Goal: Task Accomplishment & Management: Manage account settings

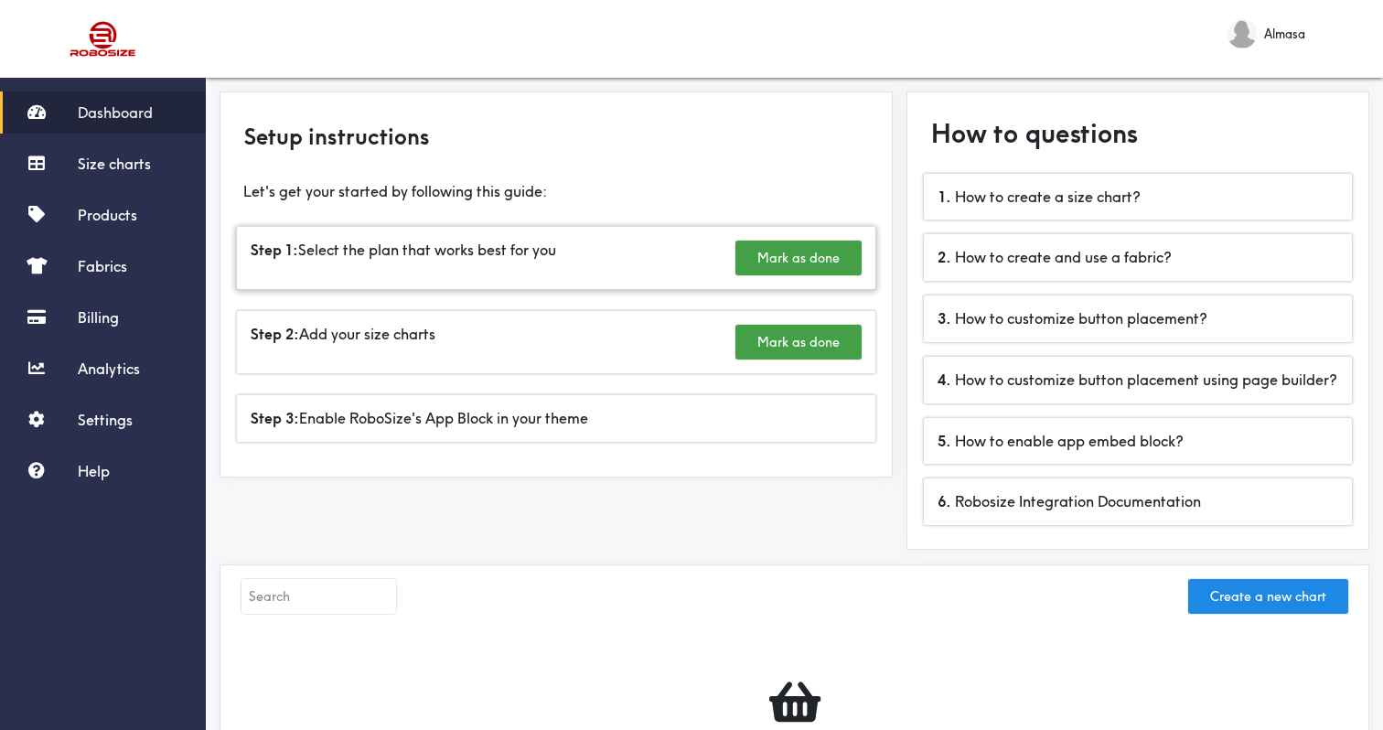
click at [639, 249] on div "Step 1: Select the plan that works best for you [PERSON_NAME] as done" at bounding box center [556, 258] width 639 height 62
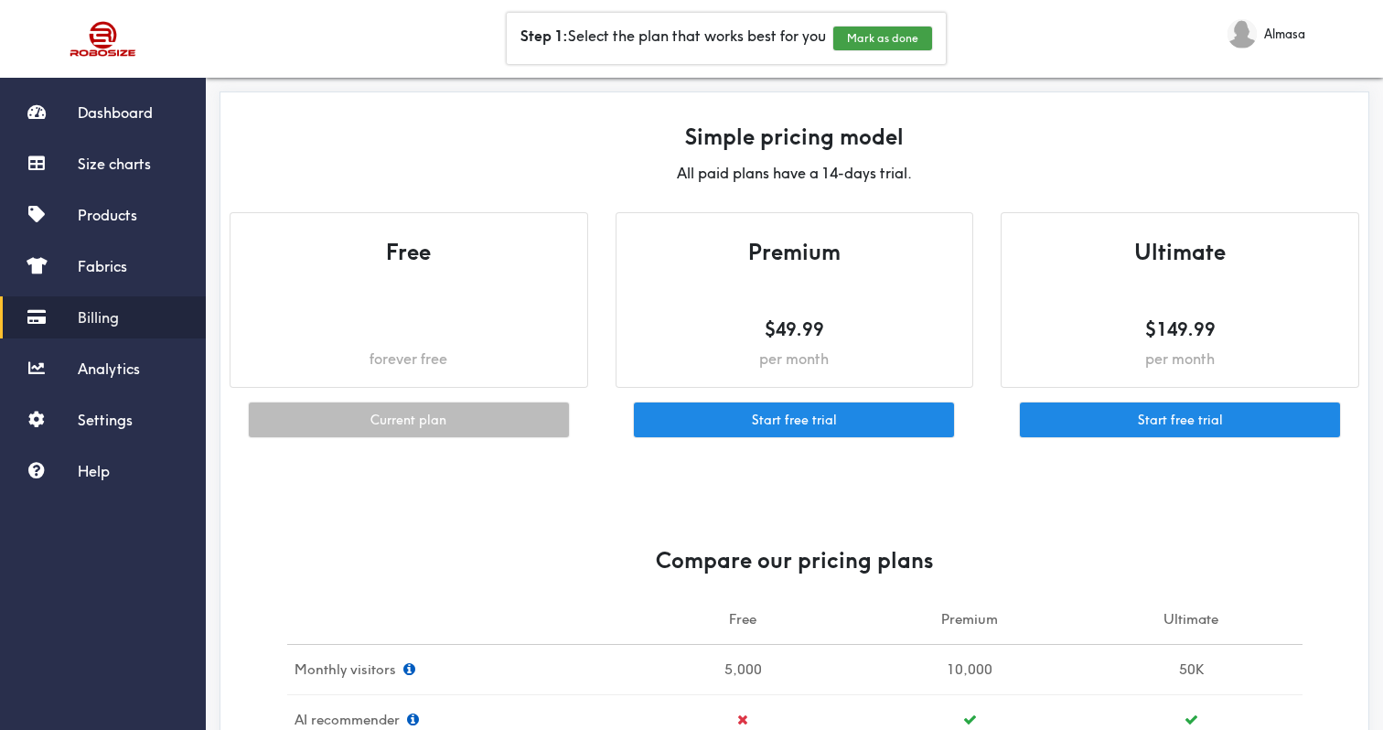
click at [438, 332] on h5 at bounding box center [409, 330] width 320 height 26
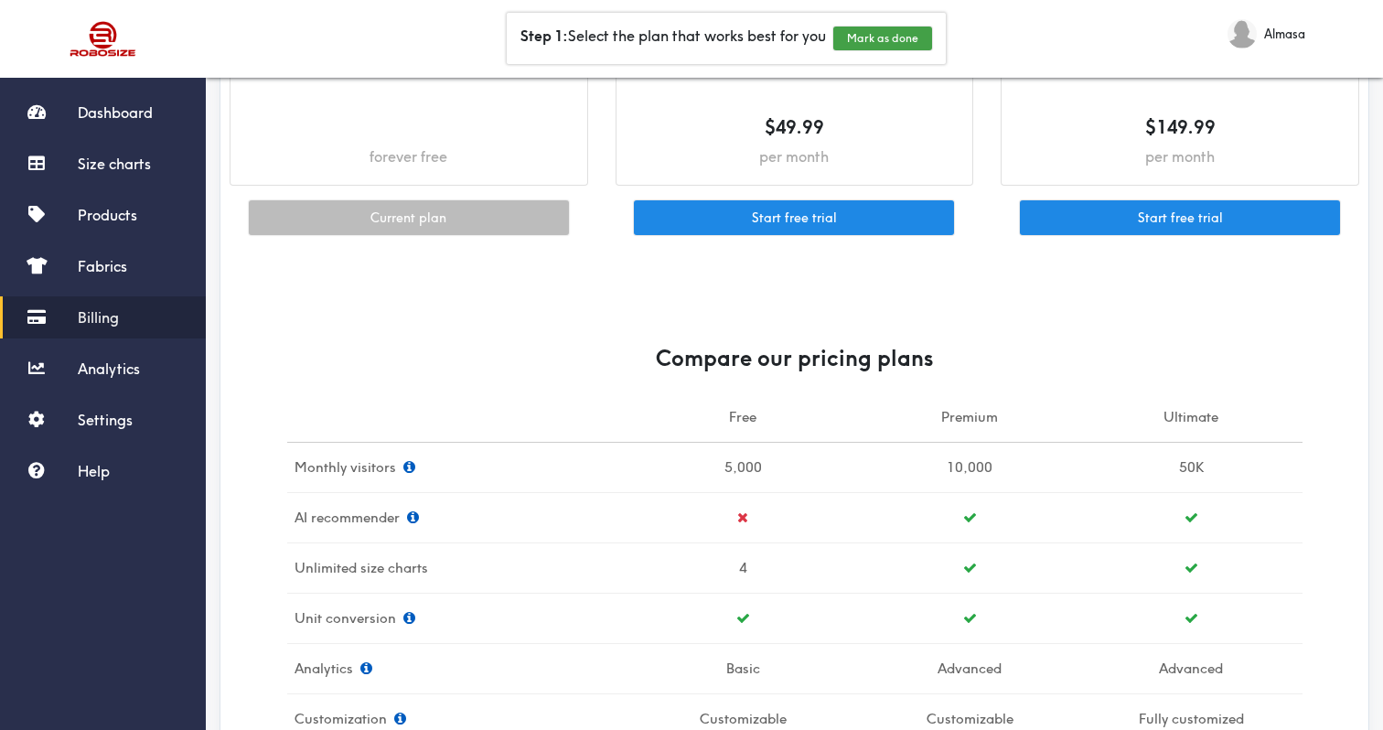
scroll to position [163, 0]
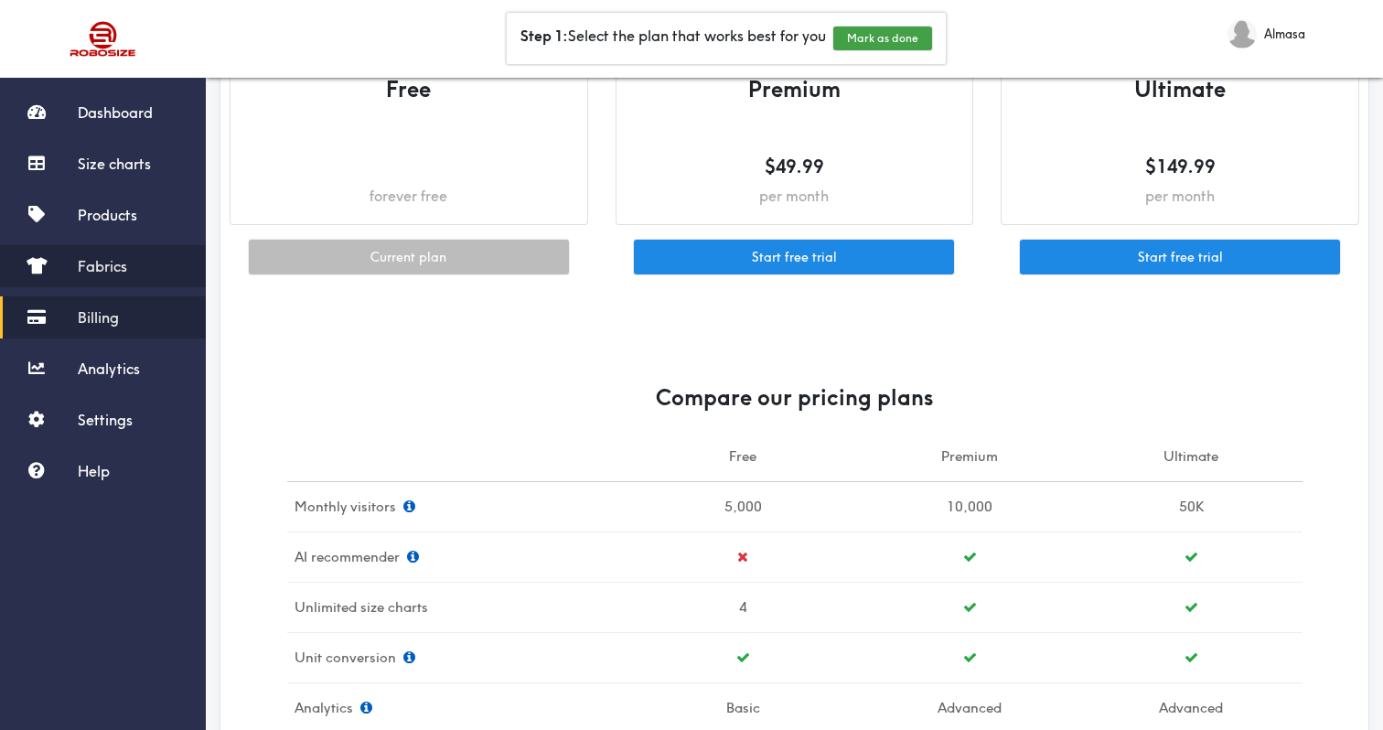
click at [115, 263] on span "Fabrics" at bounding box center [102, 266] width 49 height 18
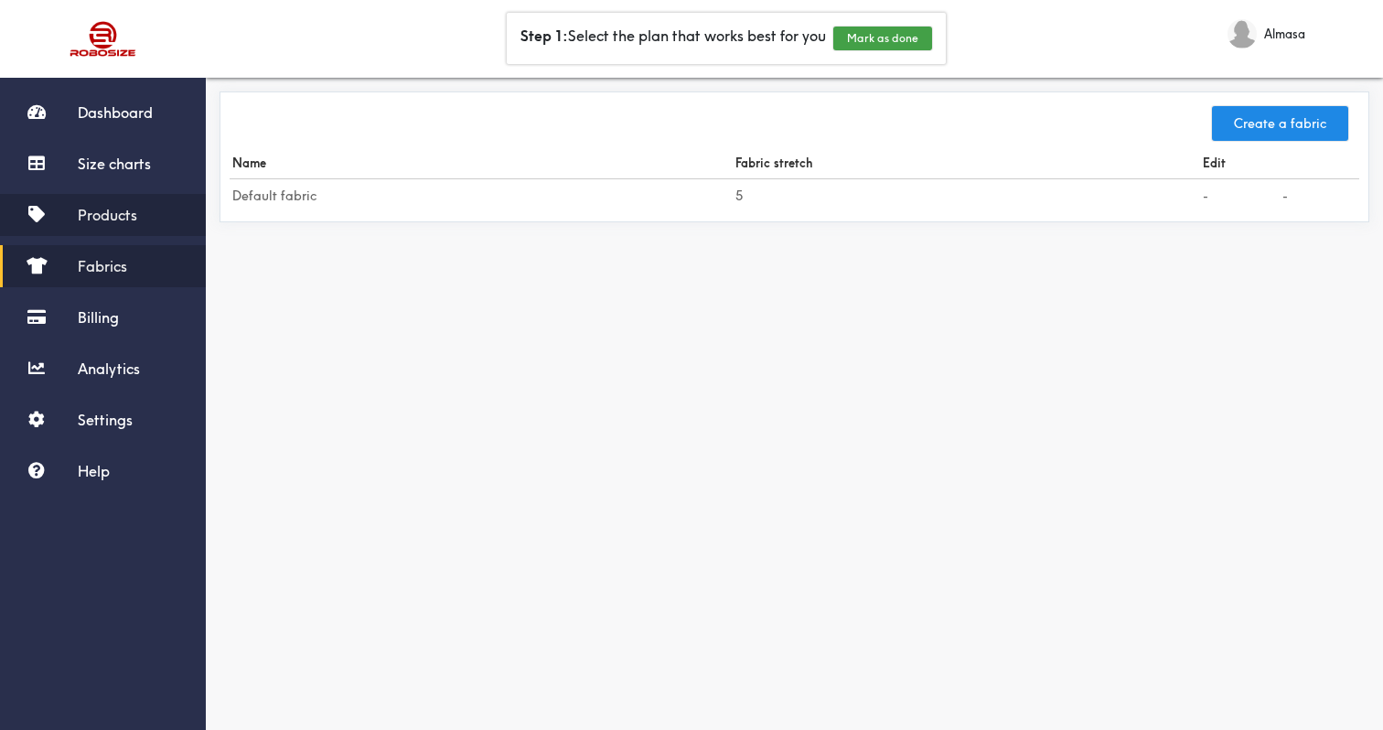
click at [102, 211] on span "Products" at bounding box center [107, 215] width 59 height 18
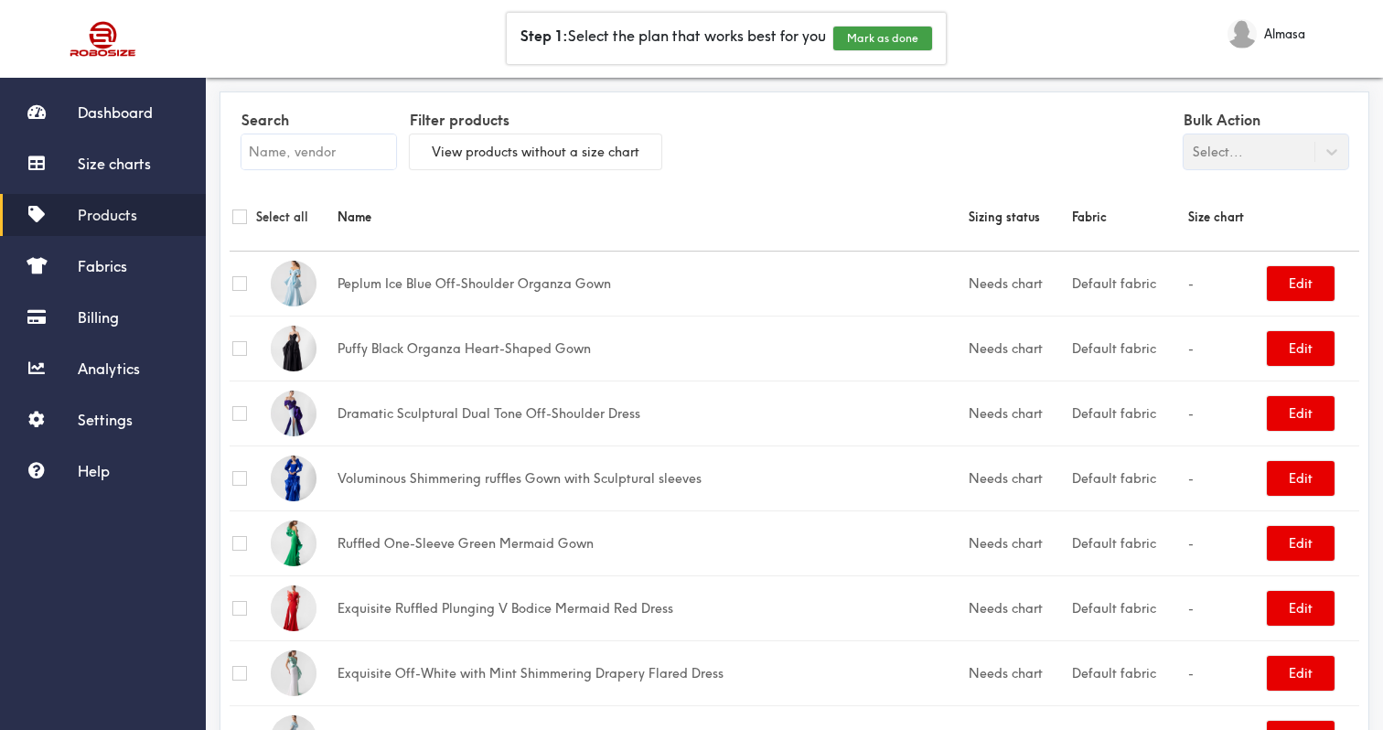
click at [235, 221] on input "checkbox" at bounding box center [239, 216] width 15 height 15
checkbox input "true"
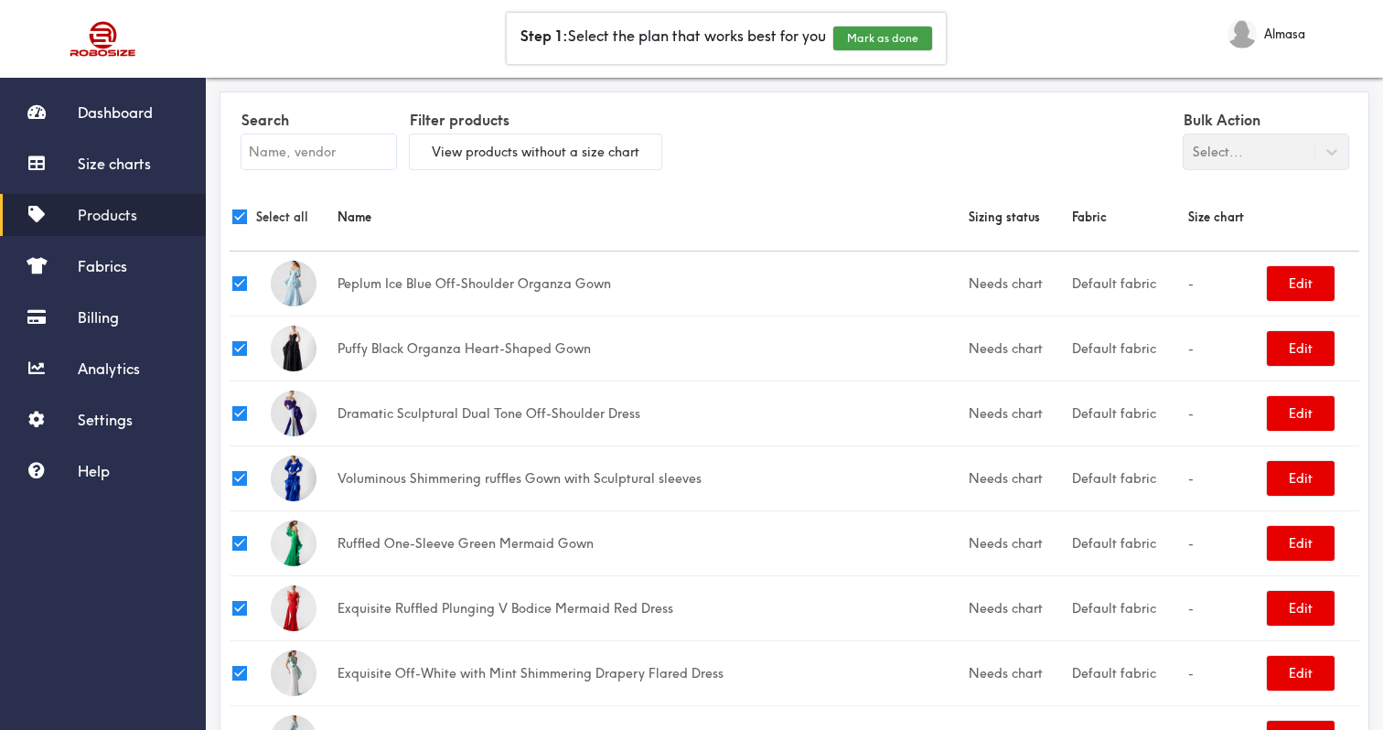
checkbox input "true"
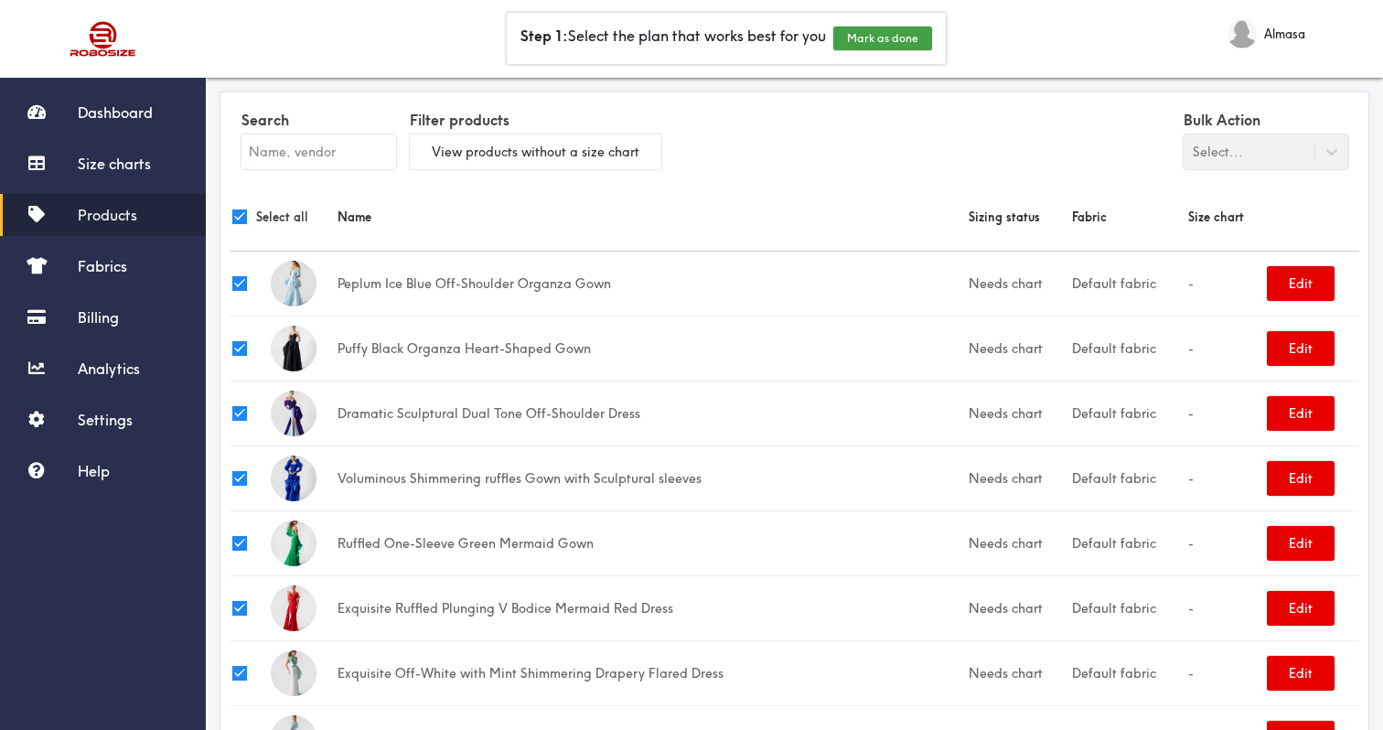
checkbox input "true"
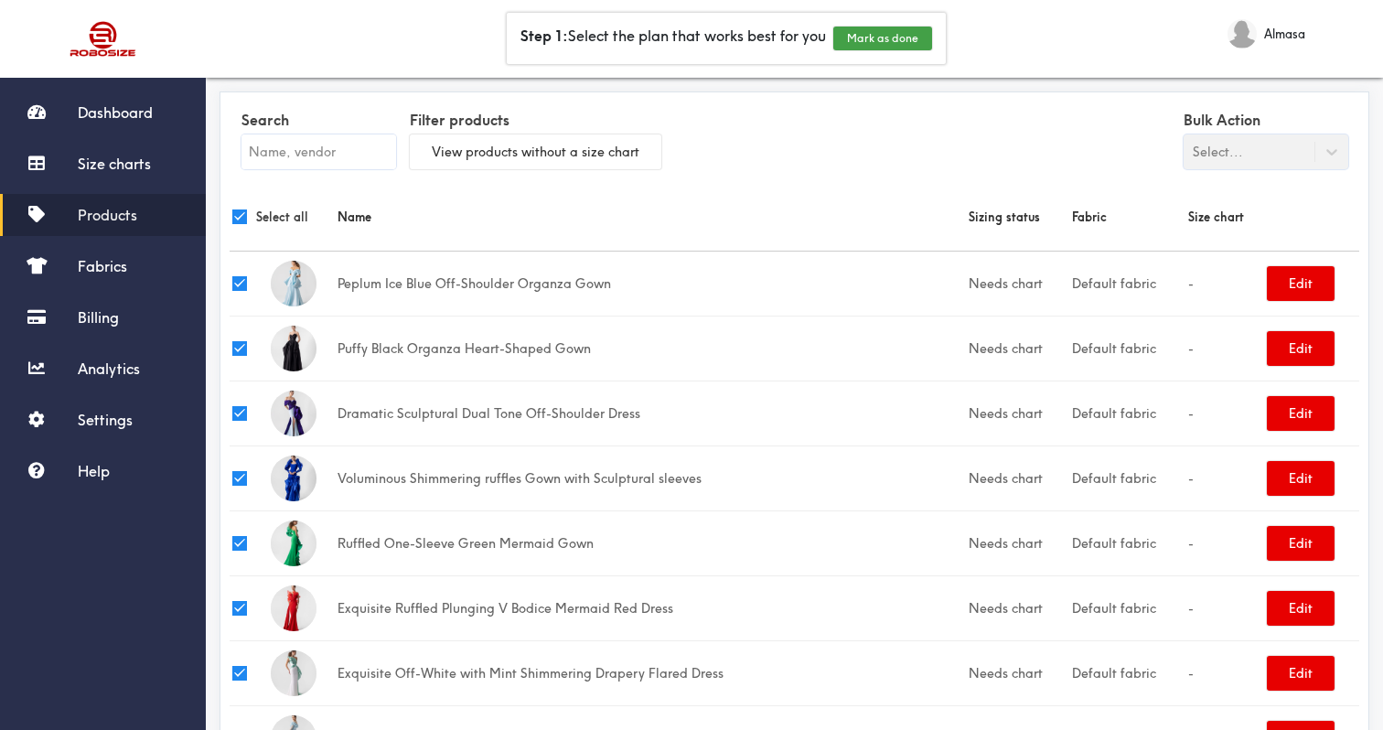
checkbox input "true"
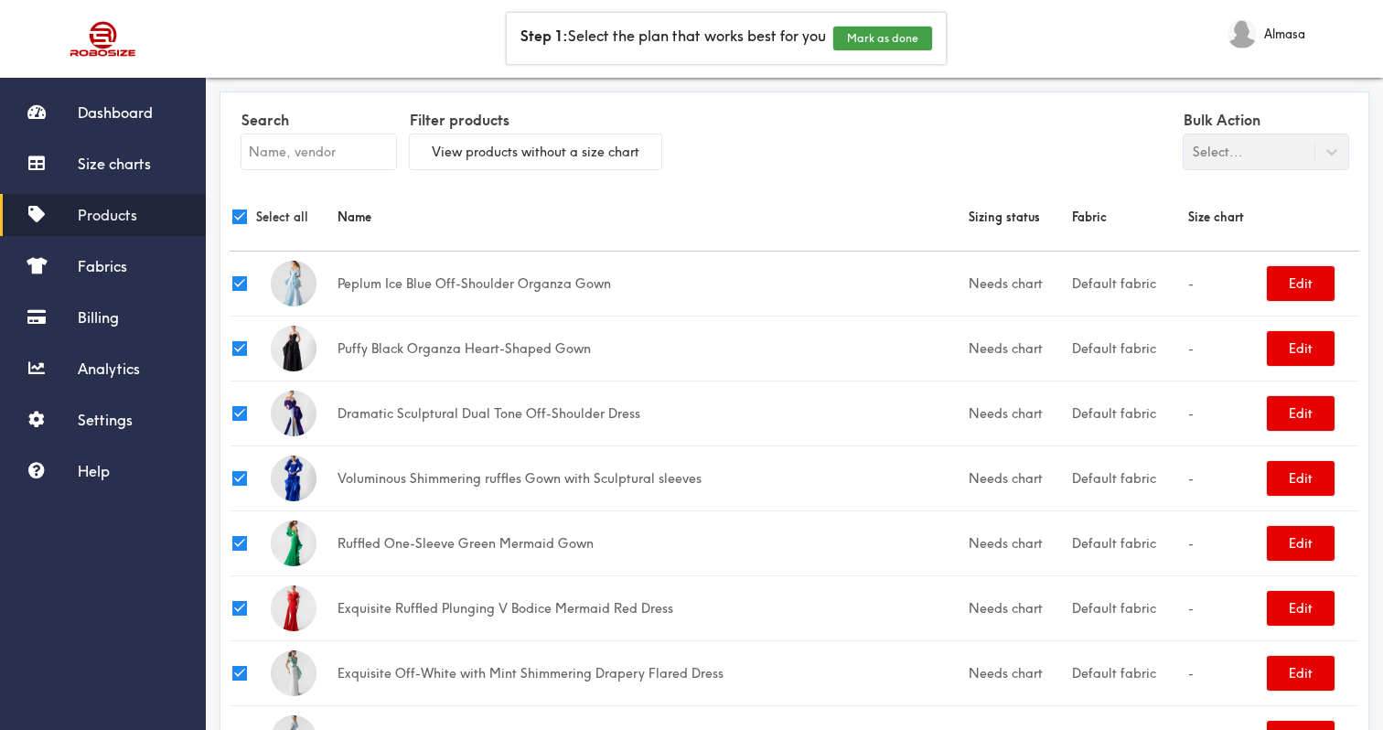
checkbox input "true"
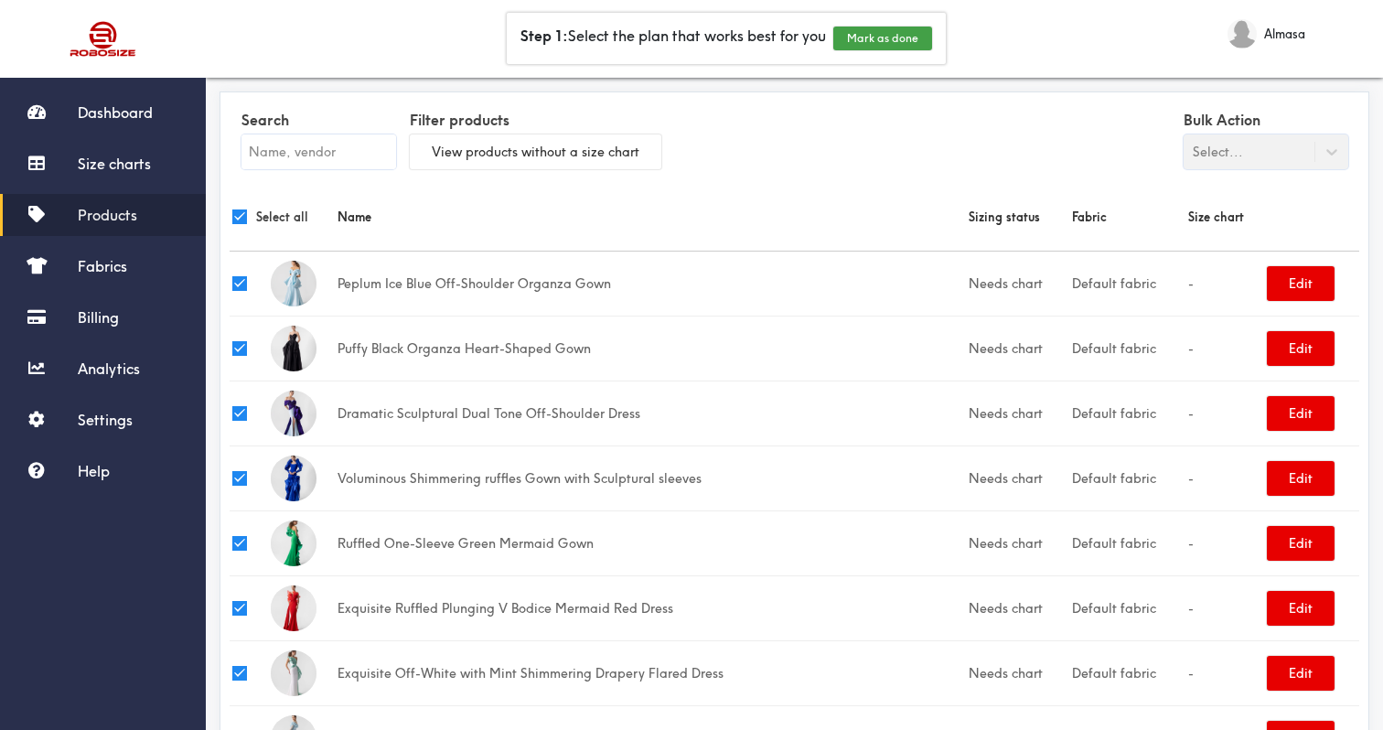
checkbox input "true"
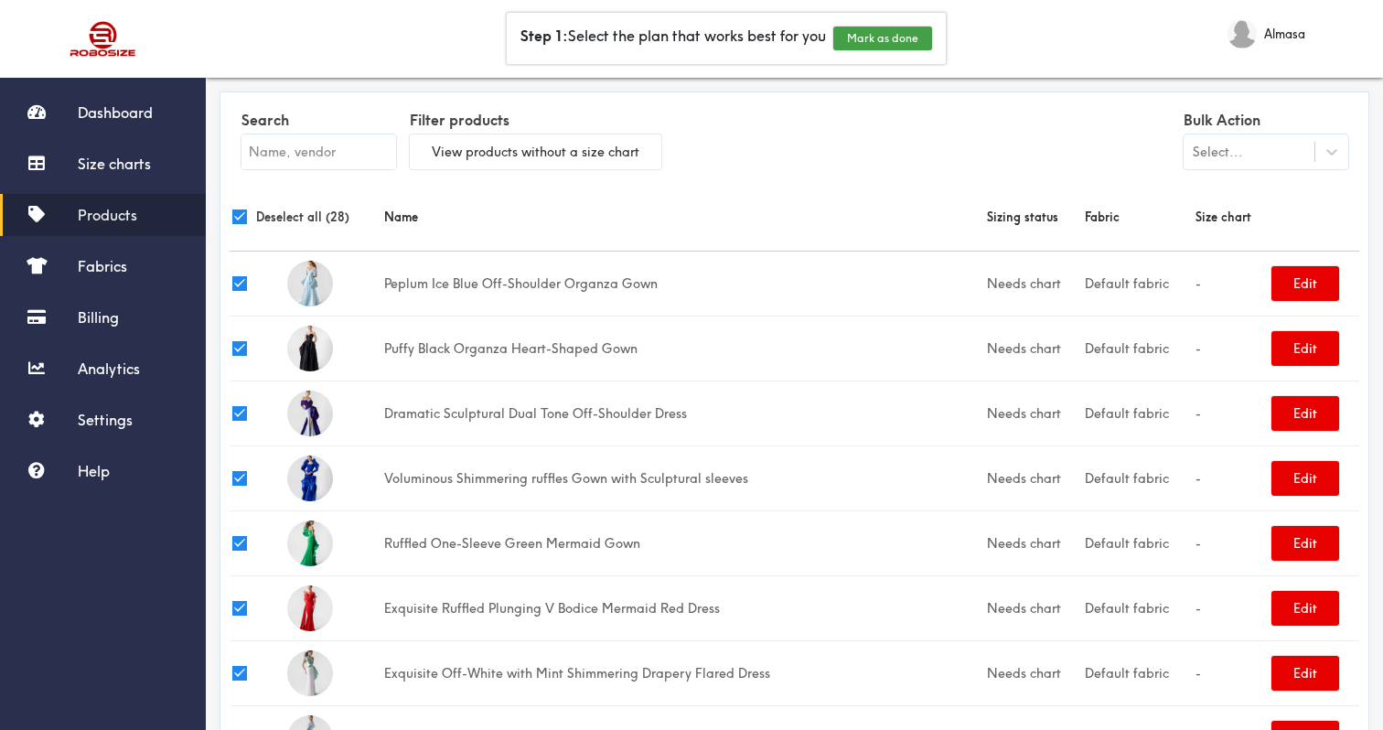
click at [235, 221] on input "checkbox" at bounding box center [239, 216] width 15 height 15
checkbox input "false"
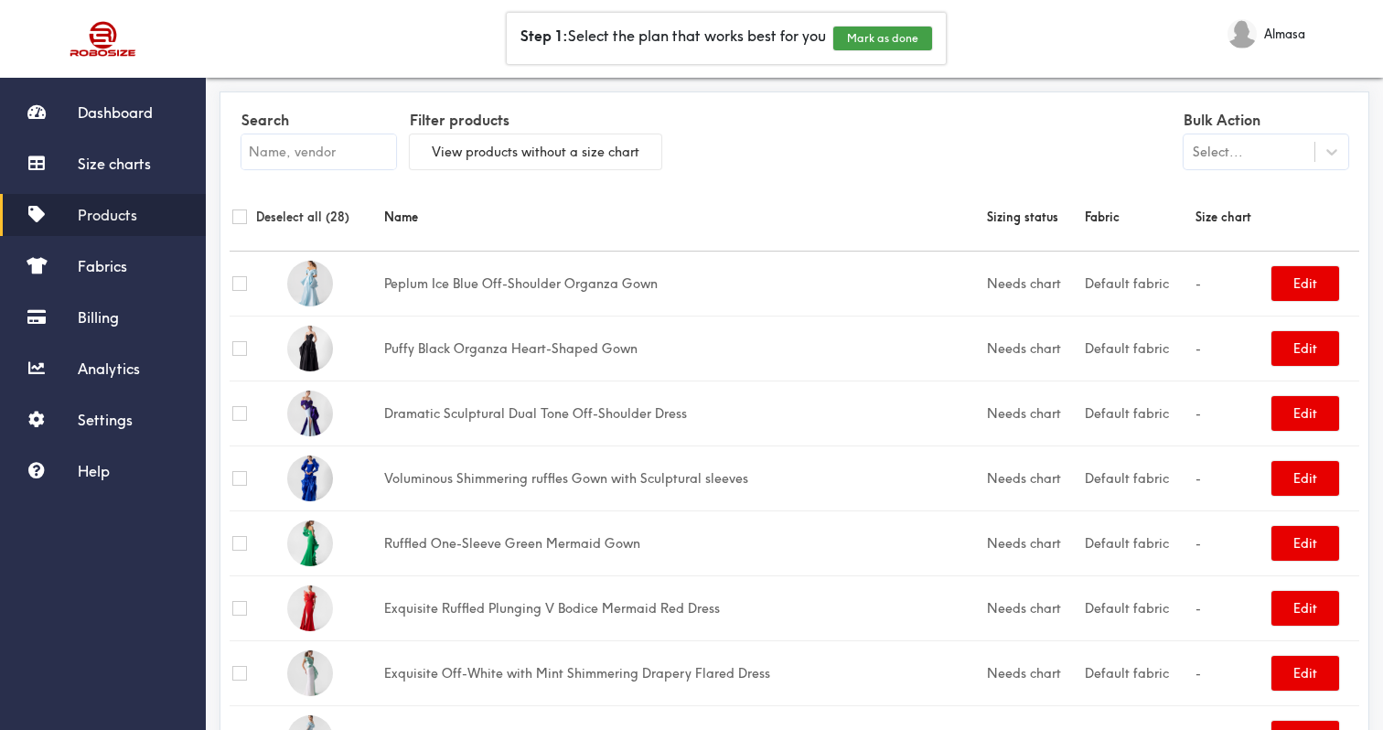
checkbox input "false"
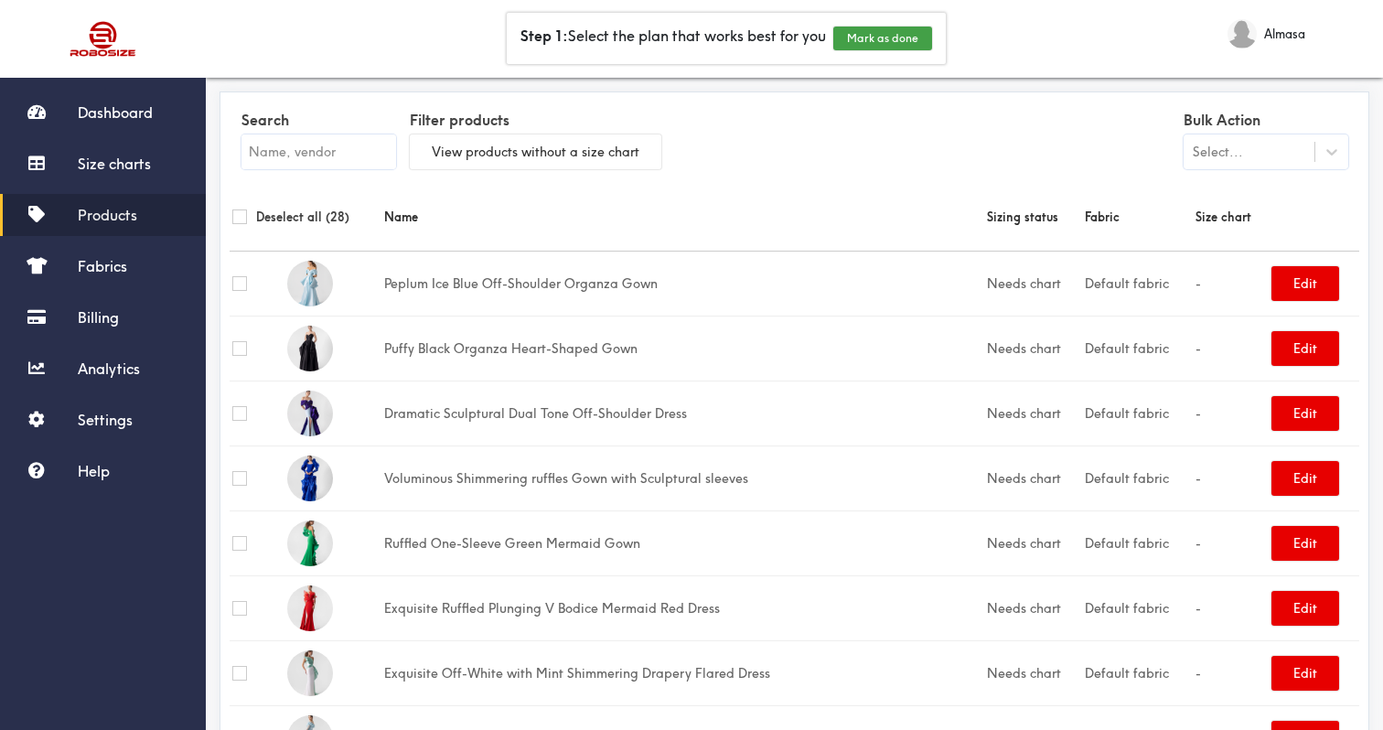
checkbox input "false"
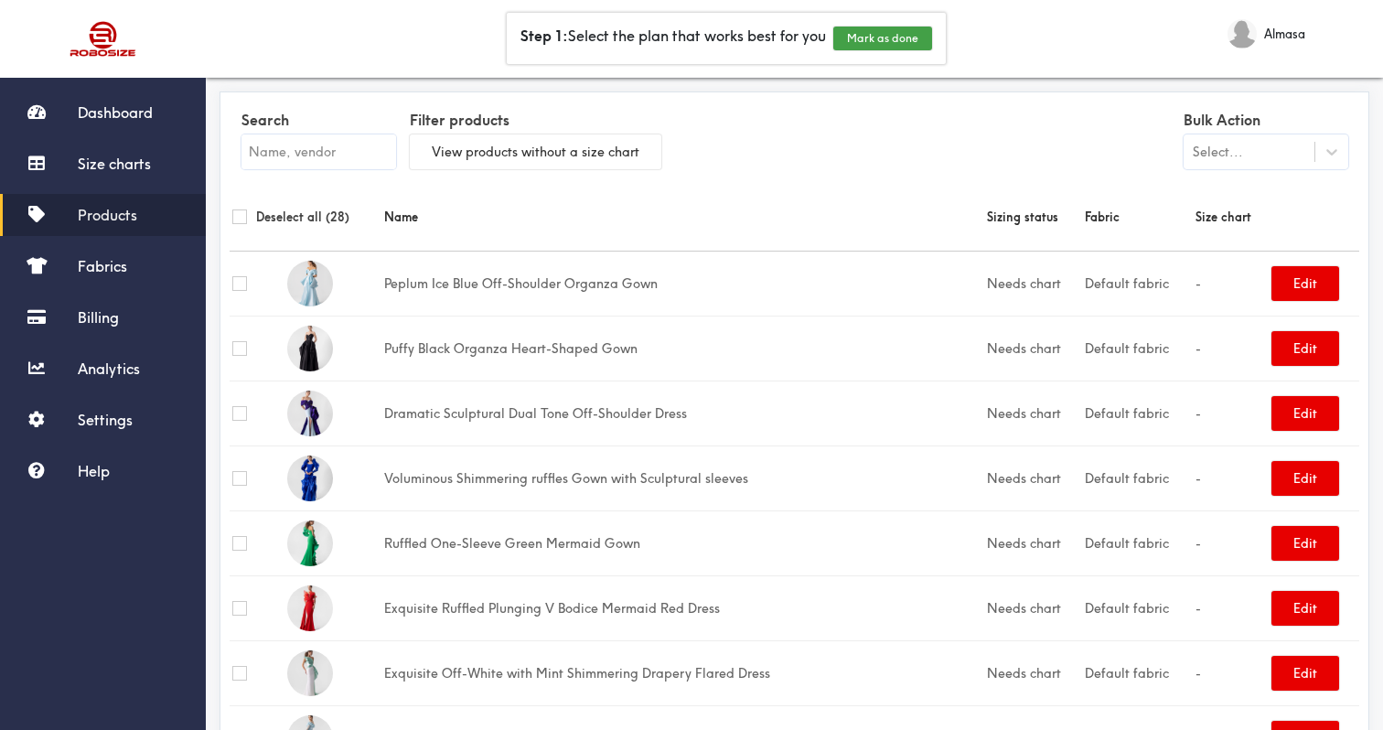
checkbox input "false"
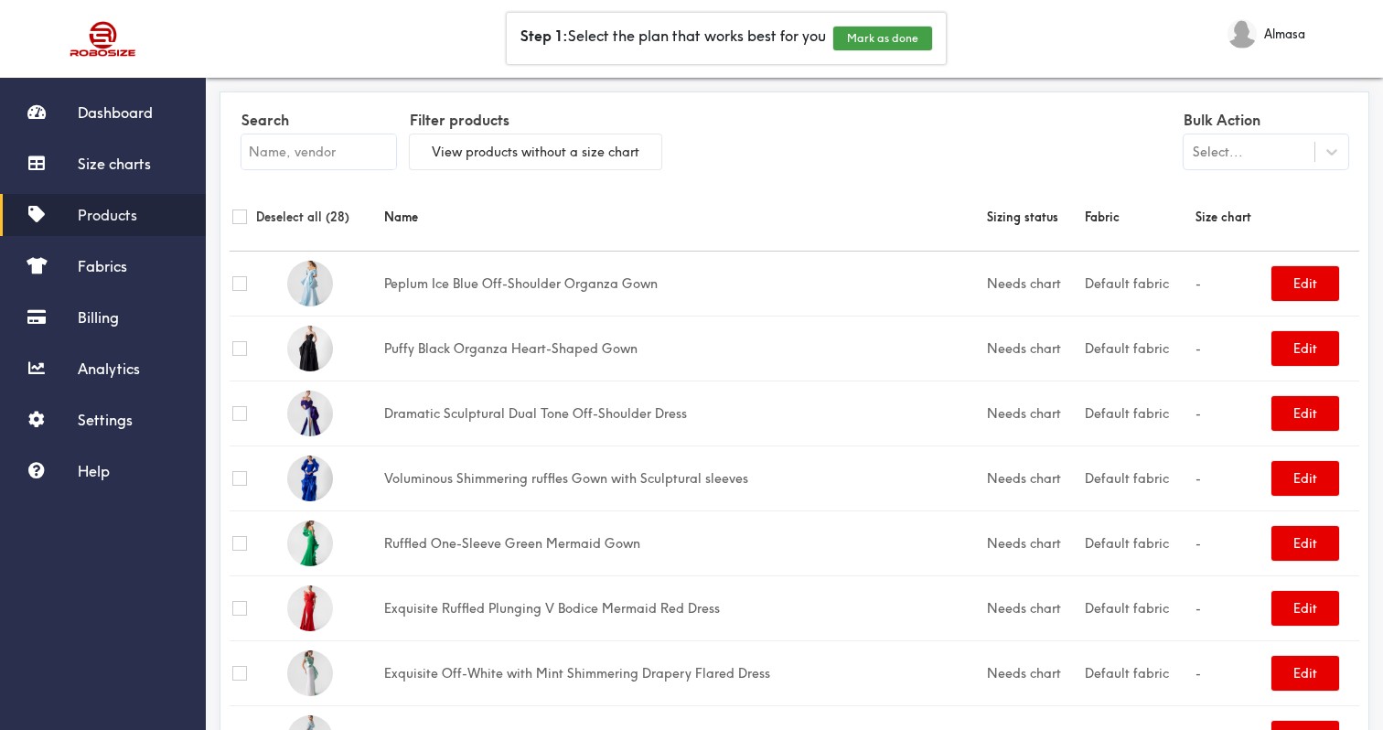
checkbox input "false"
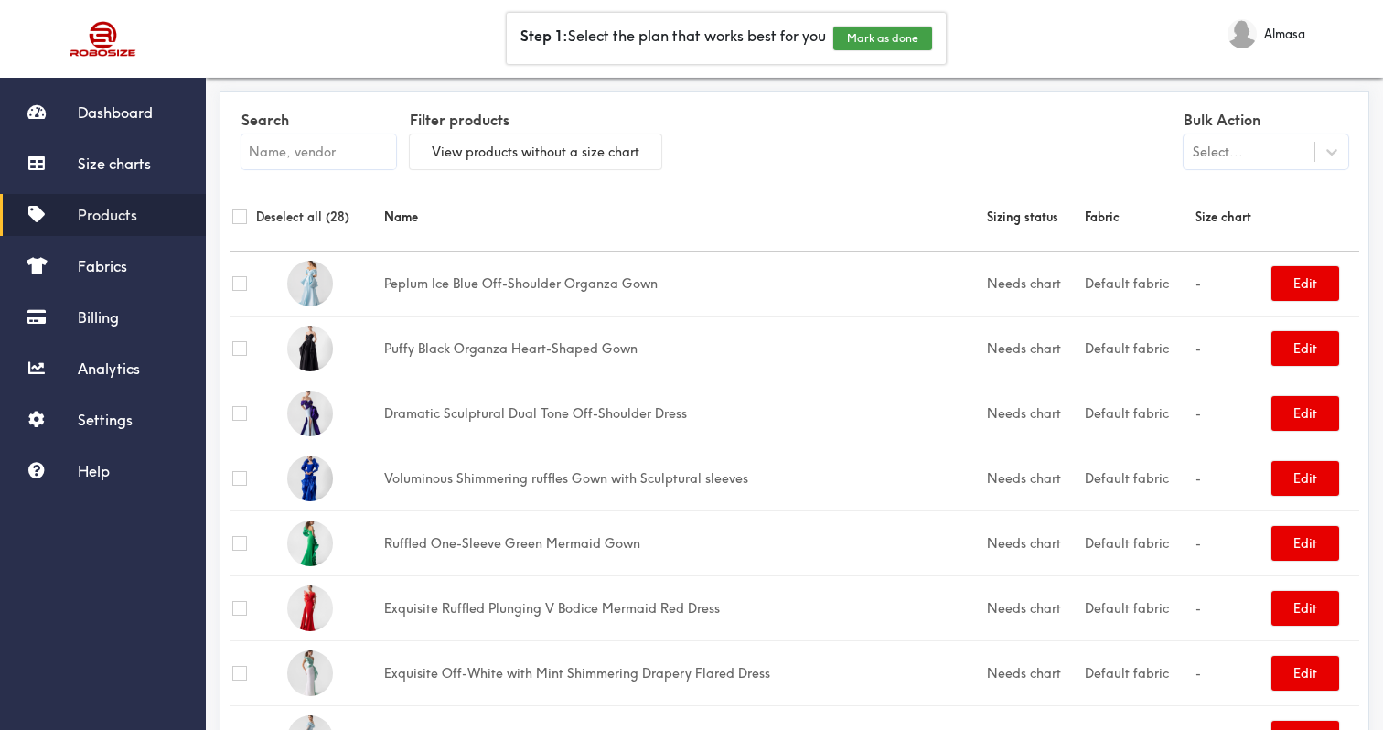
checkbox input "false"
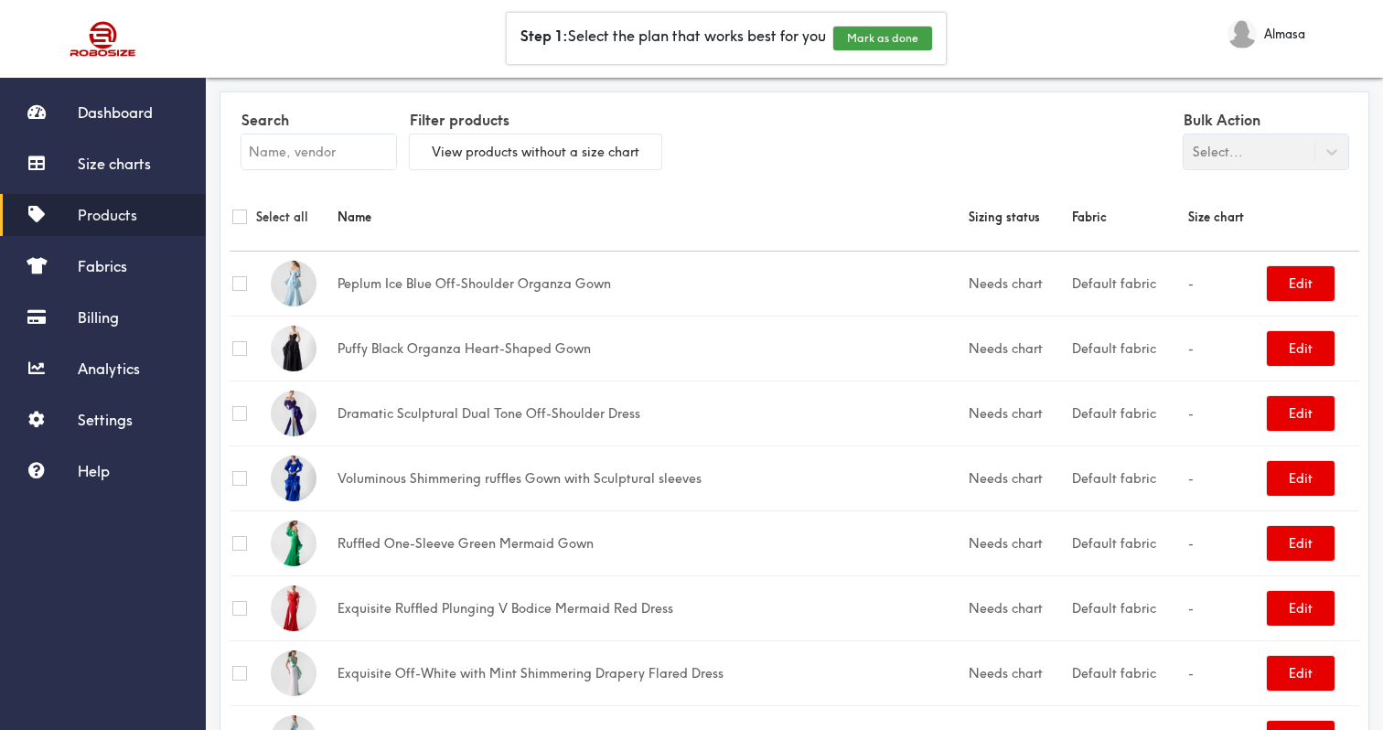
click at [235, 221] on input "checkbox" at bounding box center [239, 216] width 15 height 15
checkbox input "true"
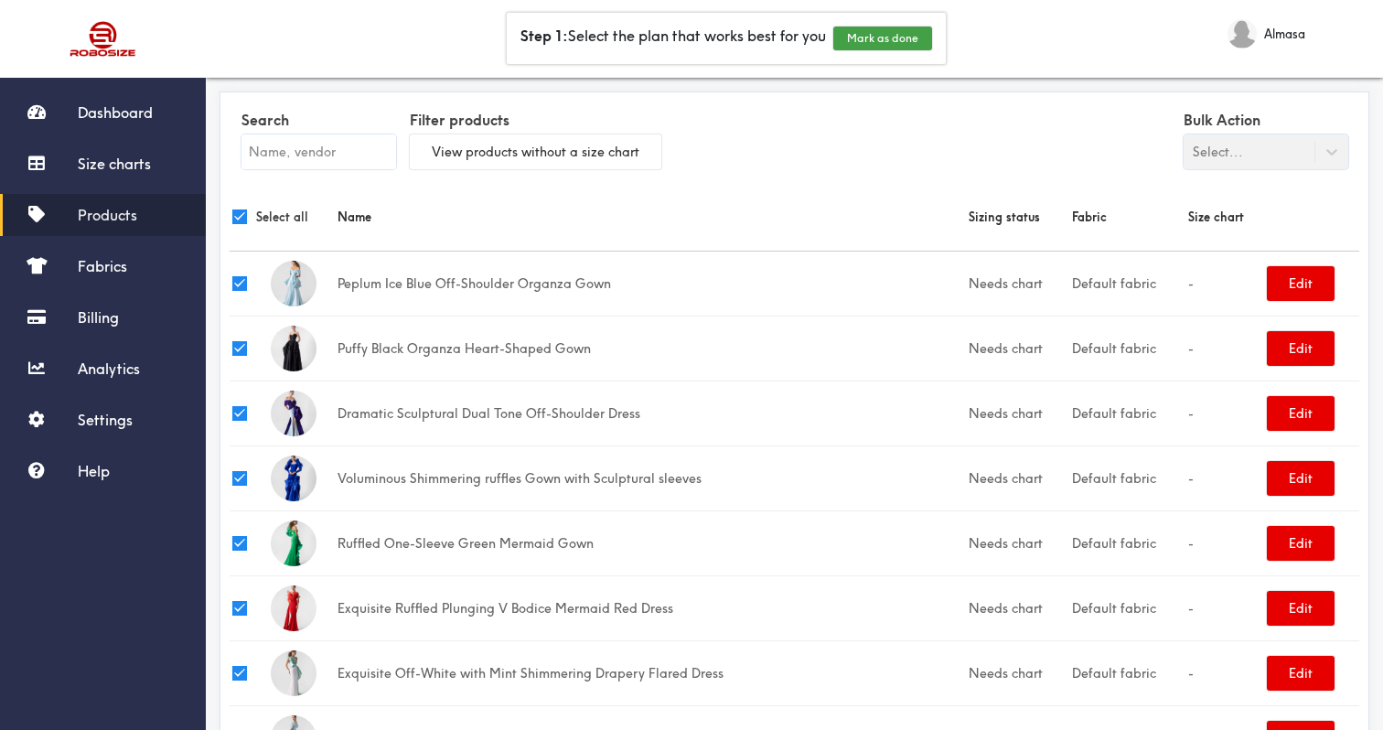
checkbox input "true"
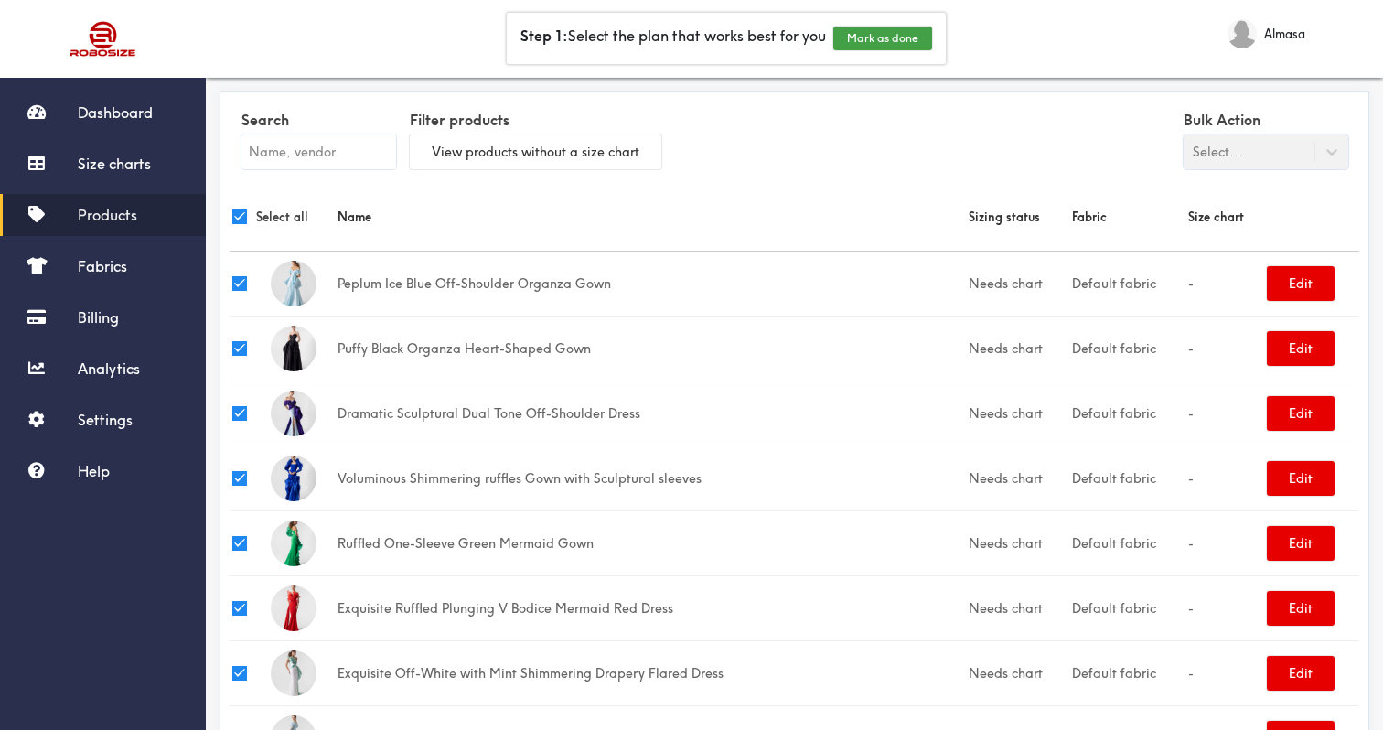
checkbox input "true"
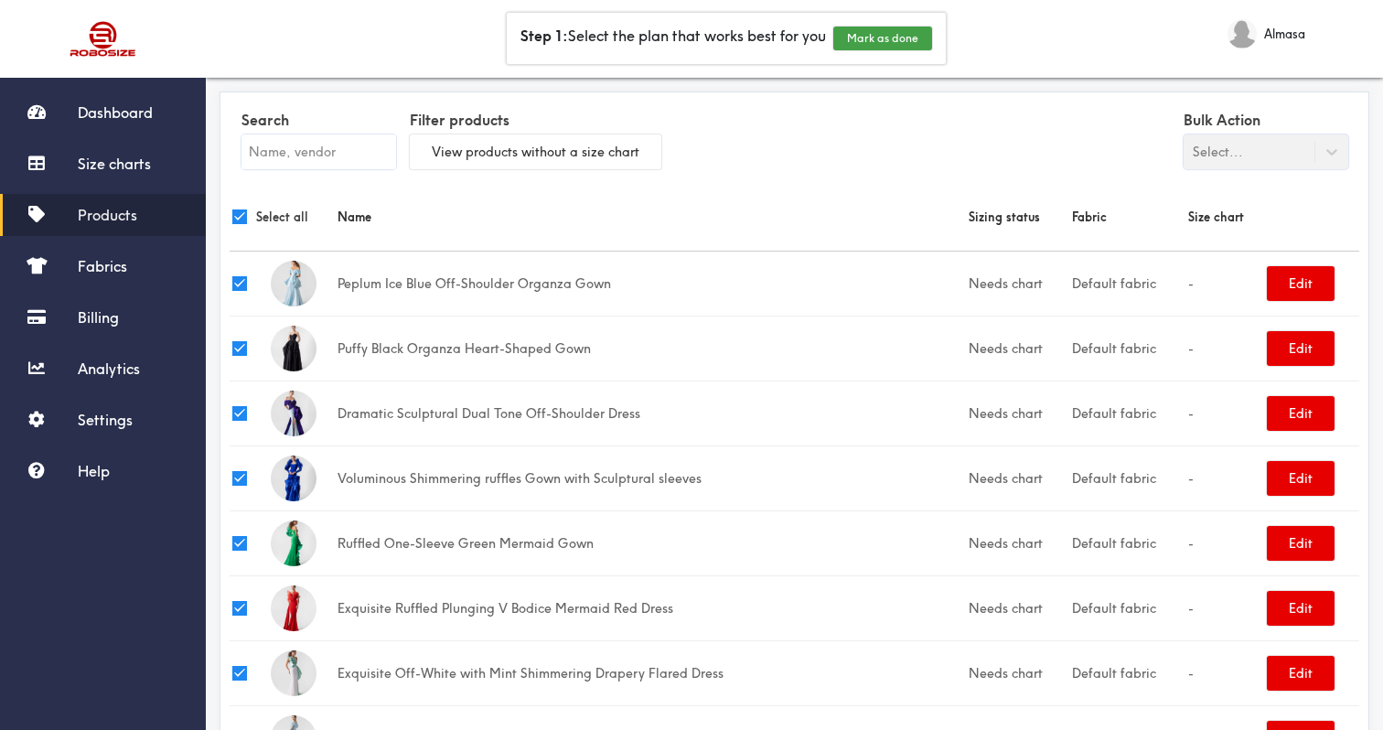
checkbox input "true"
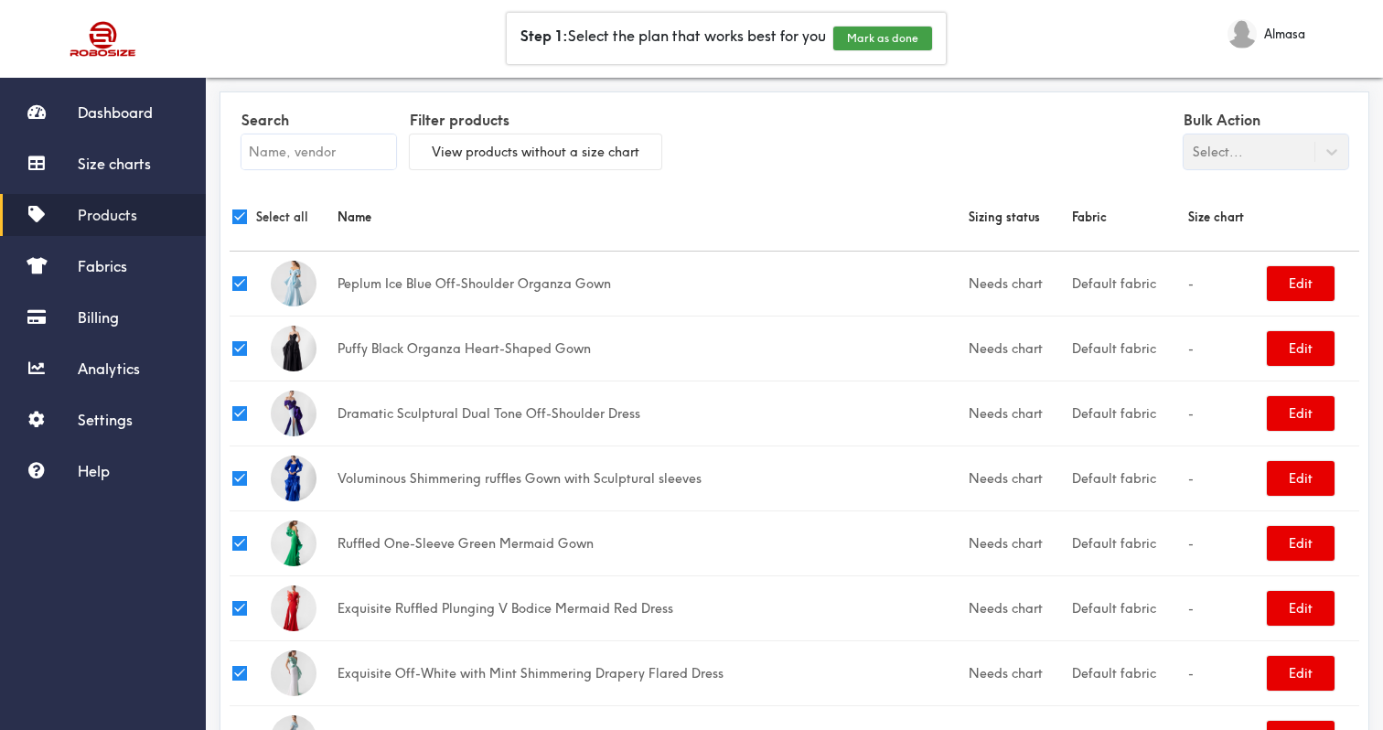
checkbox input "true"
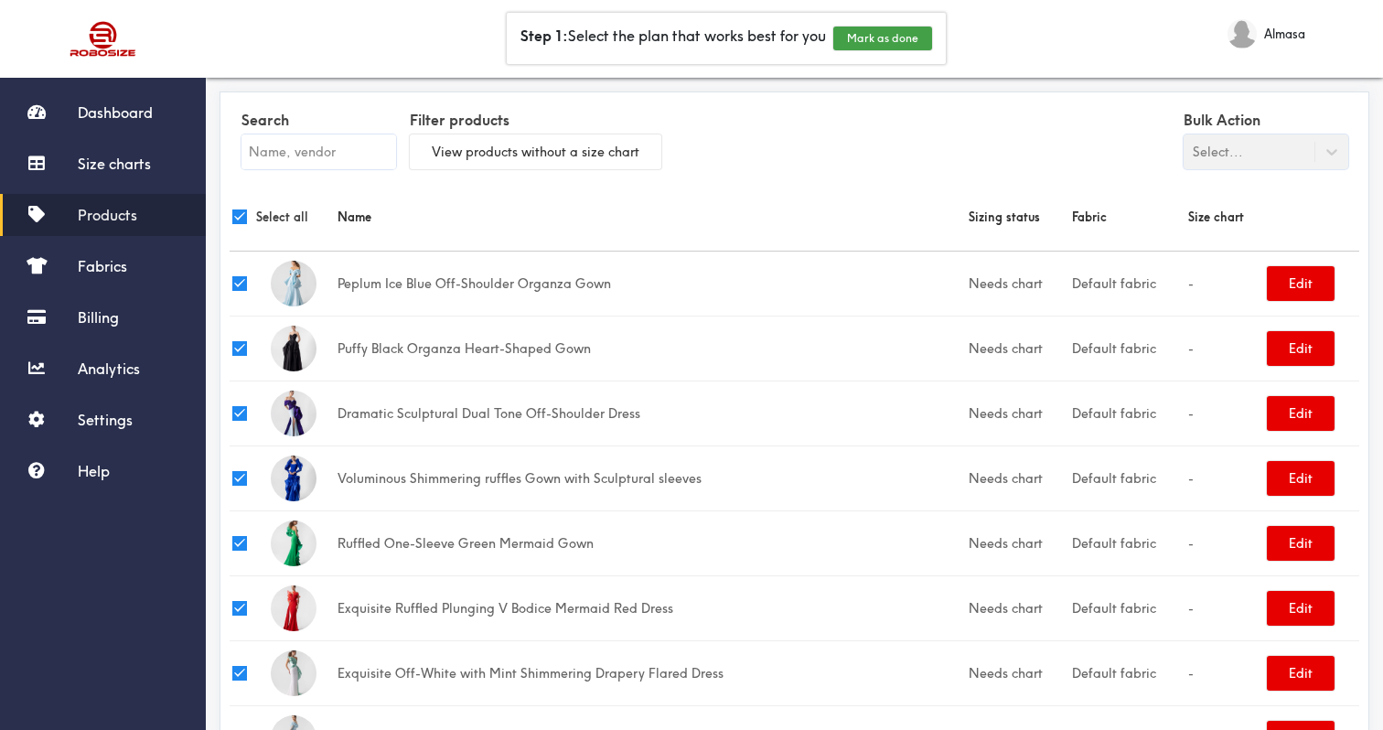
checkbox input "true"
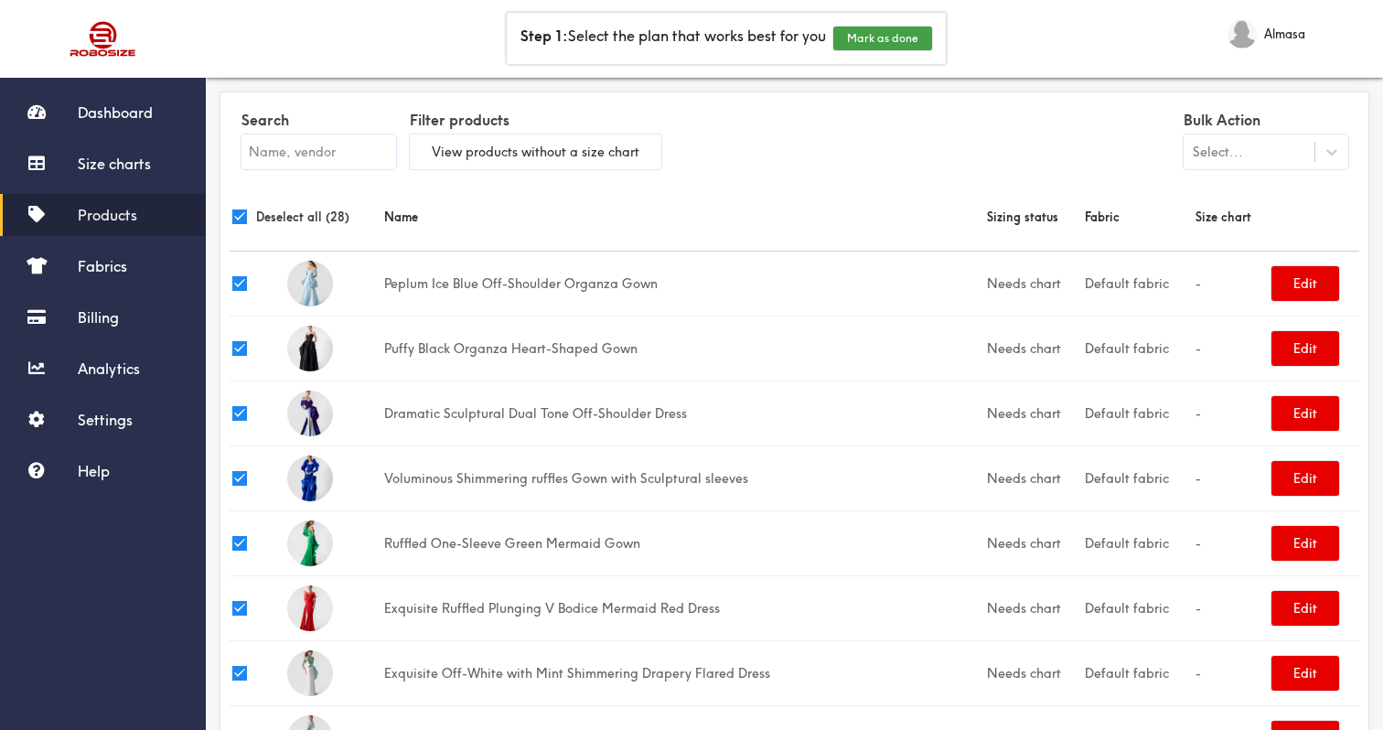
click at [235, 223] on div "Deselect all (28)" at bounding box center [305, 217] width 146 height 20
click at [238, 216] on input "checkbox" at bounding box center [239, 216] width 15 height 15
checkbox input "false"
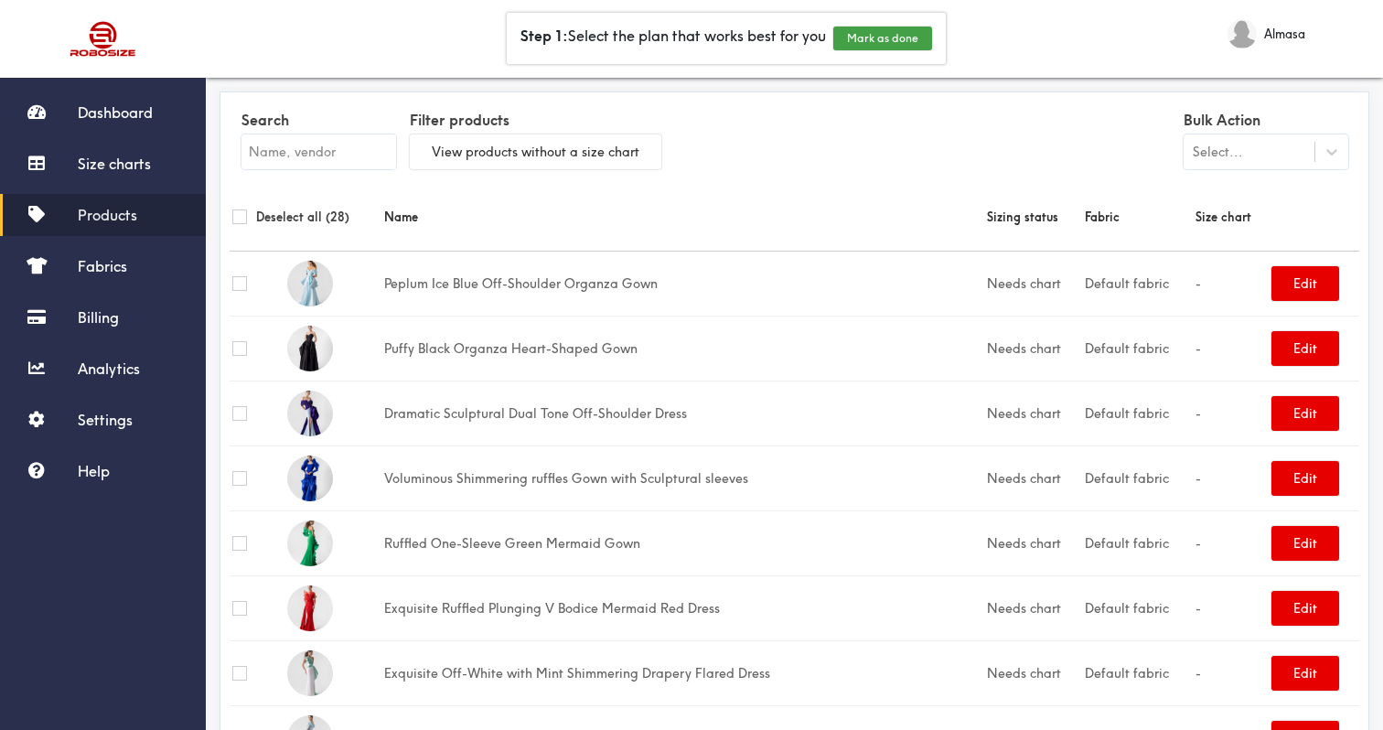
checkbox input "false"
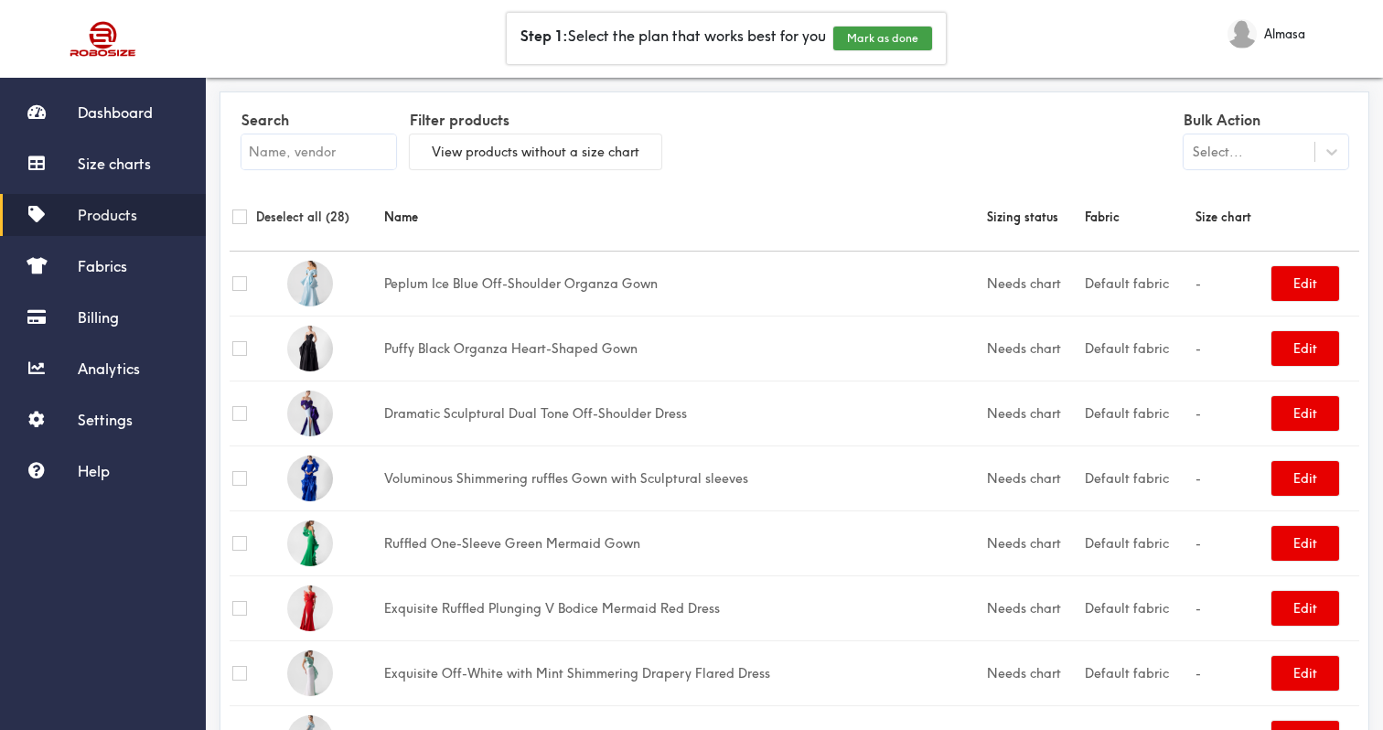
checkbox input "false"
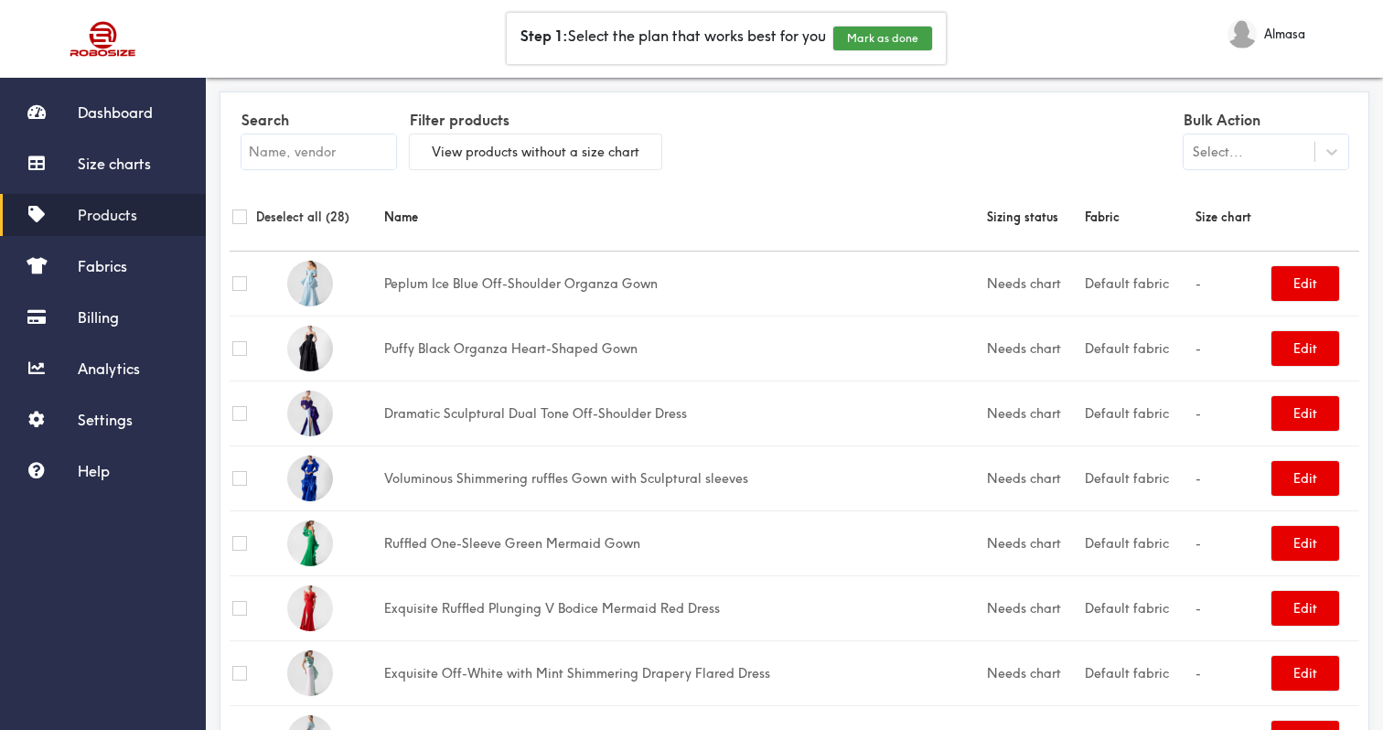
checkbox input "false"
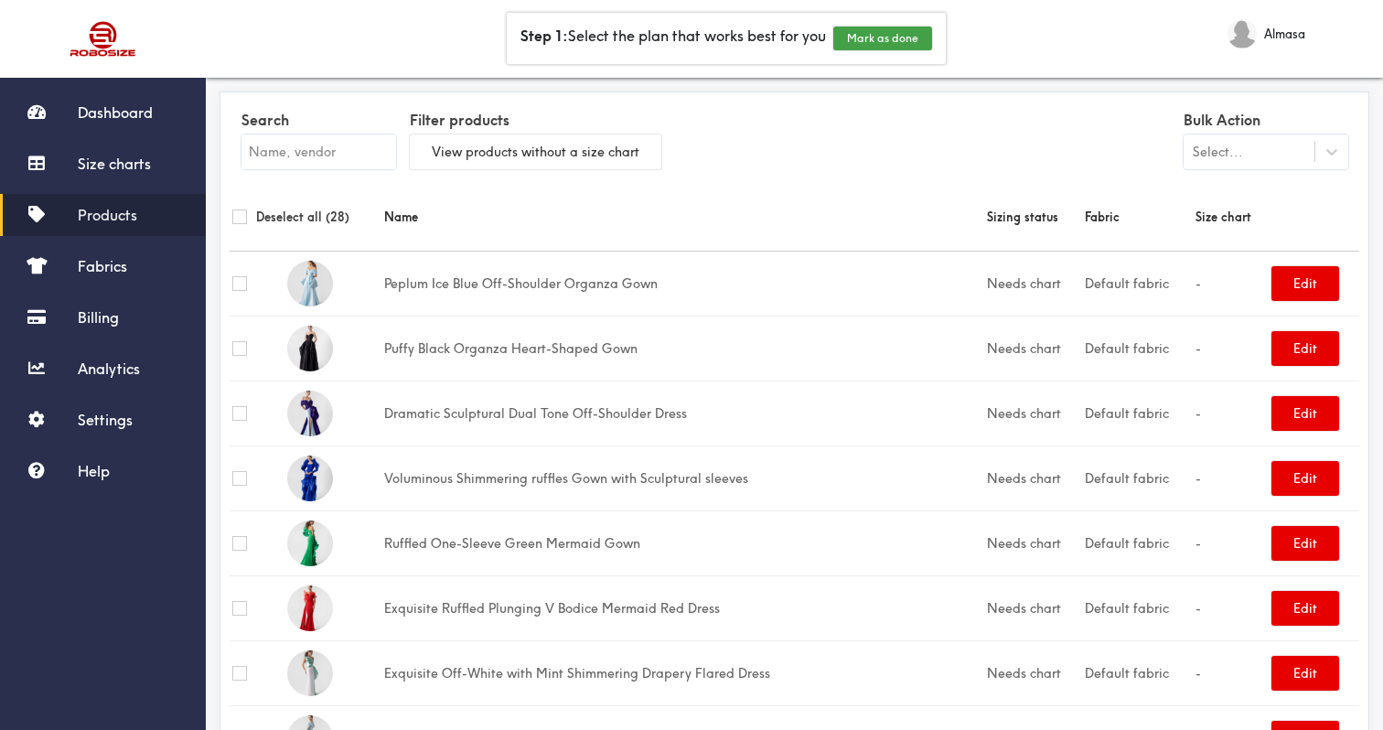
checkbox input "false"
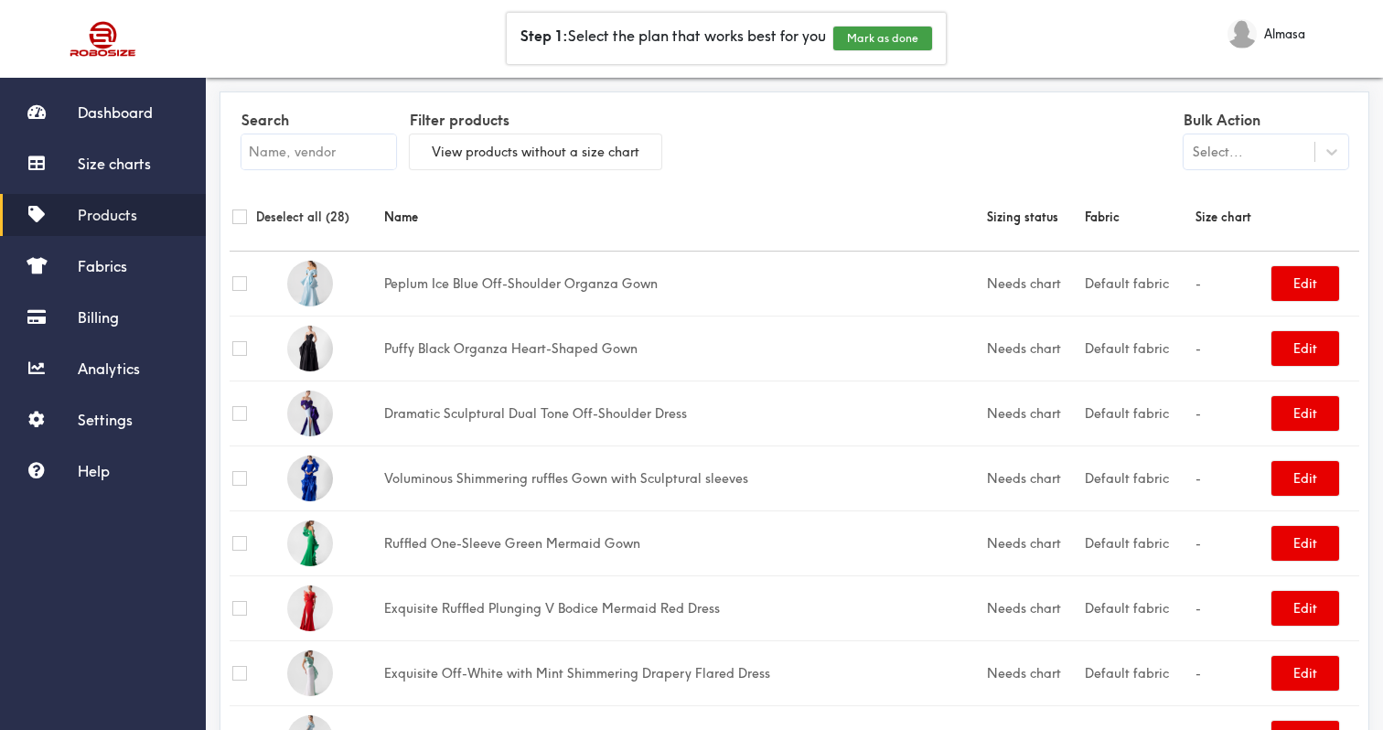
checkbox input "false"
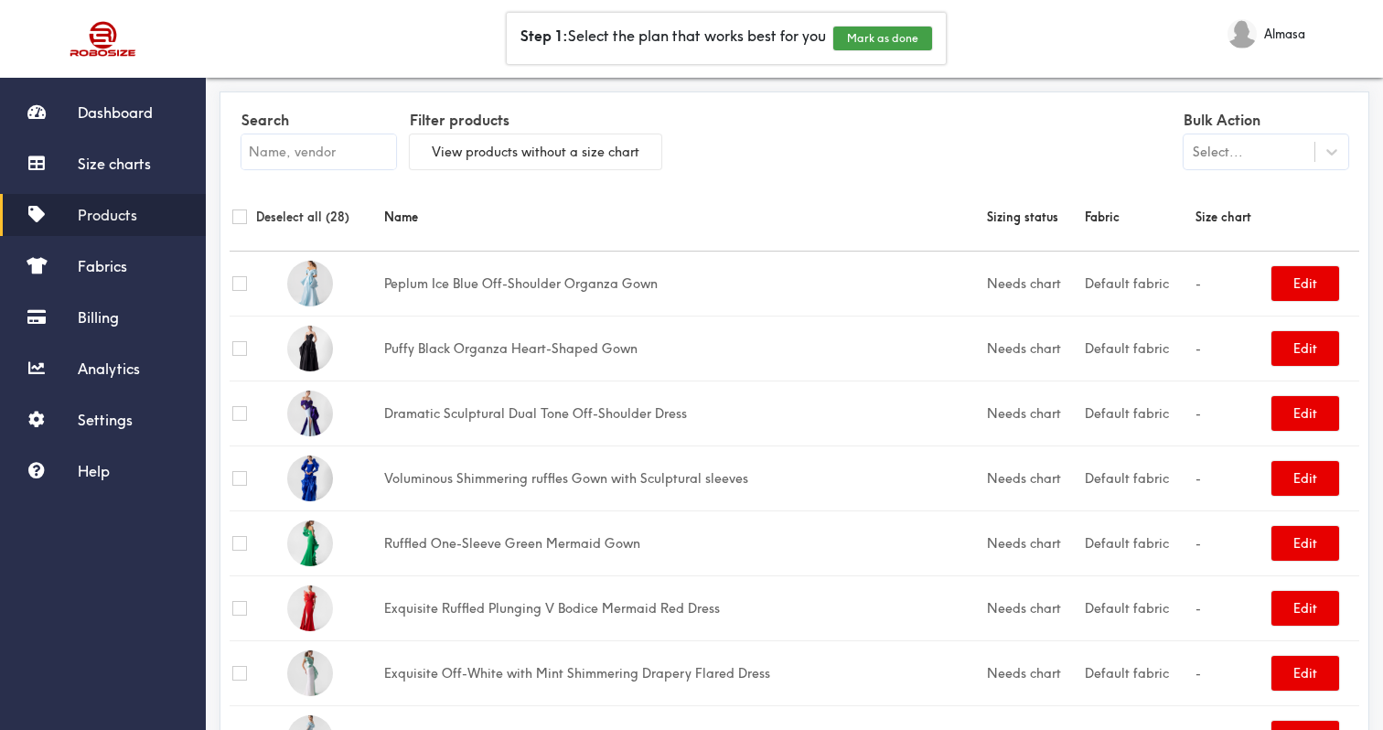
checkbox input "false"
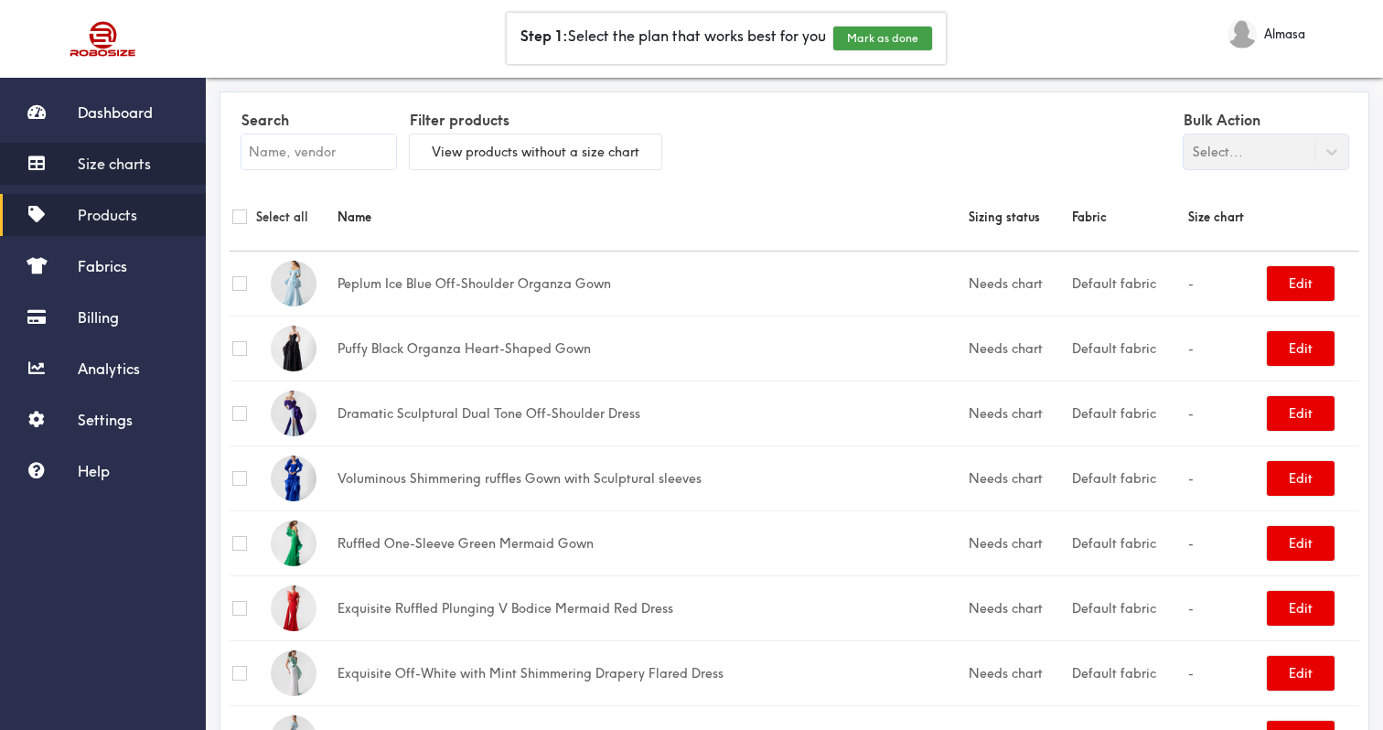
click at [58, 183] on link "Size charts" at bounding box center [103, 164] width 206 height 42
click at [71, 165] on link "Size charts" at bounding box center [103, 164] width 206 height 42
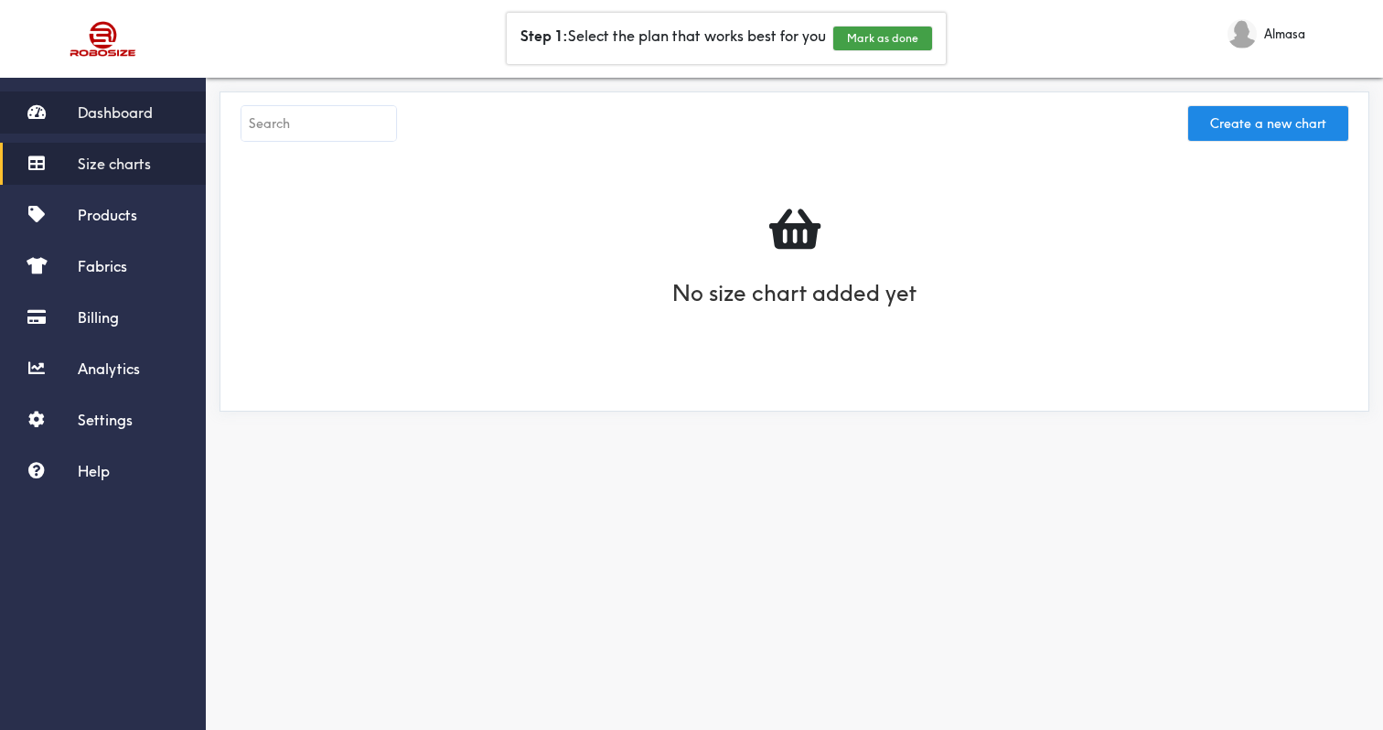
click at [74, 107] on link "Dashboard" at bounding box center [103, 112] width 206 height 42
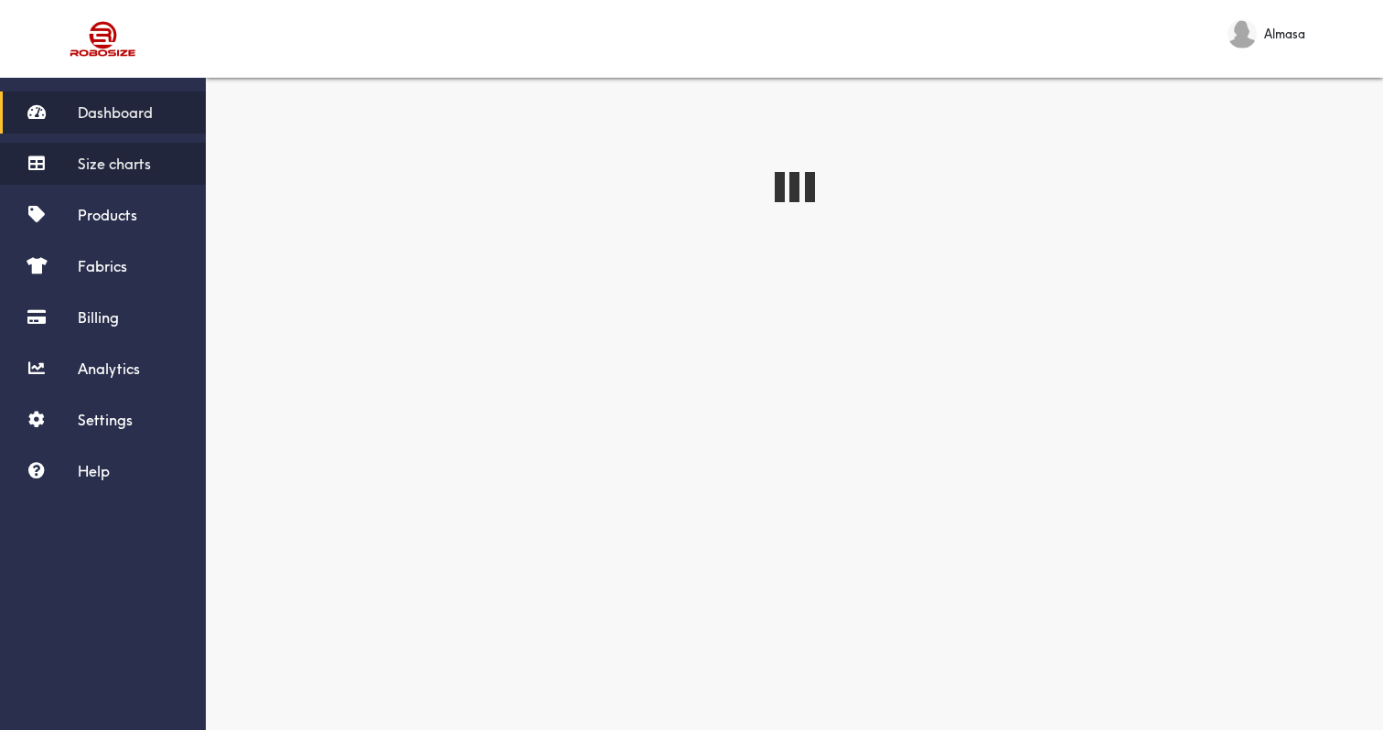
click at [70, 152] on link "Size charts" at bounding box center [103, 164] width 206 height 42
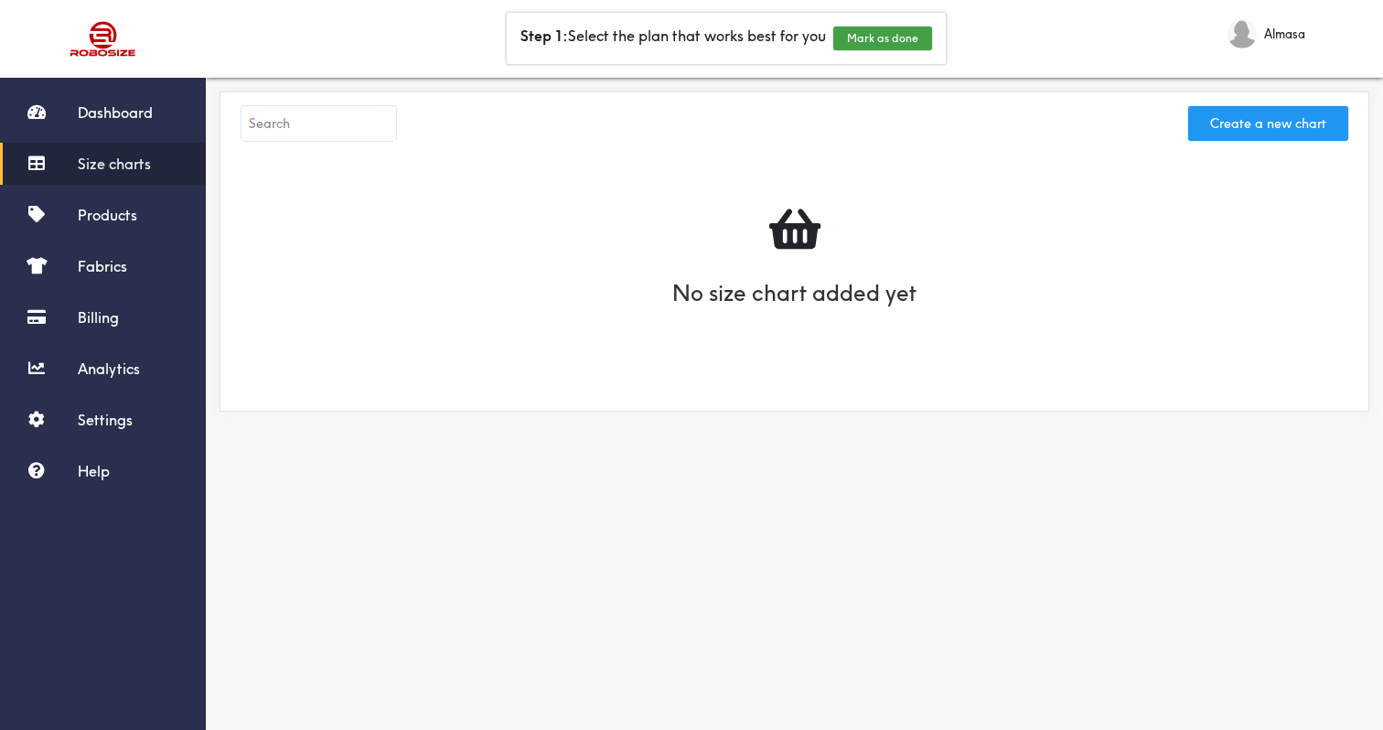
click at [1287, 127] on button "Create a new chart" at bounding box center [1268, 123] width 160 height 35
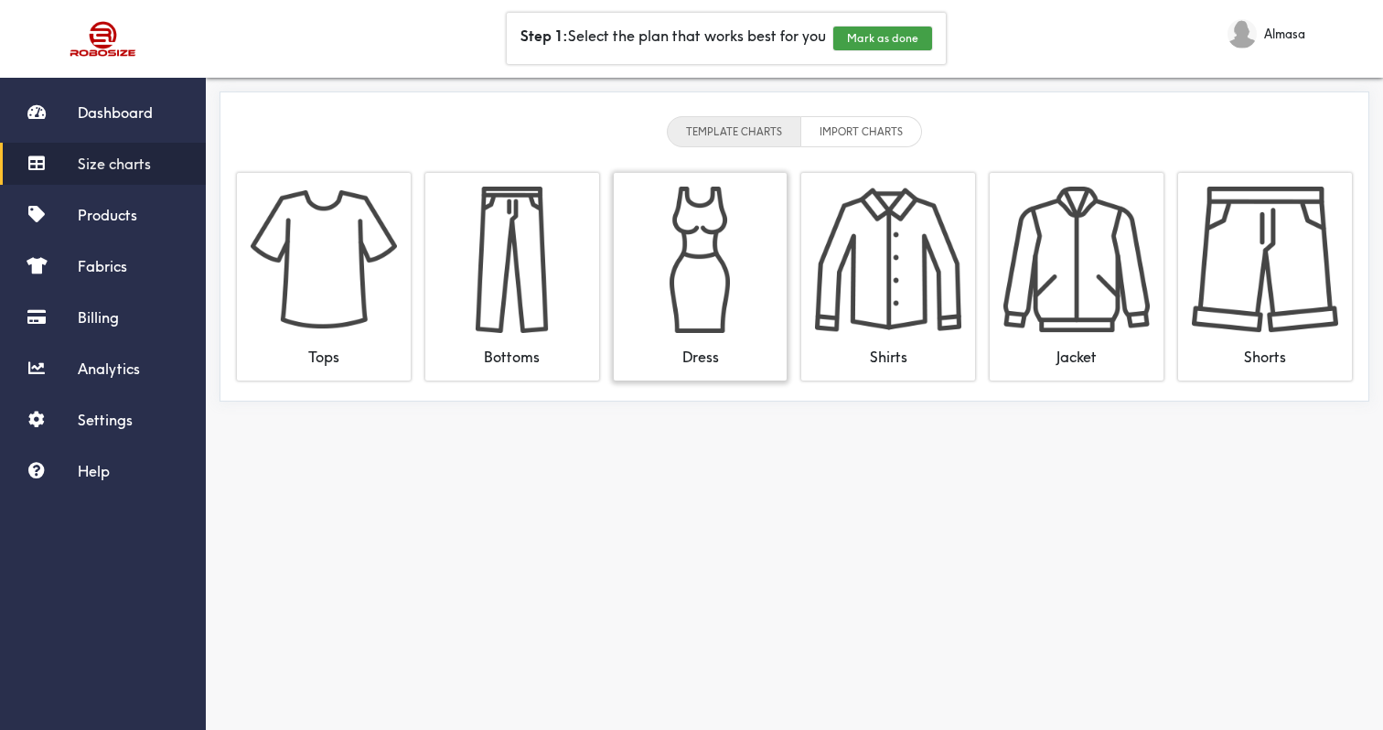
click at [706, 313] on img at bounding box center [701, 260] width 146 height 146
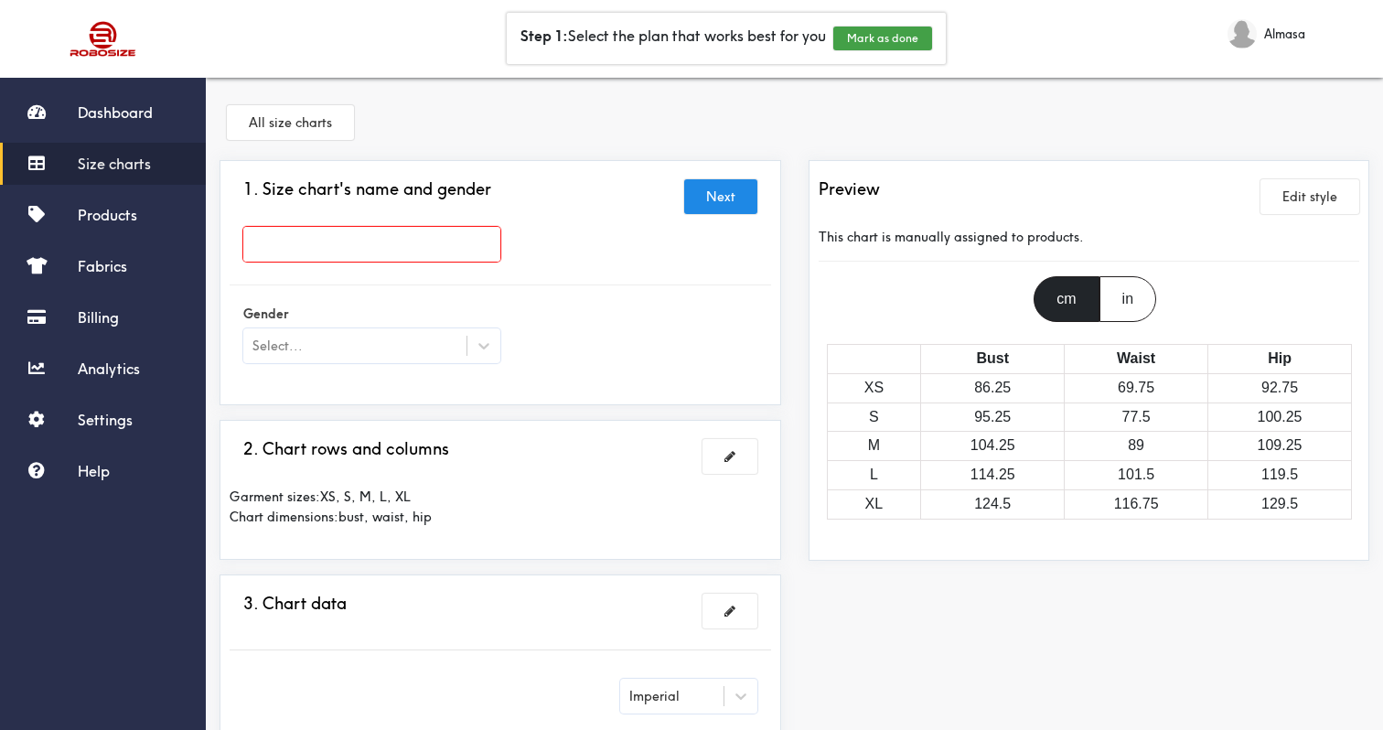
click at [496, 246] on input "text" at bounding box center [371, 244] width 257 height 35
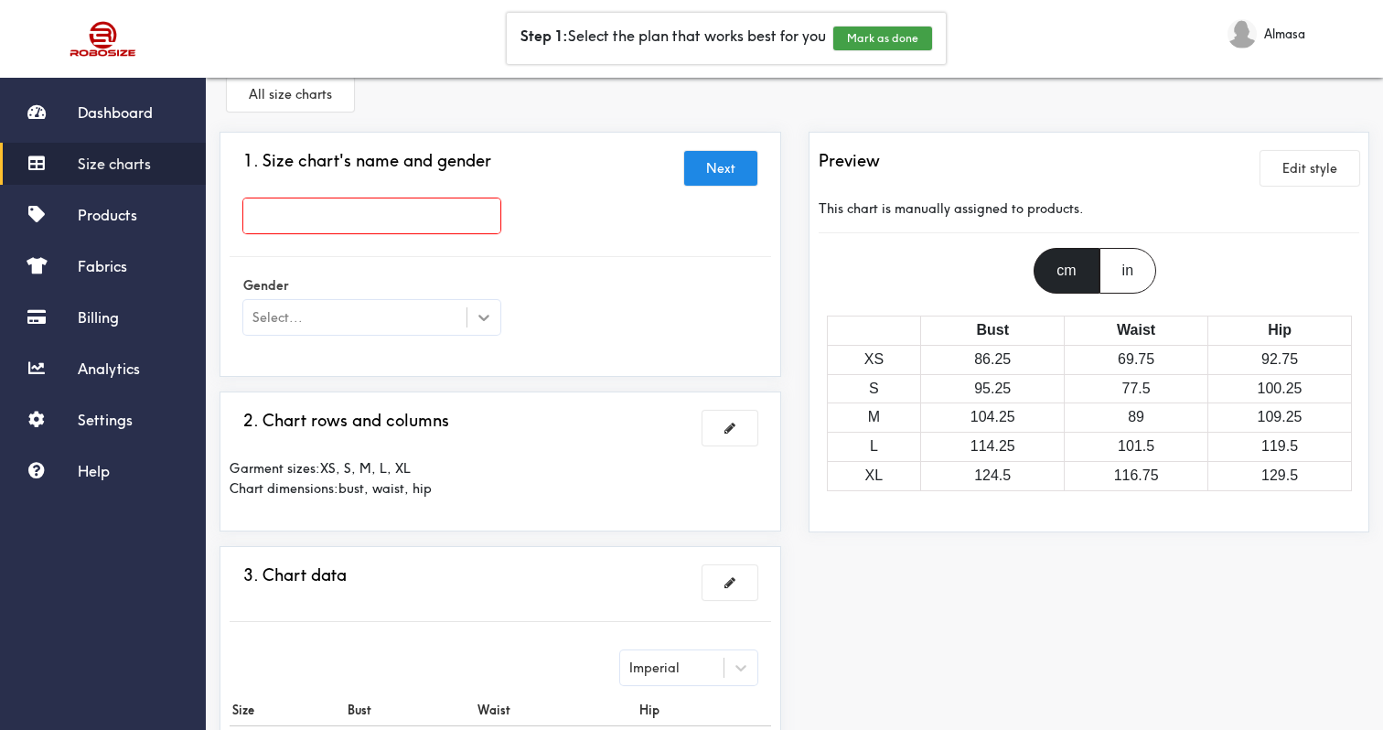
click at [470, 302] on div at bounding box center [483, 317] width 33 height 33
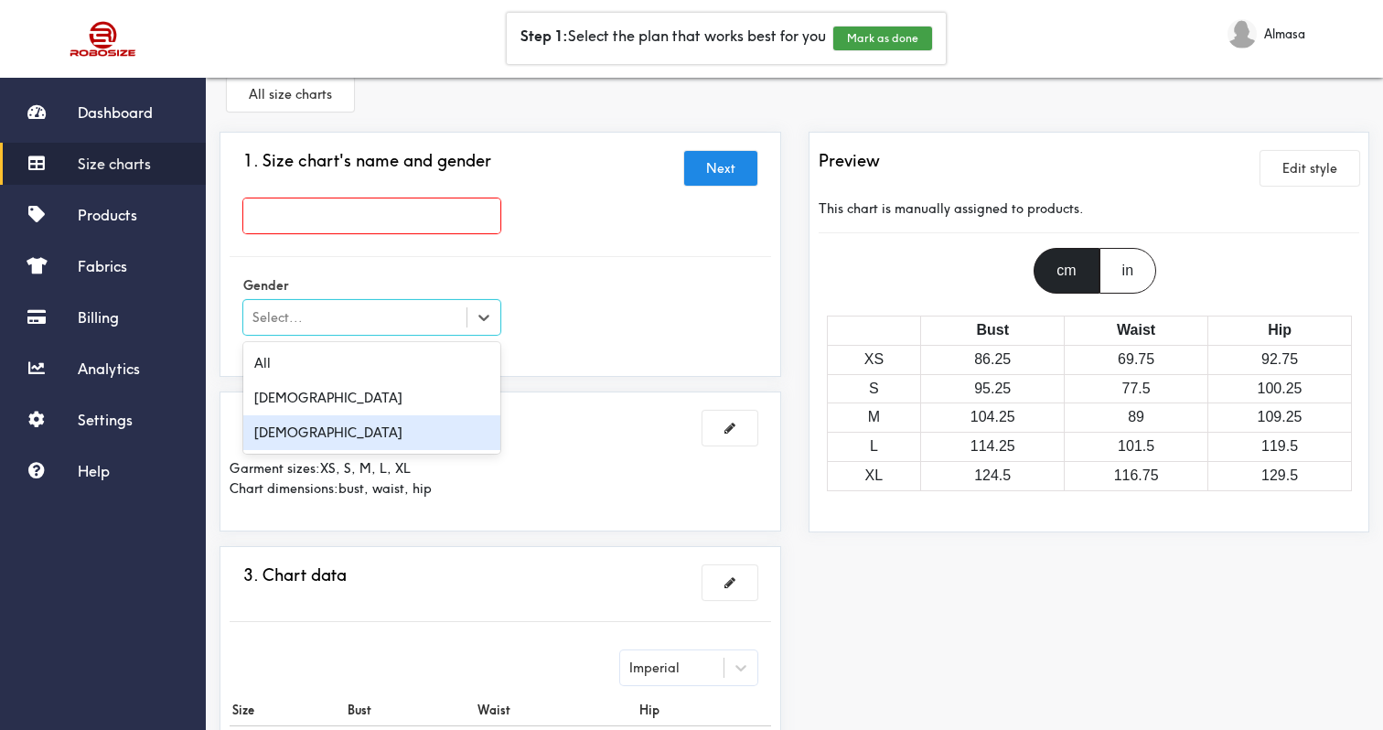
click at [406, 422] on div "Female" at bounding box center [371, 432] width 257 height 35
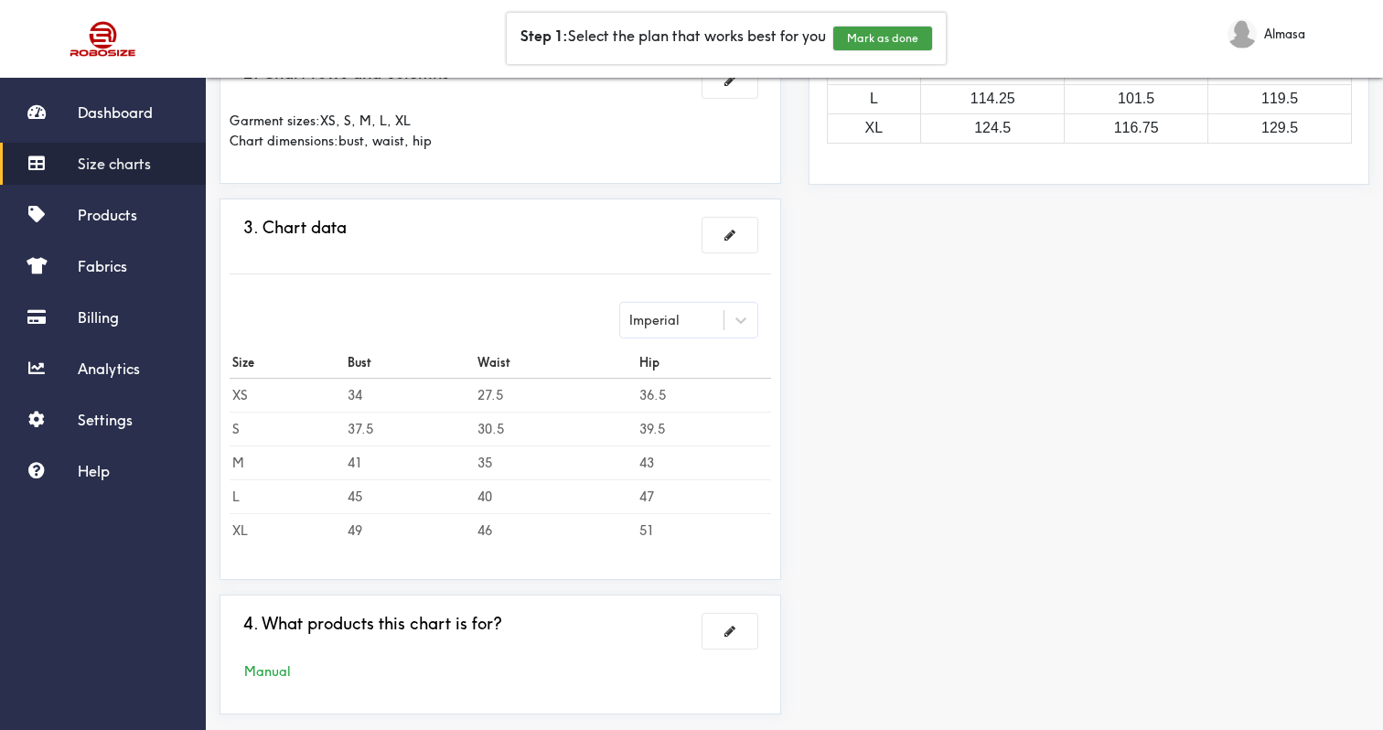
scroll to position [467, 0]
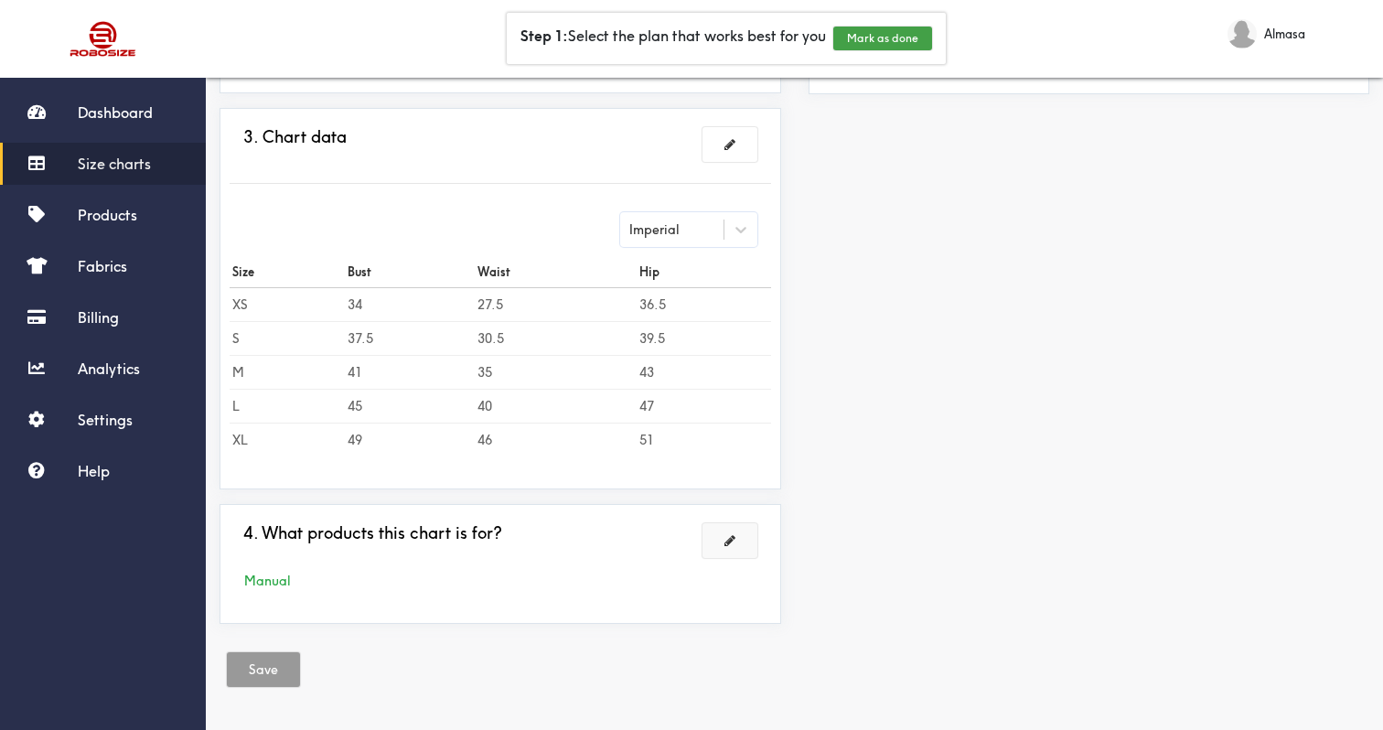
click at [738, 542] on button at bounding box center [730, 540] width 55 height 35
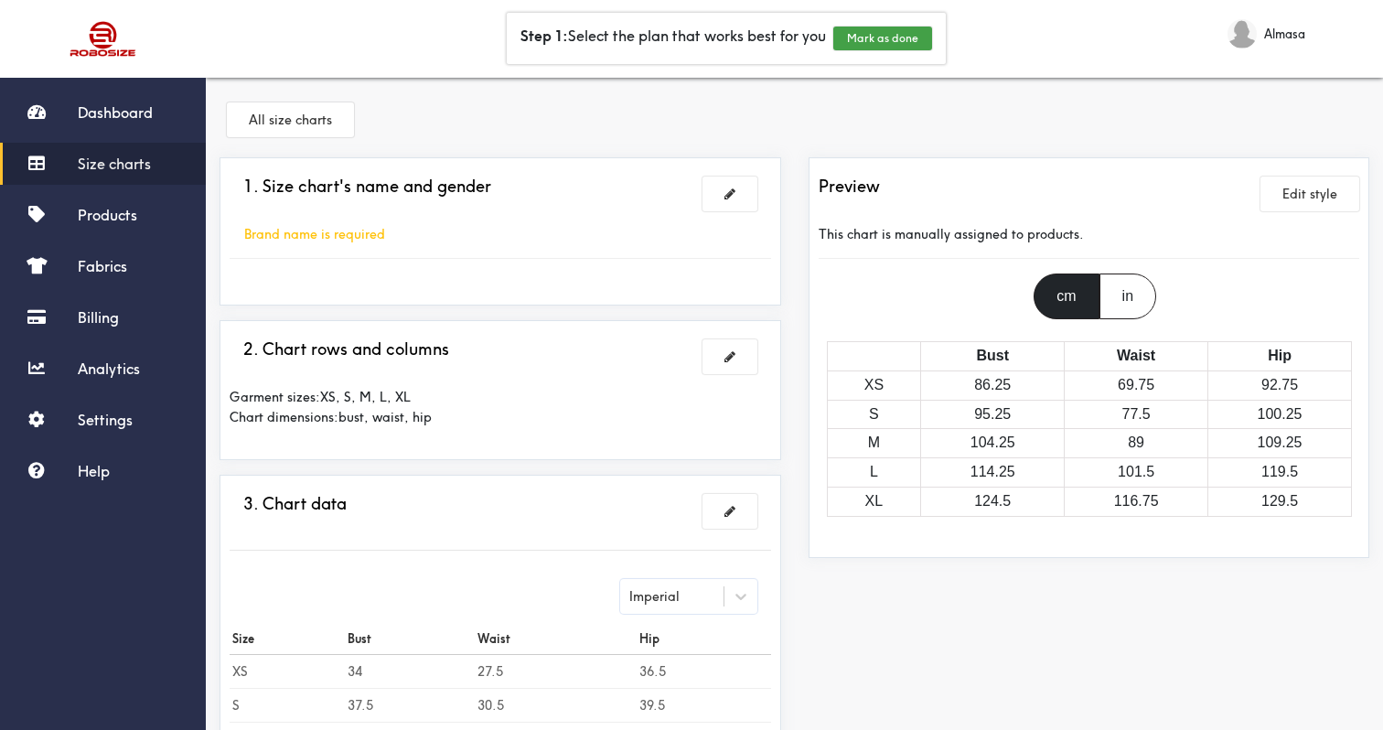
scroll to position [0, 0]
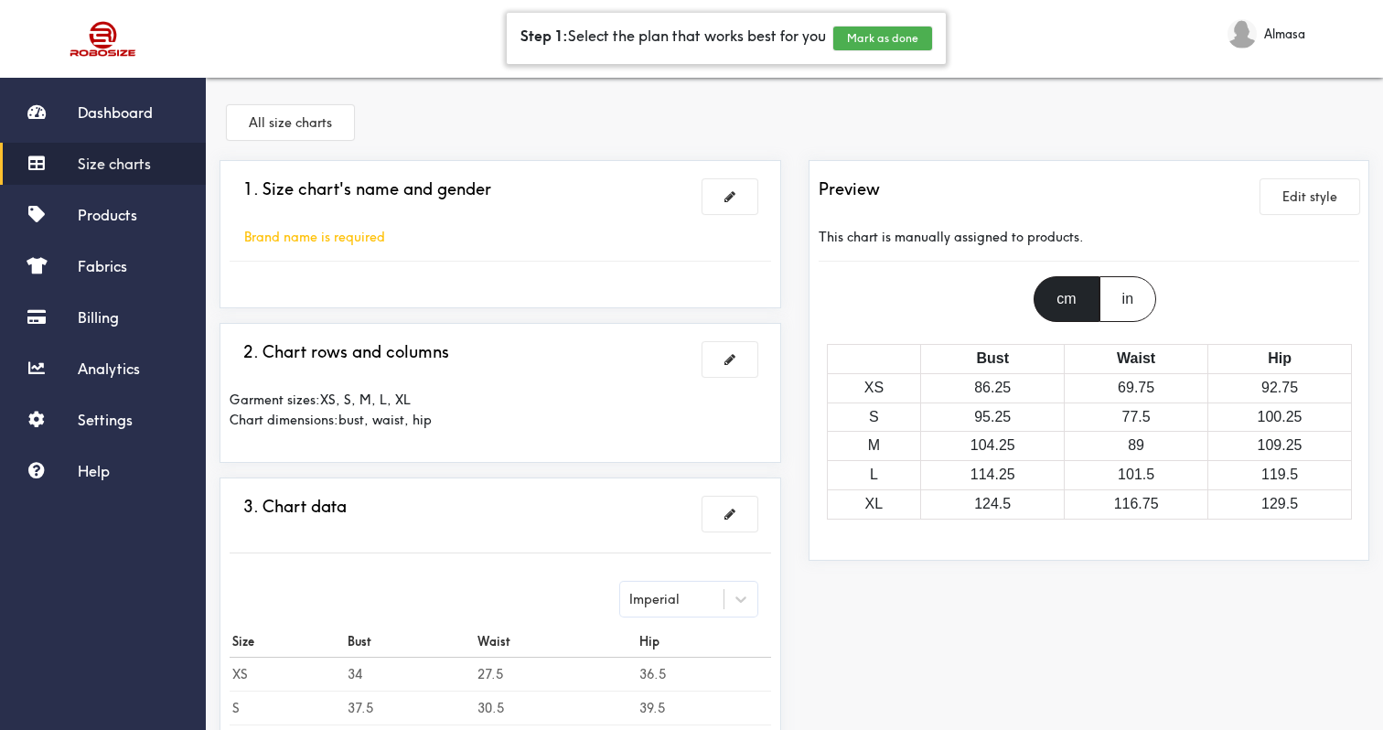
click at [885, 47] on button "Mark as done" at bounding box center [882, 39] width 99 height 24
click at [800, 43] on button "Mark as done" at bounding box center [822, 39] width 99 height 24
click at [869, 37] on button "Mark as done" at bounding box center [898, 39] width 99 height 24
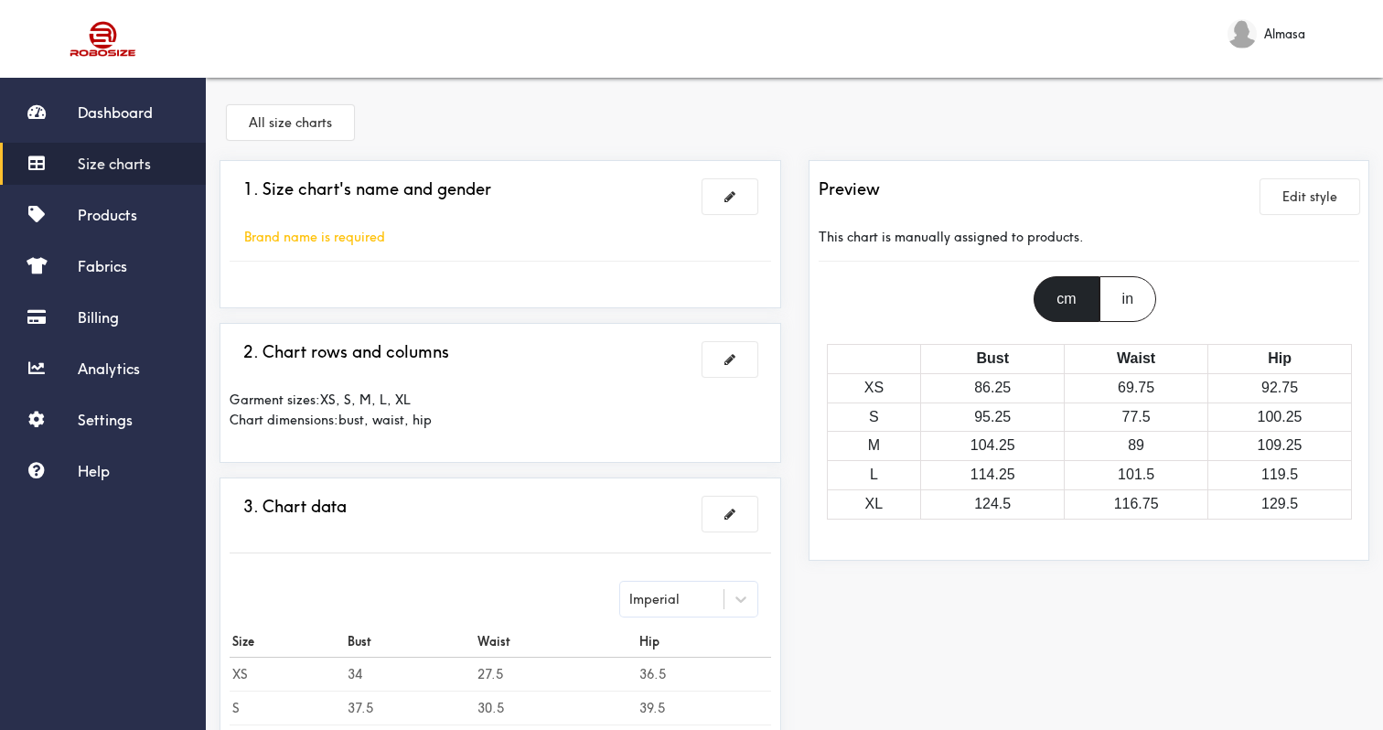
click at [942, 428] on td "95.25" at bounding box center [993, 416] width 144 height 29
click at [127, 230] on link "Products" at bounding box center [103, 215] width 206 height 42
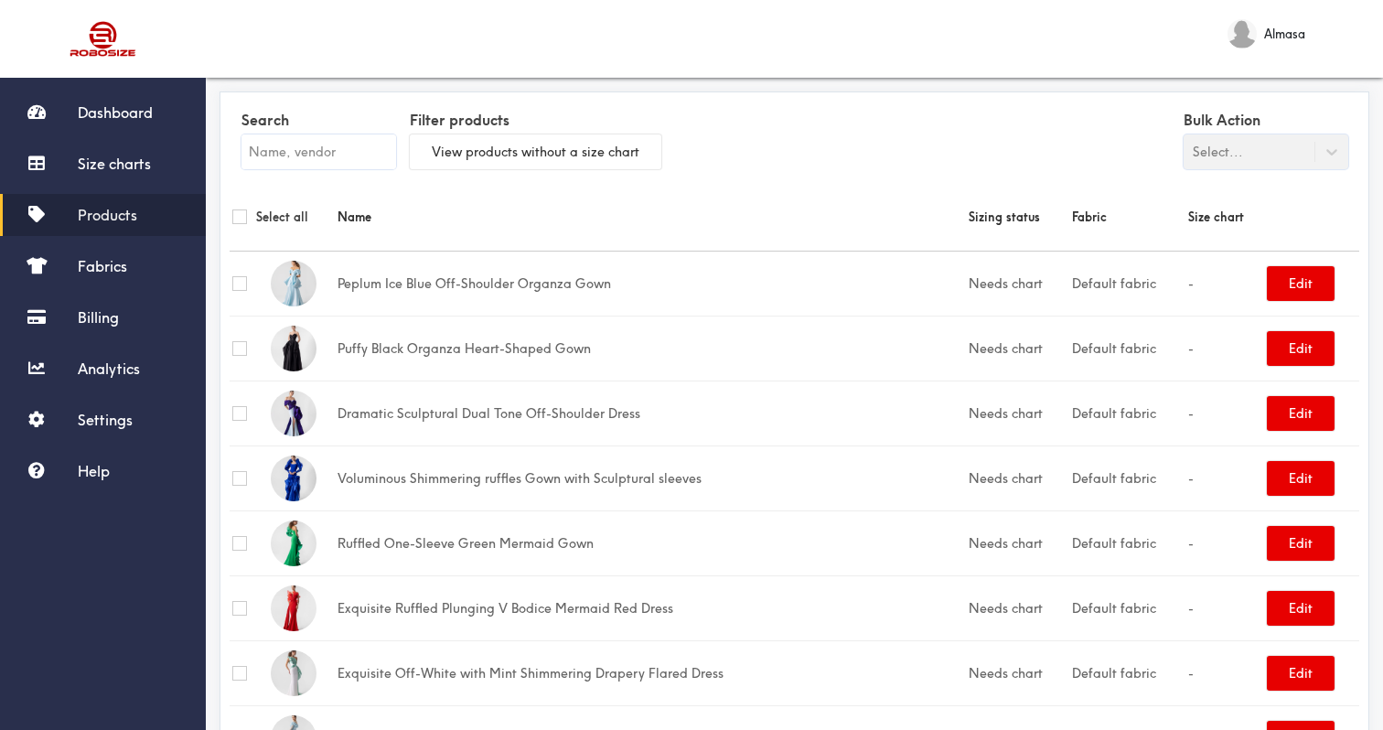
click at [127, 209] on span "Products" at bounding box center [107, 215] width 59 height 18
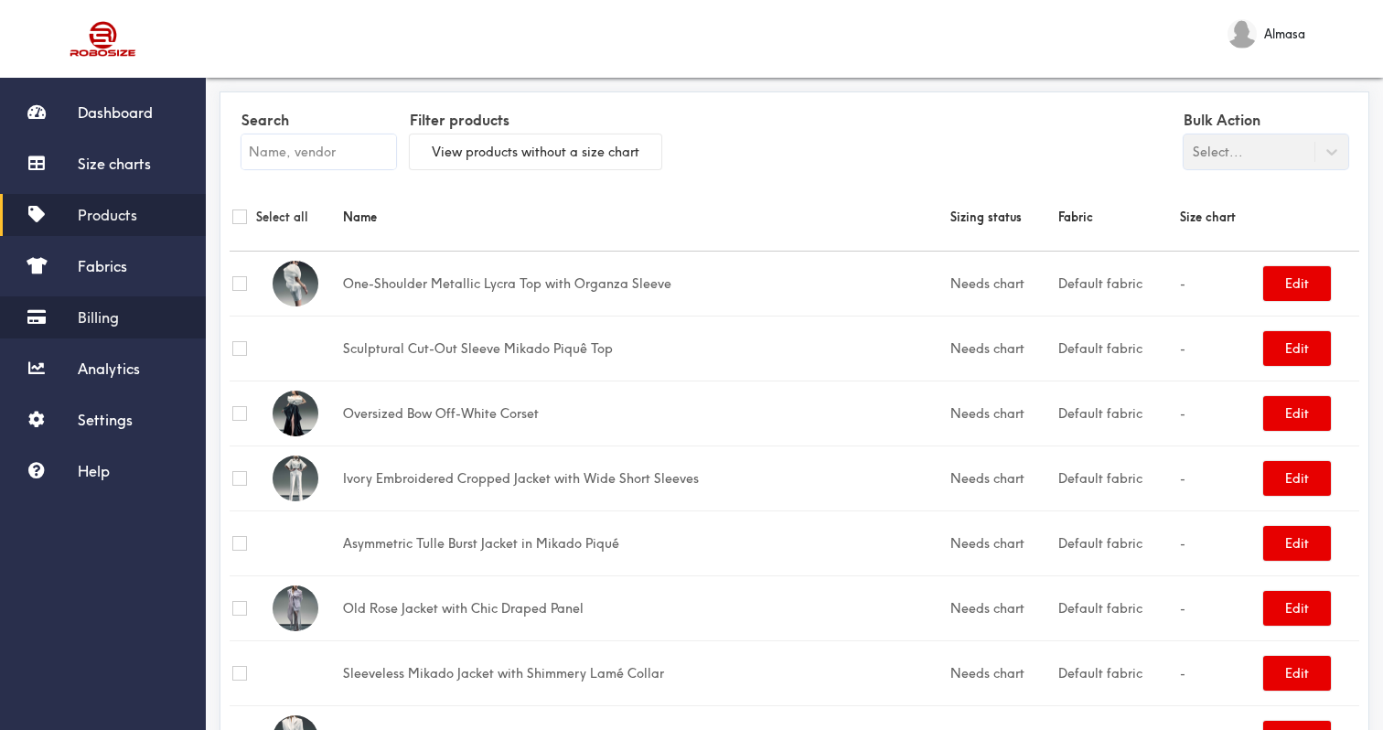
click at [112, 316] on span "Billing" at bounding box center [98, 317] width 41 height 18
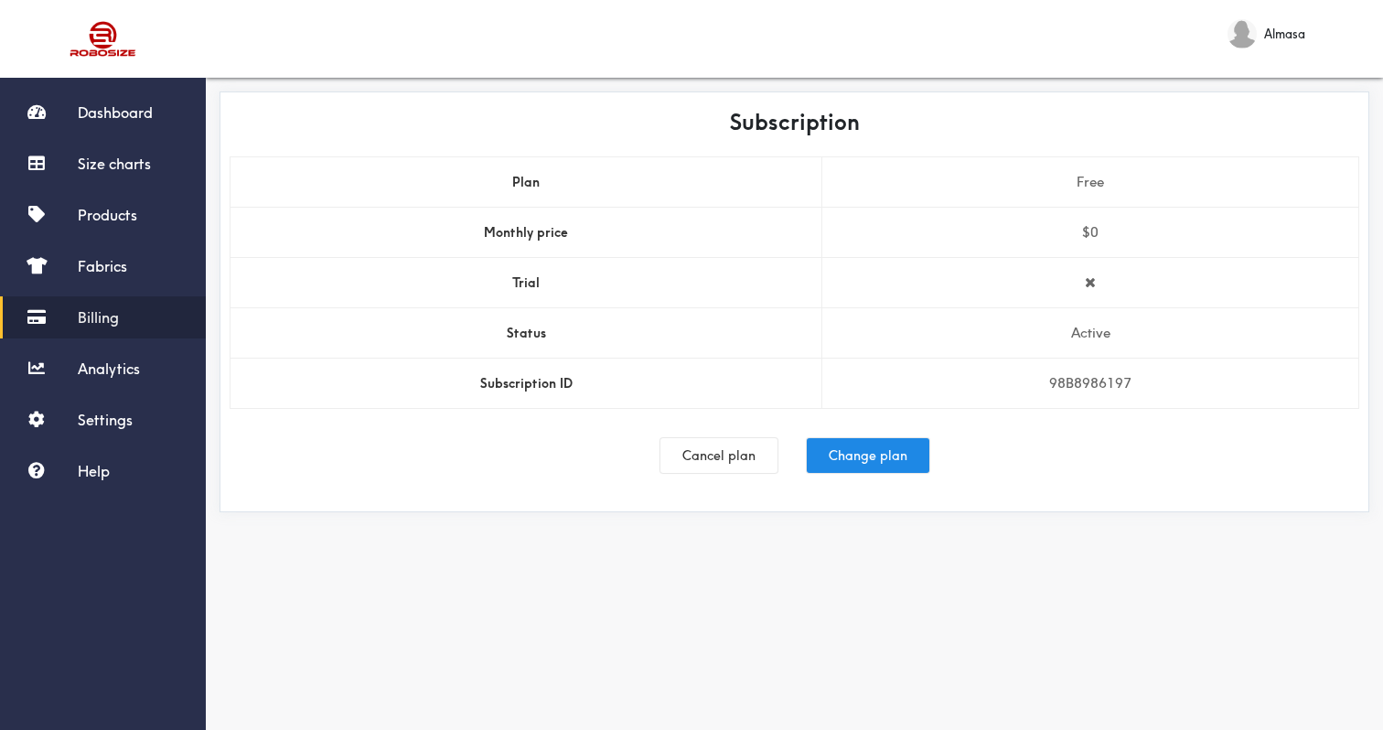
click at [112, 342] on div "Dashboard Size charts Products Fabrics Billing Analytics Settings Help" at bounding box center [103, 291] width 206 height 401
click at [102, 257] on span "Fabrics" at bounding box center [102, 266] width 49 height 18
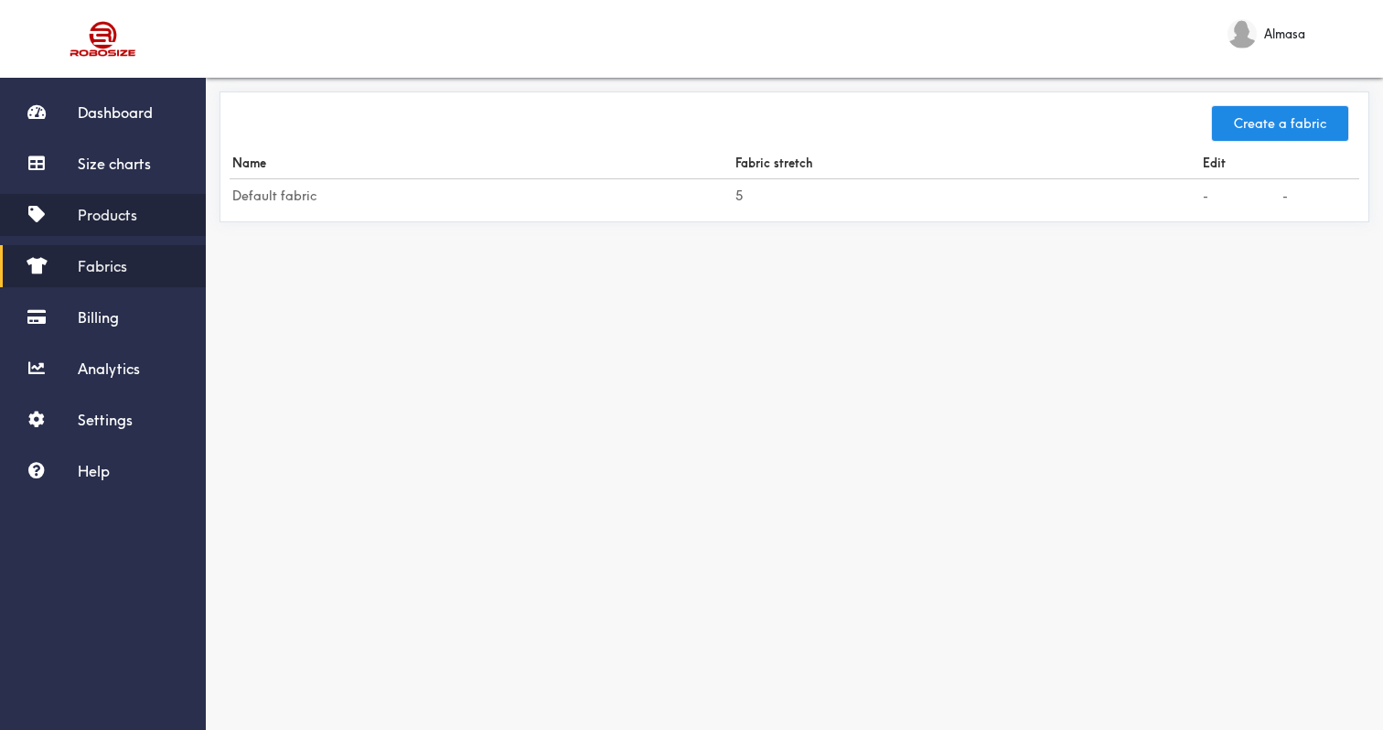
click at [115, 213] on span "Products" at bounding box center [107, 215] width 59 height 18
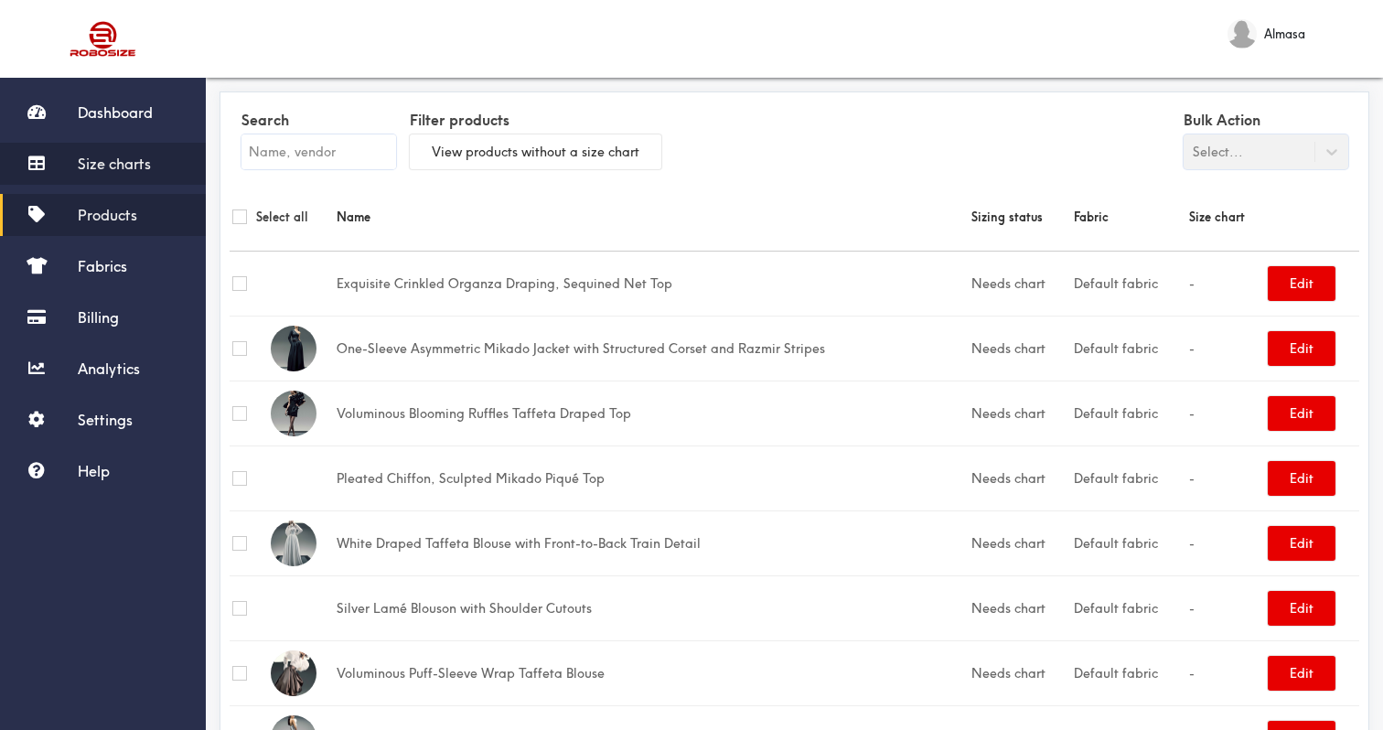
click at [114, 182] on link "Size charts" at bounding box center [103, 164] width 206 height 42
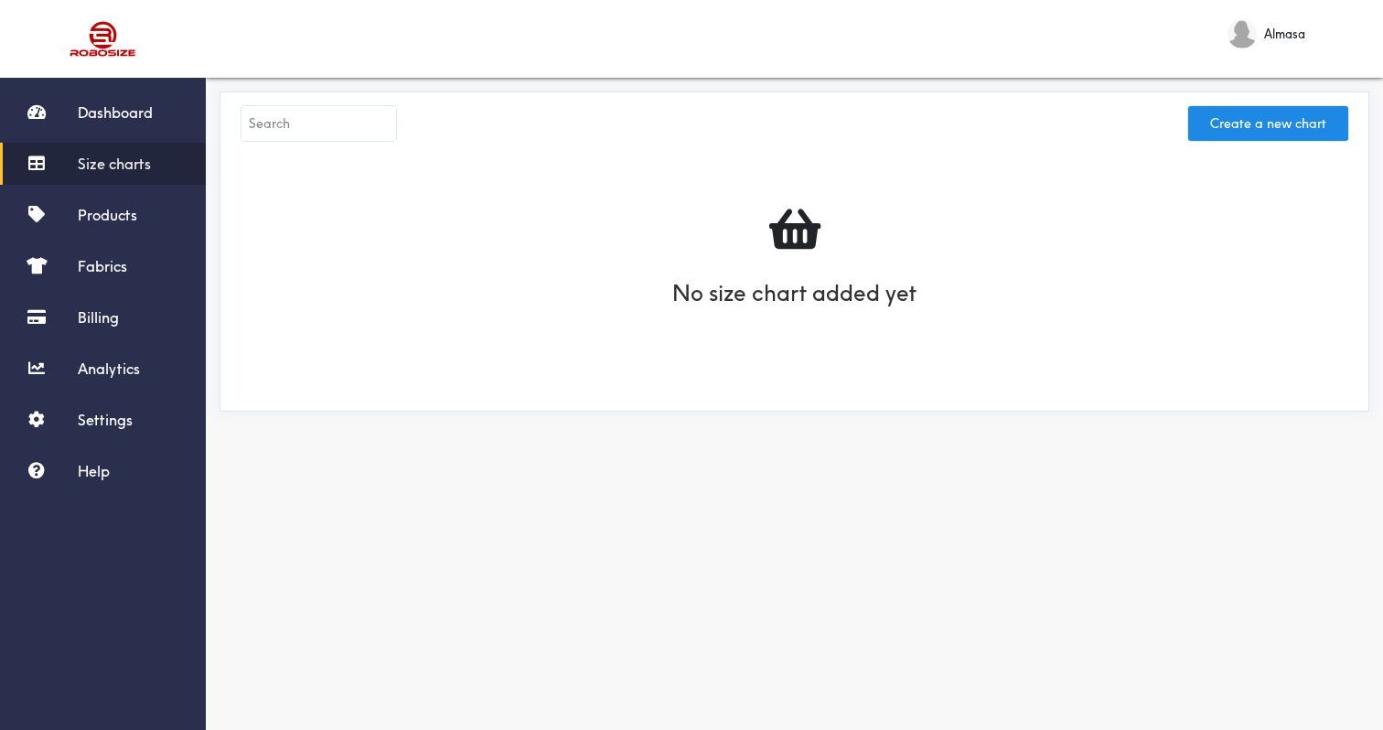
click at [125, 139] on div "Dashboard Size charts Products Fabrics Billing Analytics Settings Help" at bounding box center [103, 291] width 206 height 401
click at [129, 124] on link "Dashboard" at bounding box center [103, 112] width 206 height 42
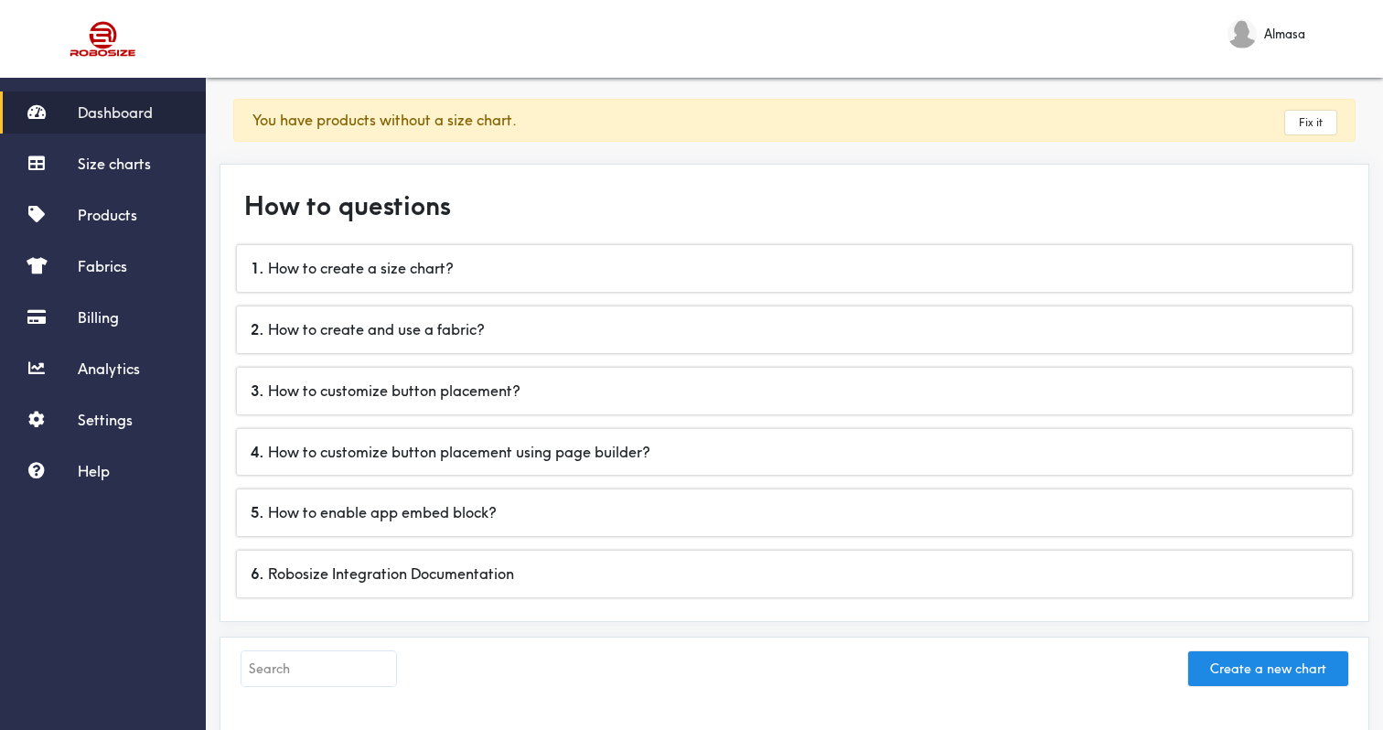
drag, startPoint x: 1279, startPoint y: 673, endPoint x: 960, endPoint y: 416, distance: 409.9
click at [960, 416] on div "You have products without a size chart. Fix it How to questions 1 . How to crea…" at bounding box center [794, 599] width 1177 height 1061
click at [85, 185] on div "Dashboard Size charts Products Fabrics Billing Analytics Settings Help" at bounding box center [103, 291] width 206 height 401
click at [82, 217] on span "Products" at bounding box center [107, 215] width 59 height 18
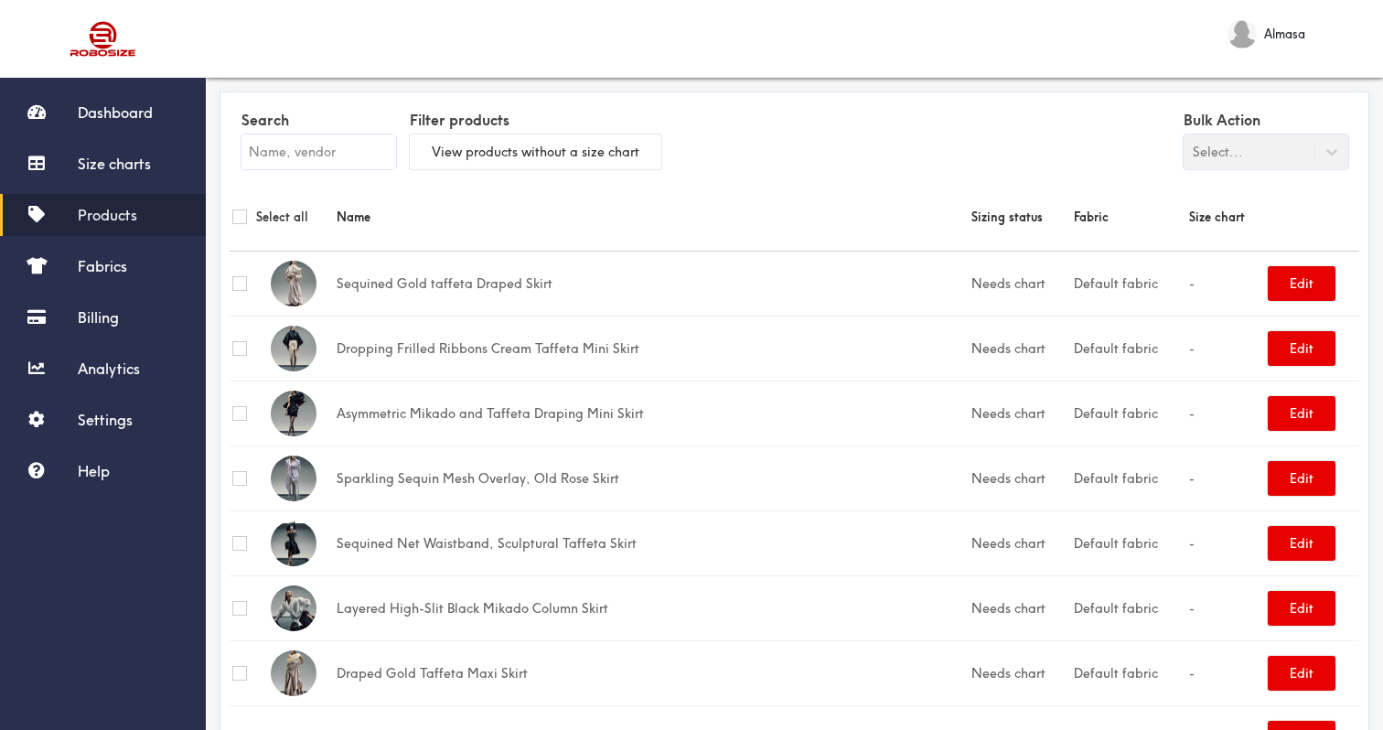
click at [239, 210] on input "checkbox" at bounding box center [239, 216] width 15 height 15
checkbox input "true"
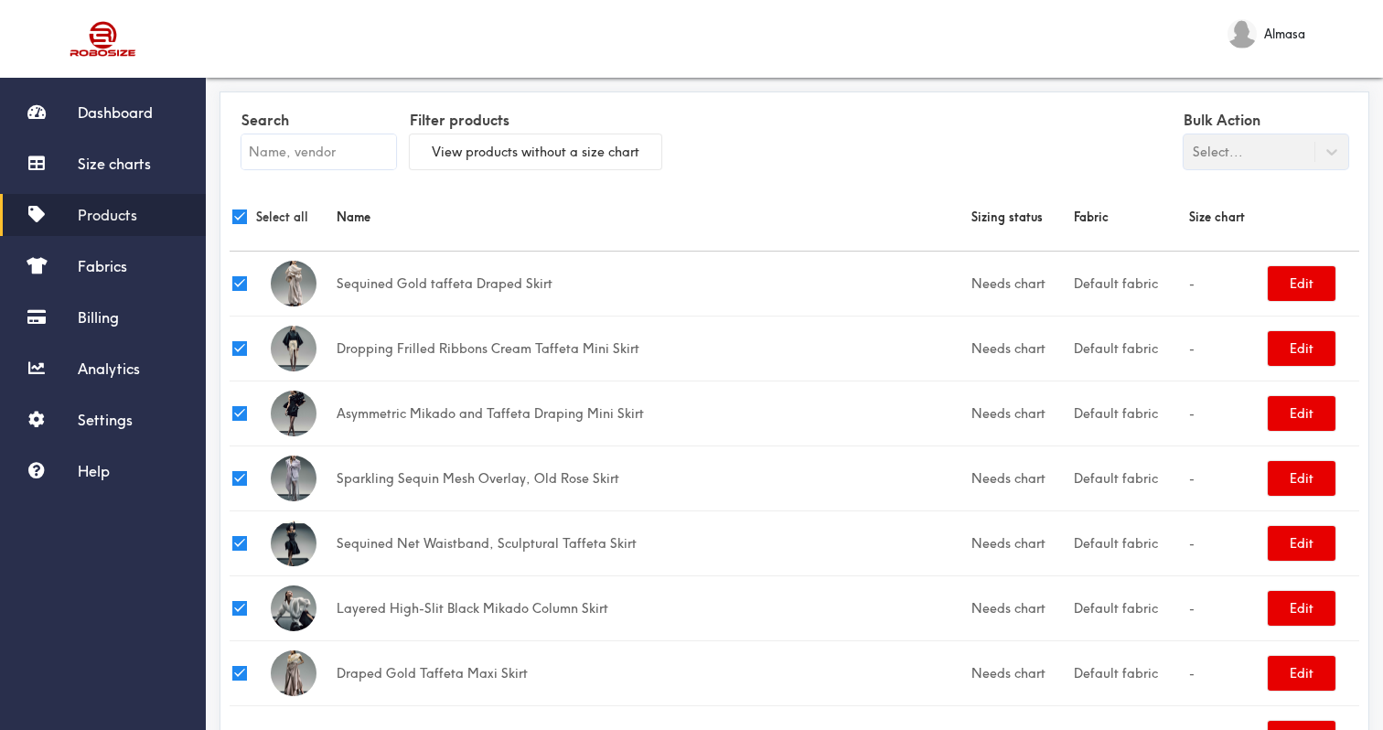
checkbox input "true"
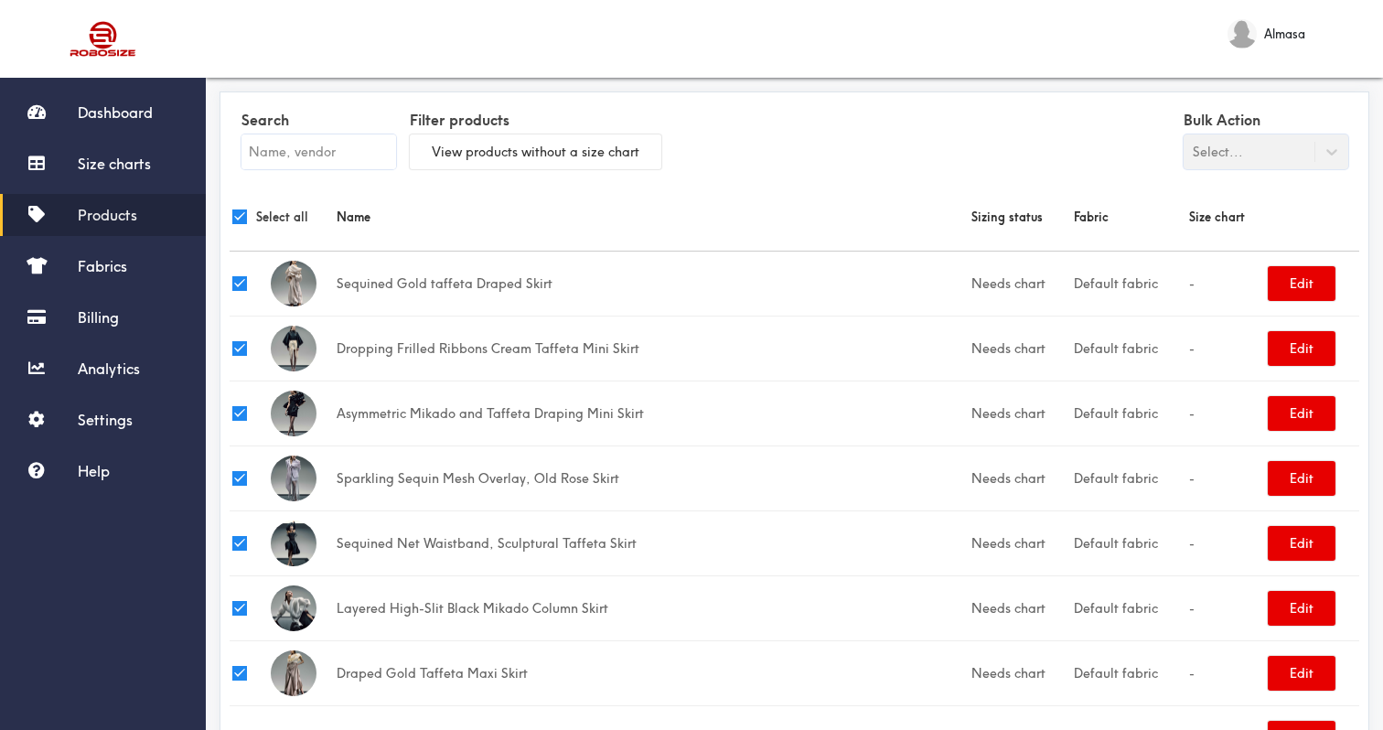
checkbox input "true"
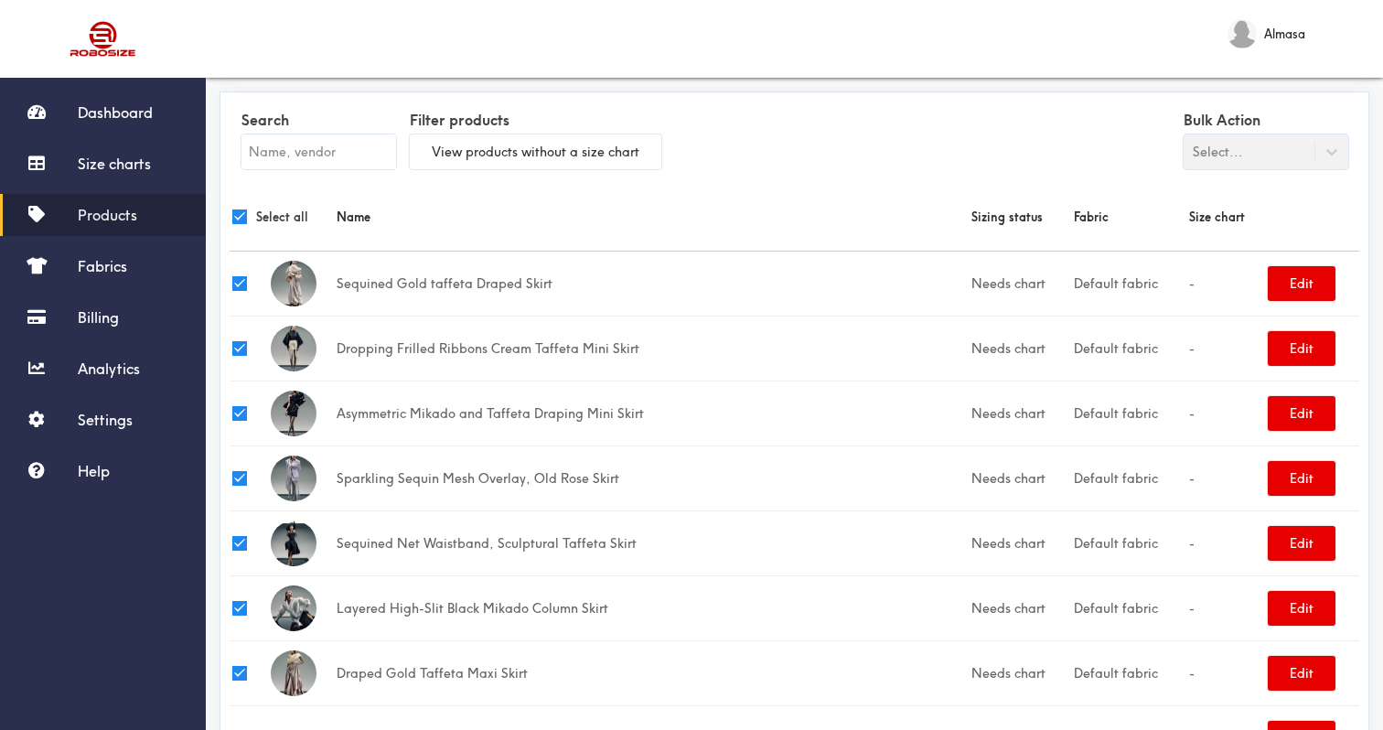
checkbox input "true"
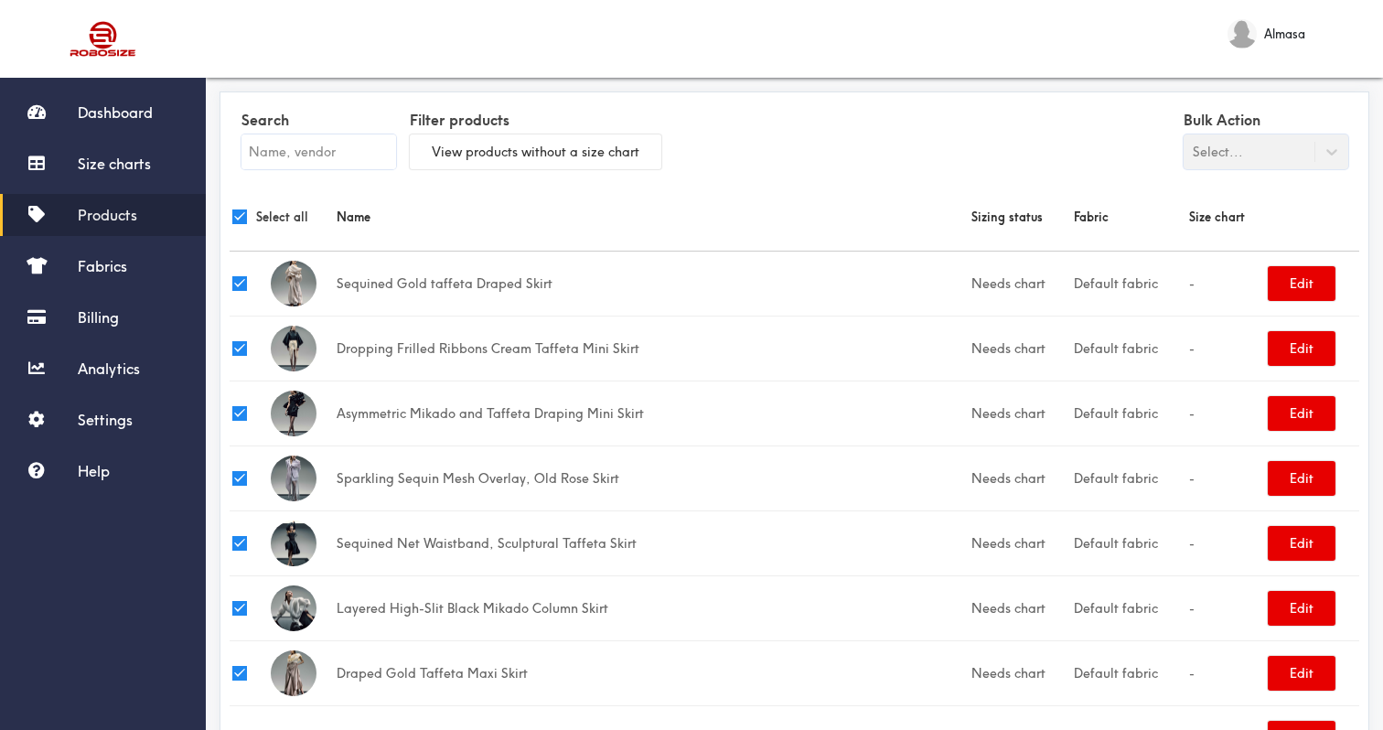
checkbox input "true"
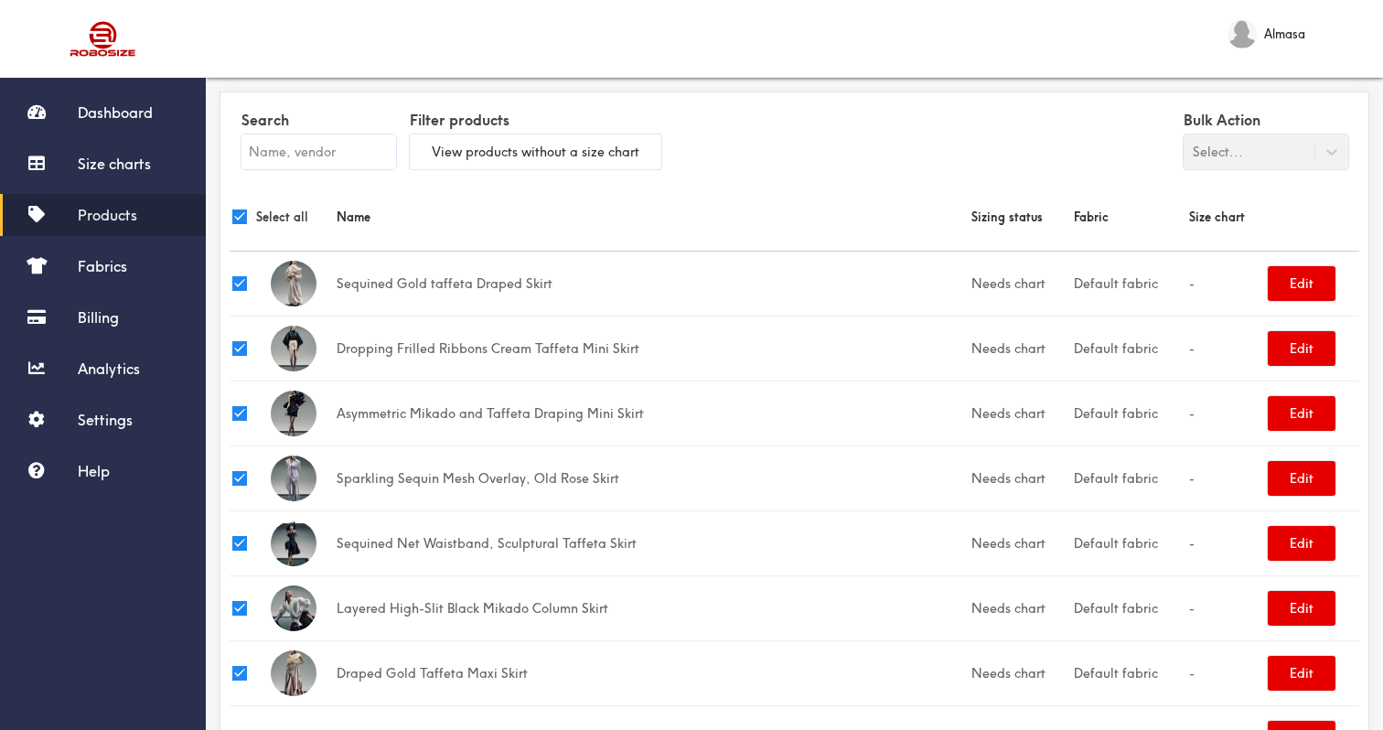
checkbox input "true"
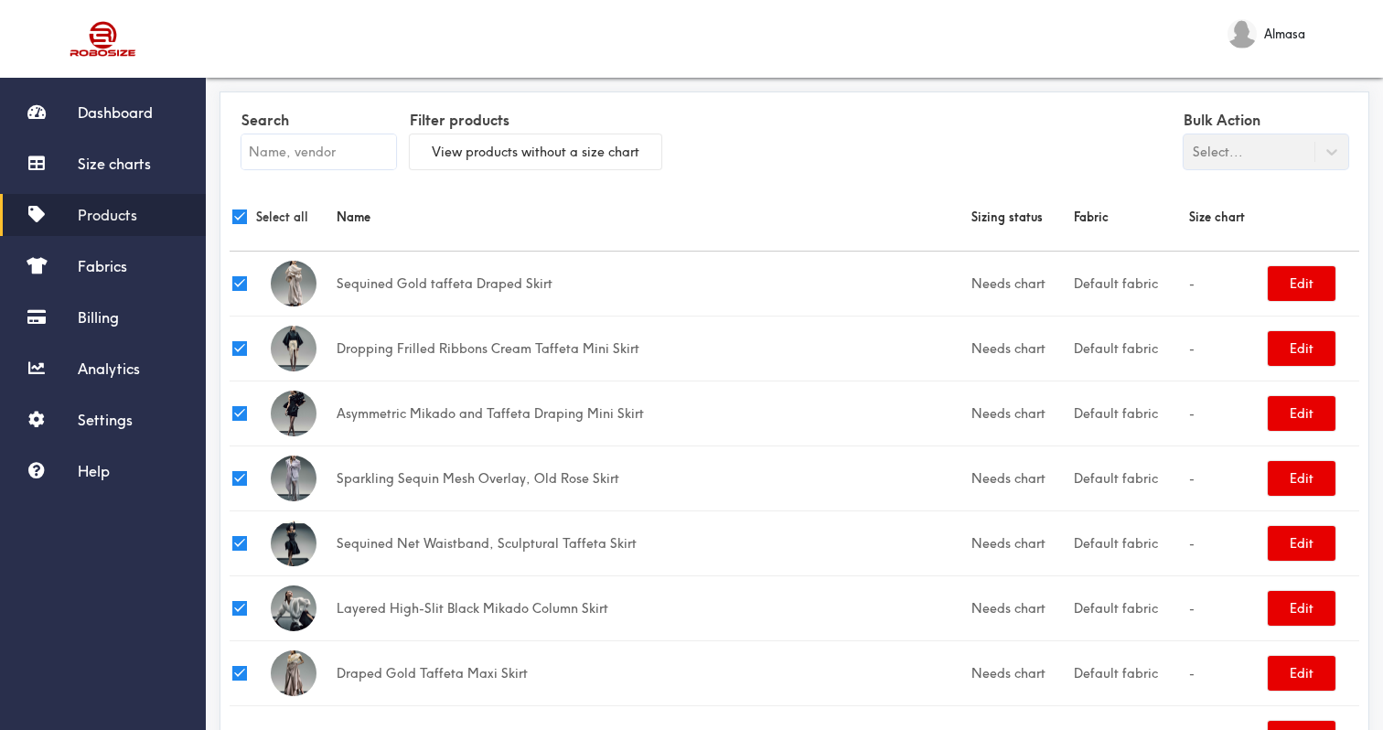
checkbox input "true"
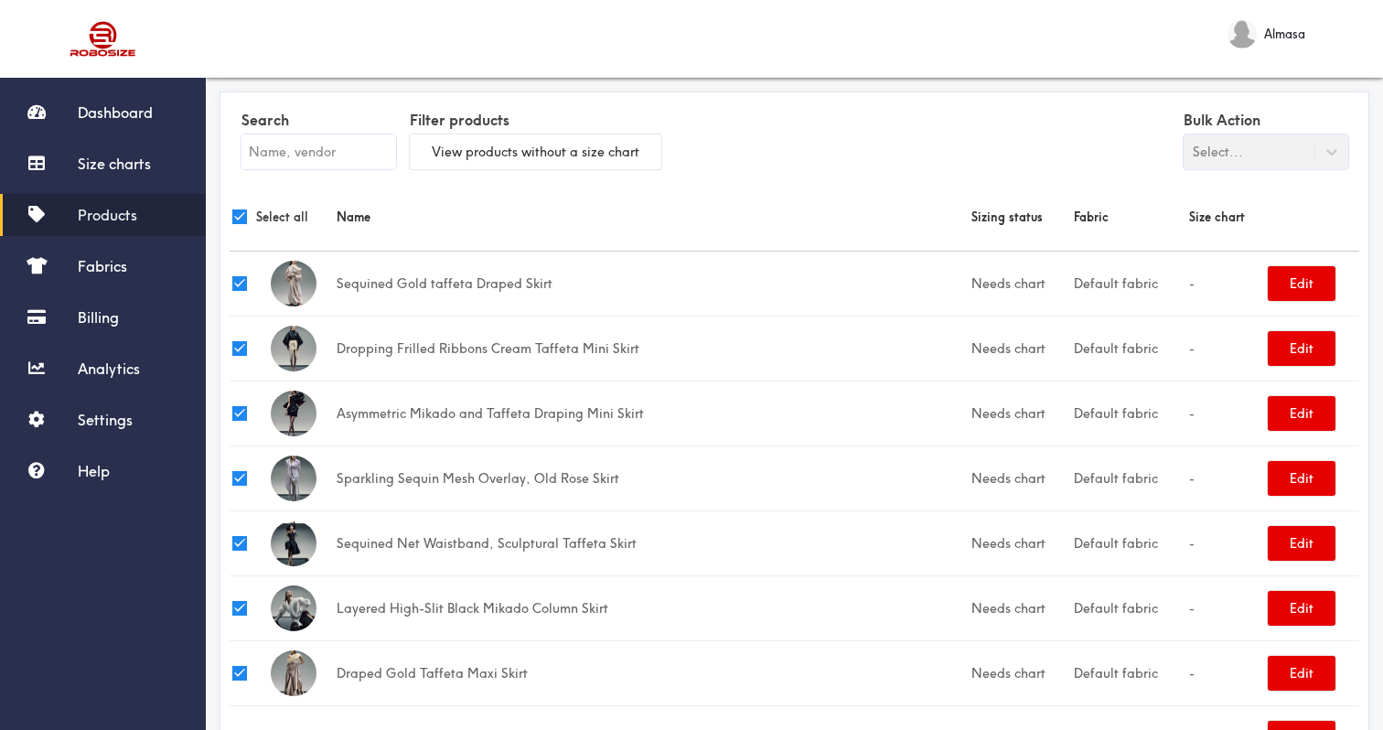
checkbox input "true"
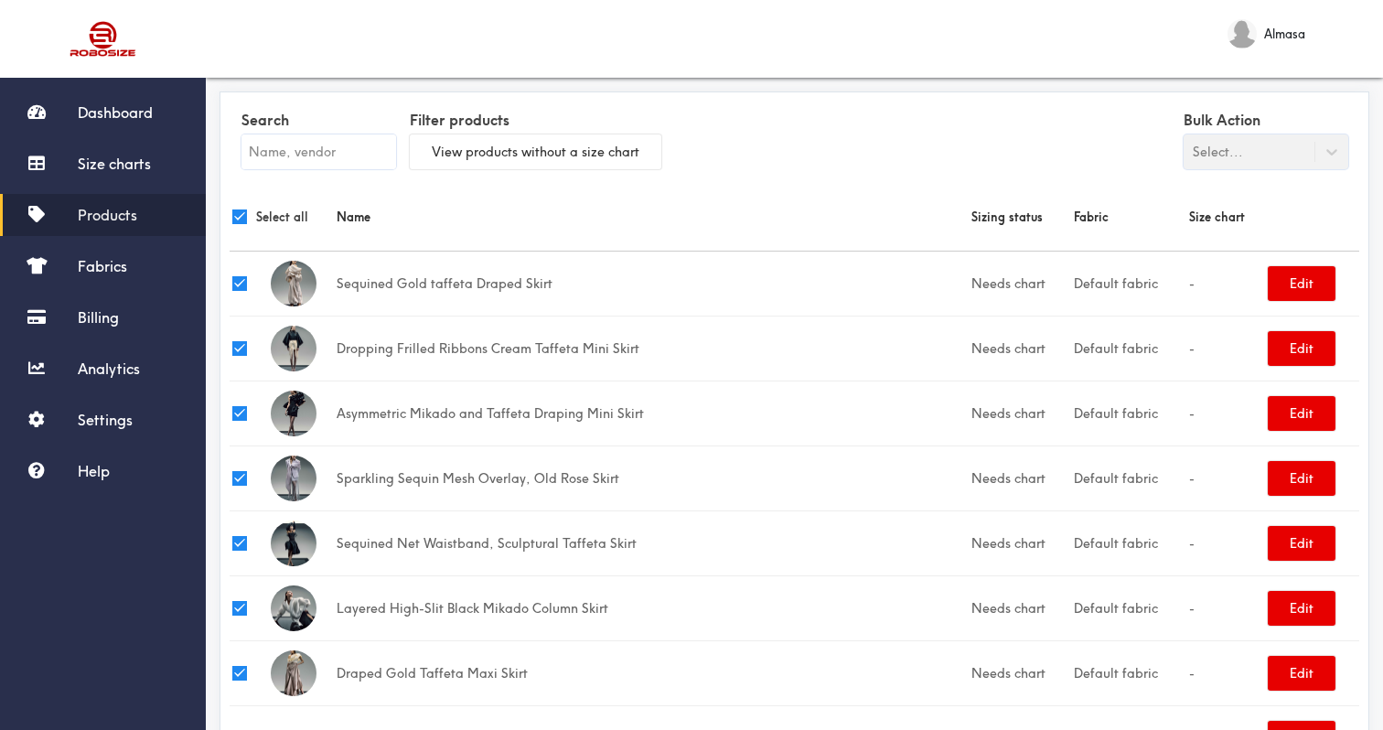
checkbox input "true"
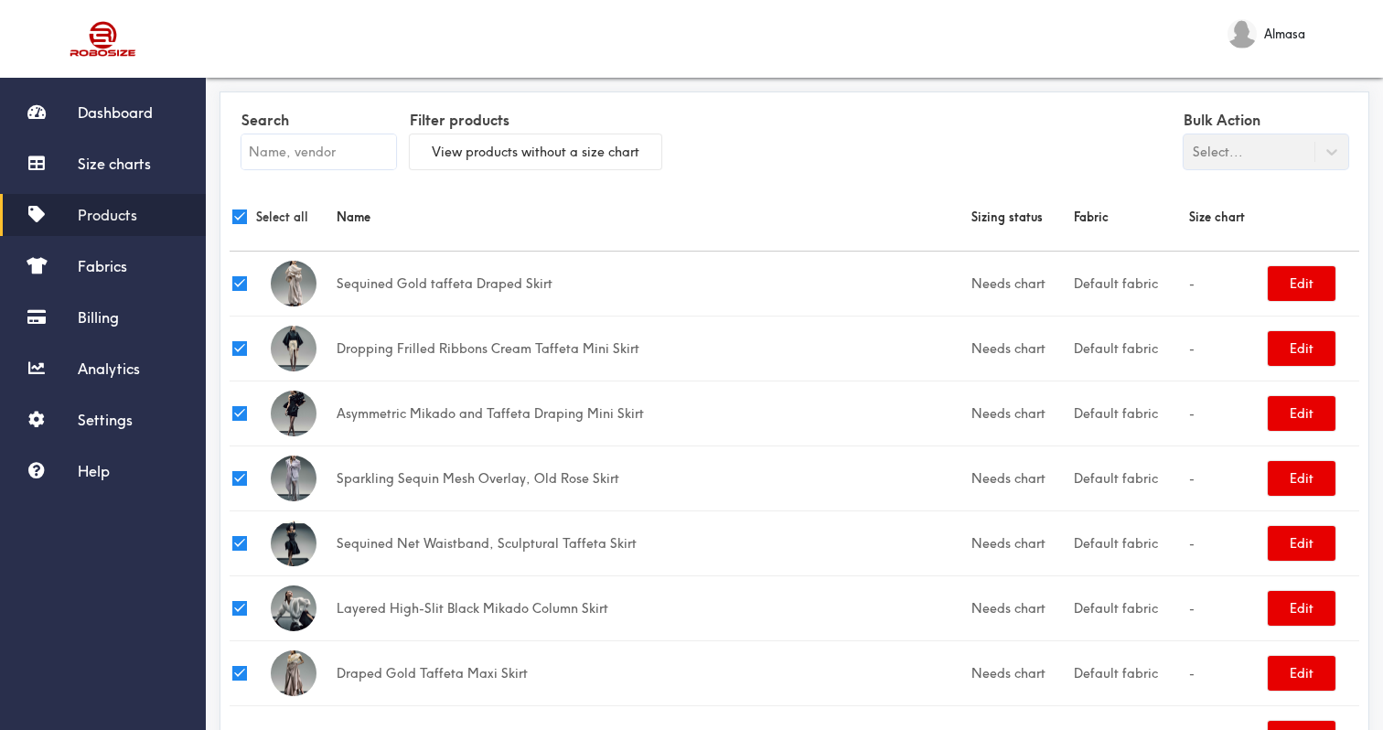
checkbox input "true"
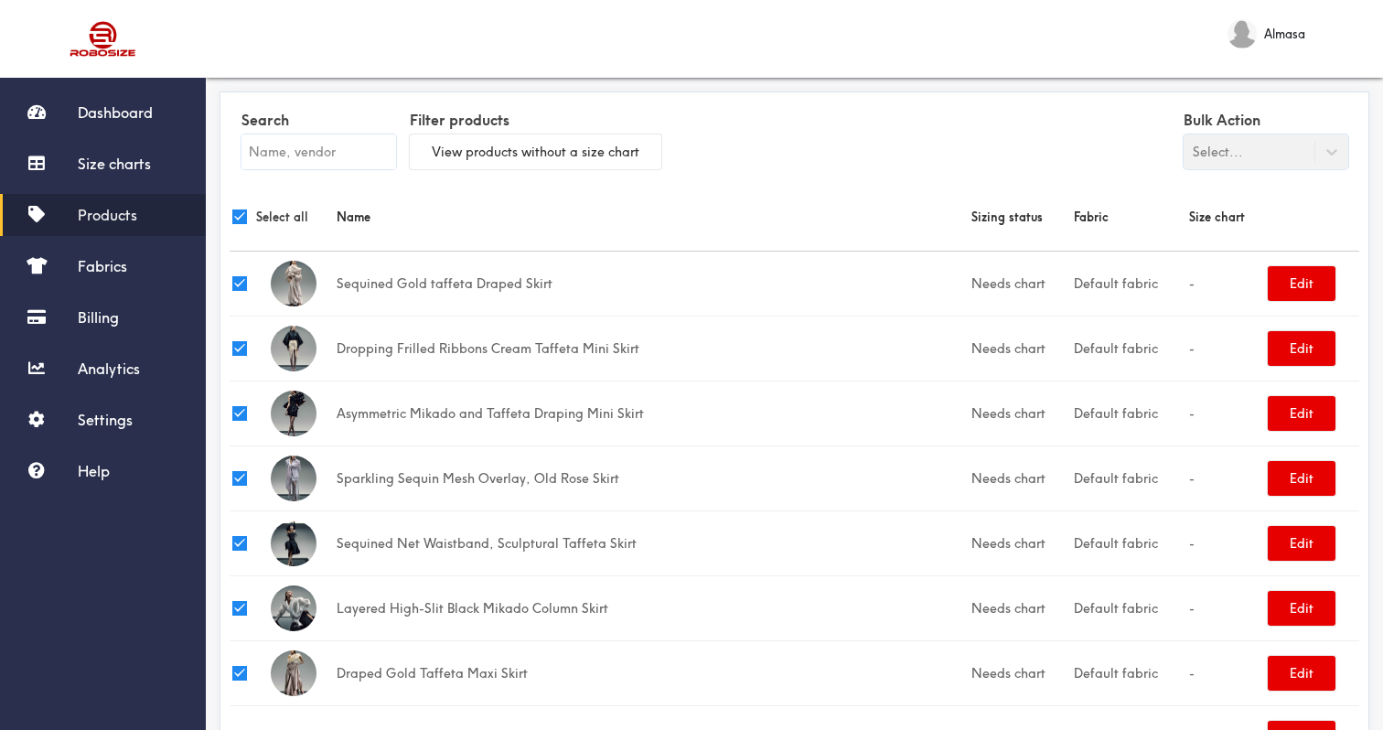
checkbox input "true"
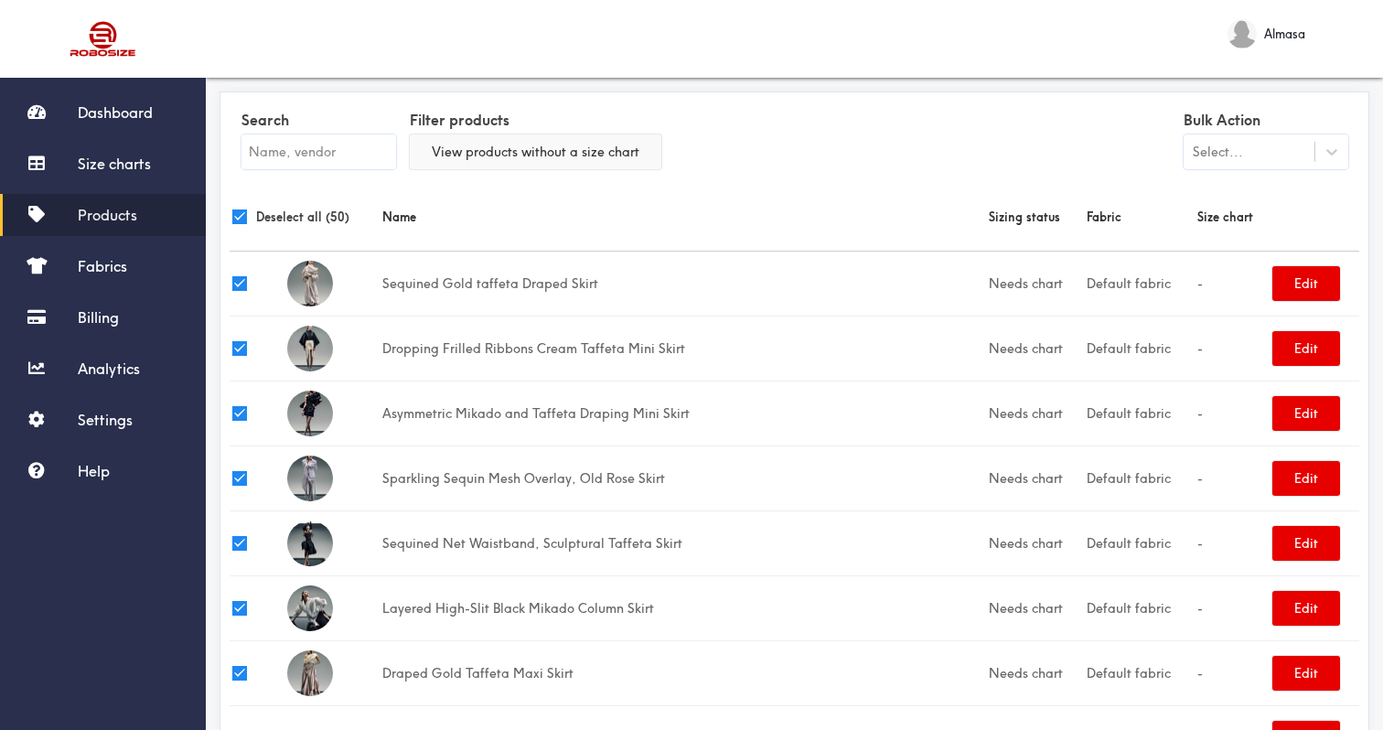
click at [536, 157] on button "View products without a size chart" at bounding box center [536, 151] width 252 height 35
click at [1313, 255] on td "Edit" at bounding box center [1315, 283] width 90 height 65
click at [1308, 285] on button "Edit" at bounding box center [1306, 283] width 68 height 35
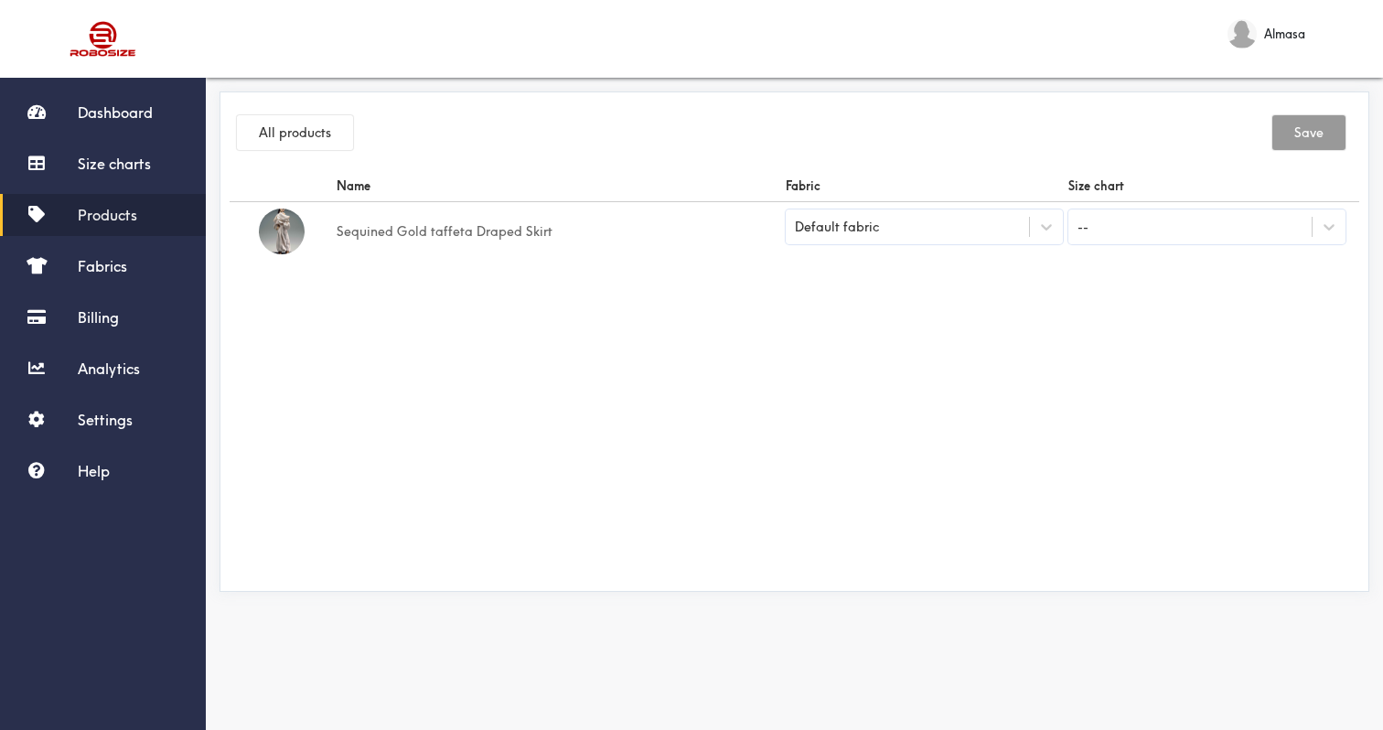
click at [966, 237] on div "Default fabric" at bounding box center [924, 226] width 277 height 35
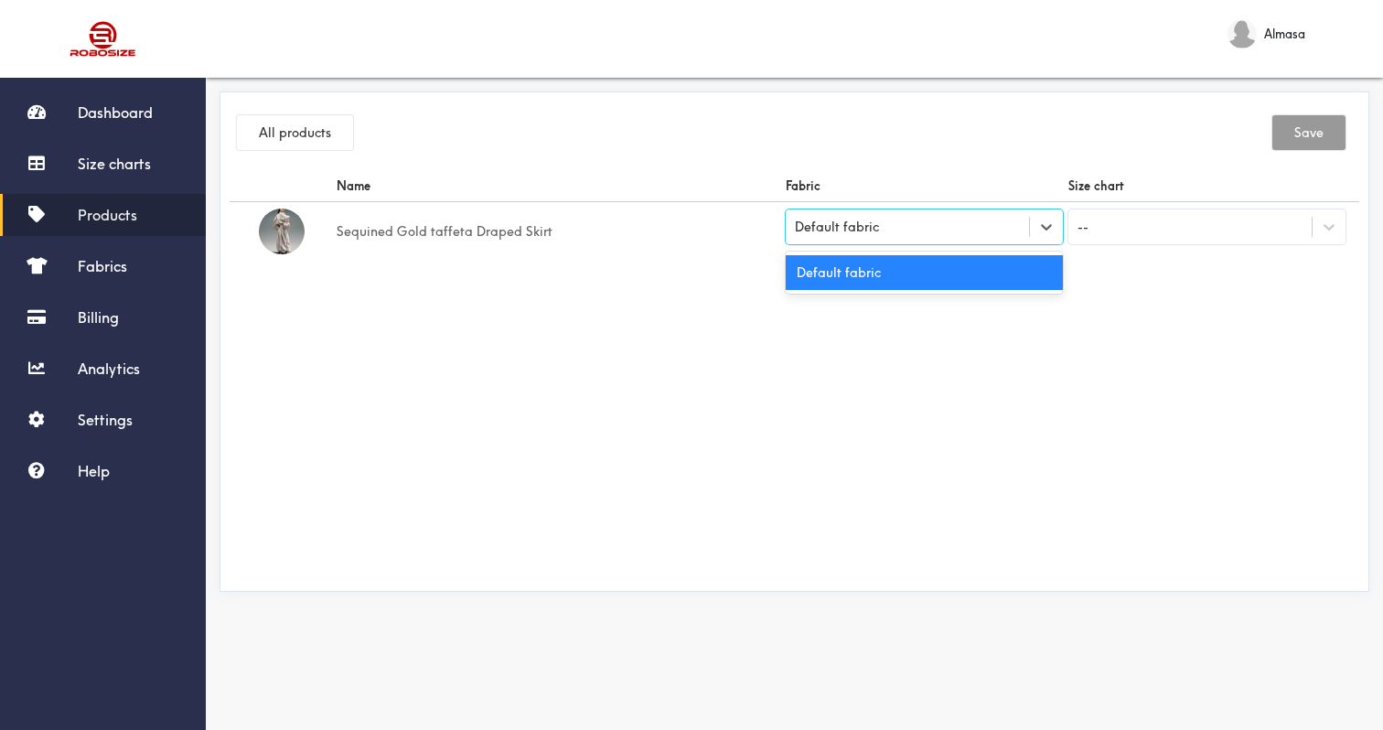
click at [1122, 248] on td "--" at bounding box center [1207, 231] width 283 height 59
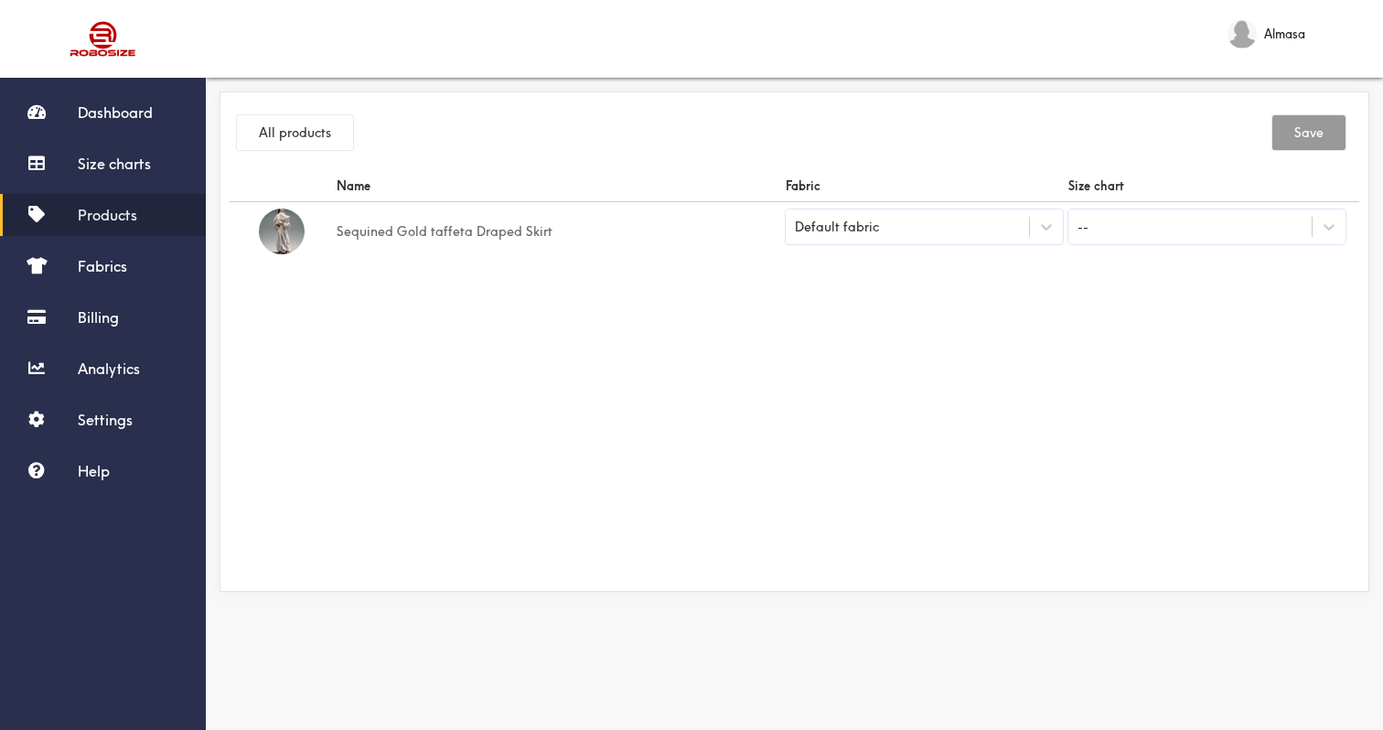
click at [1110, 209] on td "--" at bounding box center [1207, 231] width 283 height 59
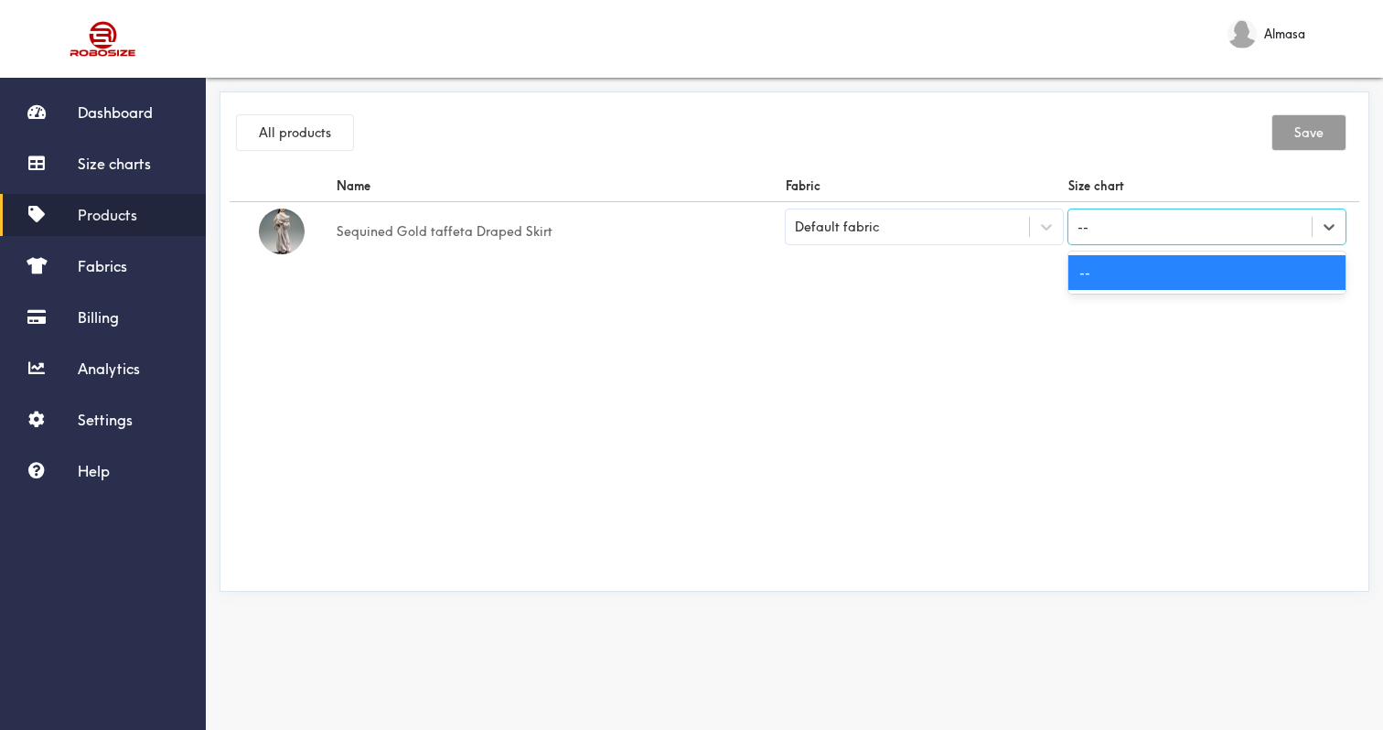
click at [1185, 230] on div "--" at bounding box center [1189, 226] width 243 height 31
click at [1261, 246] on td "option -- selected, 1 of 1. 1 result available. Use Up and Down to choose optio…" at bounding box center [1207, 231] width 283 height 59
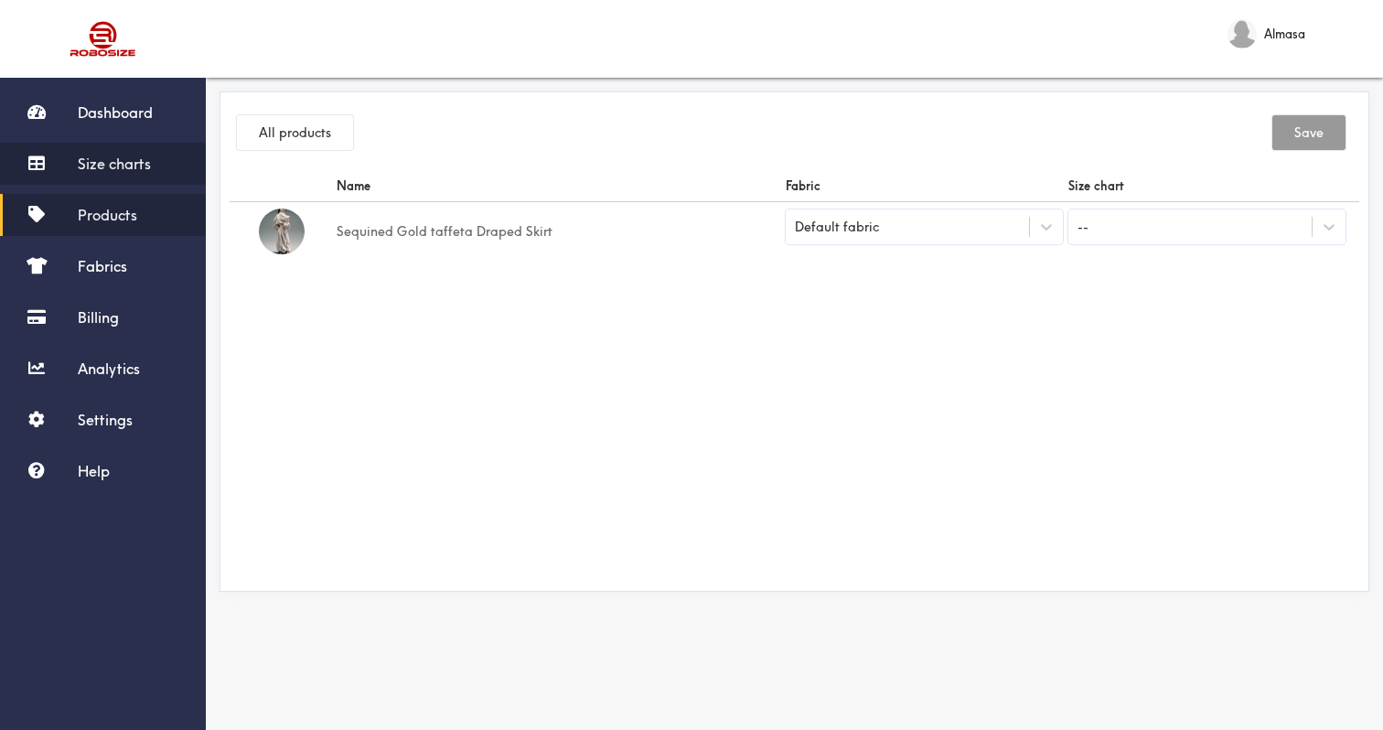
click at [65, 181] on link "Size charts" at bounding box center [103, 164] width 206 height 42
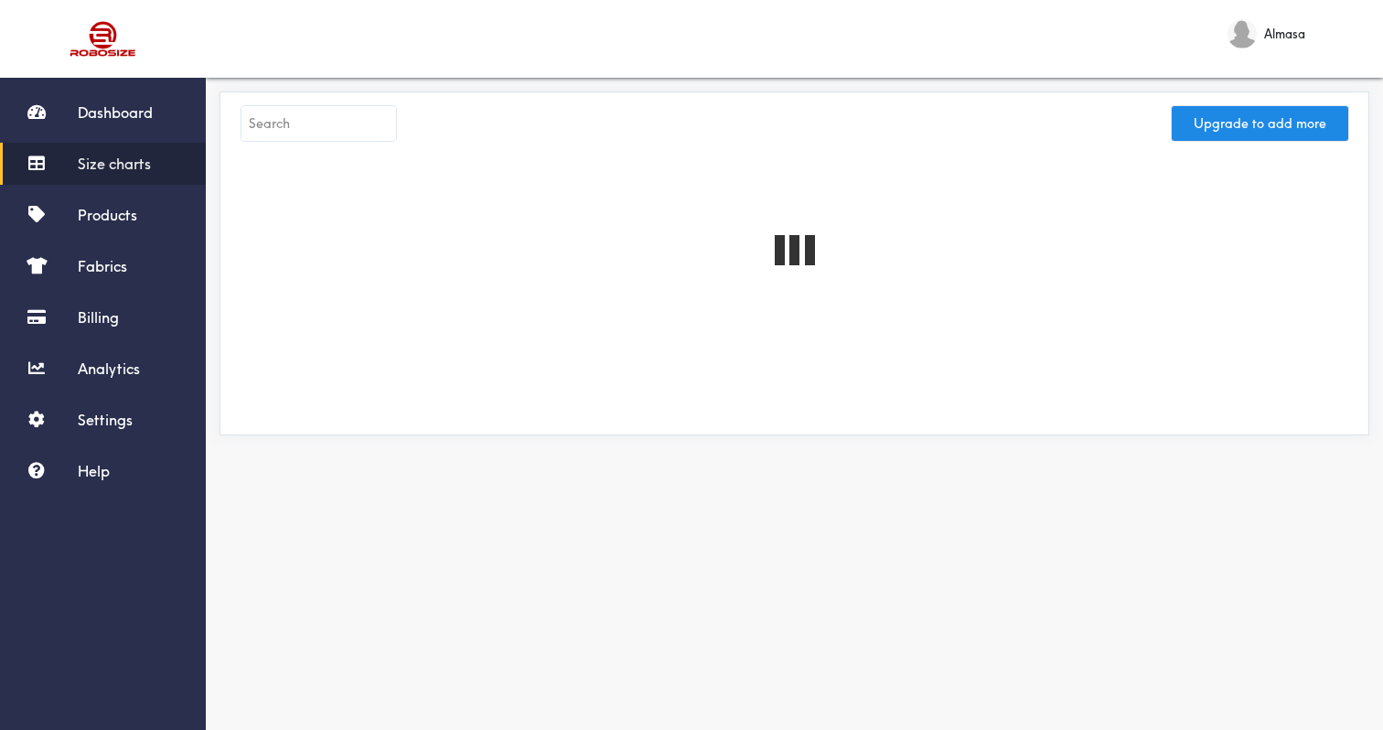
click at [80, 154] on link "Size charts" at bounding box center [103, 164] width 206 height 42
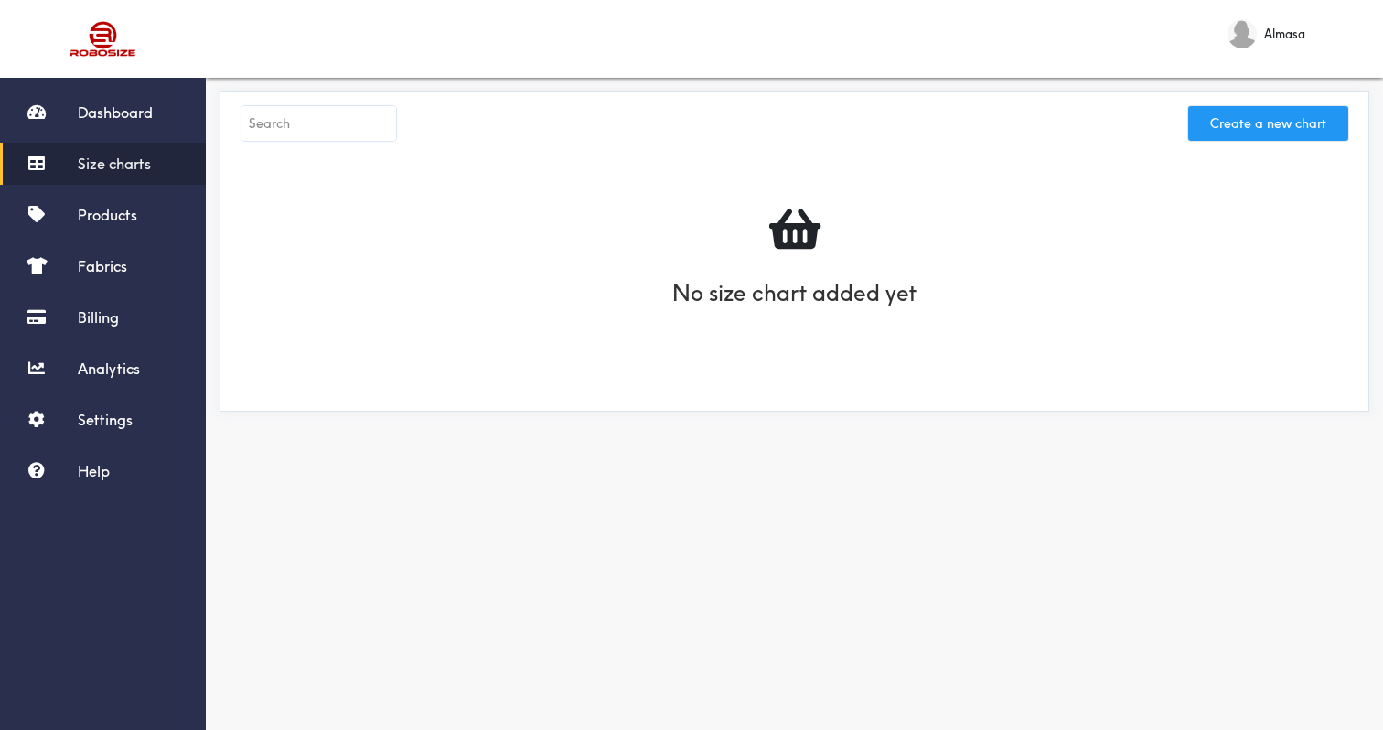
click at [1218, 116] on button "Create a new chart" at bounding box center [1268, 123] width 160 height 35
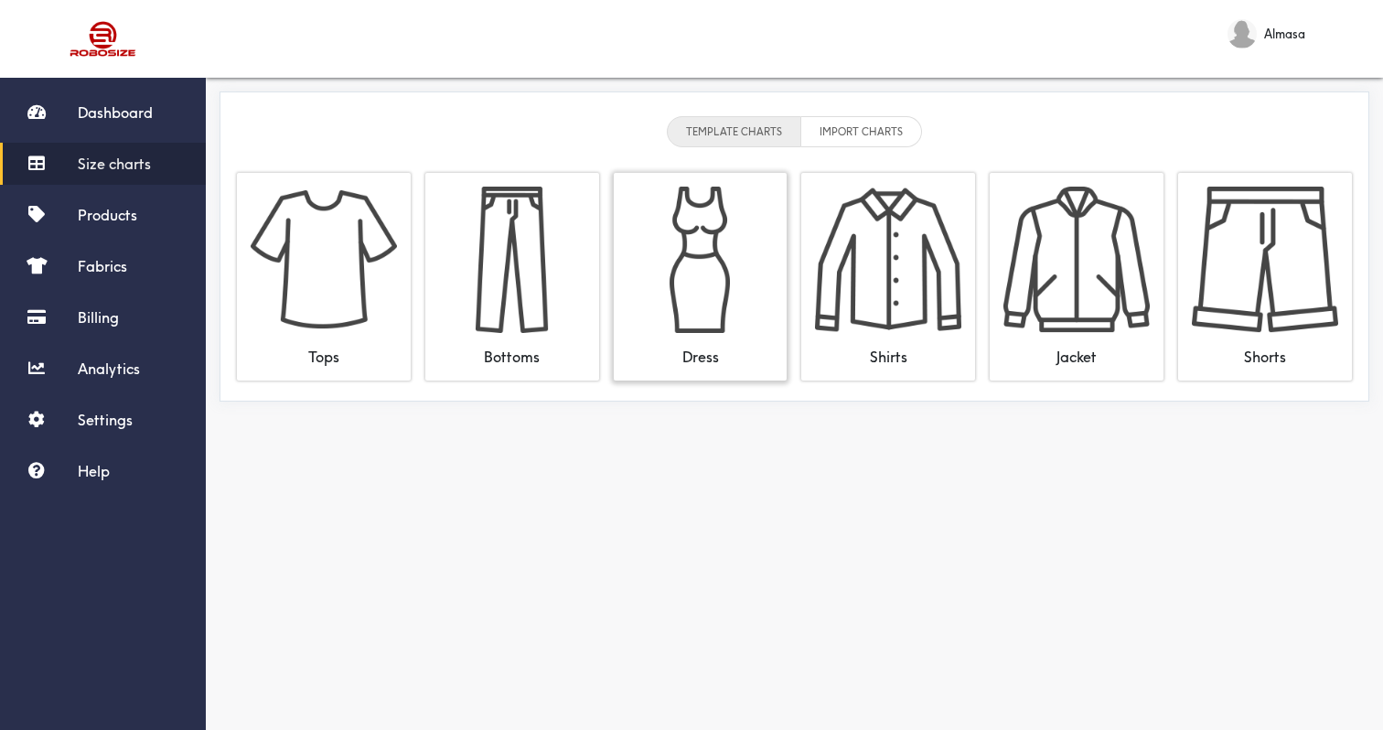
click at [619, 344] on div "Dress" at bounding box center [701, 277] width 174 height 208
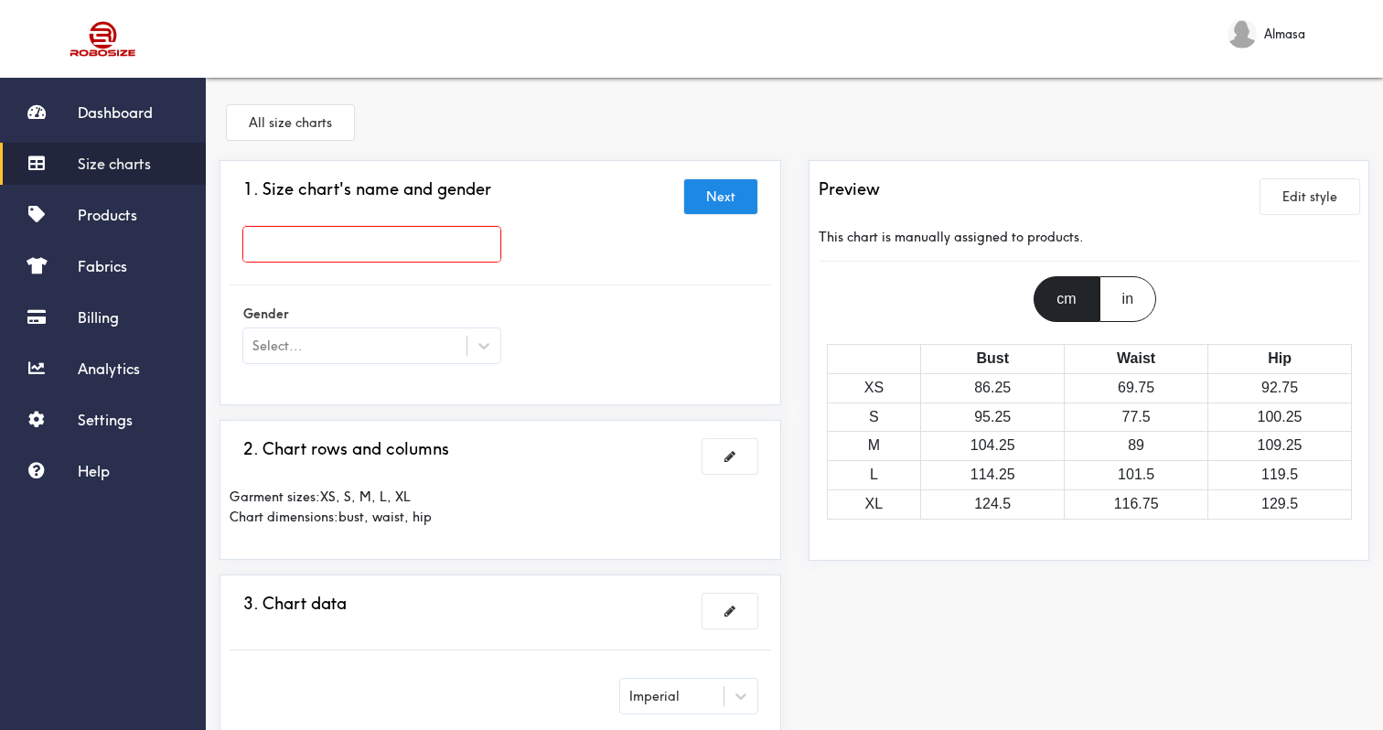
click at [374, 255] on input "text" at bounding box center [371, 244] width 257 height 35
type input "Dresses Chart Gaby"
click at [491, 326] on div at bounding box center [691, 365] width 1383 height 730
click at [479, 349] on icon at bounding box center [484, 346] width 18 height 18
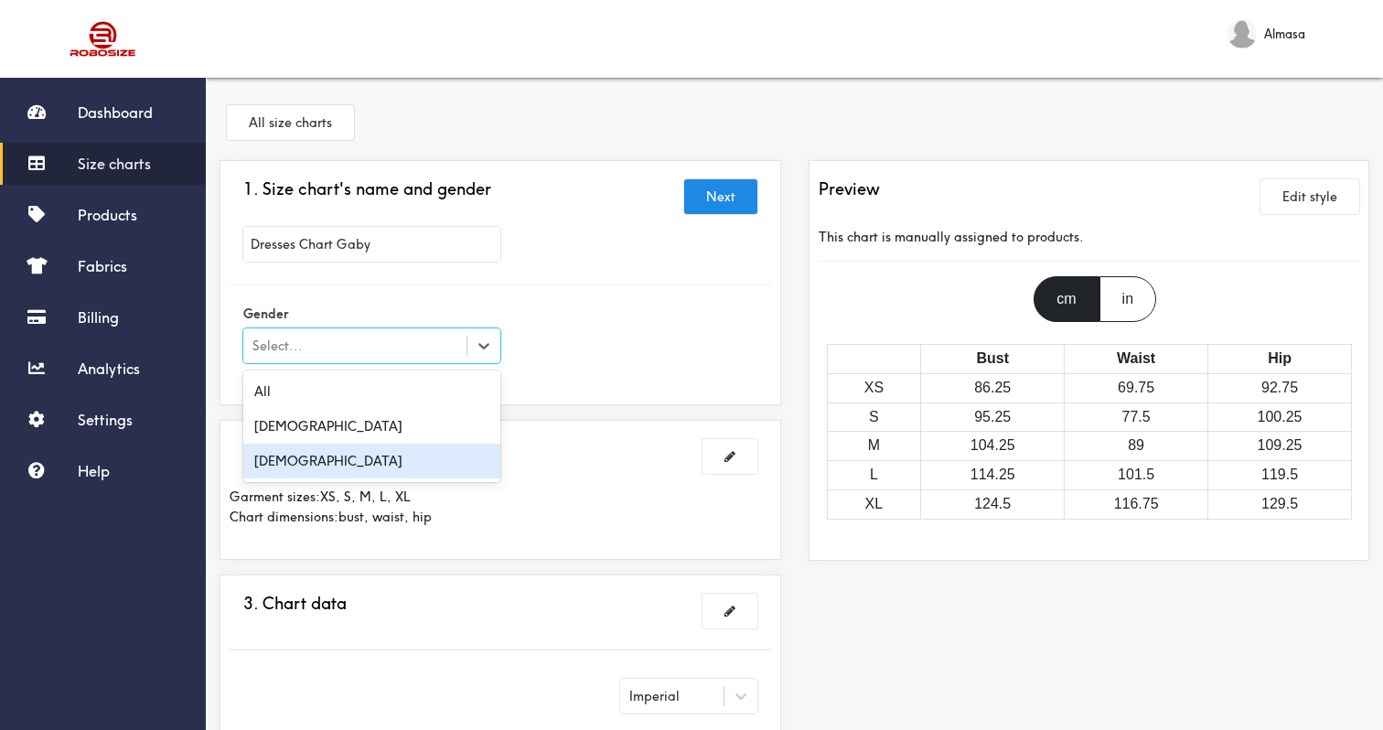
click at [413, 459] on div "Female" at bounding box center [371, 461] width 257 height 35
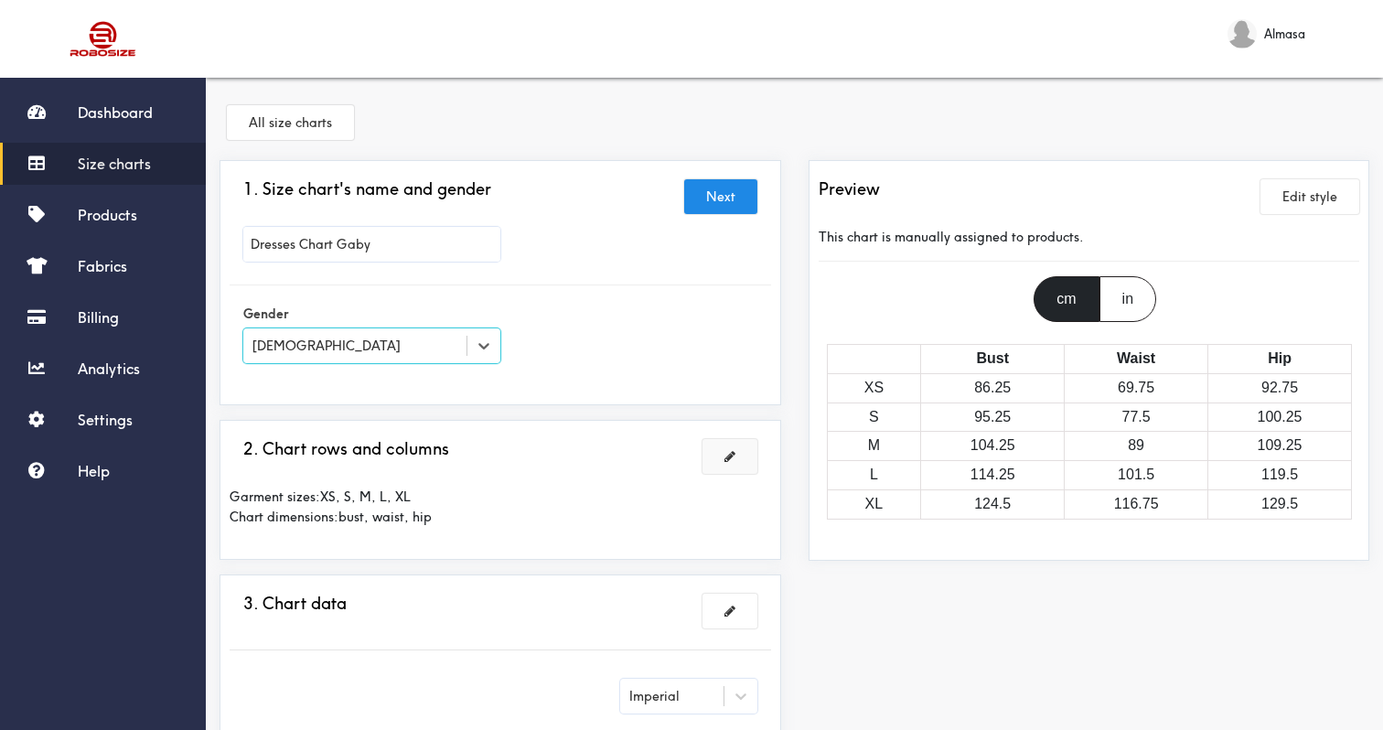
click at [725, 467] on button at bounding box center [730, 456] width 55 height 35
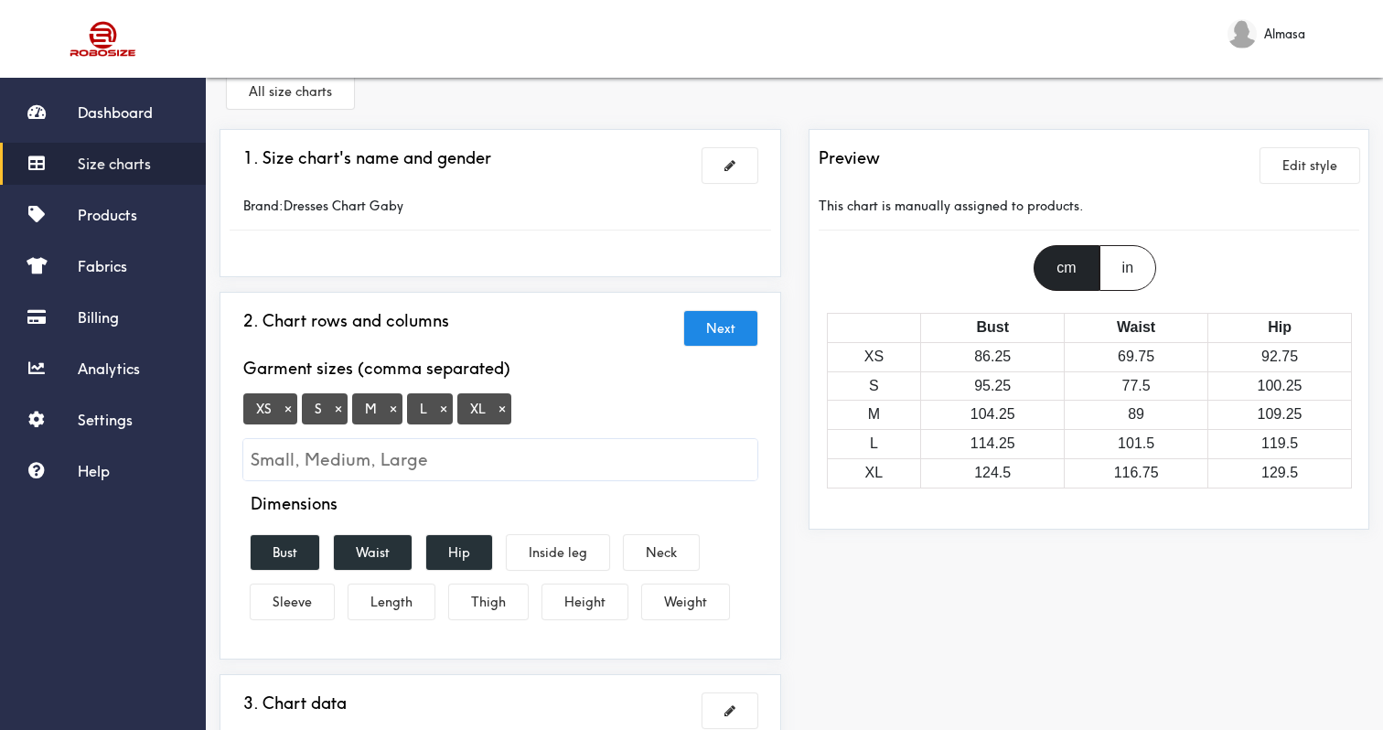
scroll to position [41, 0]
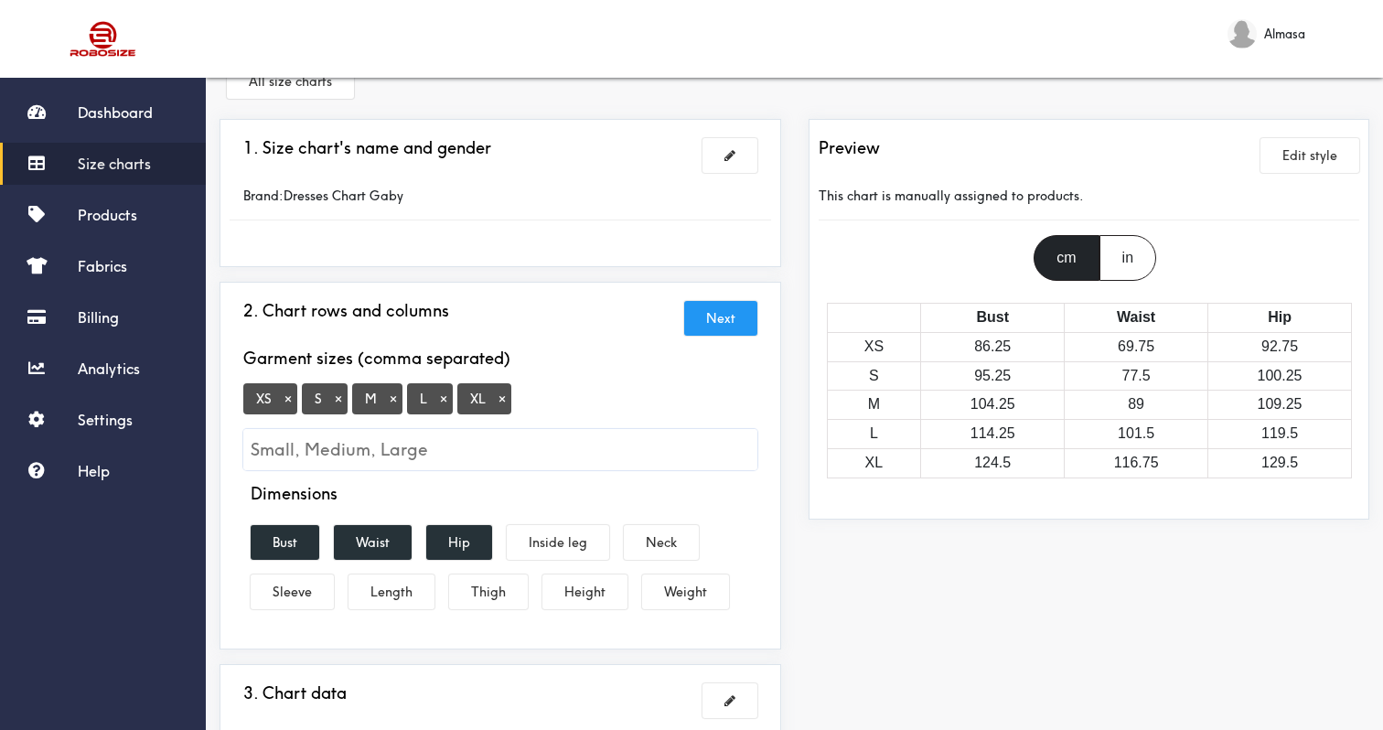
click at [730, 322] on button "Next" at bounding box center [720, 318] width 73 height 35
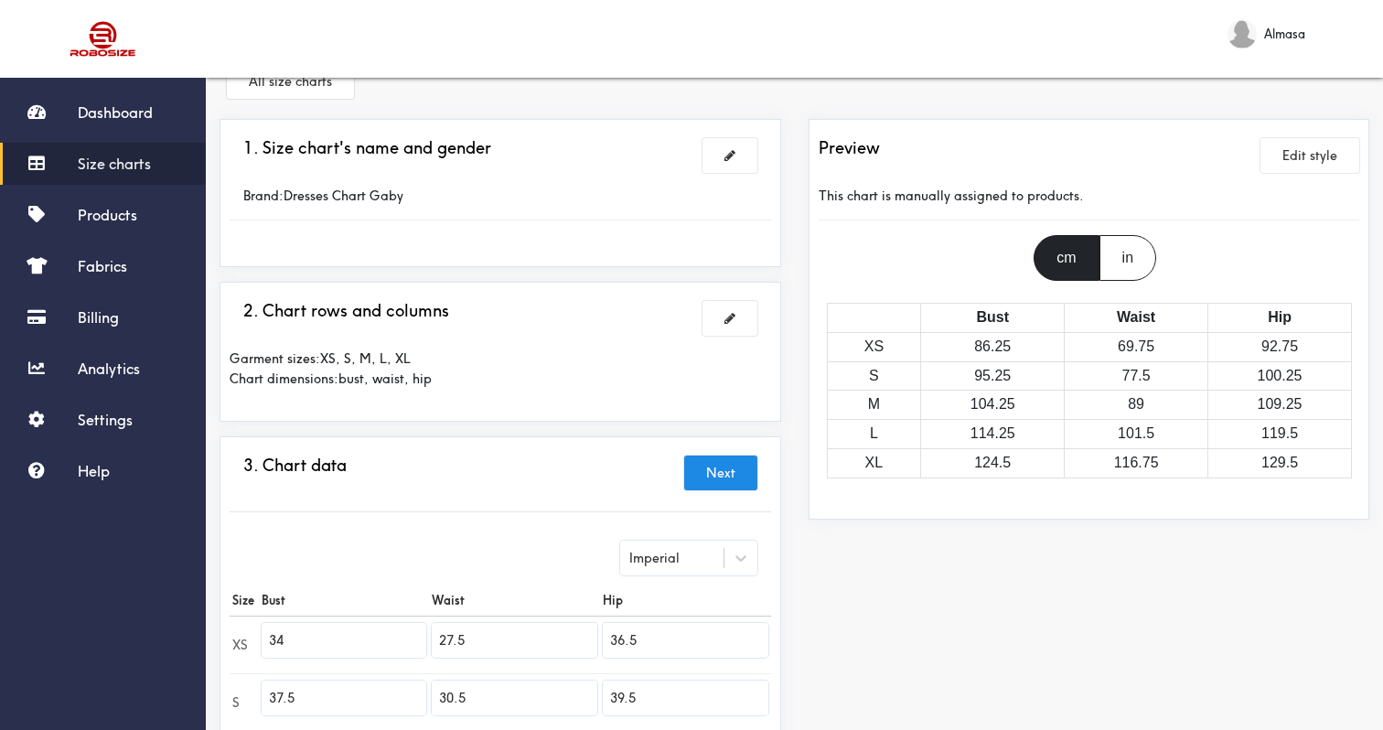
click at [741, 455] on div "3. Chart data Next Imperial Size Bust Waist Hip XS 34 27.5 36.5 S 37.5 30.5 39.…" at bounding box center [501, 686] width 542 height 480
click at [738, 480] on button "Next" at bounding box center [720, 473] width 73 height 35
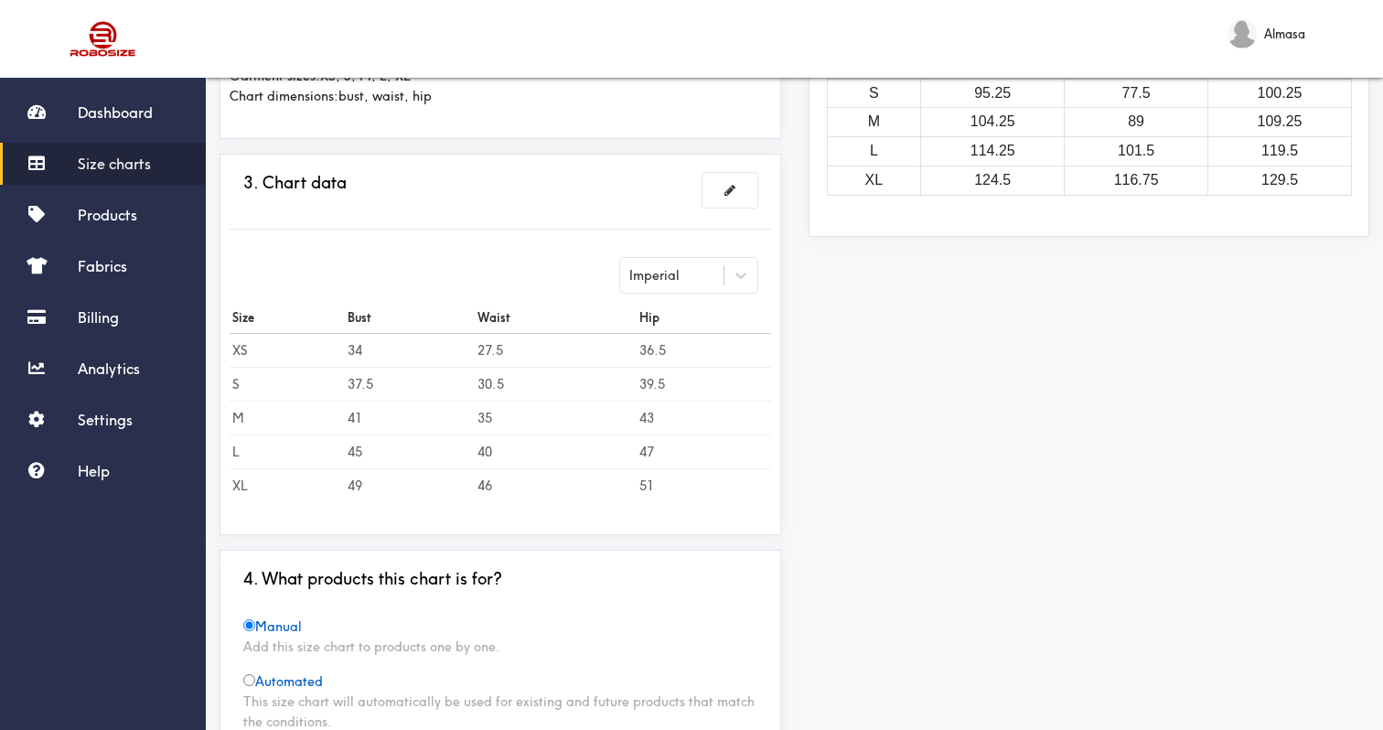
scroll to position [465, 0]
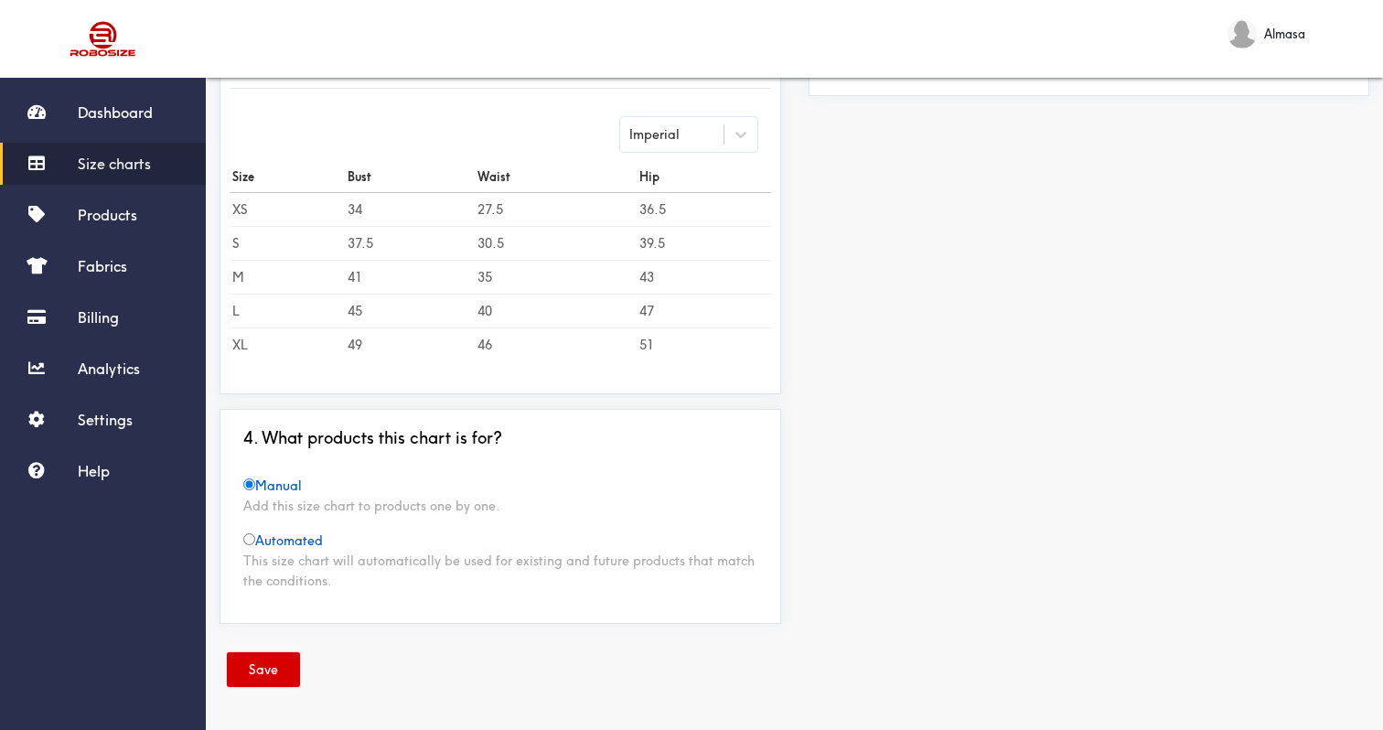
click at [289, 675] on button "Save" at bounding box center [263, 669] width 73 height 35
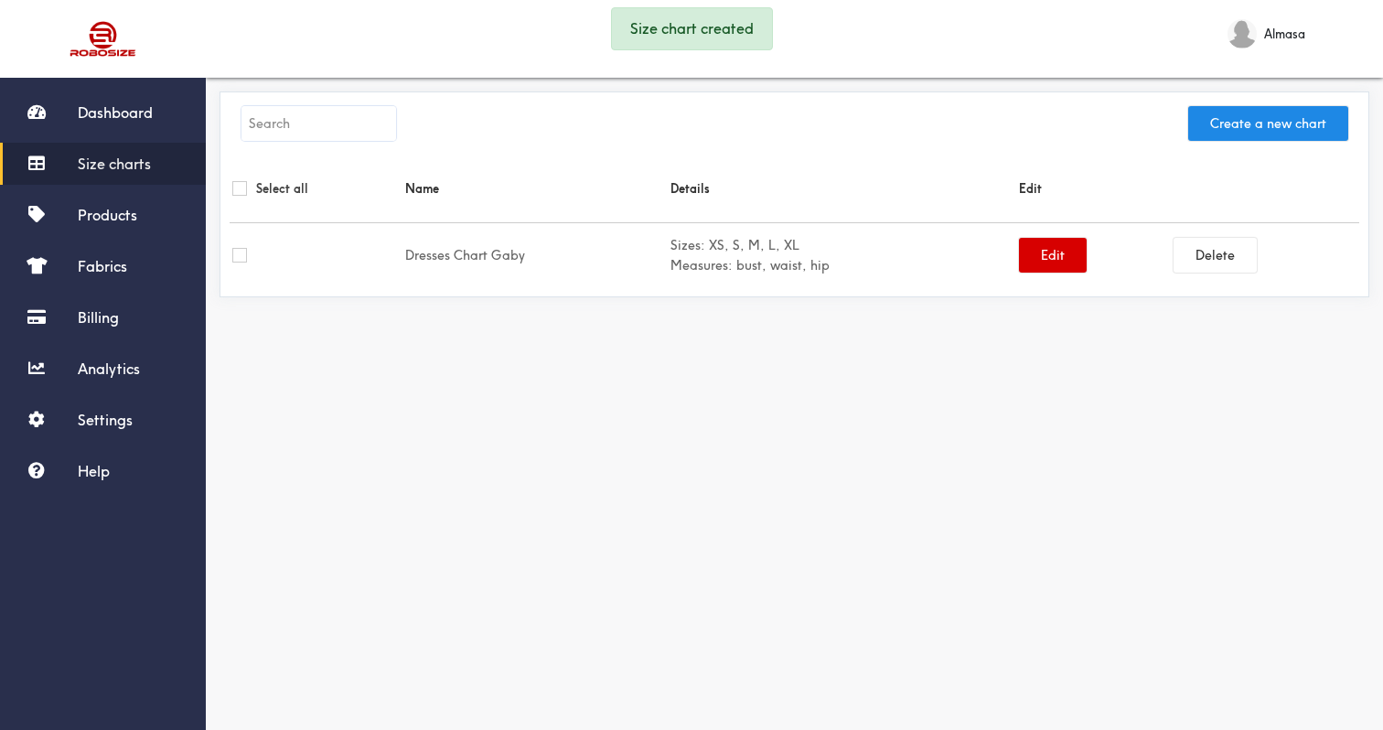
click at [1052, 257] on button "Edit" at bounding box center [1053, 255] width 68 height 35
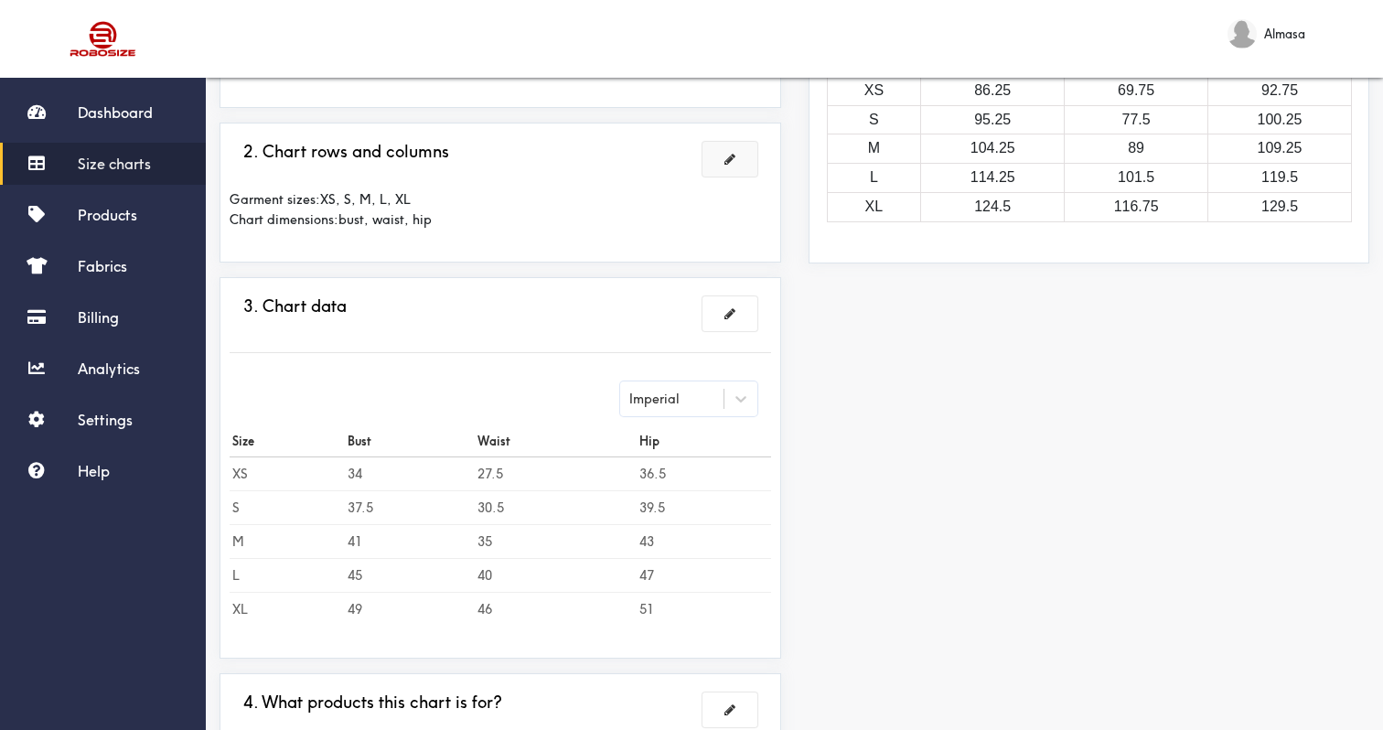
click at [728, 161] on span at bounding box center [729, 159] width 11 height 13
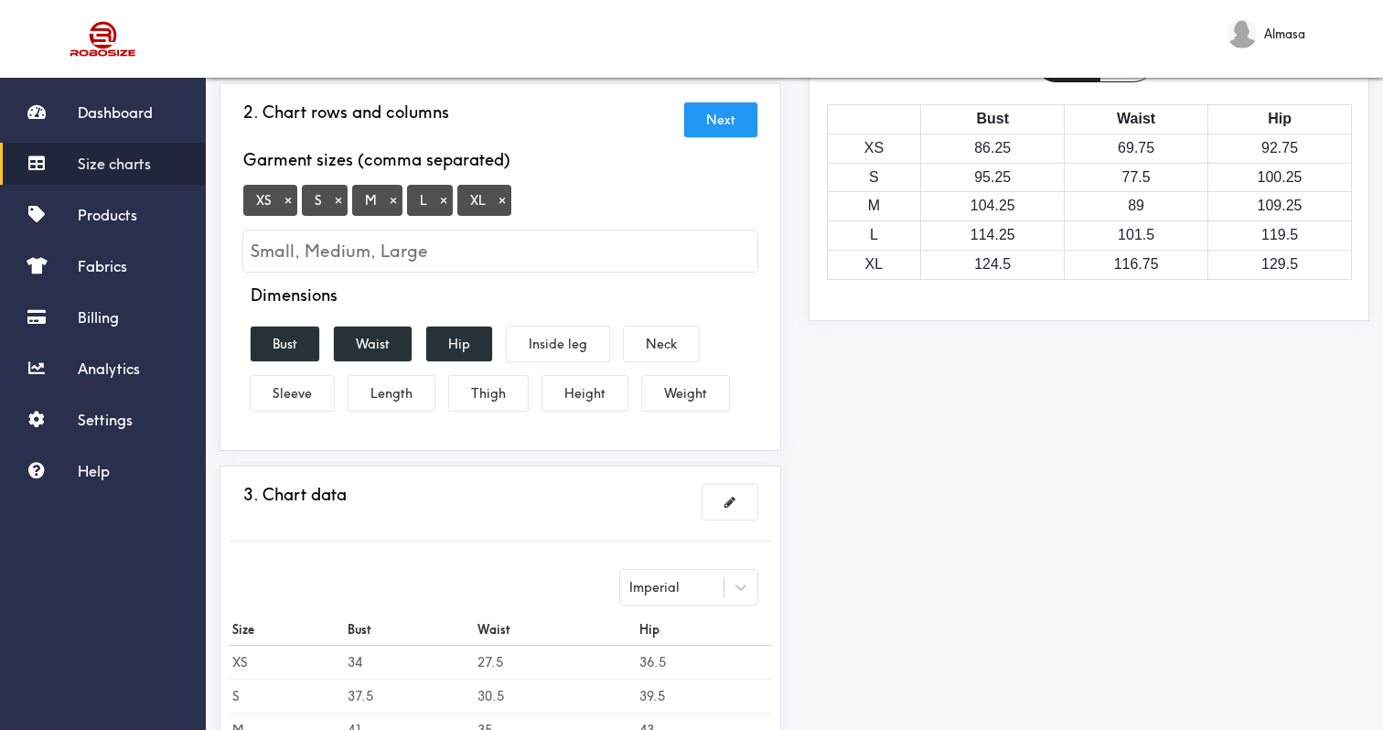
scroll to position [217, 0]
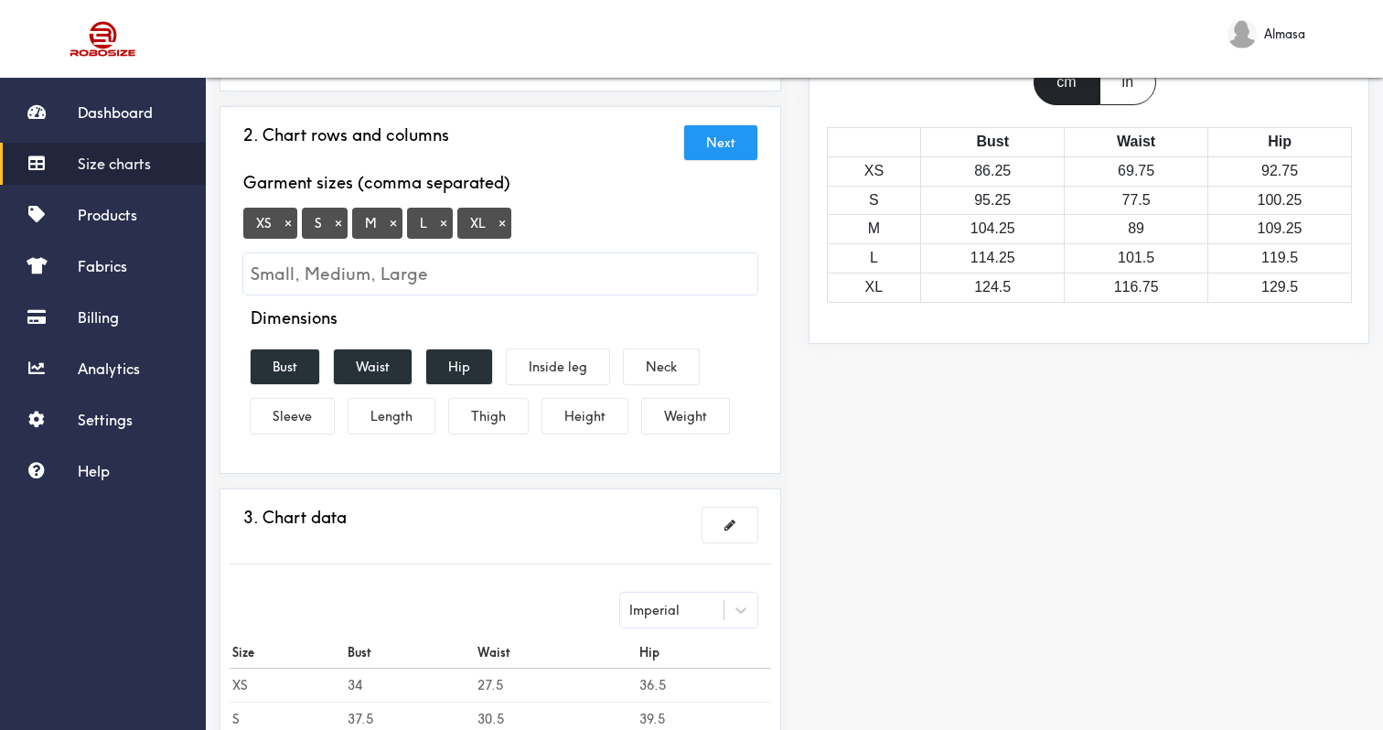
click at [461, 293] on input "Small, Medium, Large" at bounding box center [500, 273] width 514 height 41
click at [469, 273] on input "Small, Medium, Large" at bounding box center [500, 273] width 514 height 41
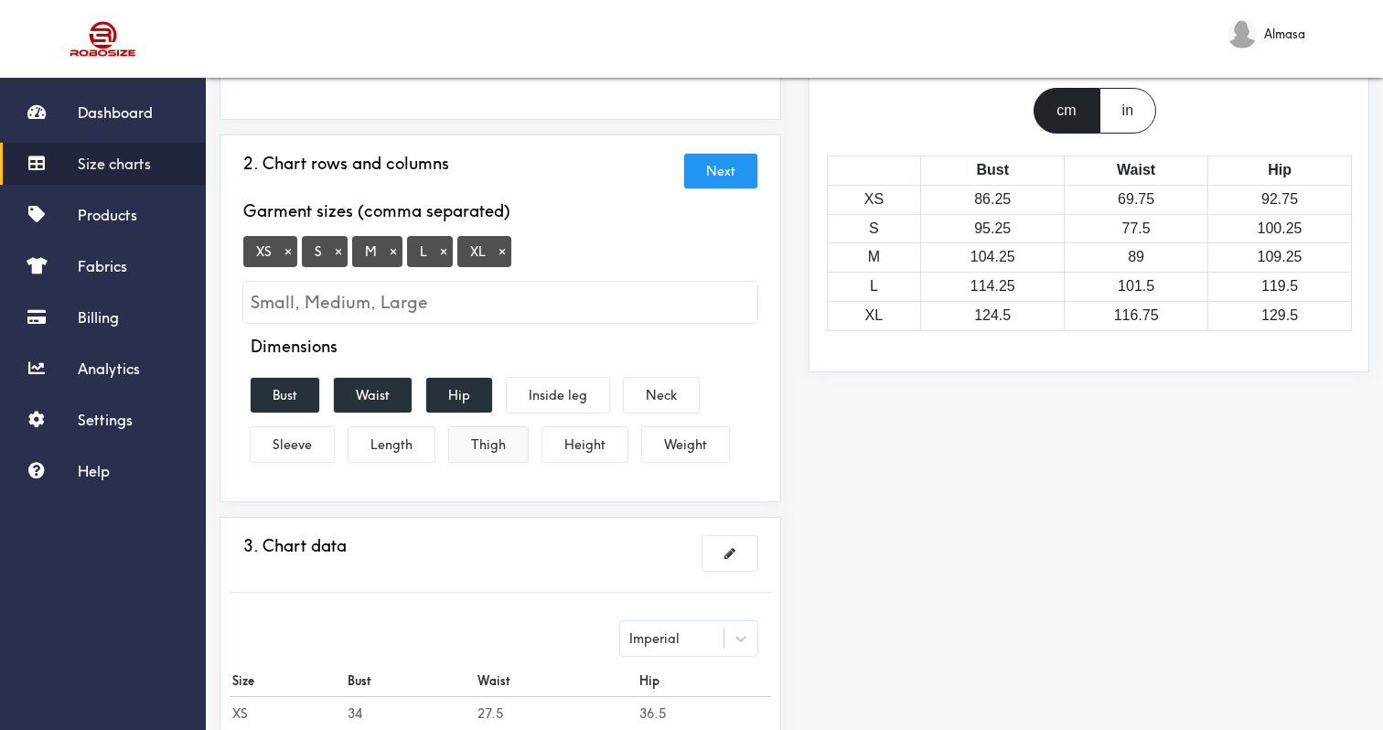
scroll to position [168, 0]
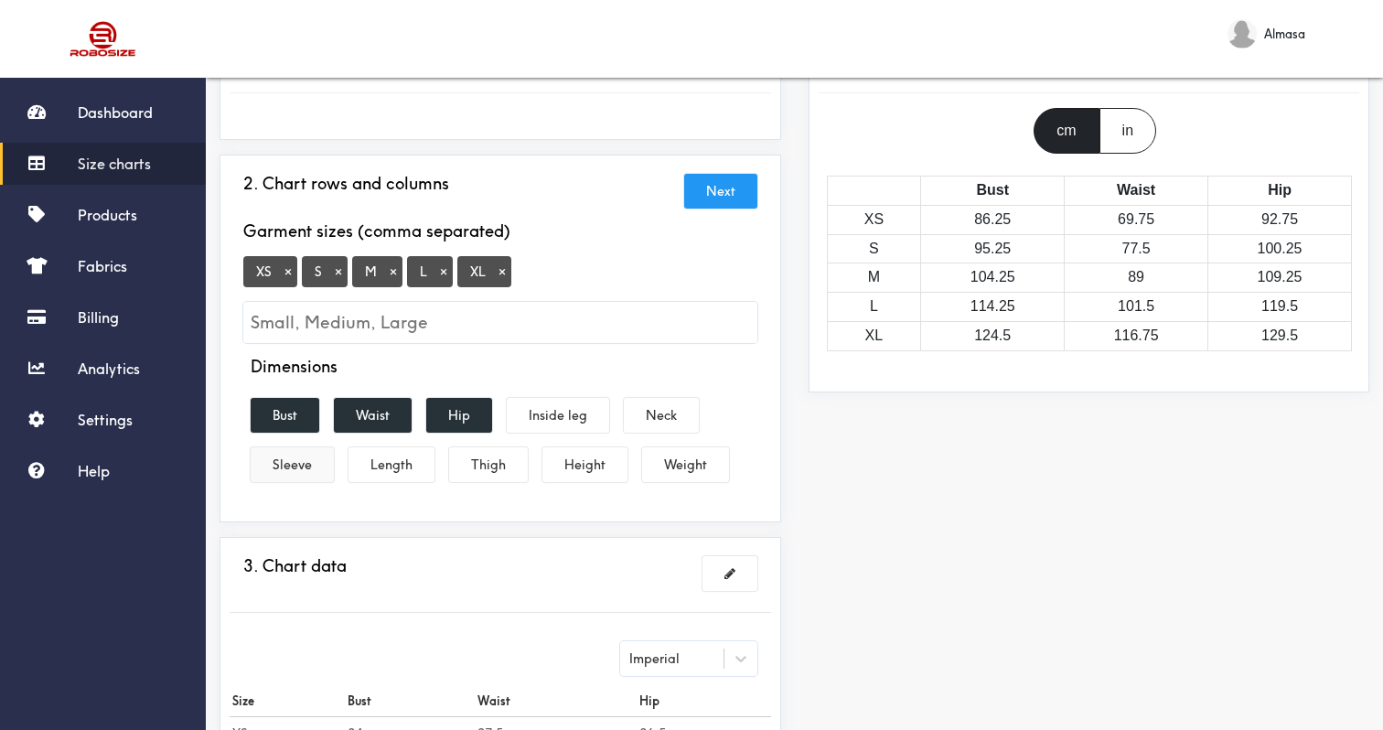
click at [260, 474] on button "Sleeve" at bounding box center [292, 464] width 83 height 35
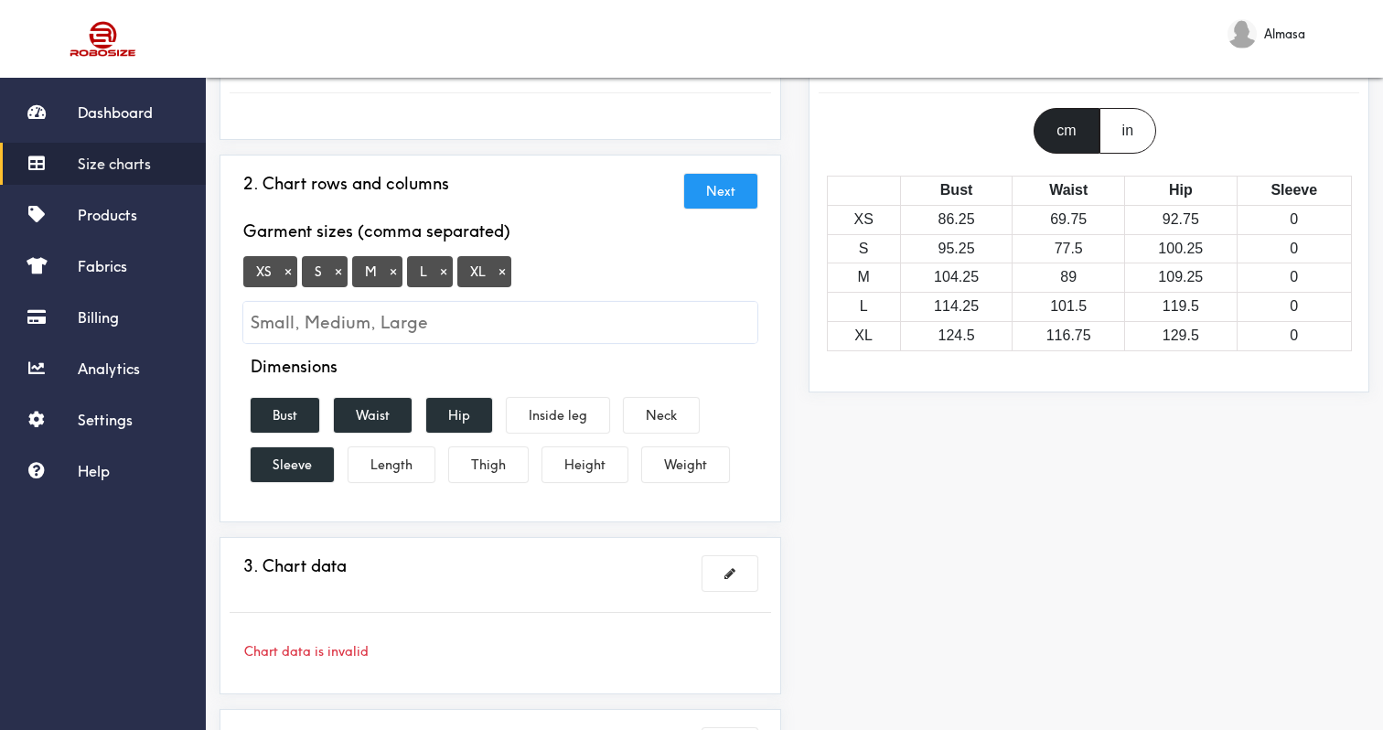
click at [503, 270] on button "×" at bounding box center [502, 271] width 18 height 16
click at [436, 269] on button "×" at bounding box center [444, 271] width 18 height 16
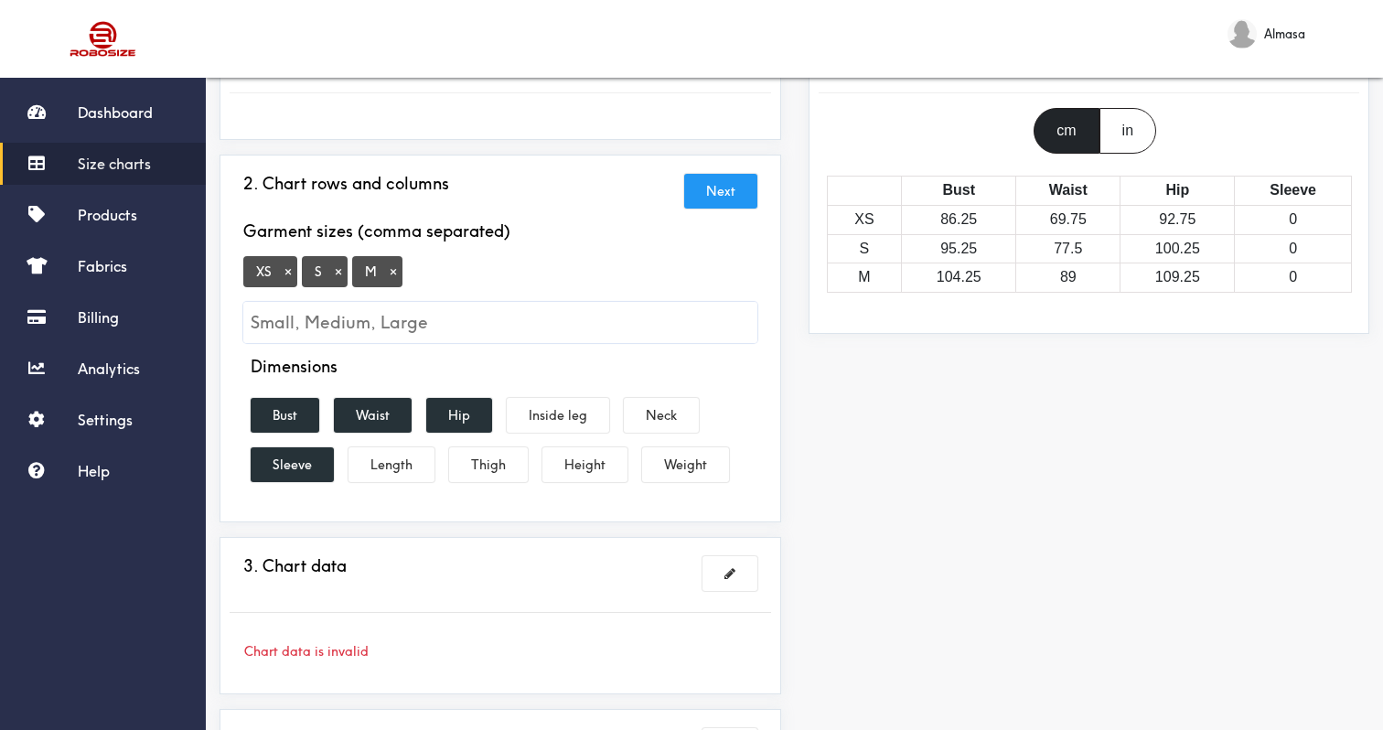
click at [386, 269] on button "×" at bounding box center [393, 271] width 18 height 16
click at [305, 278] on span "S ×" at bounding box center [325, 271] width 46 height 31
click at [333, 277] on button "×" at bounding box center [338, 271] width 18 height 16
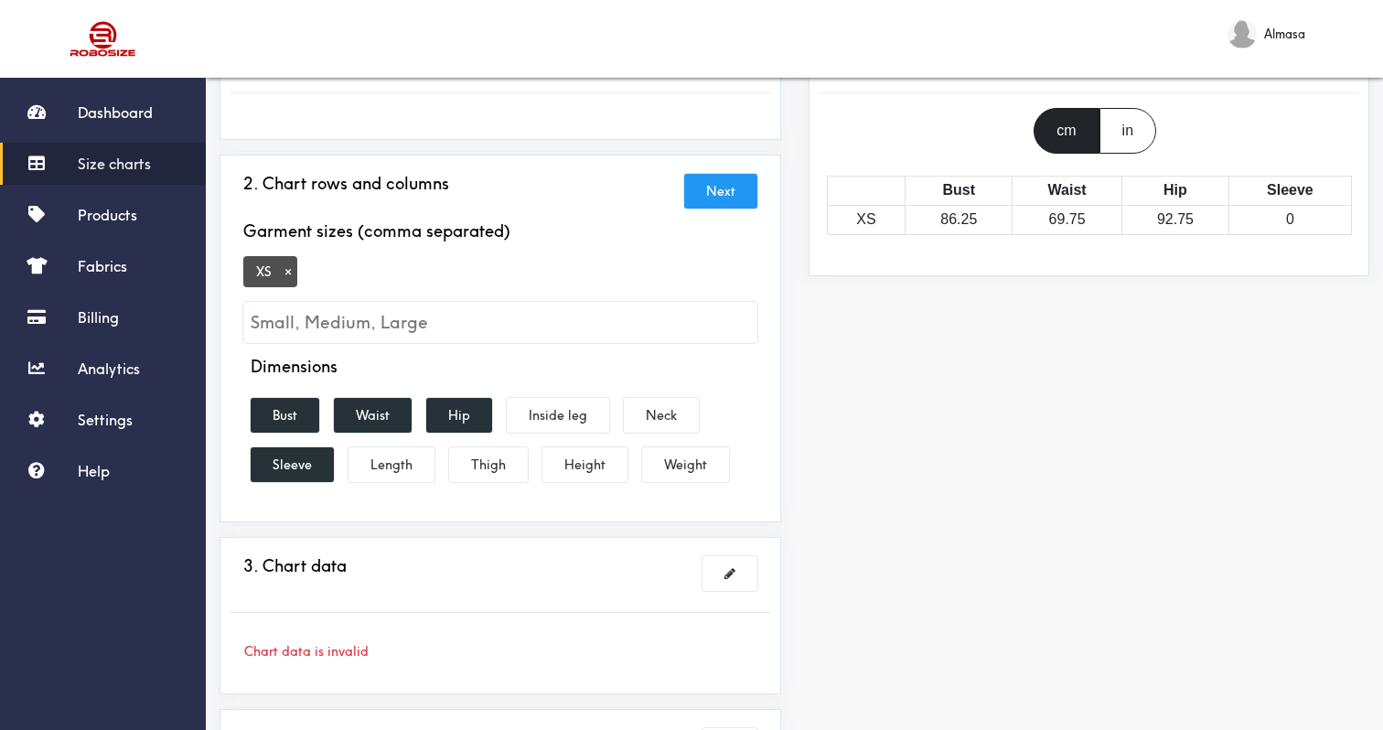
click at [286, 275] on button "×" at bounding box center [288, 271] width 18 height 16
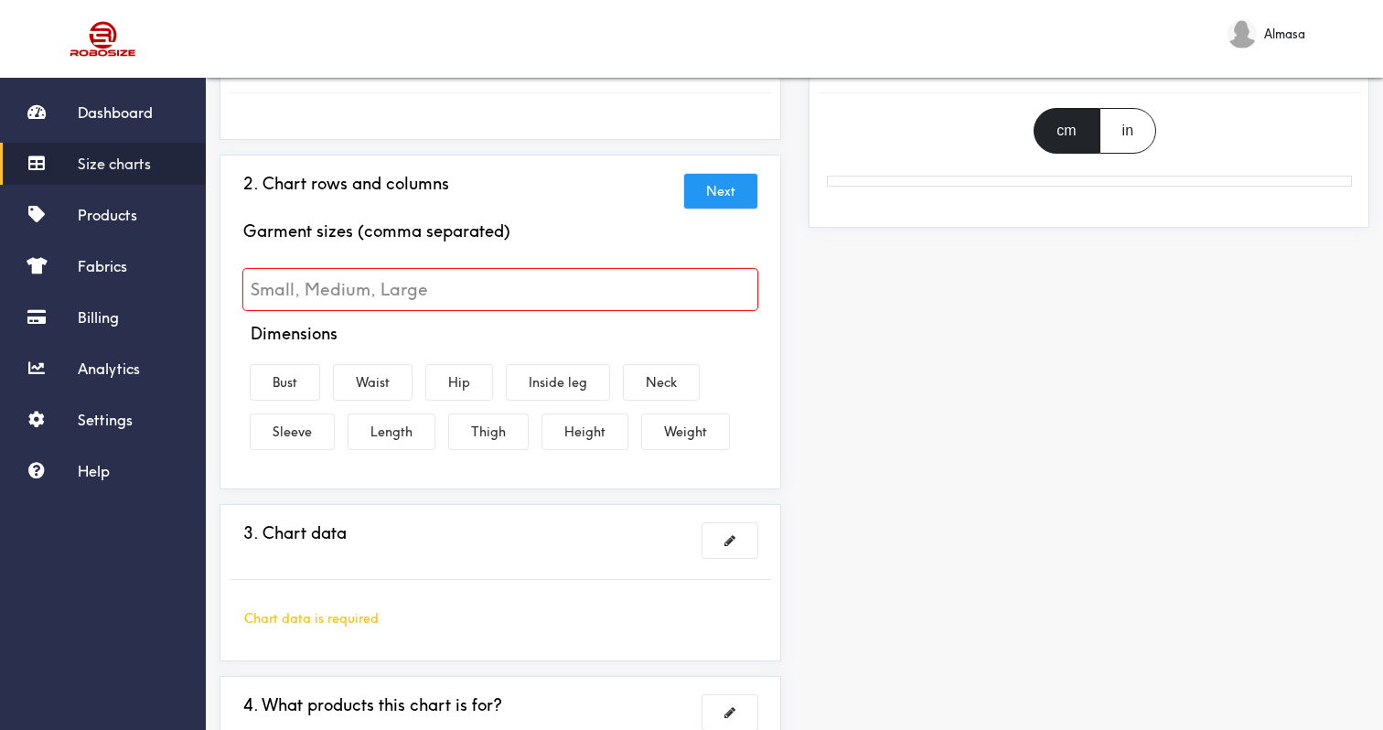
click at [448, 276] on input "Small, Medium, Large" at bounding box center [500, 289] width 514 height 41
click at [441, 293] on input "Small, Medium, Large" at bounding box center [500, 289] width 514 height 41
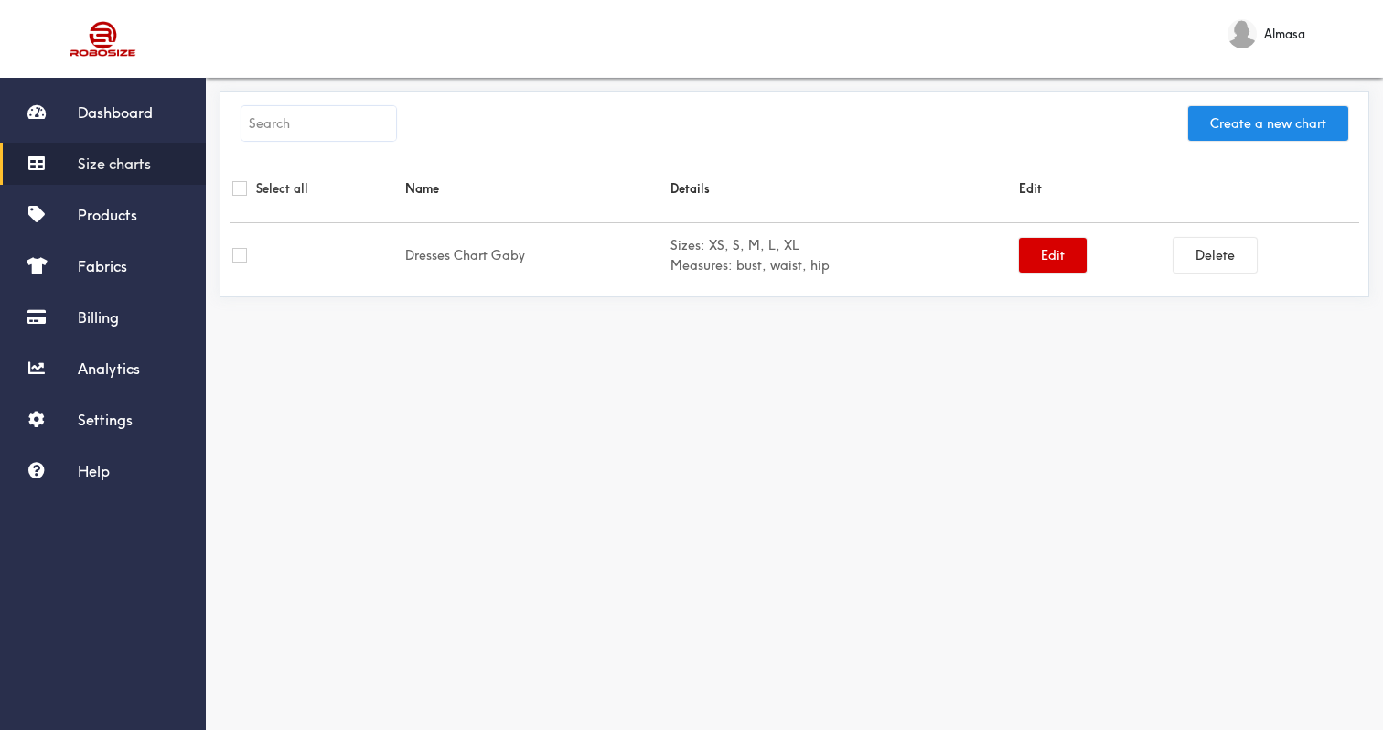
click at [1023, 258] on button "Edit" at bounding box center [1053, 255] width 68 height 35
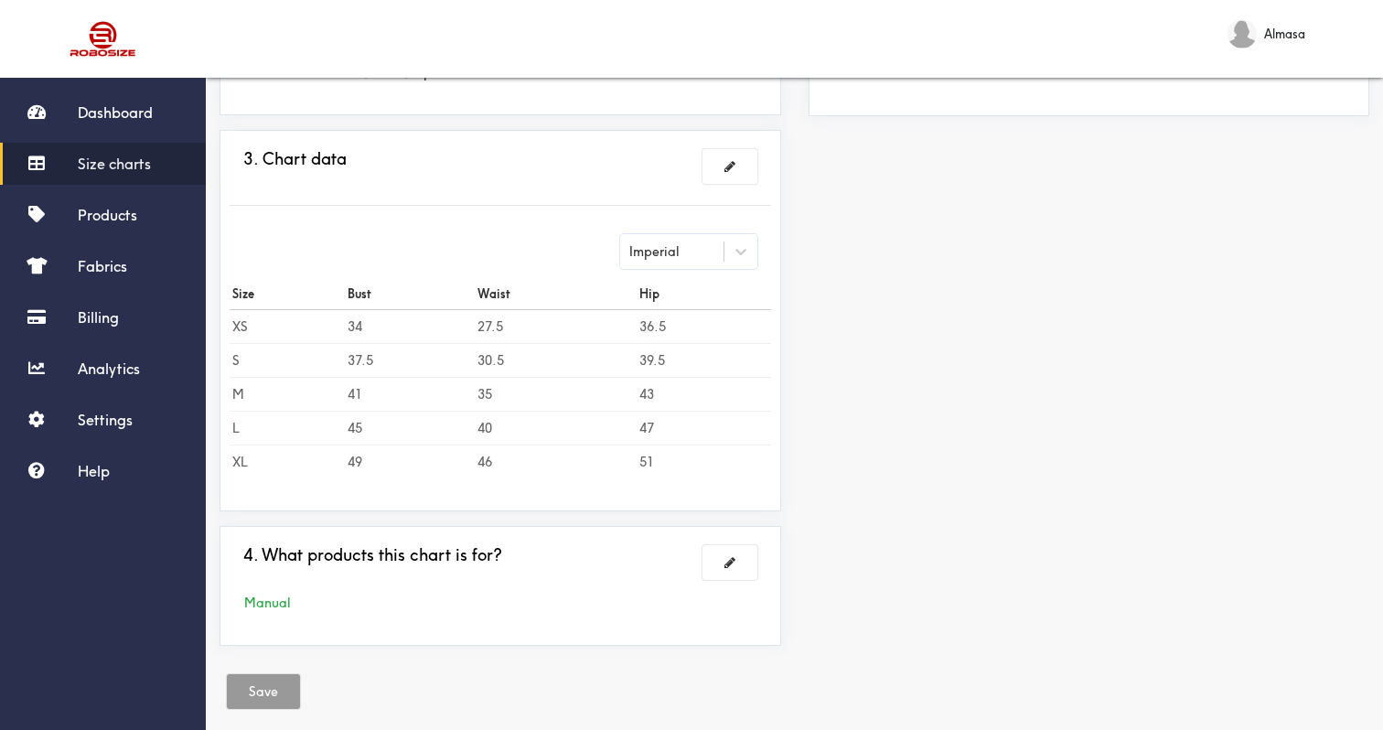
scroll to position [467, 0]
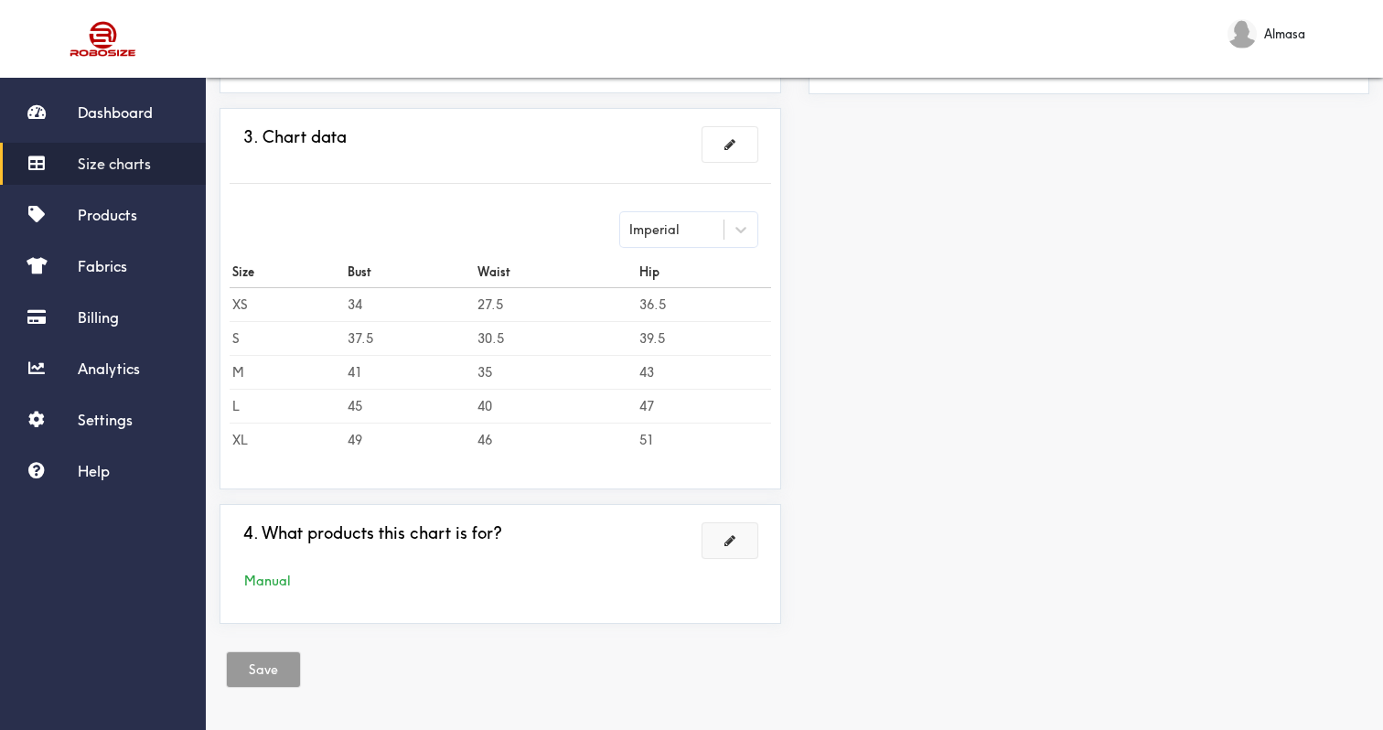
click at [735, 531] on button at bounding box center [730, 540] width 55 height 35
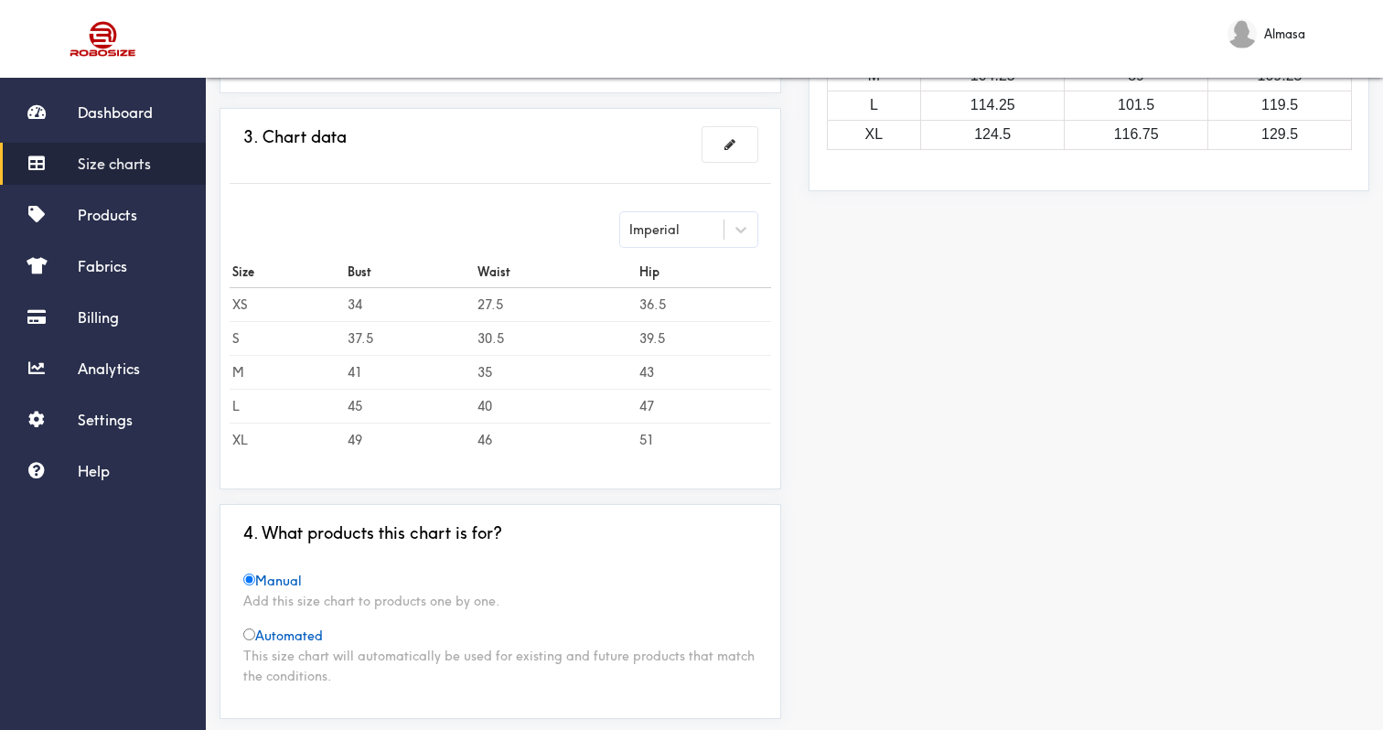
click at [314, 648] on div "This size chart will automatically be used for existing and future products tha…" at bounding box center [500, 666] width 514 height 40
click at [252, 637] on input "radio" at bounding box center [249, 634] width 12 height 12
radio input "true"
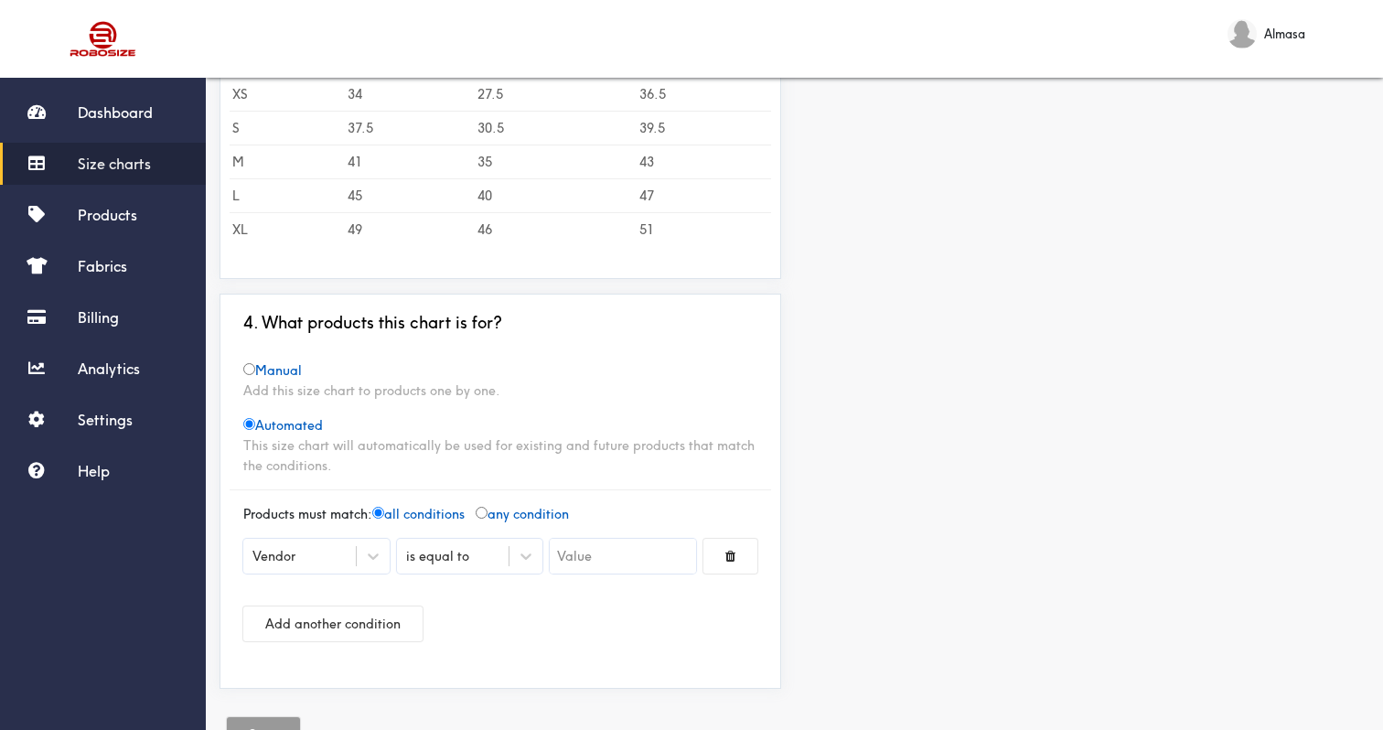
scroll to position [591, 0]
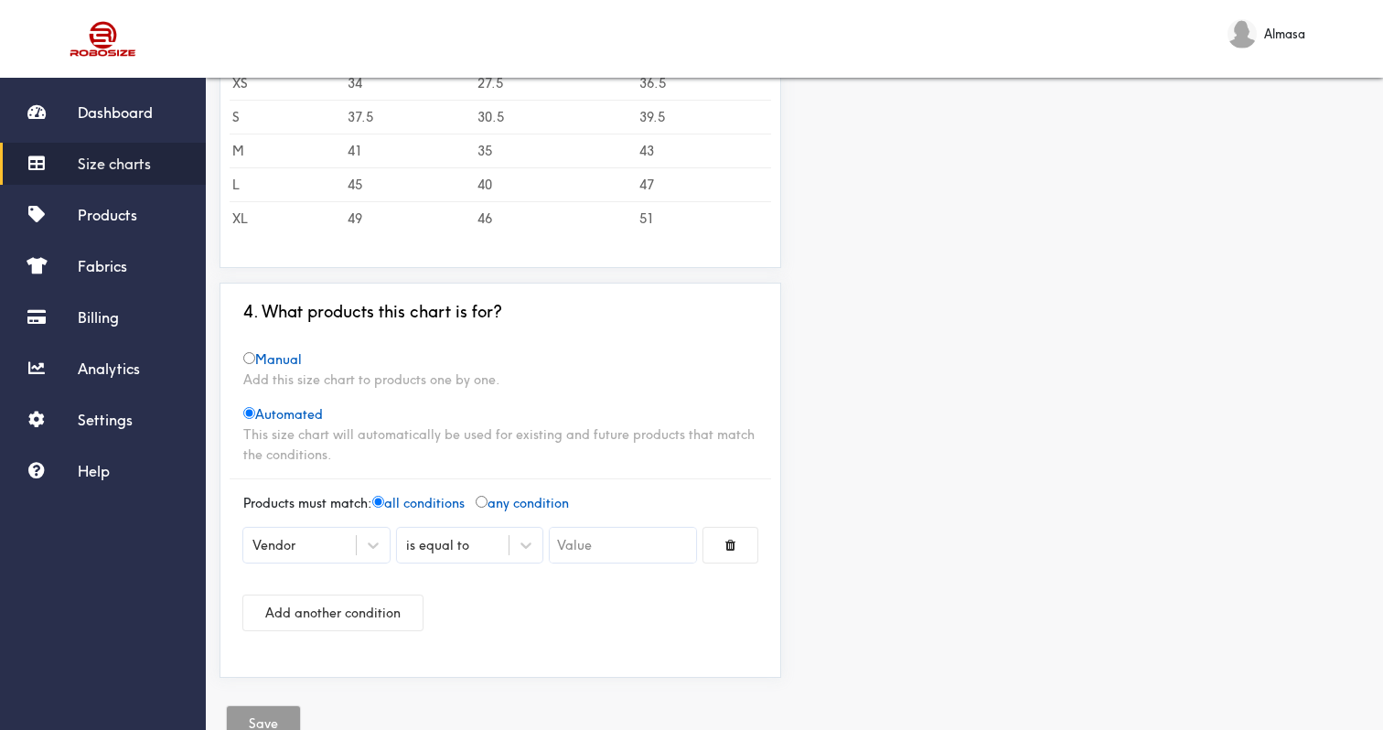
click at [271, 362] on span "Manual" at bounding box center [272, 359] width 59 height 16
radio input "true"
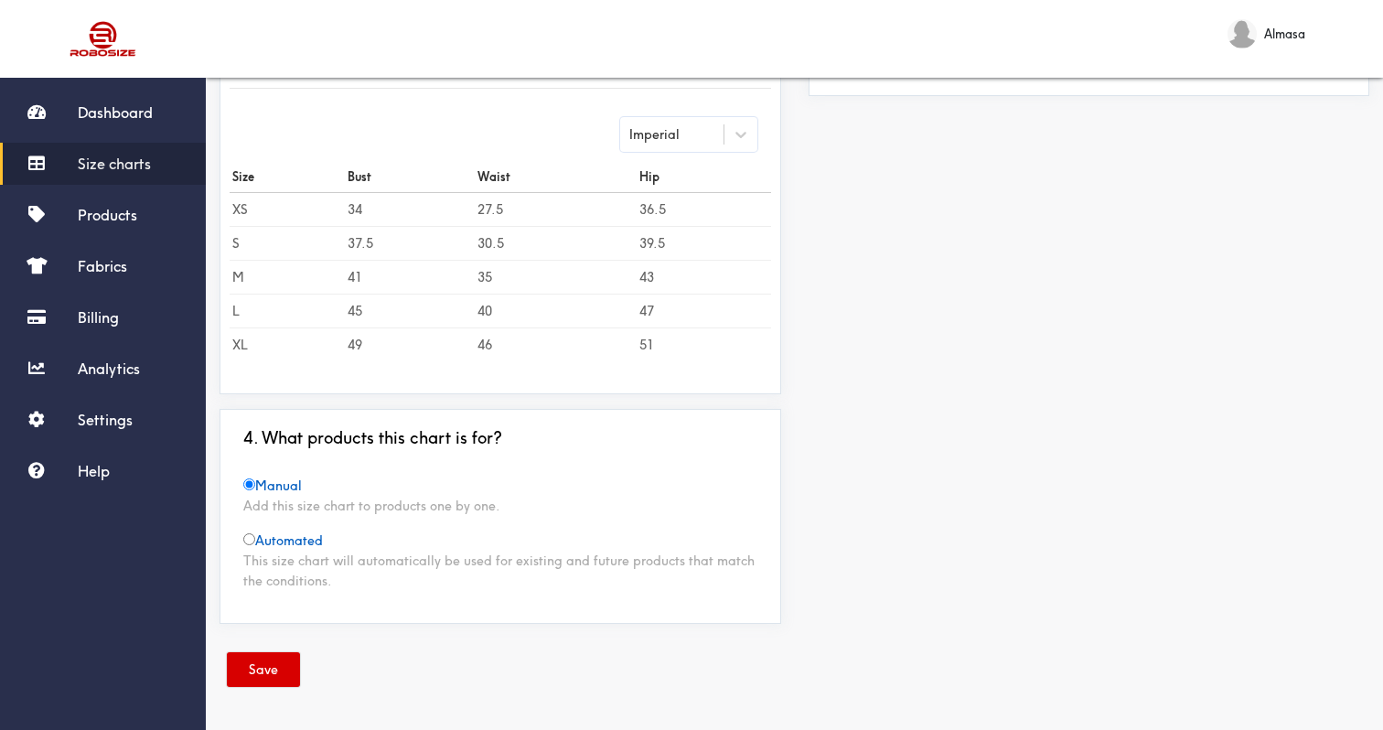
click at [281, 673] on button "Save" at bounding box center [263, 669] width 73 height 35
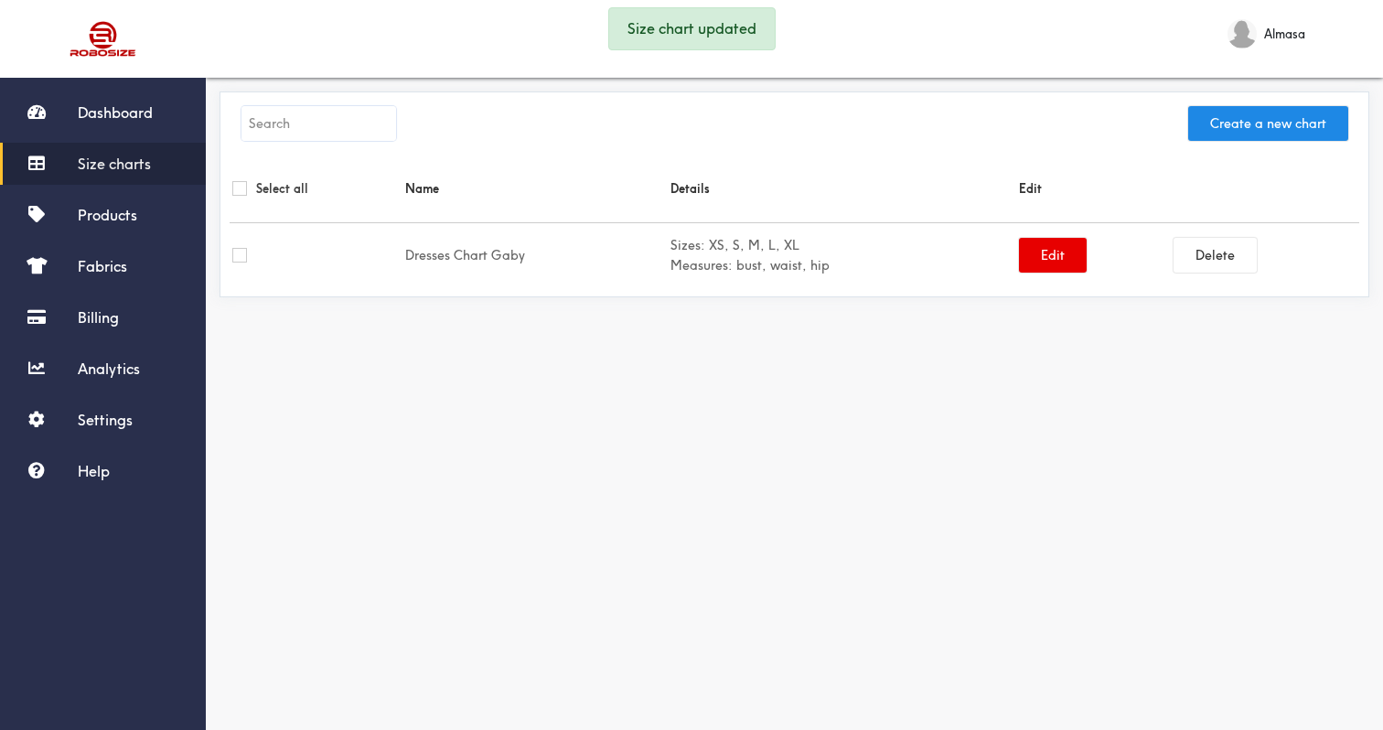
click at [245, 263] on td at bounding box center [316, 255] width 173 height 65
click at [226, 260] on div "Create a new chart Select all Name Details Edit Dresses Chart Gaby Sizes: XS, S…" at bounding box center [795, 194] width 1150 height 206
click at [232, 259] on input "checkbox" at bounding box center [239, 255] width 15 height 15
checkbox input "true"
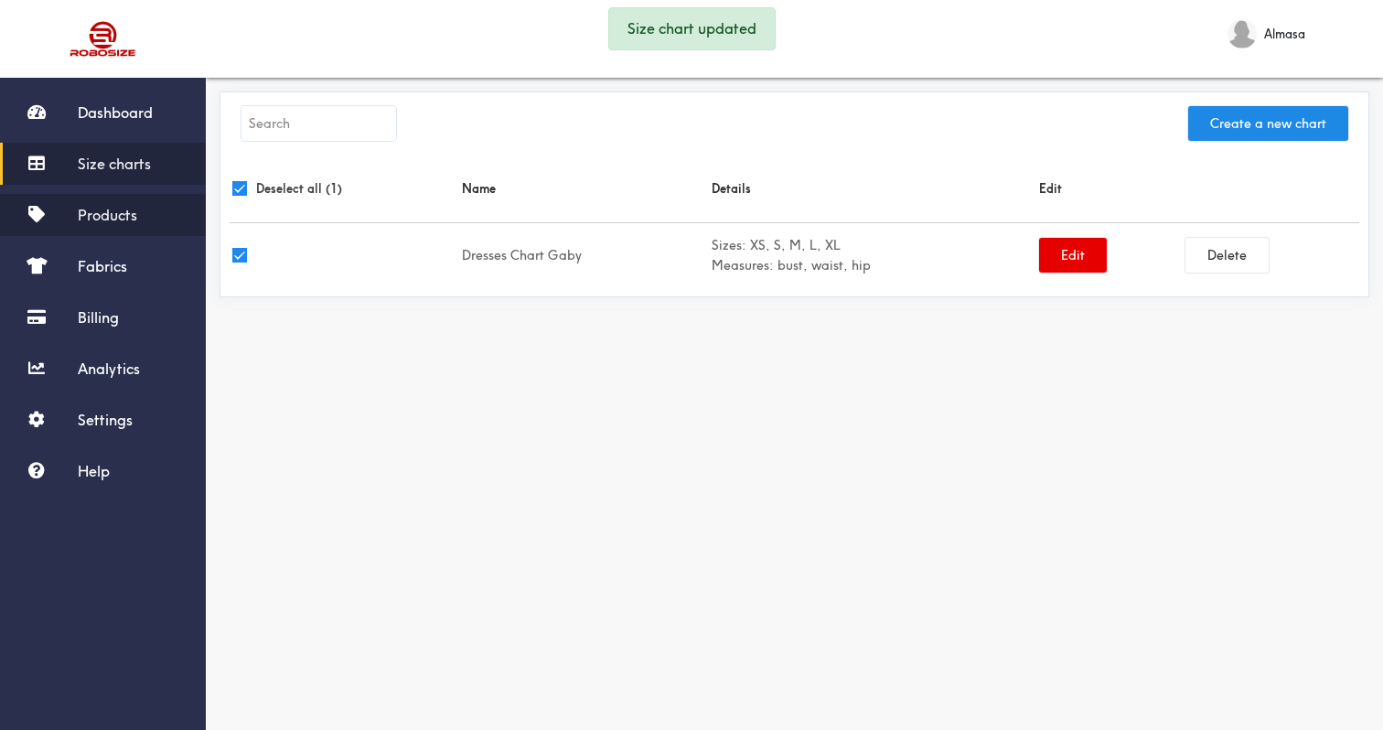
click at [143, 226] on link "Products" at bounding box center [103, 215] width 206 height 42
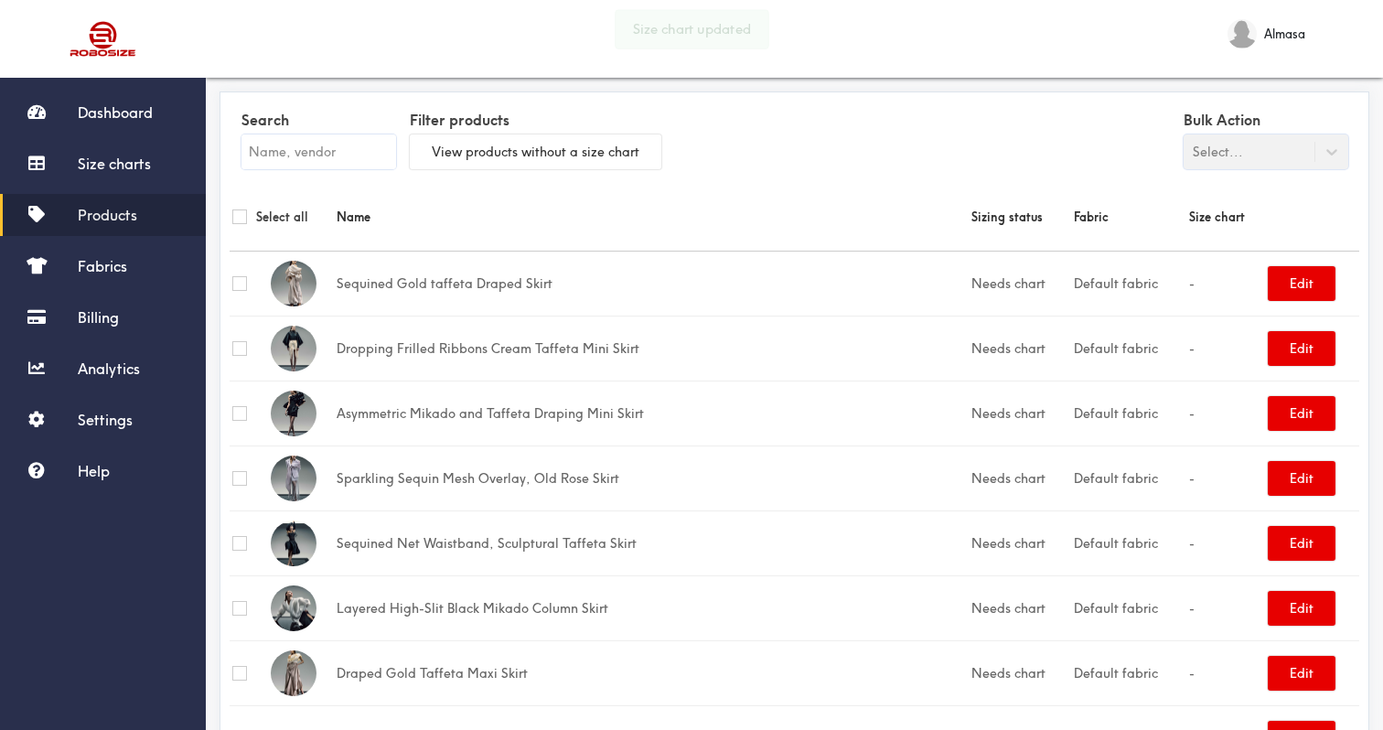
click at [134, 217] on span "Products" at bounding box center [107, 215] width 59 height 18
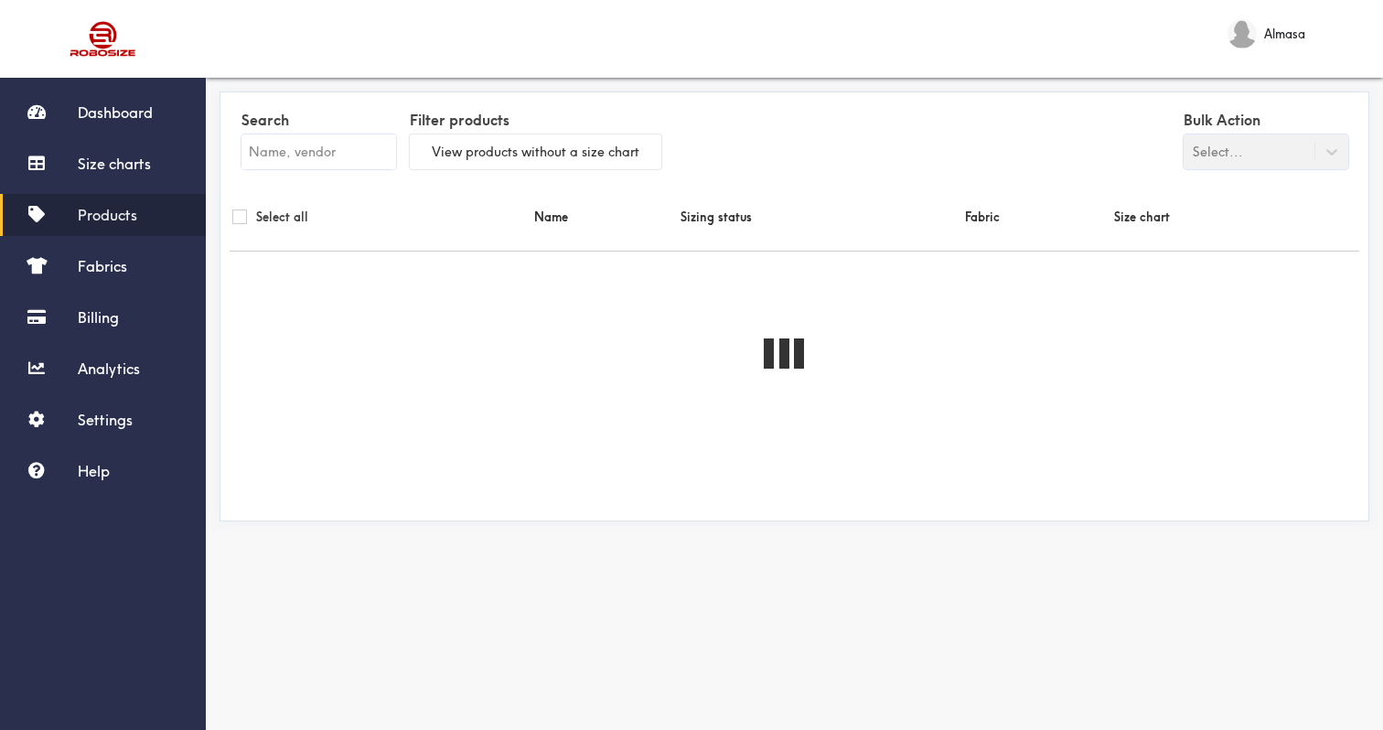
click at [227, 216] on div "Search Filter products View products without a size chart Bulk Action Select...…" at bounding box center [795, 306] width 1150 height 430
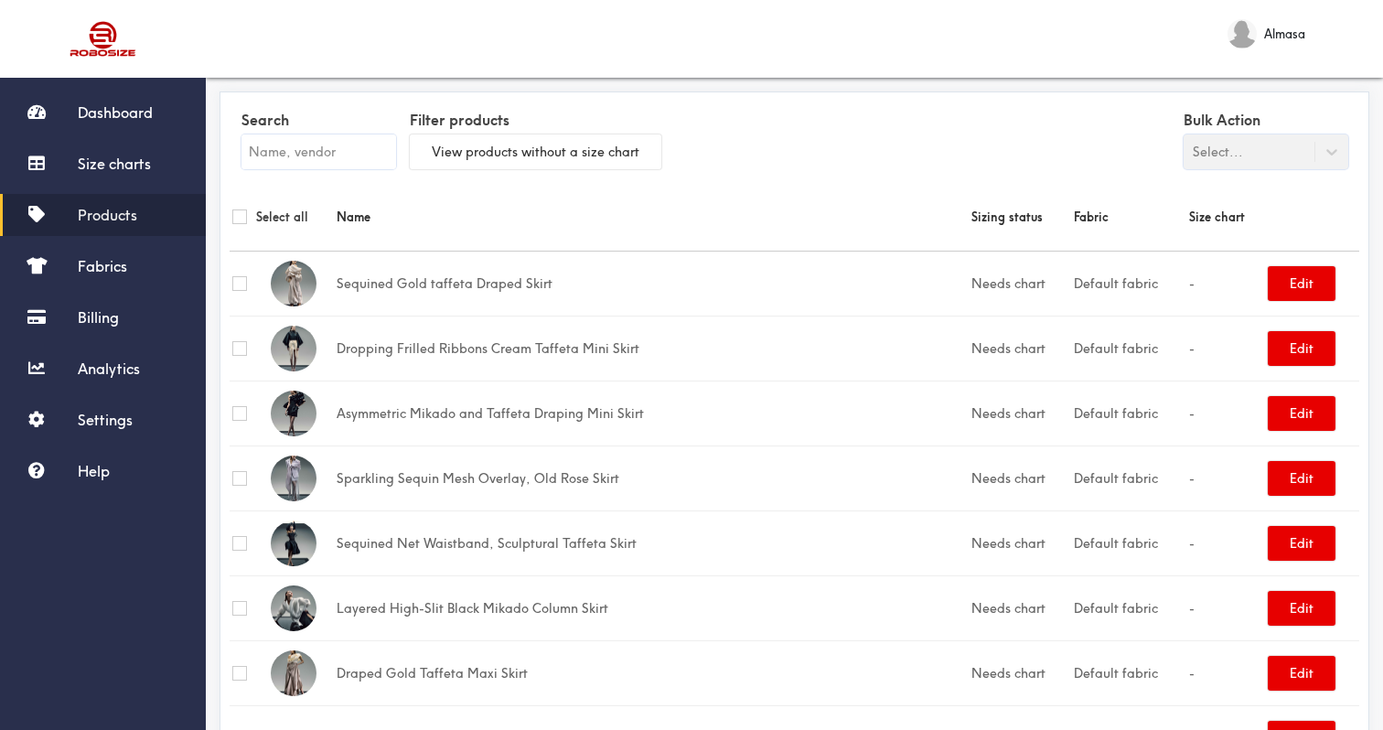
click at [251, 216] on div "Select all" at bounding box center [281, 217] width 99 height 20
click at [236, 216] on input "checkbox" at bounding box center [239, 216] width 15 height 15
checkbox input "true"
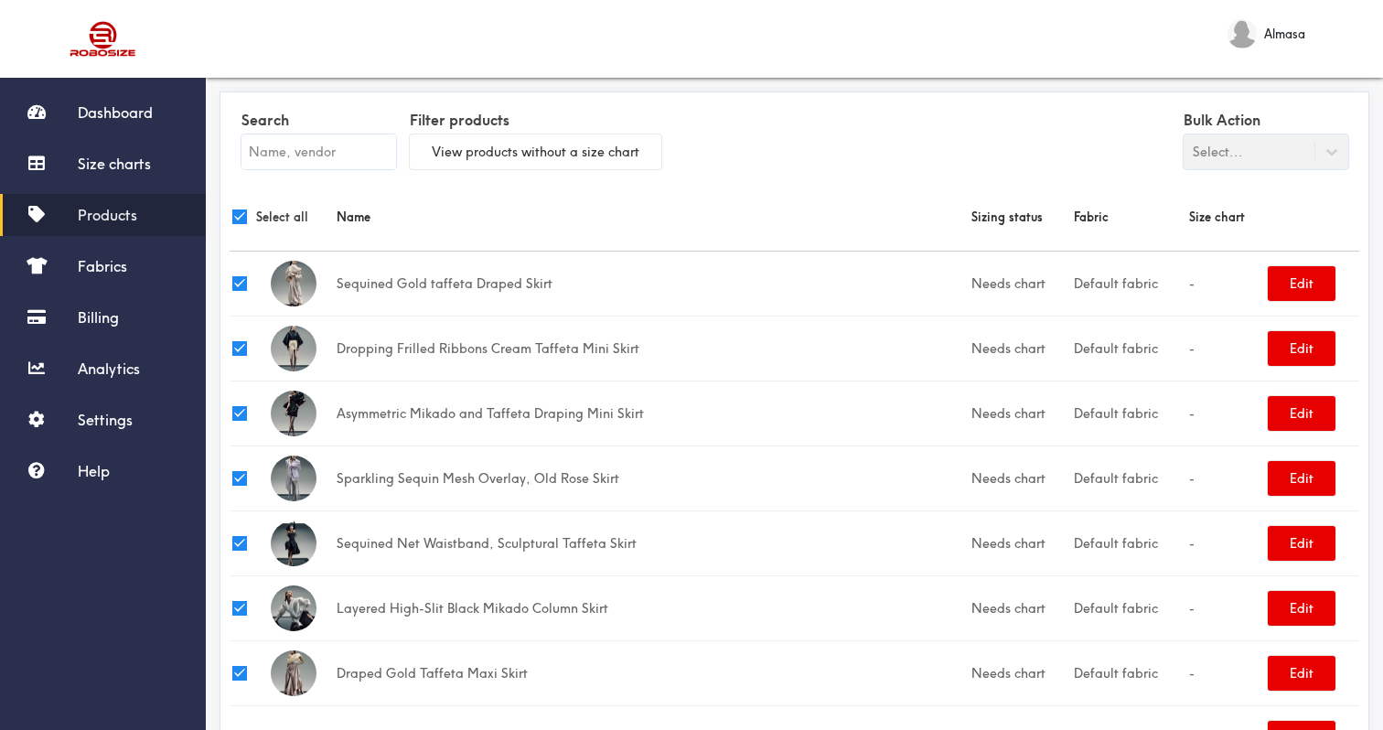
checkbox input "true"
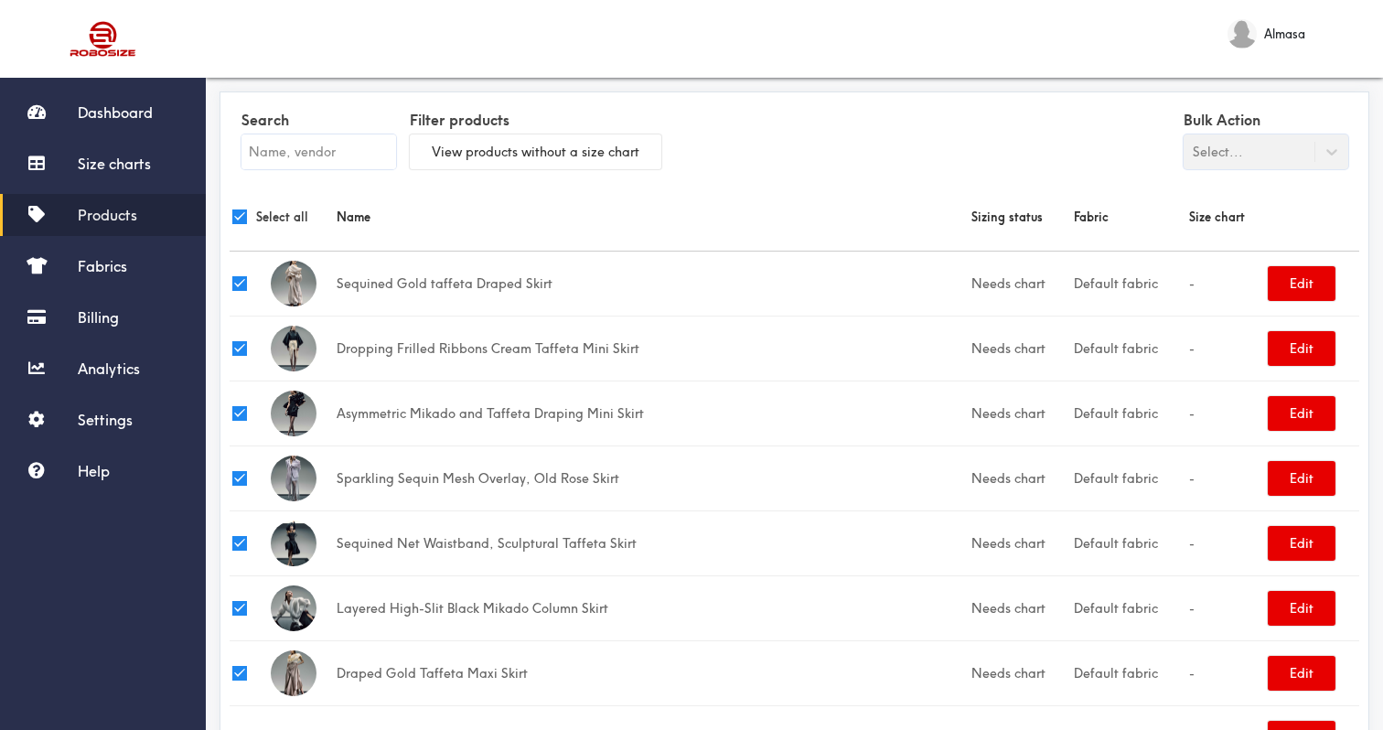
checkbox input "true"
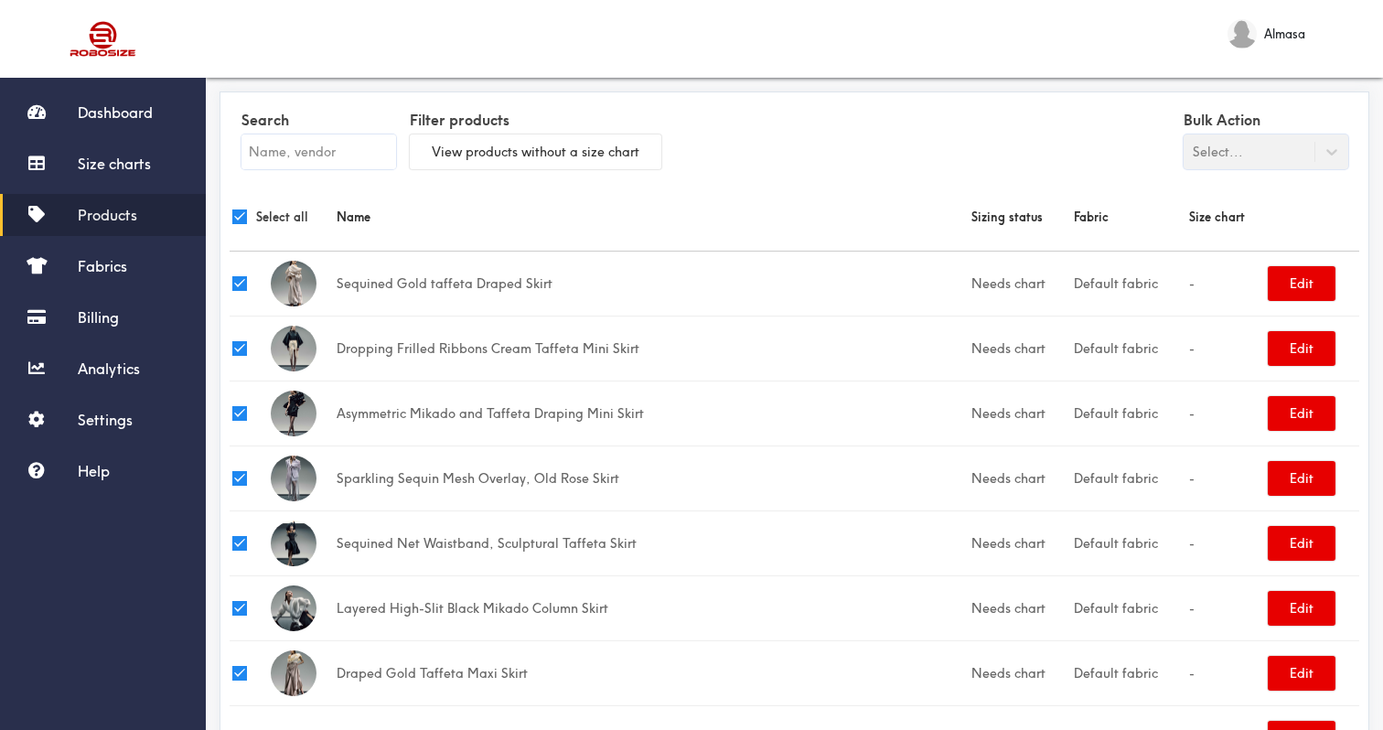
checkbox input "true"
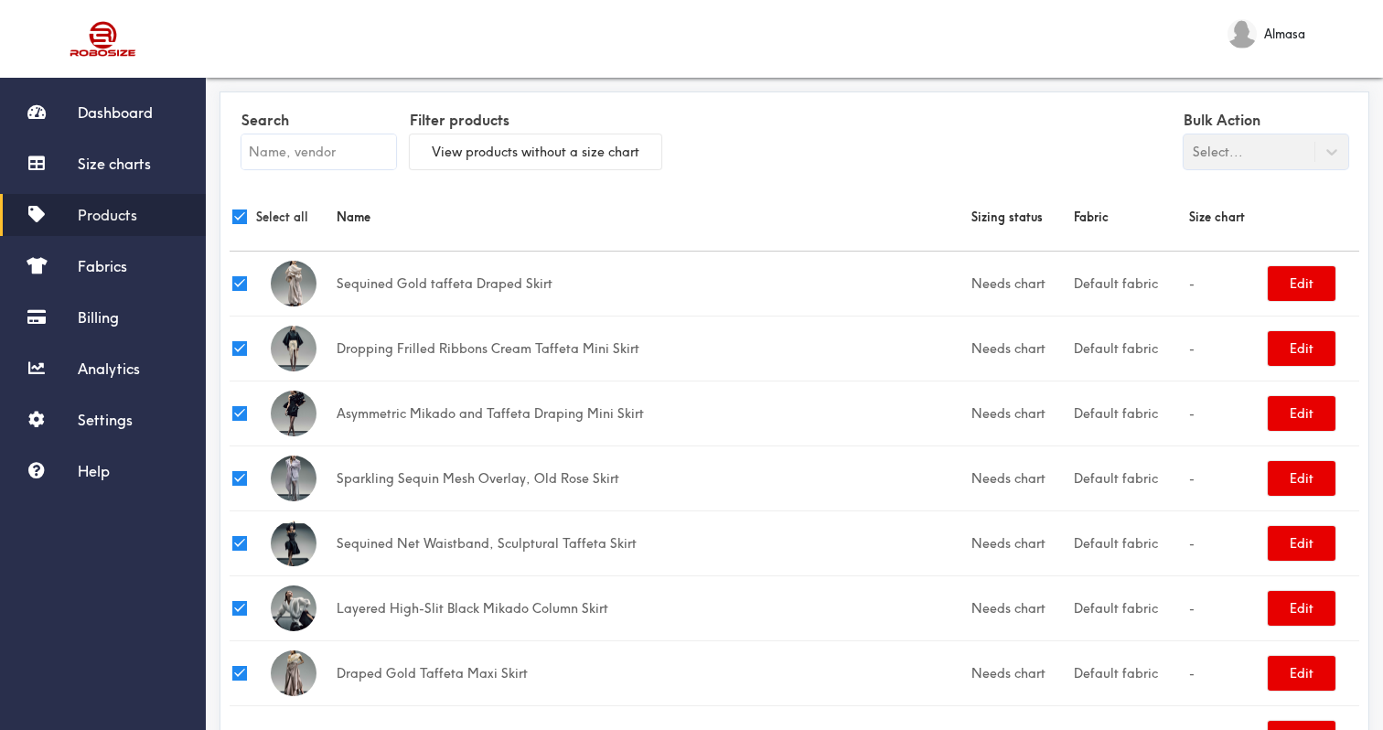
checkbox input "true"
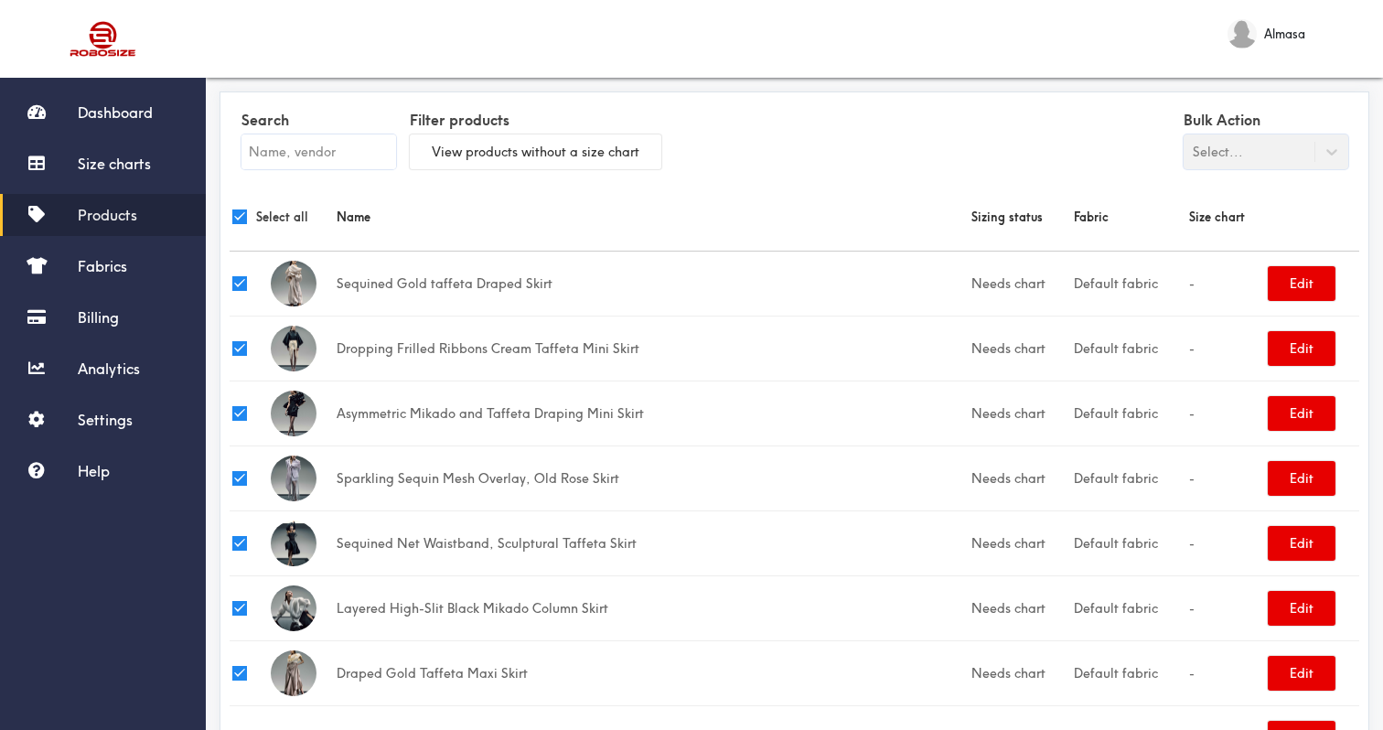
checkbox input "true"
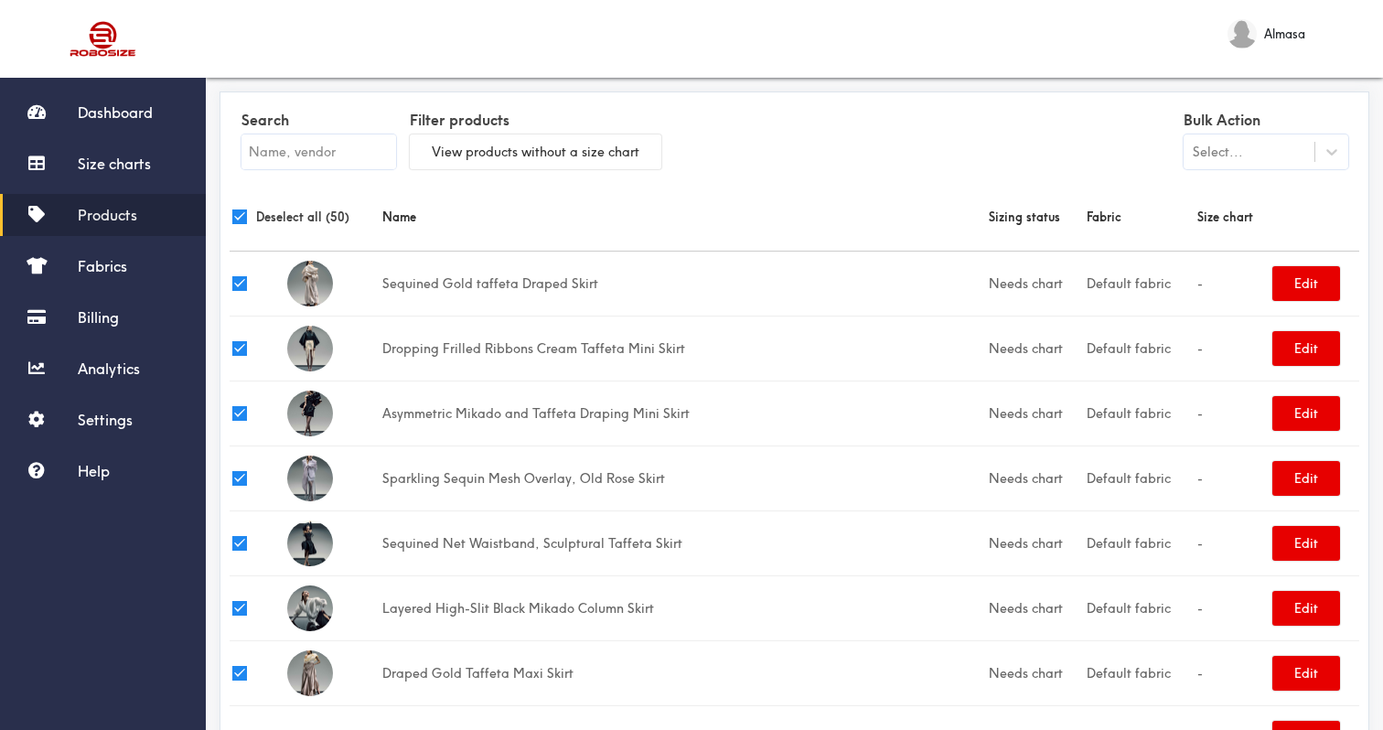
click at [1305, 124] on label "Bulk Action" at bounding box center [1266, 120] width 165 height 28
click at [1305, 143] on div "Select..." at bounding box center [1249, 152] width 131 height 18
click at [1288, 230] on div "Update size charts" at bounding box center [1266, 231] width 165 height 34
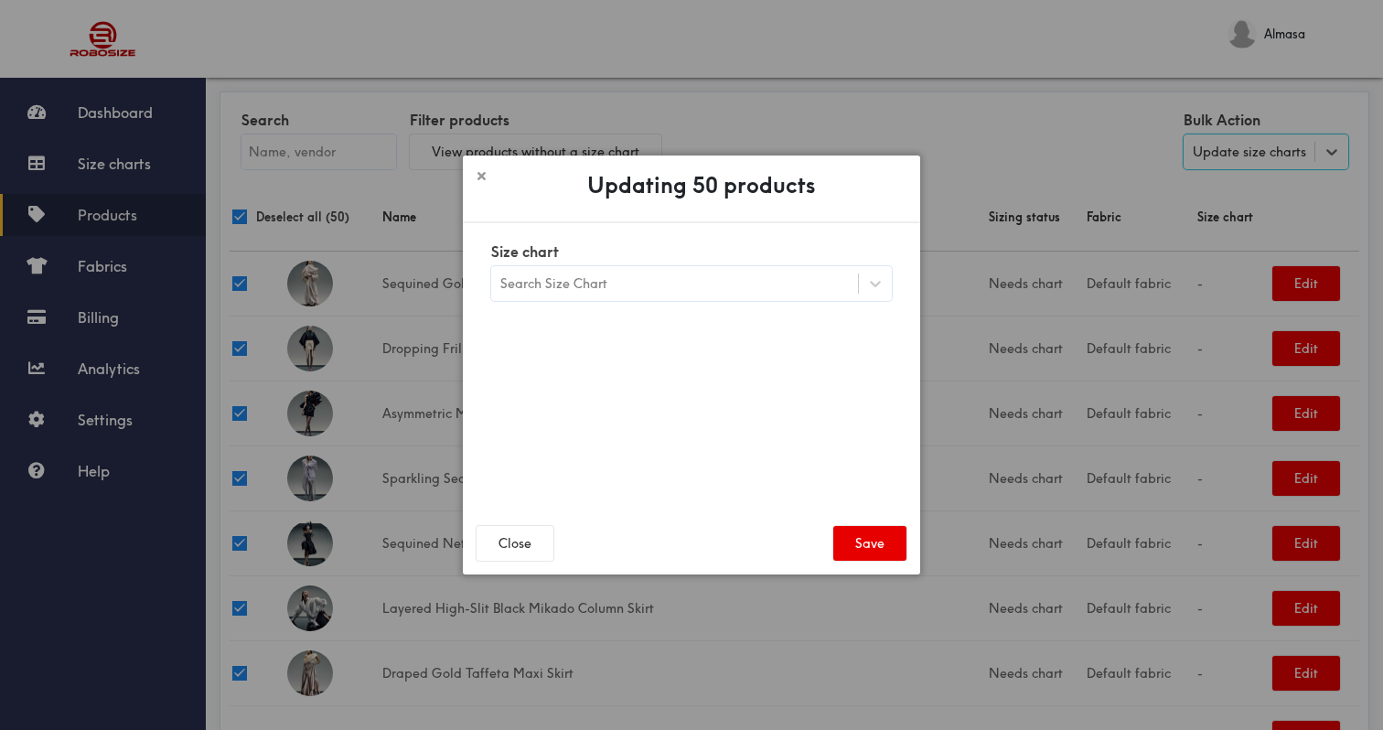
click at [679, 299] on div "Search Size Chart" at bounding box center [691, 283] width 401 height 35
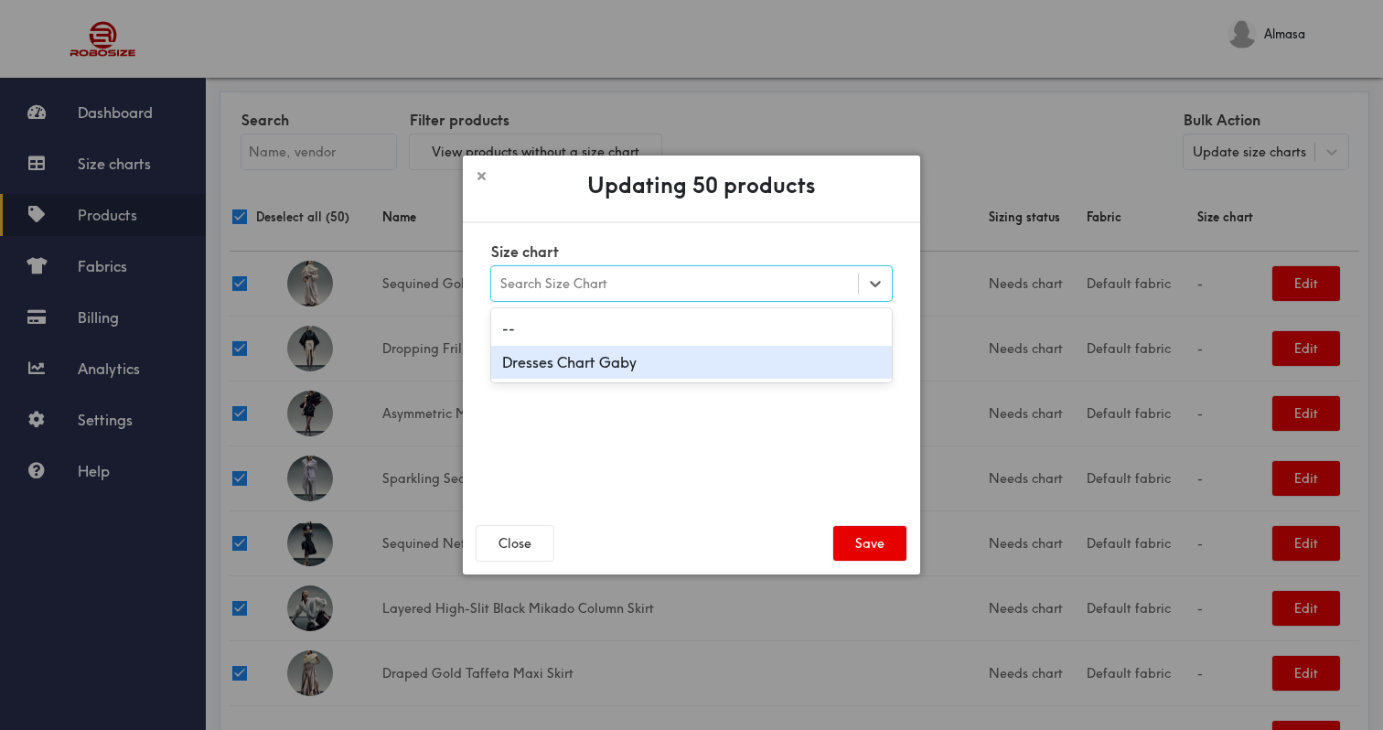
click at [649, 359] on div "Dresses Chart Gaby" at bounding box center [691, 363] width 401 height 34
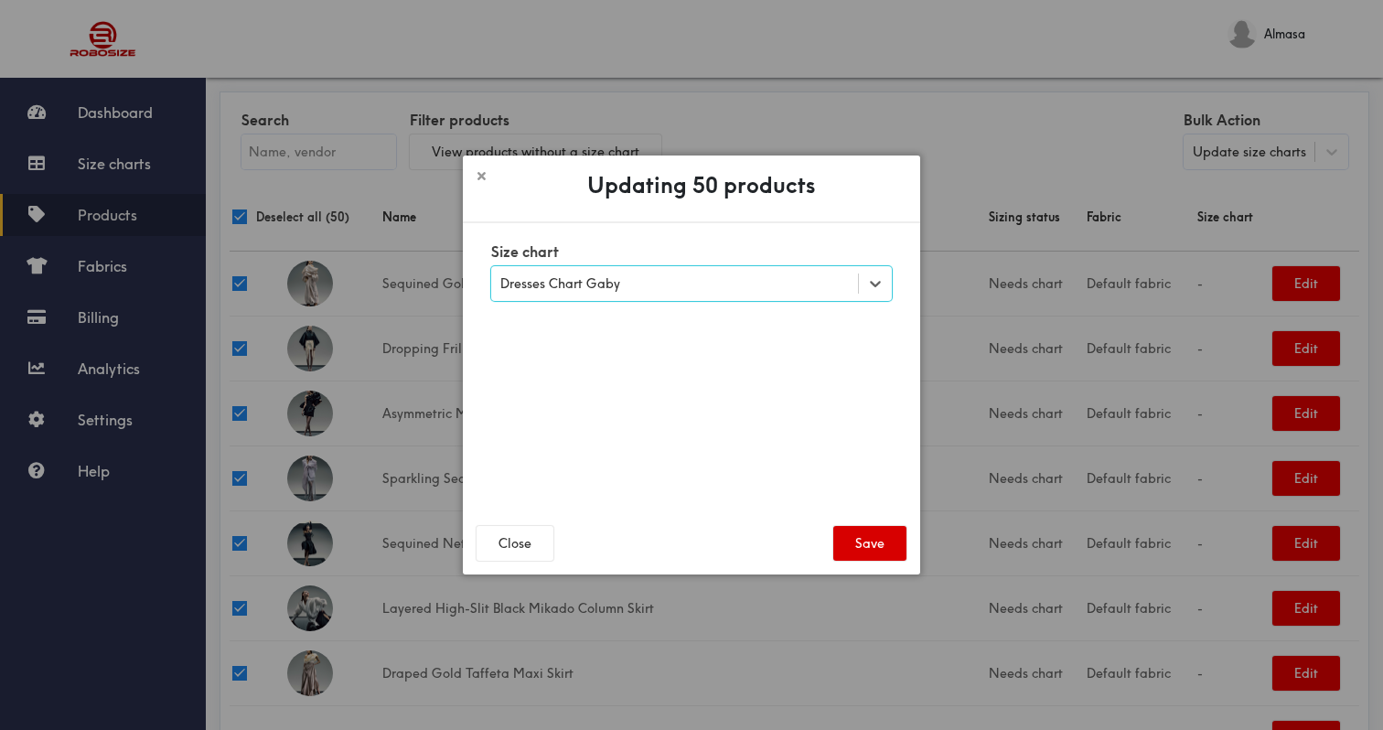
click at [843, 542] on button "Save" at bounding box center [869, 543] width 73 height 35
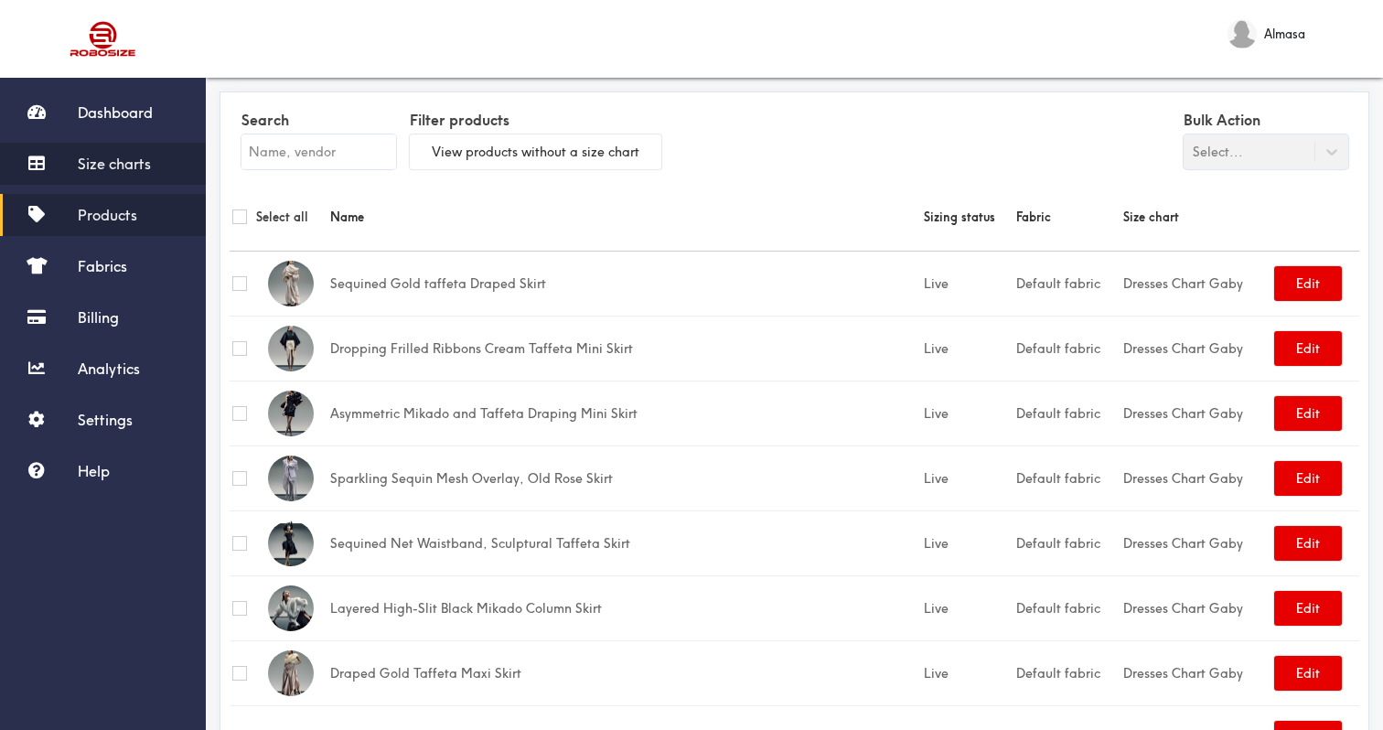
click at [103, 154] on link "Size charts" at bounding box center [103, 164] width 206 height 42
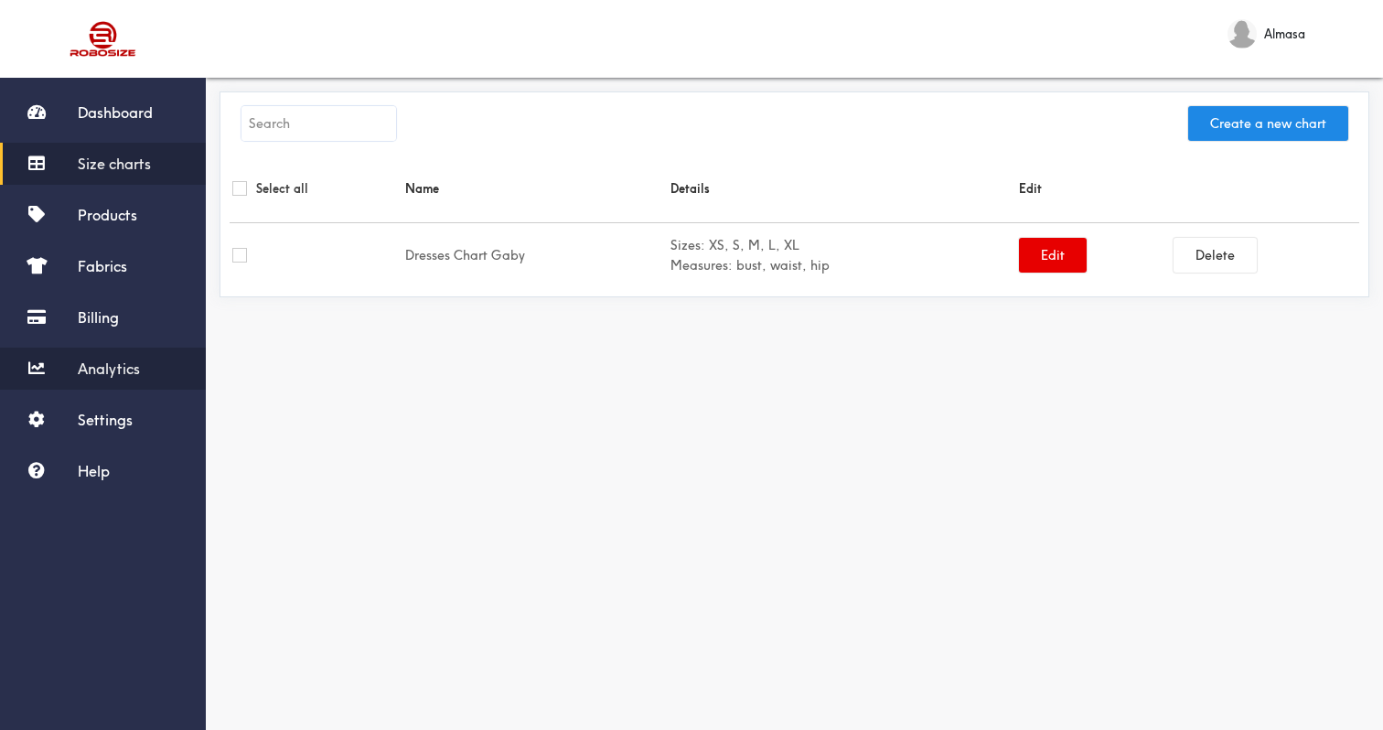
click at [116, 359] on span "Analytics" at bounding box center [109, 368] width 62 height 18
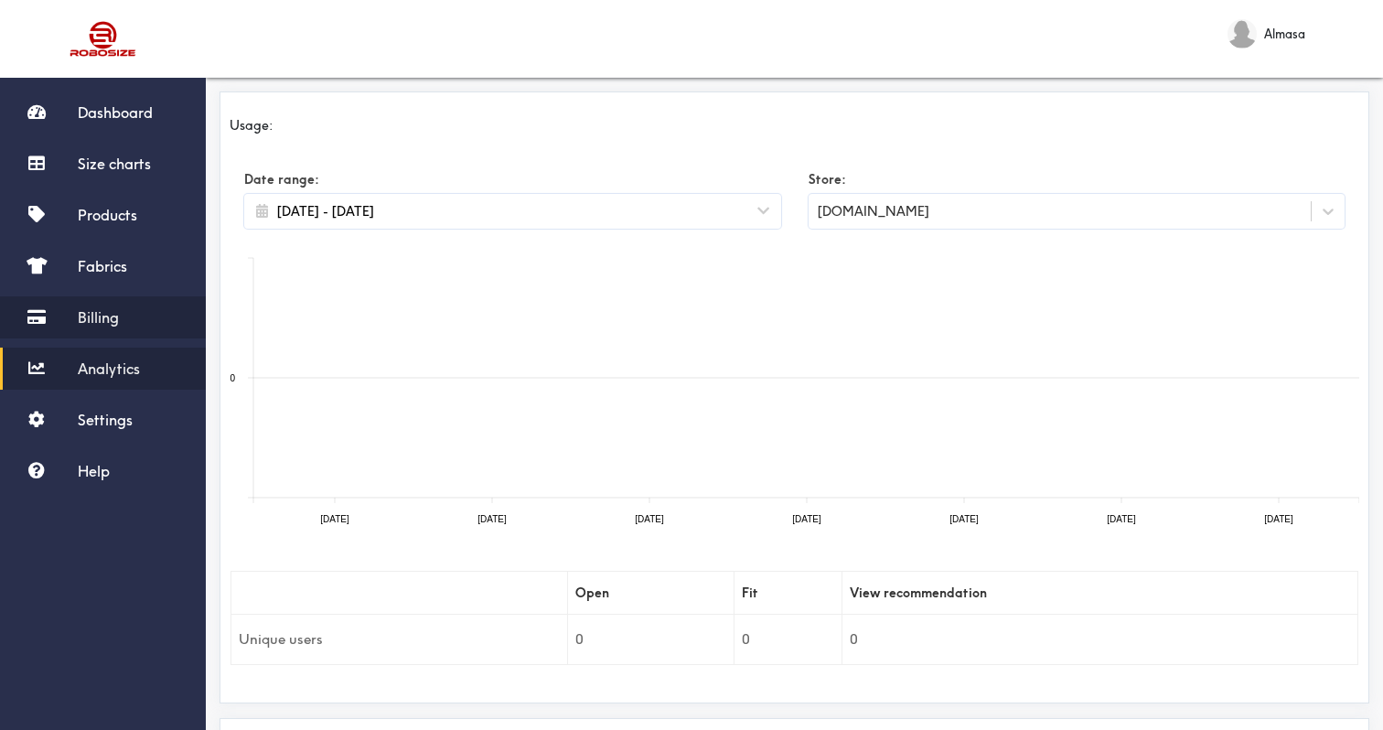
click at [96, 332] on link "Billing" at bounding box center [103, 317] width 206 height 42
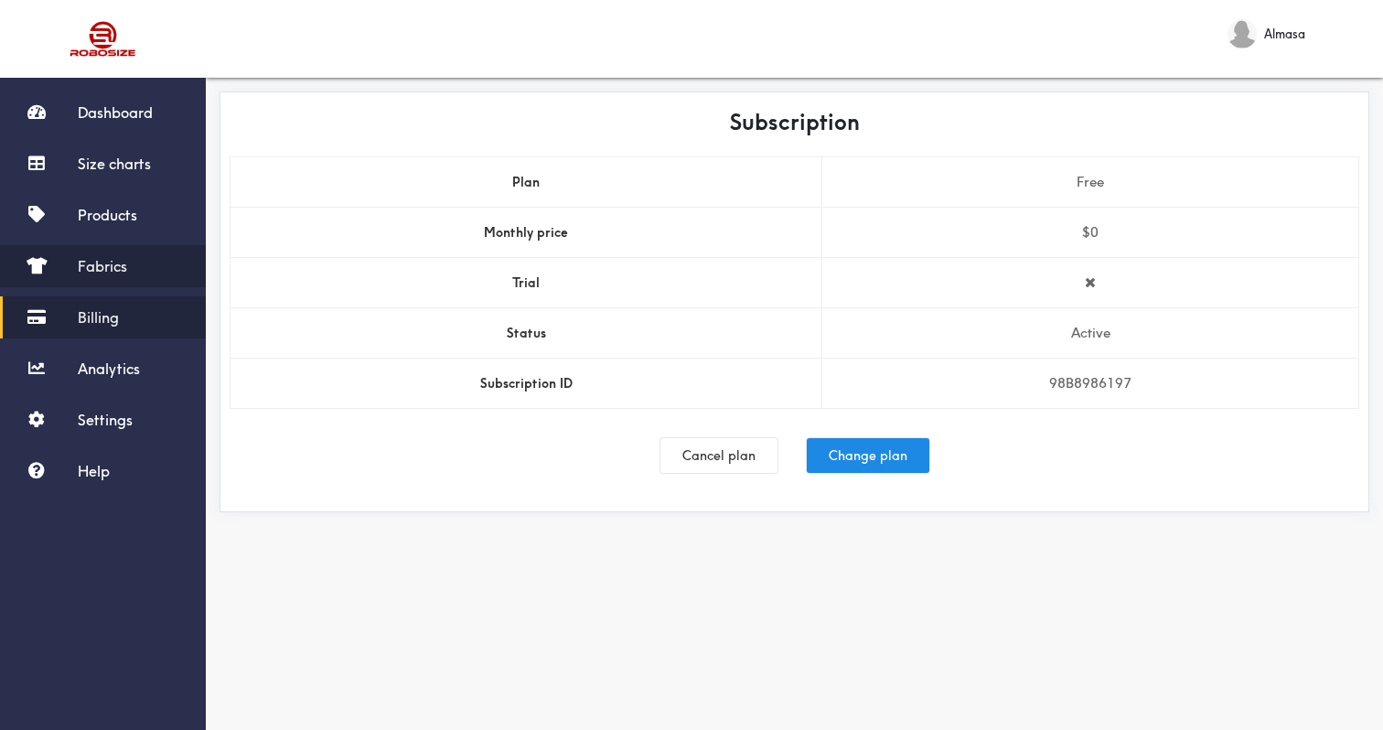
click at [119, 275] on link "Fabrics" at bounding box center [103, 266] width 206 height 42
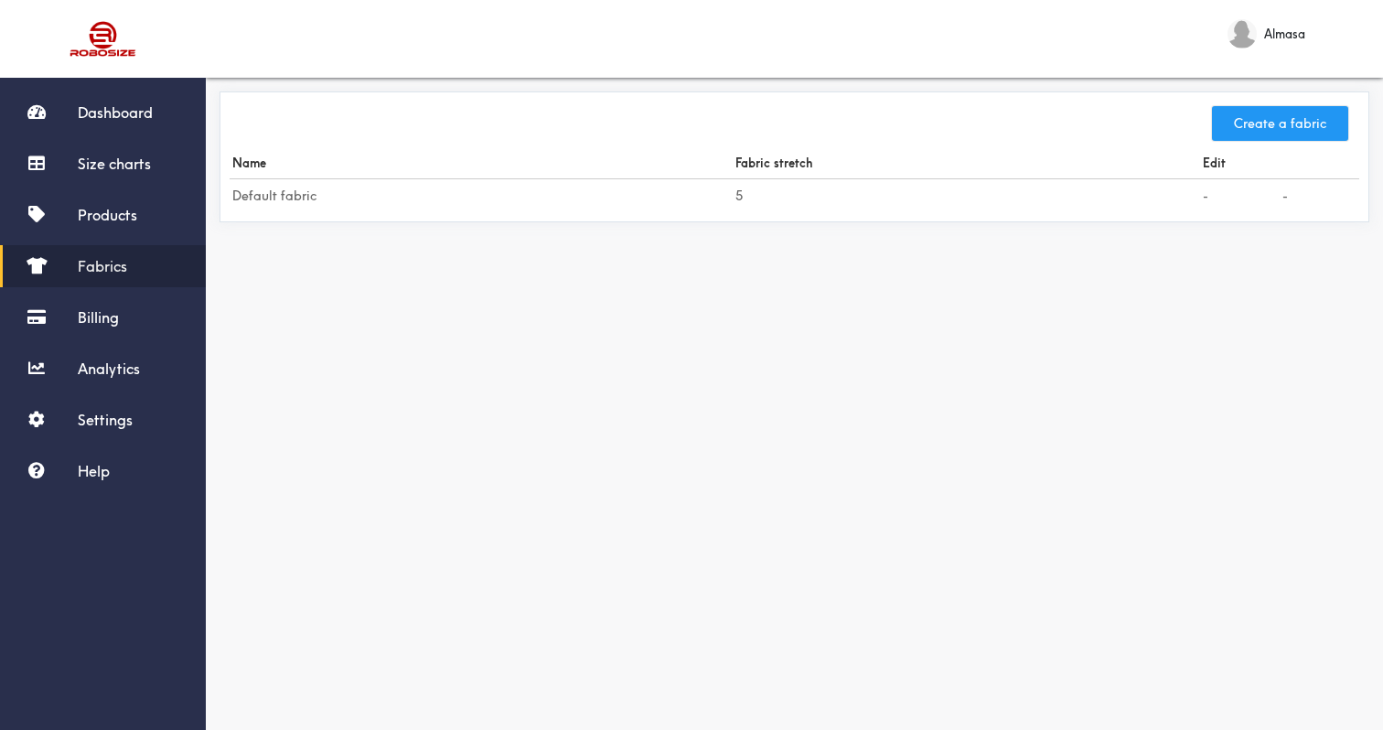
click at [1252, 128] on button "Create a fabric" at bounding box center [1280, 123] width 136 height 35
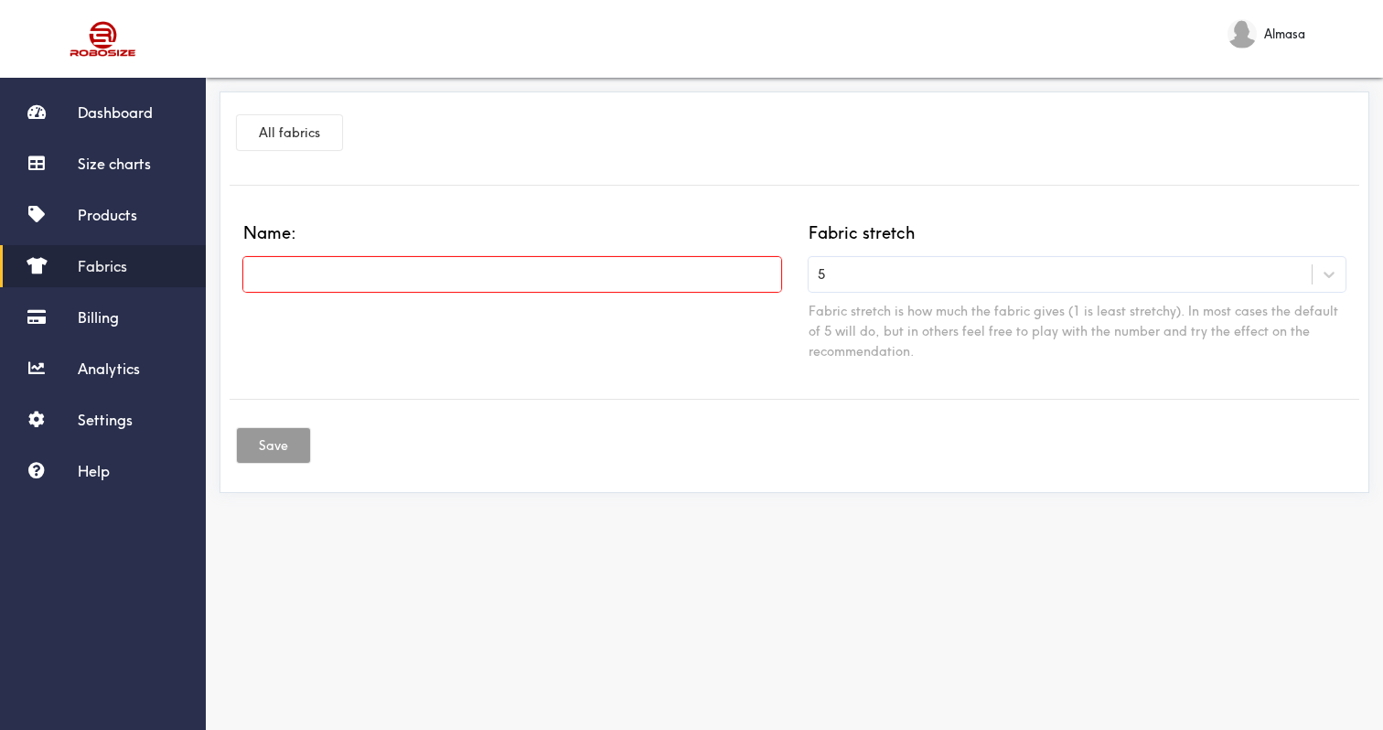
click at [768, 271] on input "text" at bounding box center [512, 274] width 538 height 35
click at [741, 285] on input "text" at bounding box center [512, 274] width 538 height 35
click at [901, 272] on div "5" at bounding box center [1061, 274] width 504 height 18
click at [582, 333] on div "Name:" at bounding box center [512, 292] width 565 height 138
click at [125, 243] on div "Dashboard Size charts Products Fabrics Billing Analytics Settings Help" at bounding box center [103, 291] width 206 height 401
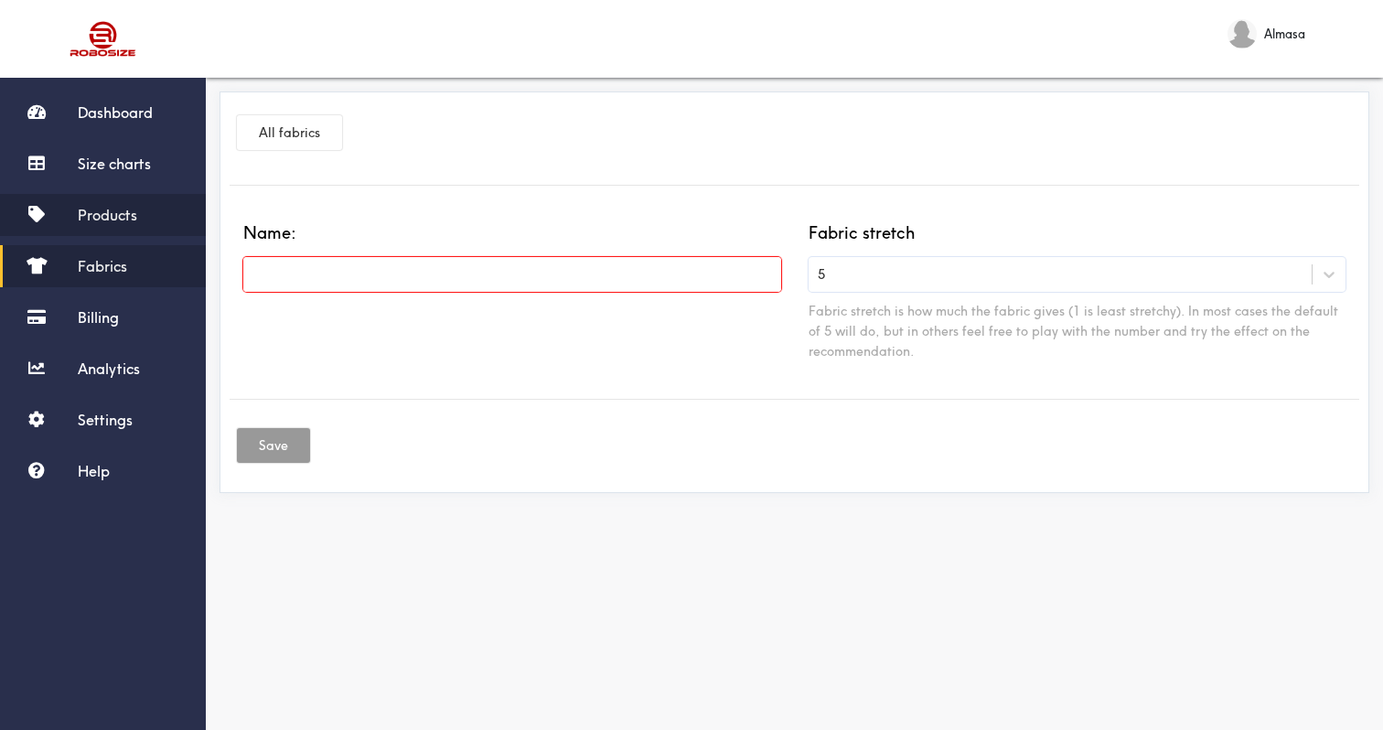
click at [130, 224] on link "Products" at bounding box center [103, 215] width 206 height 42
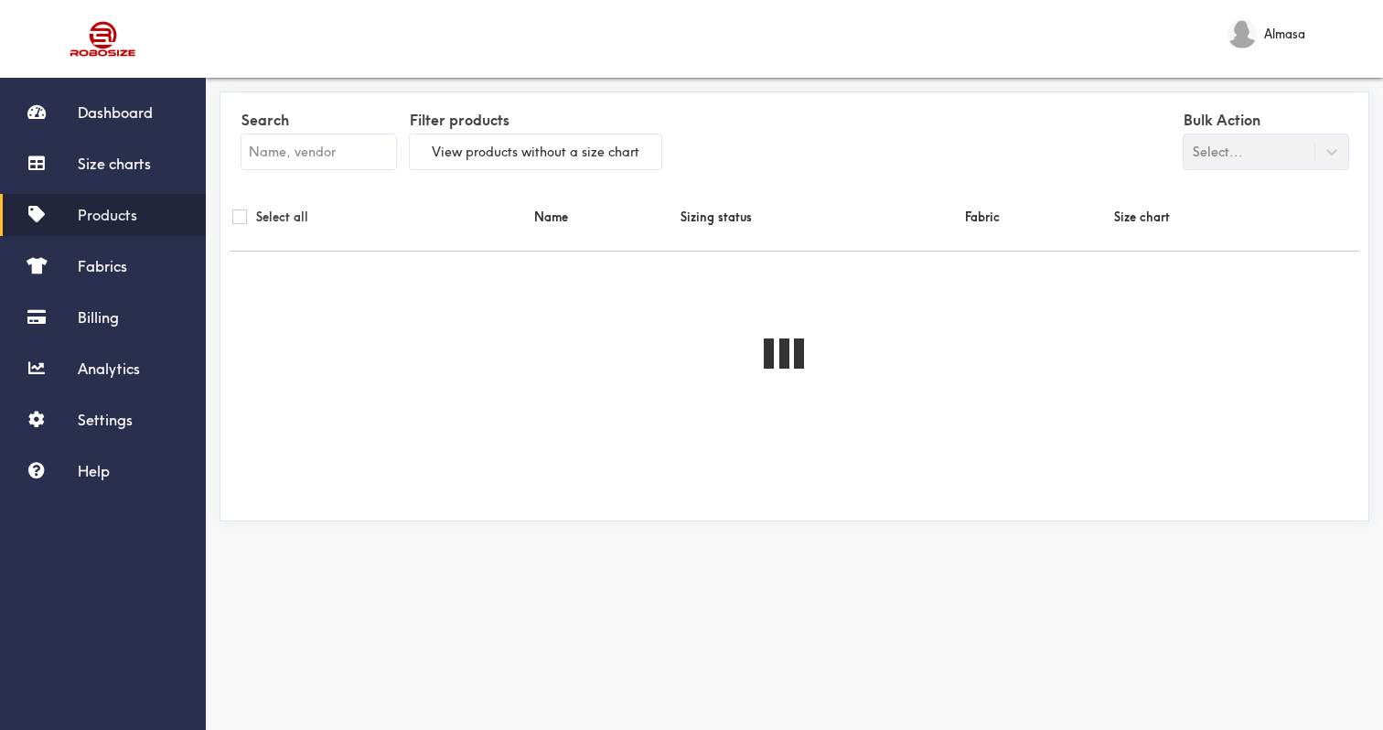
click at [114, 190] on div "Dashboard Size charts Products Fabrics Billing Analytics Settings Help" at bounding box center [103, 291] width 206 height 401
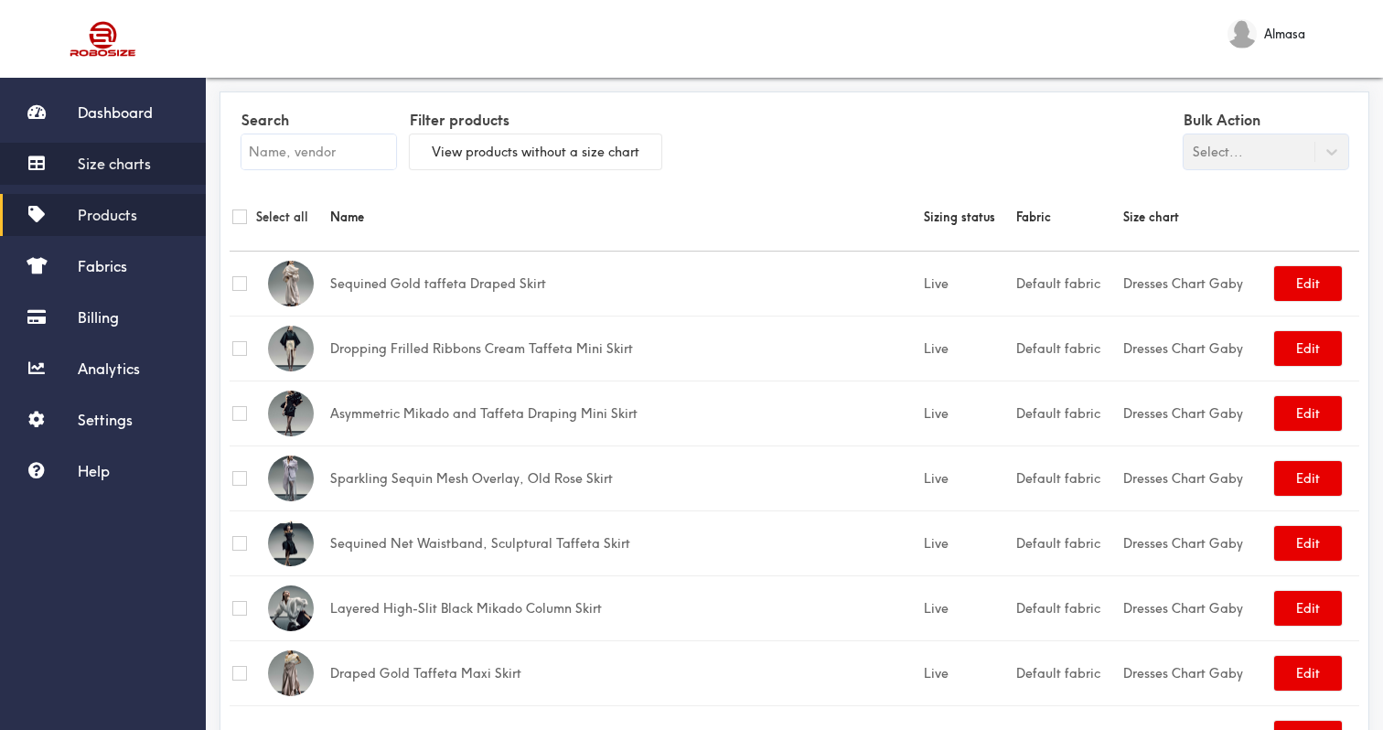
click at [118, 158] on span "Size charts" at bounding box center [114, 164] width 73 height 18
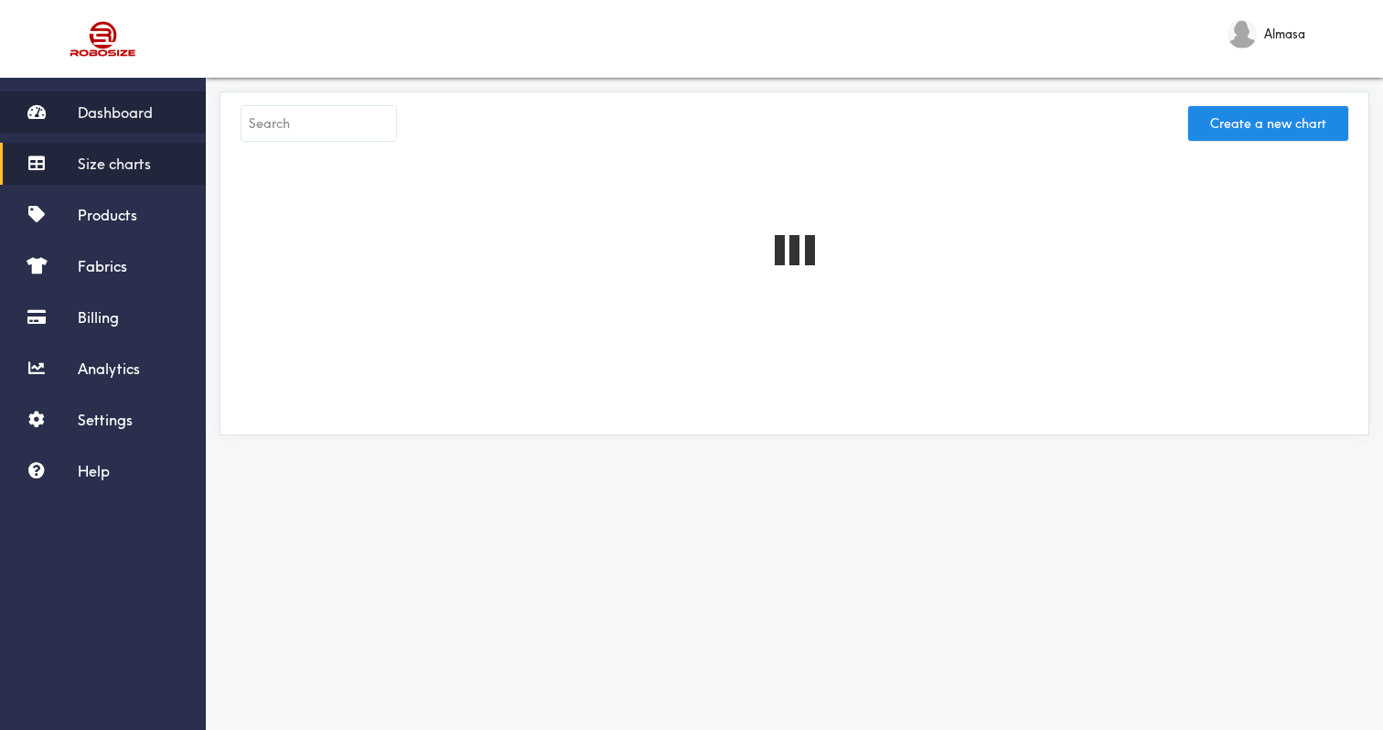
click at [128, 118] on span "Dashboard" at bounding box center [115, 112] width 75 height 18
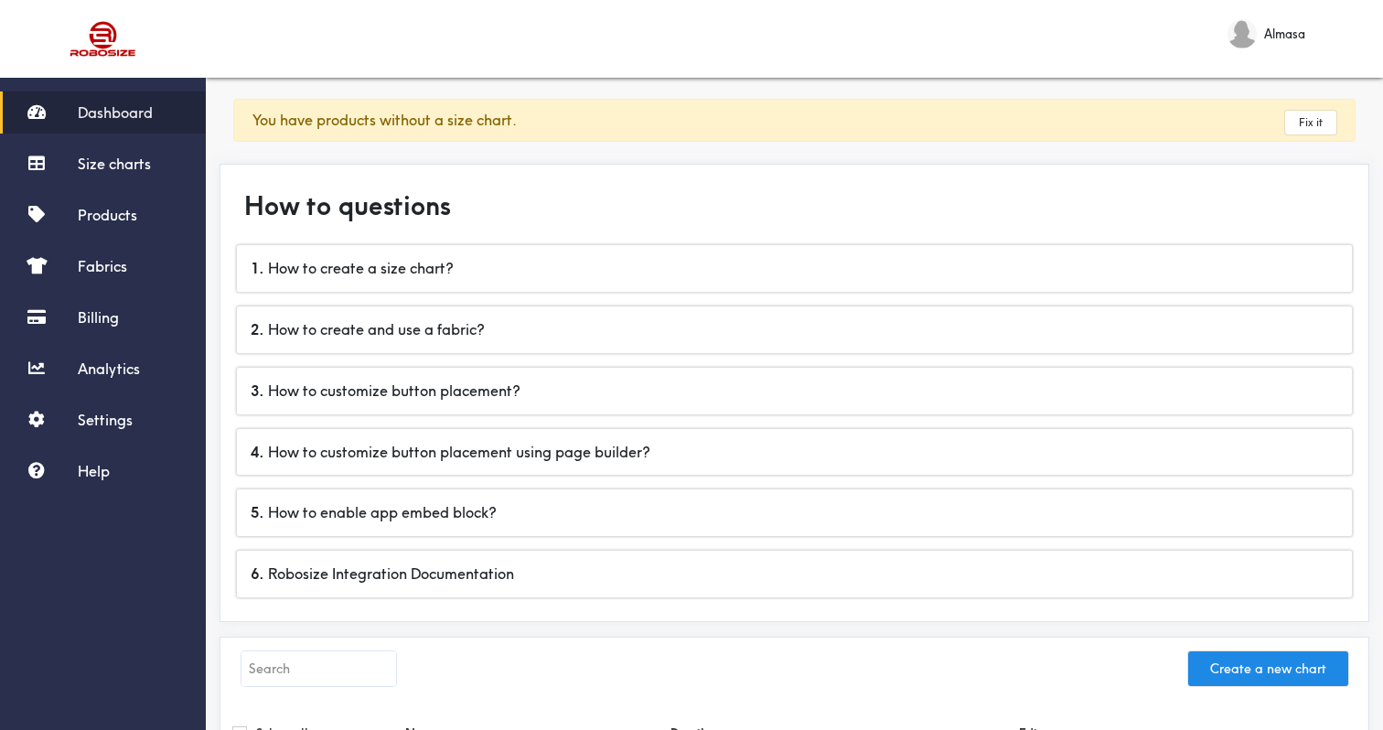
click at [1274, 131] on div "You have products without a size chart. Fix it" at bounding box center [794, 120] width 1122 height 43
click at [1291, 127] on link "Fix it" at bounding box center [1310, 123] width 51 height 24
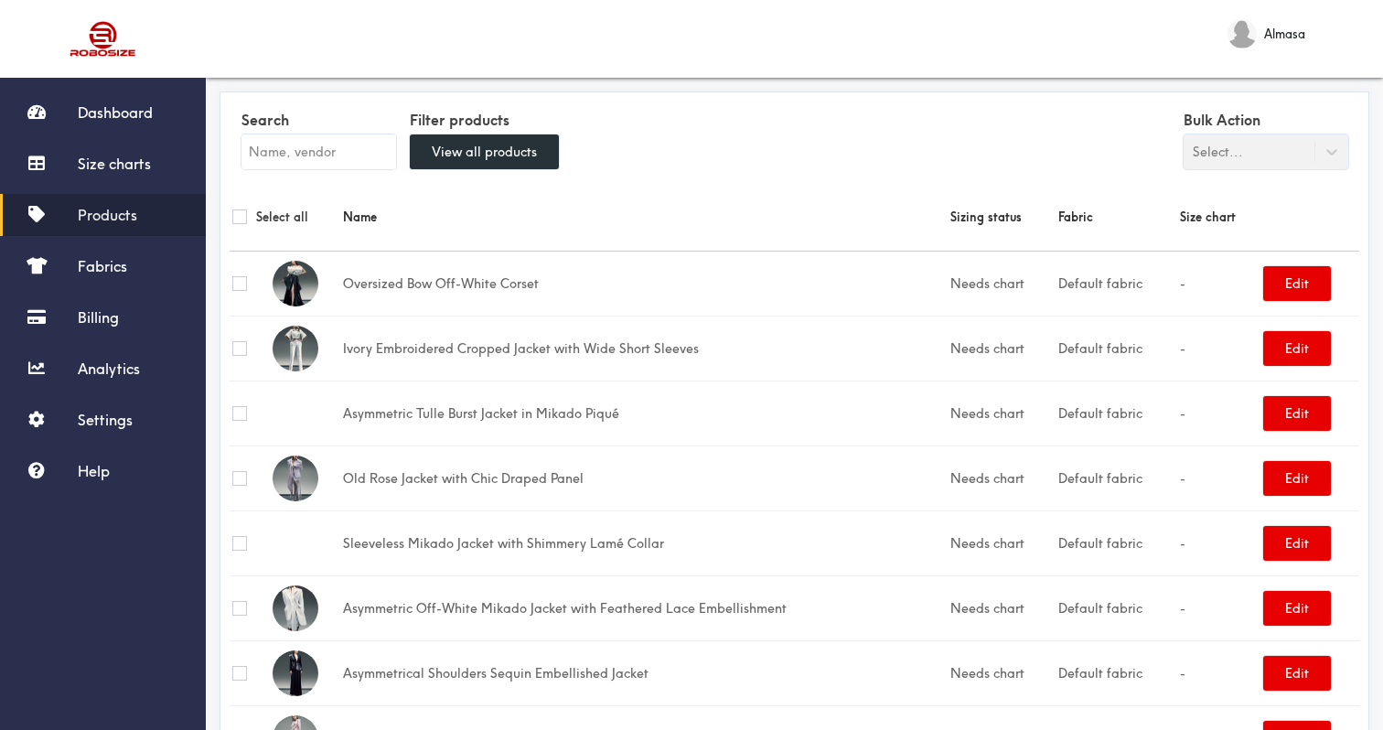
click at [239, 214] on input "checkbox" at bounding box center [239, 216] width 15 height 15
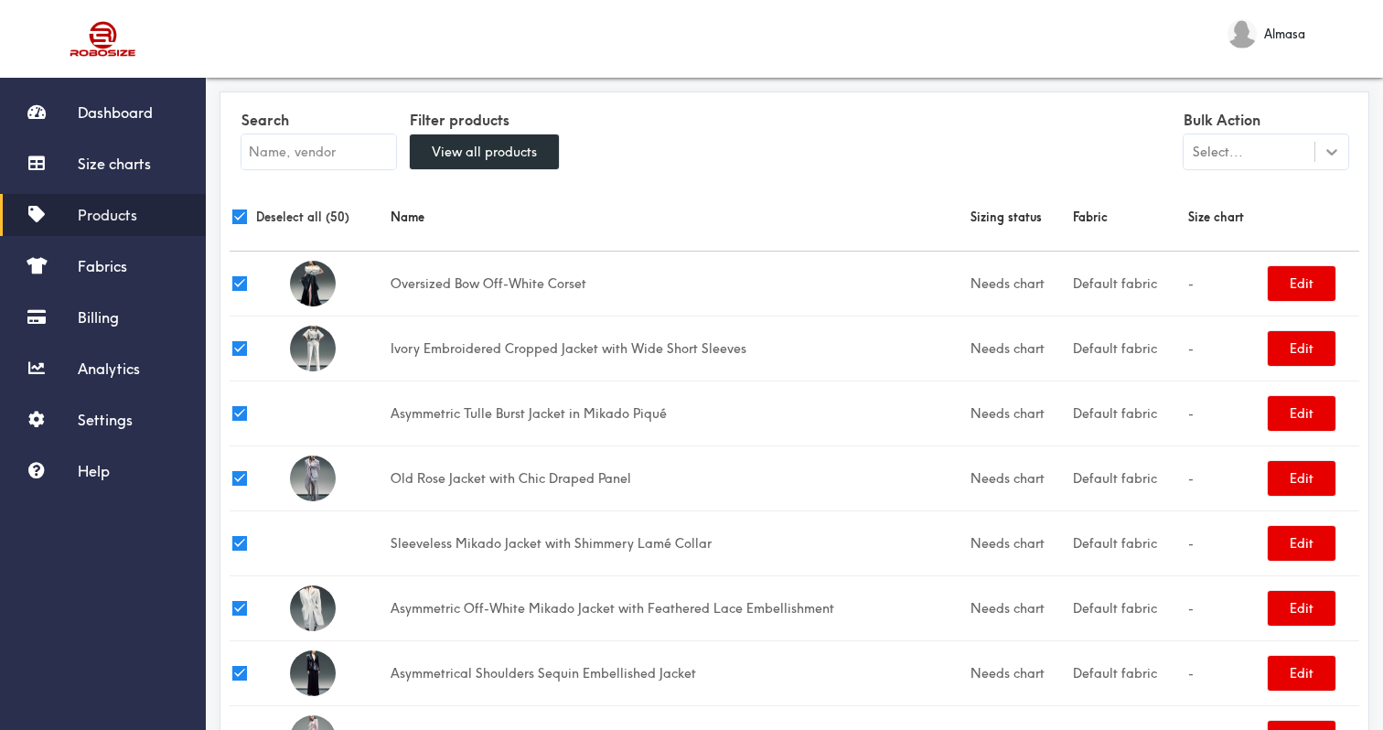
click at [1315, 137] on div at bounding box center [1331, 151] width 33 height 33
click at [1269, 231] on div "Update size charts" at bounding box center [1266, 231] width 165 height 34
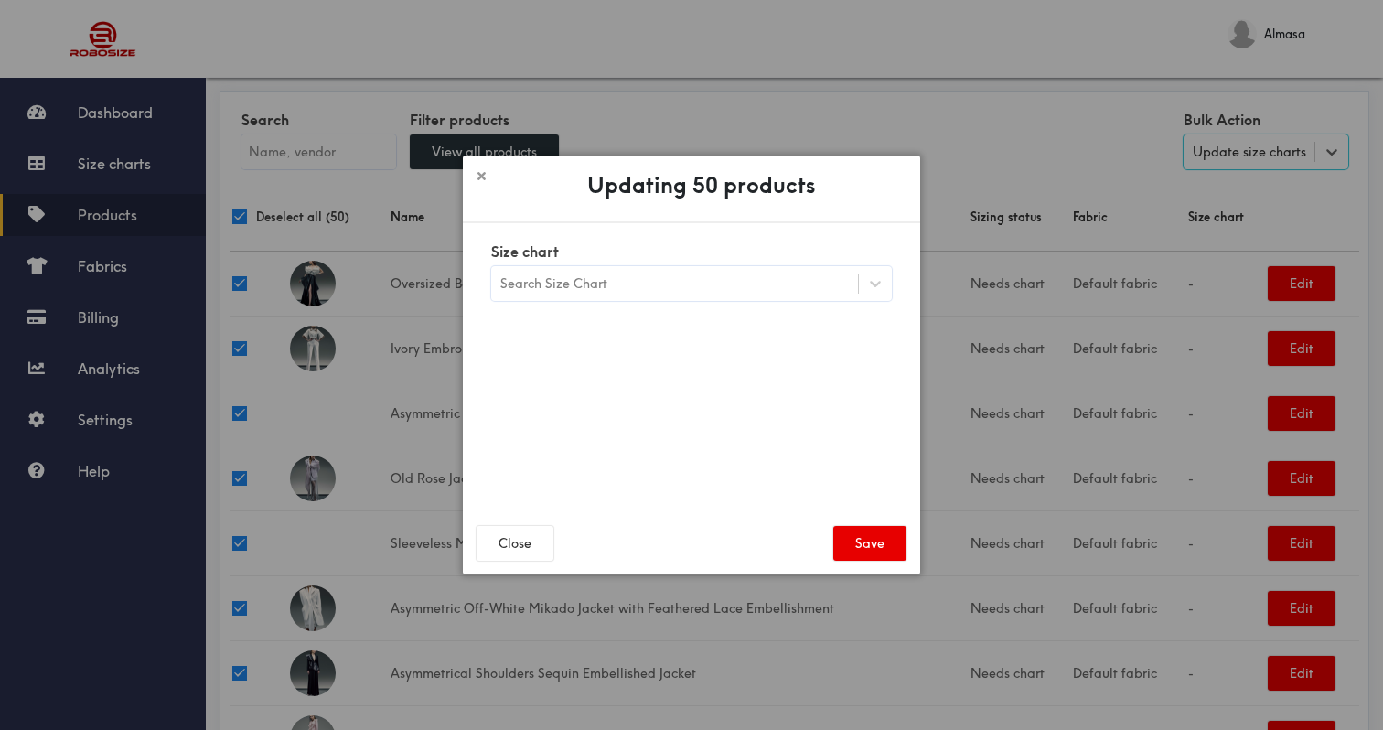
click at [707, 297] on div "Search Size Chart" at bounding box center [674, 283] width 367 height 31
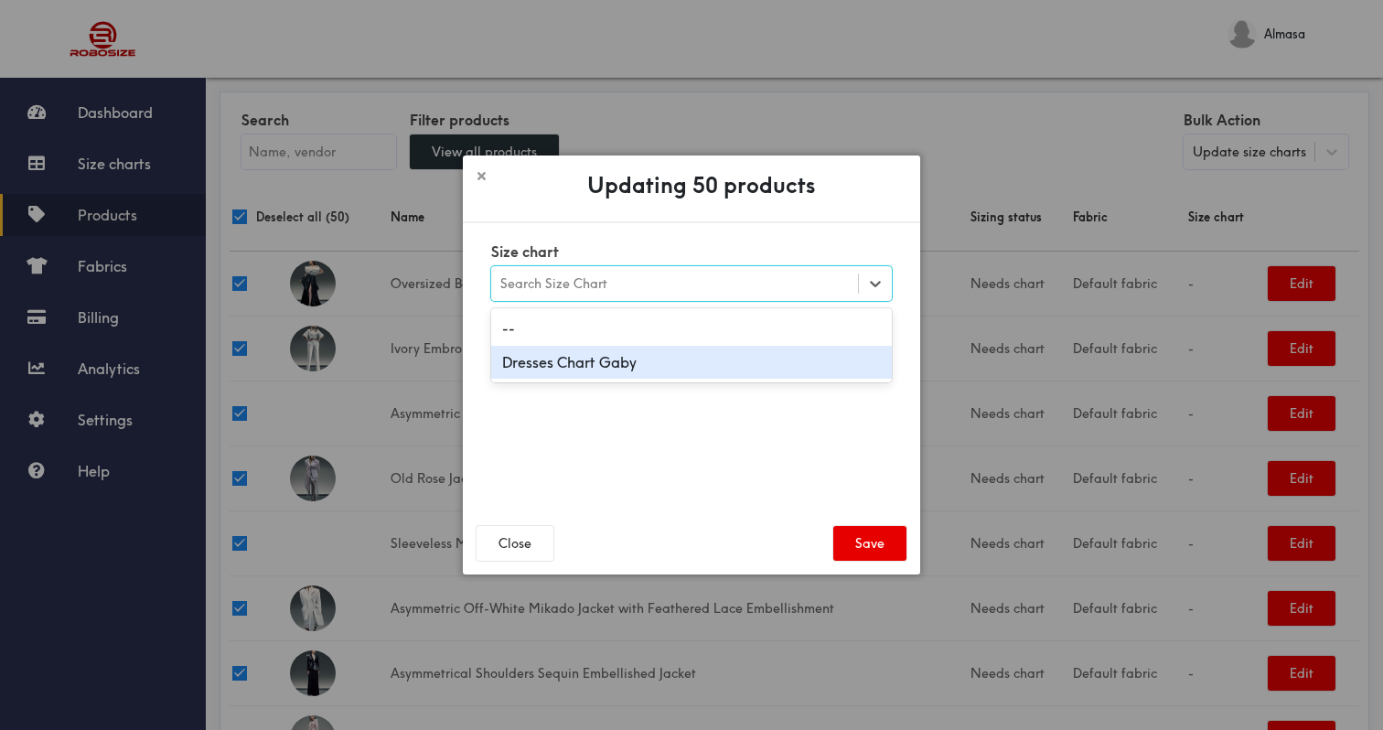
click at [683, 359] on div "Dresses Chart Gaby" at bounding box center [691, 363] width 401 height 34
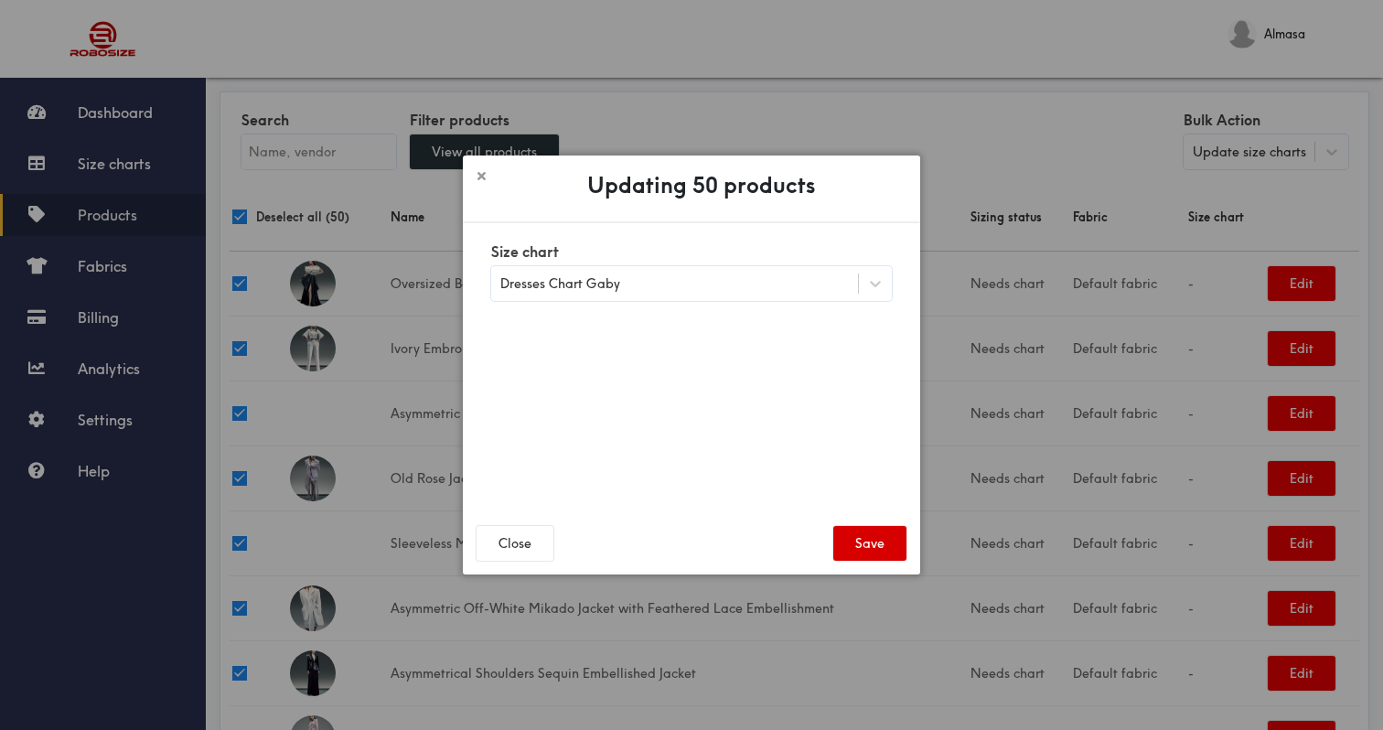
click at [863, 556] on button "Save" at bounding box center [869, 543] width 73 height 35
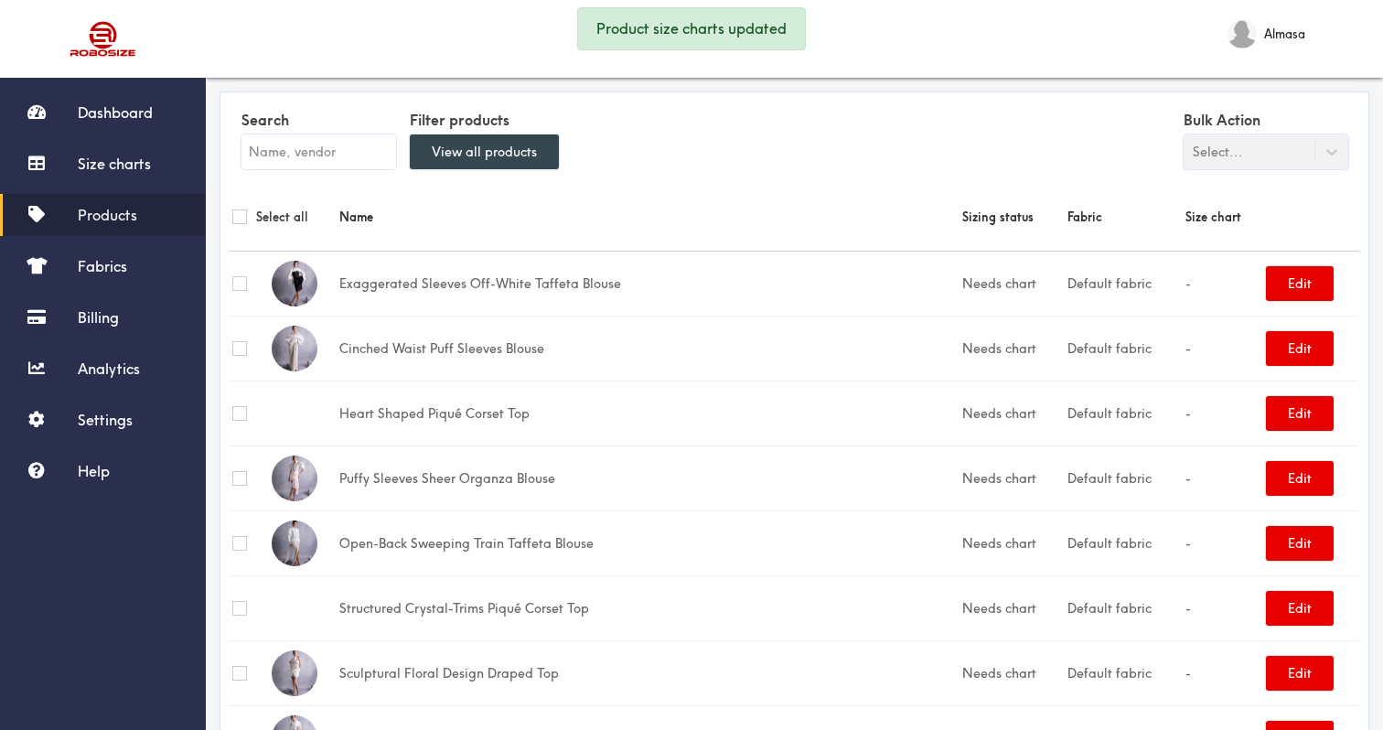
click at [487, 152] on button "View all products" at bounding box center [484, 151] width 149 height 35
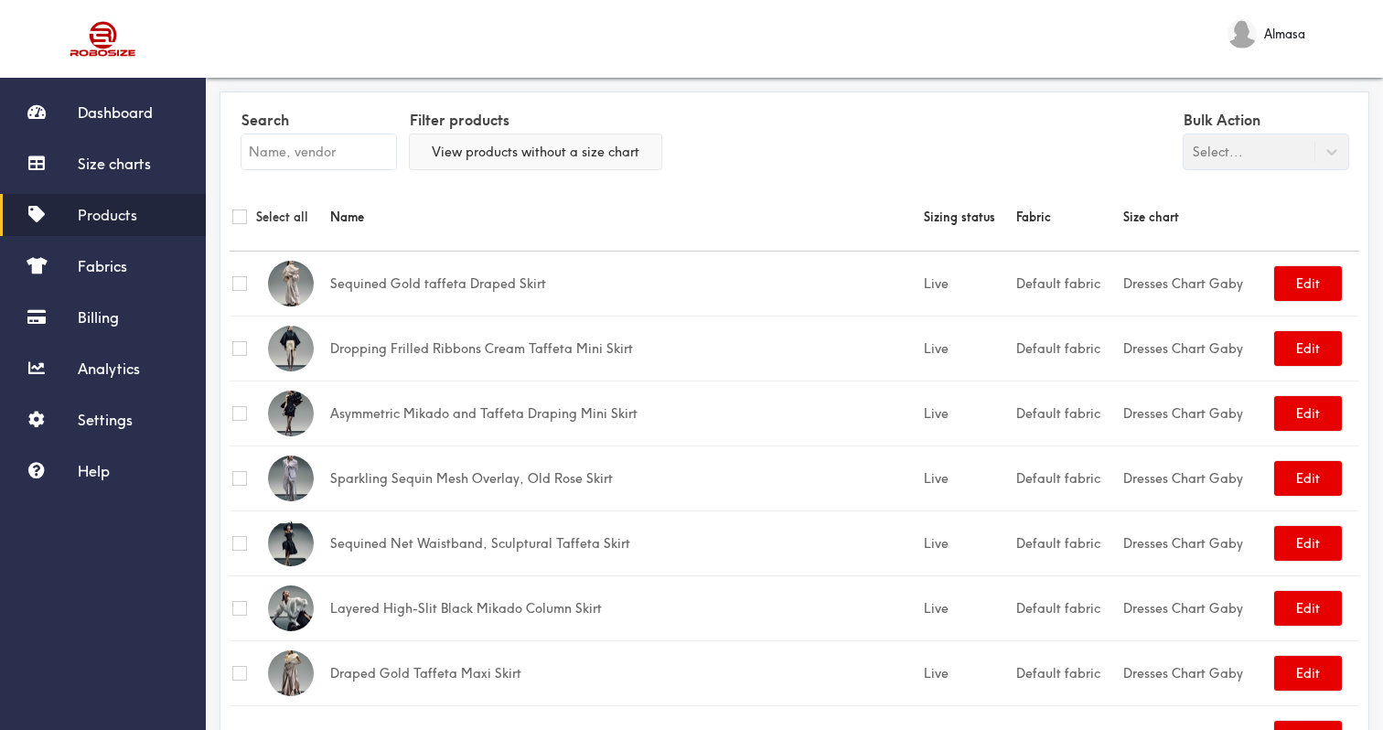
click at [478, 155] on button "View products without a size chart" at bounding box center [536, 151] width 252 height 35
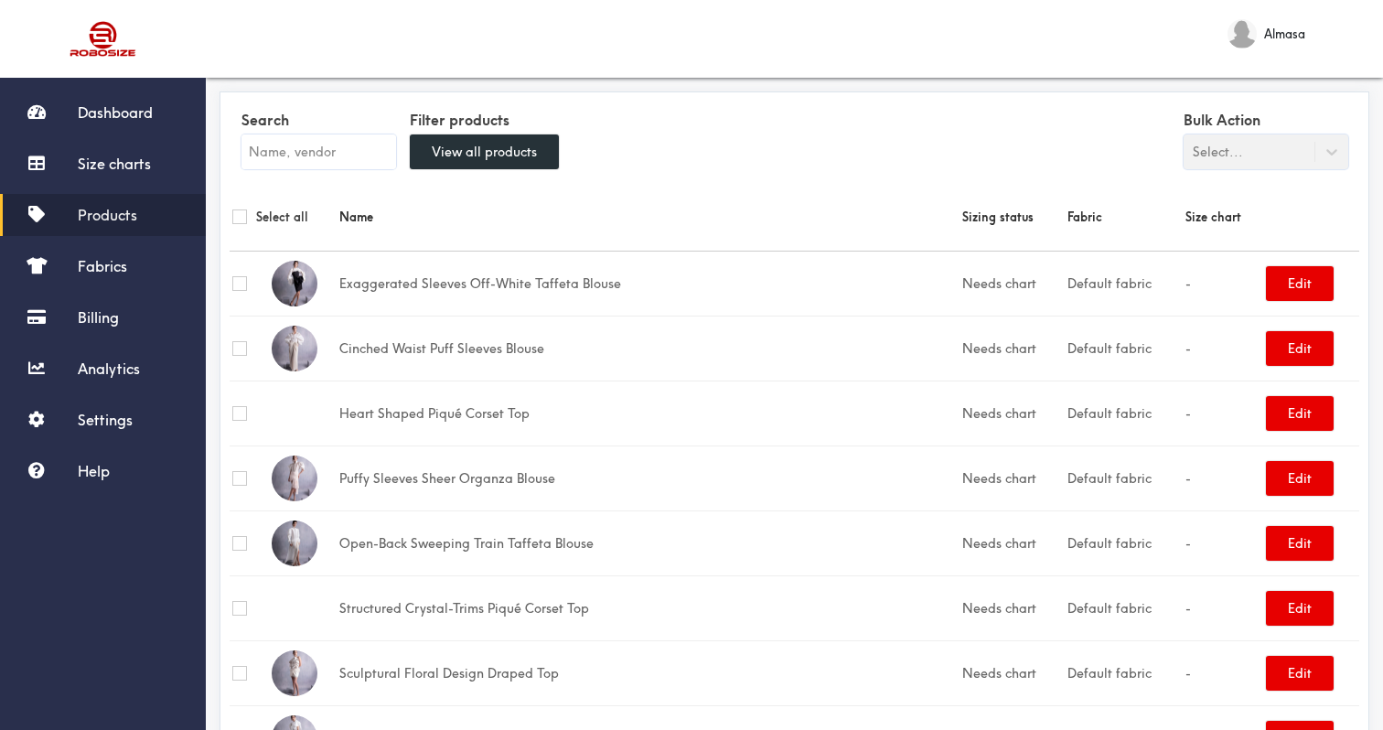
click at [251, 219] on div "Select all" at bounding box center [283, 217] width 102 height 20
click at [232, 218] on input "checkbox" at bounding box center [239, 216] width 15 height 15
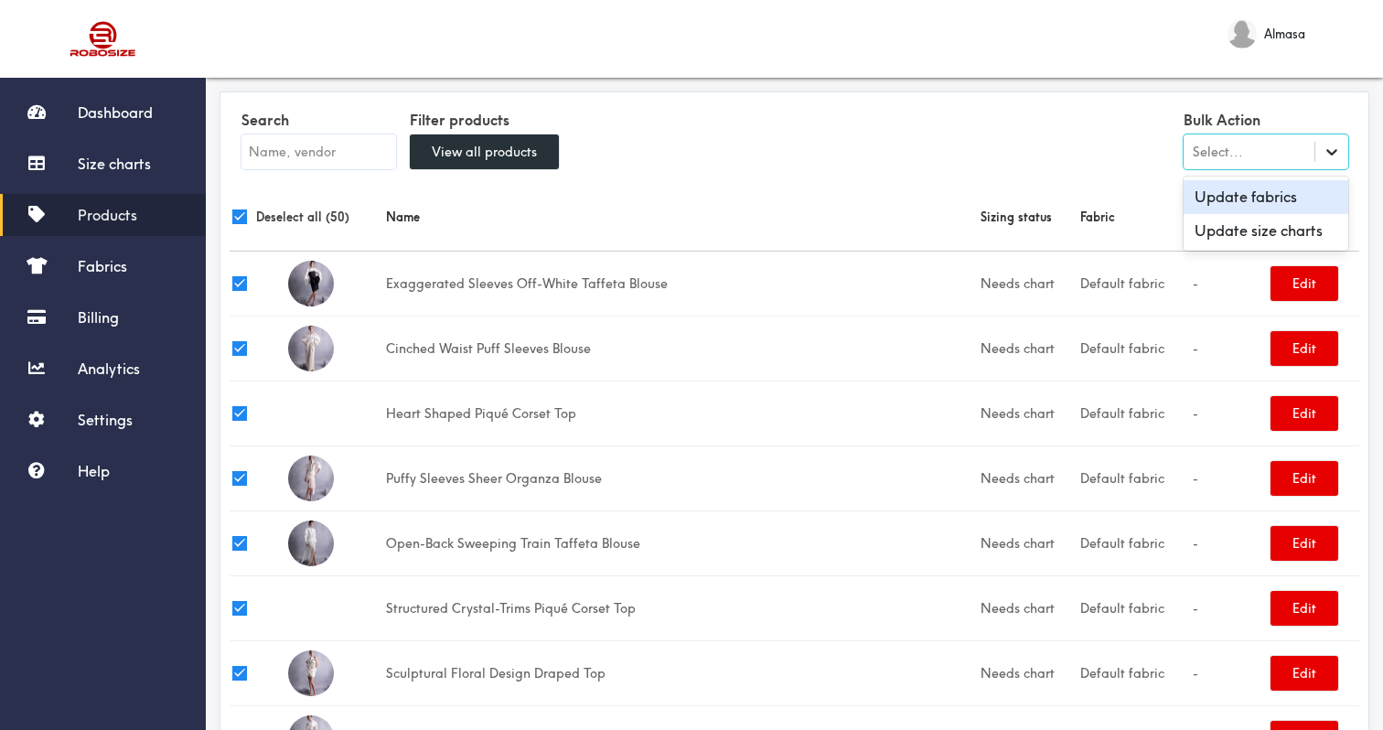
click at [1326, 162] on div at bounding box center [1331, 151] width 33 height 33
click at [1284, 224] on div "Update size charts" at bounding box center [1266, 231] width 165 height 34
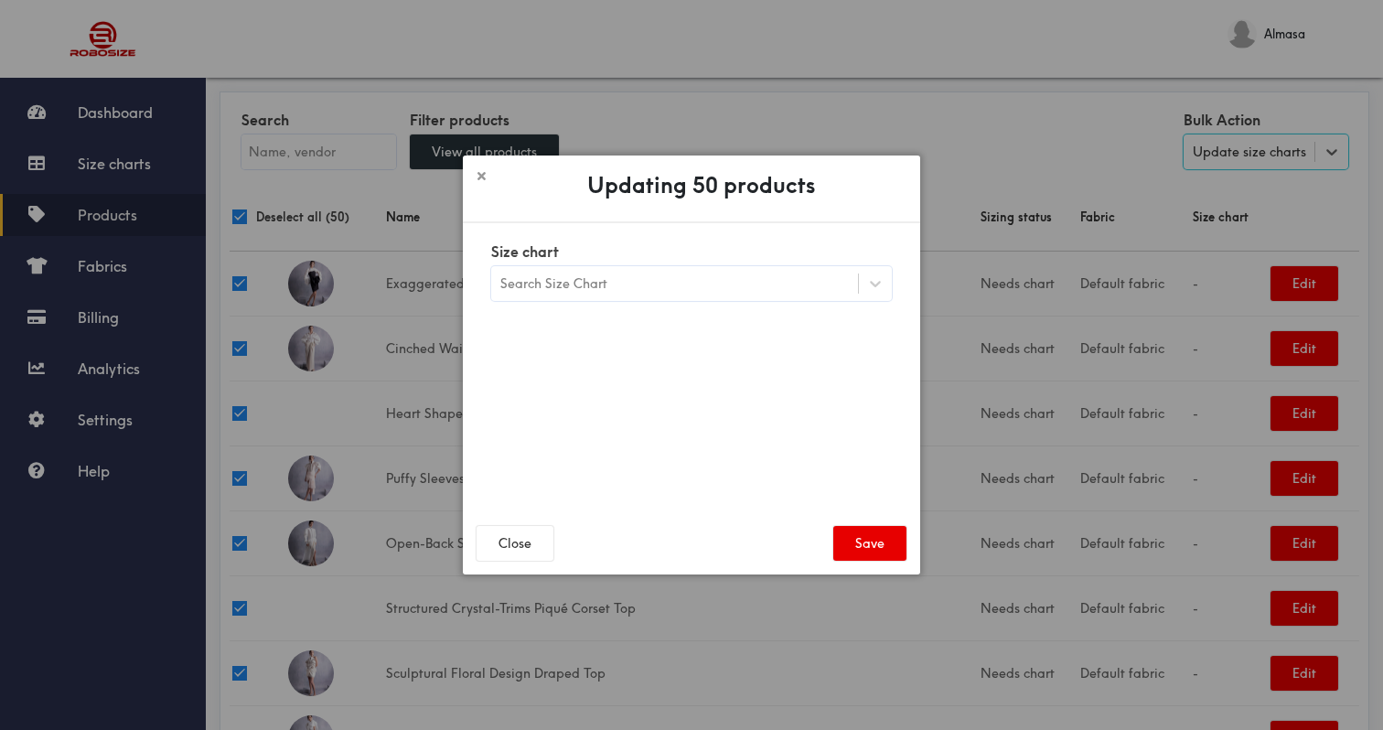
click at [770, 272] on div "Search Size Chart" at bounding box center [674, 283] width 367 height 31
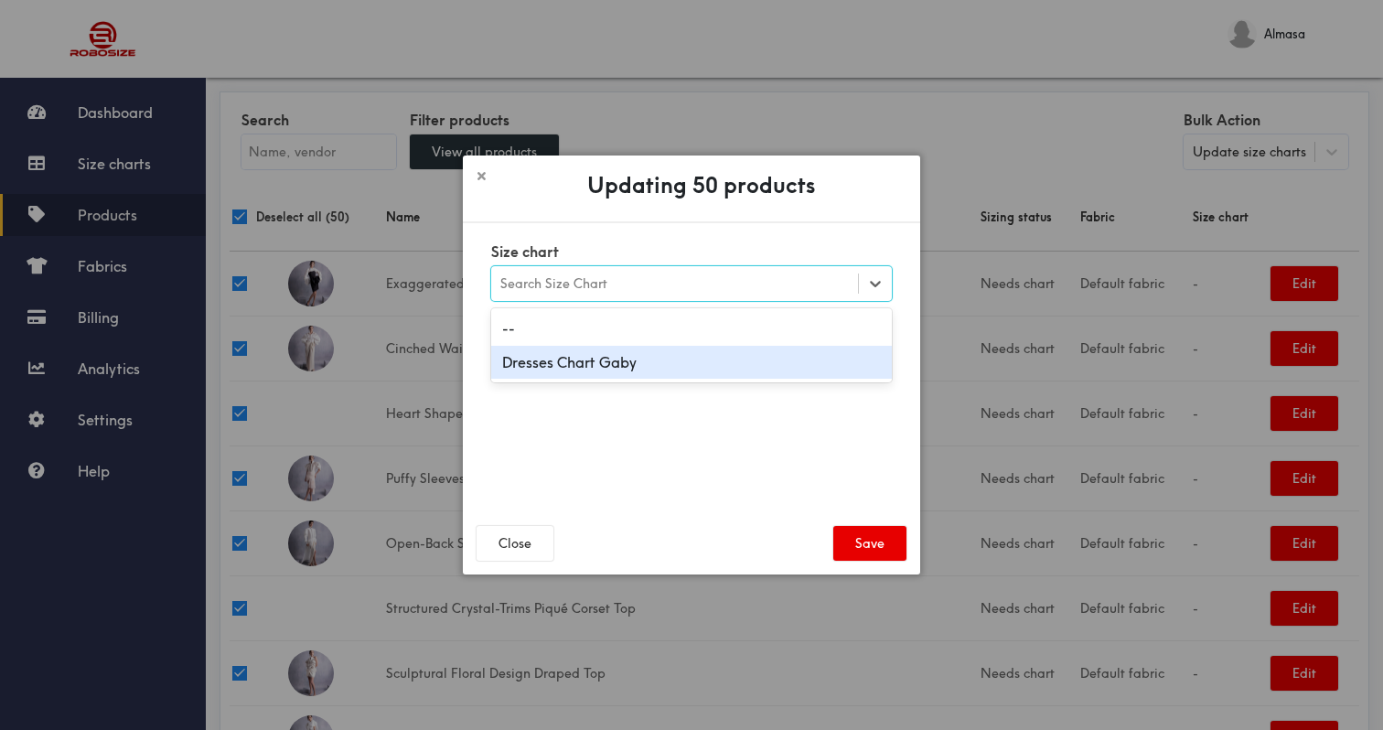
click at [754, 359] on div "Dresses Chart Gaby" at bounding box center [691, 363] width 401 height 34
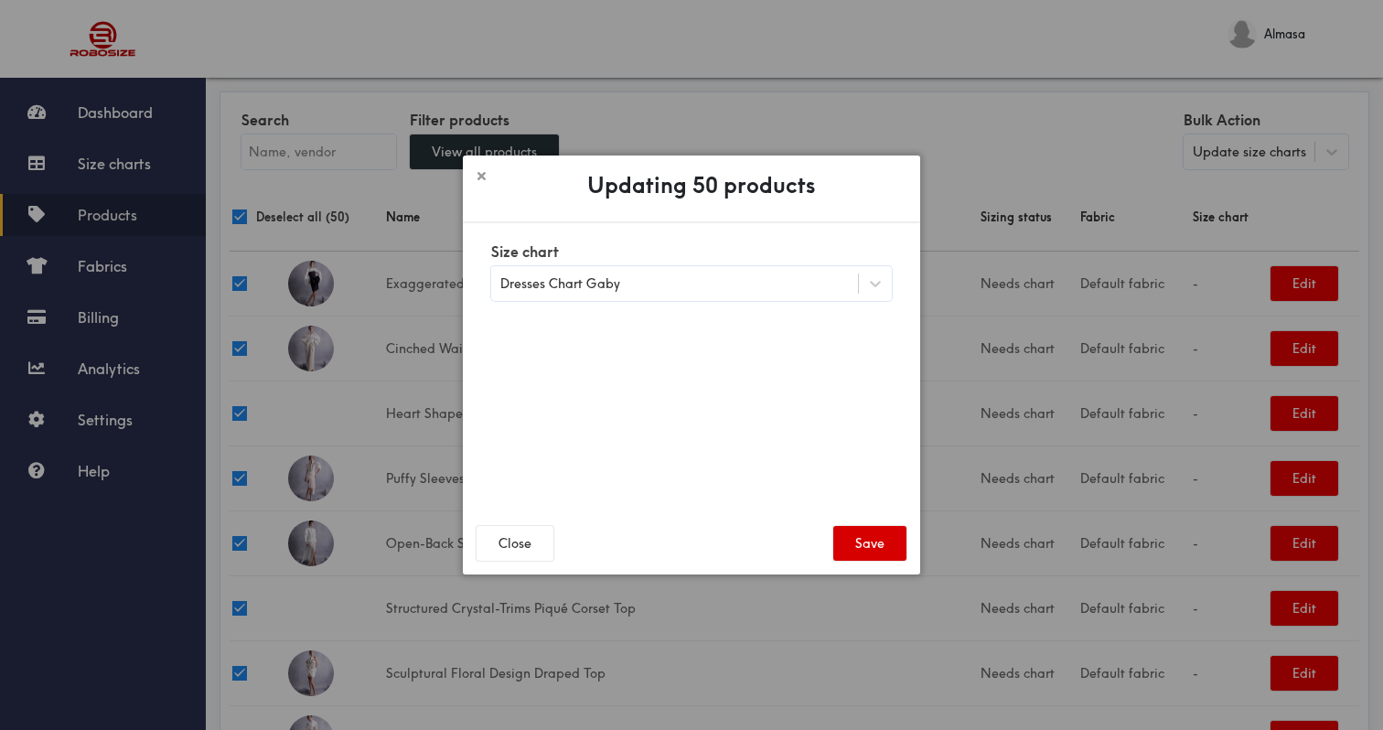
click at [873, 537] on button "Save" at bounding box center [869, 543] width 73 height 35
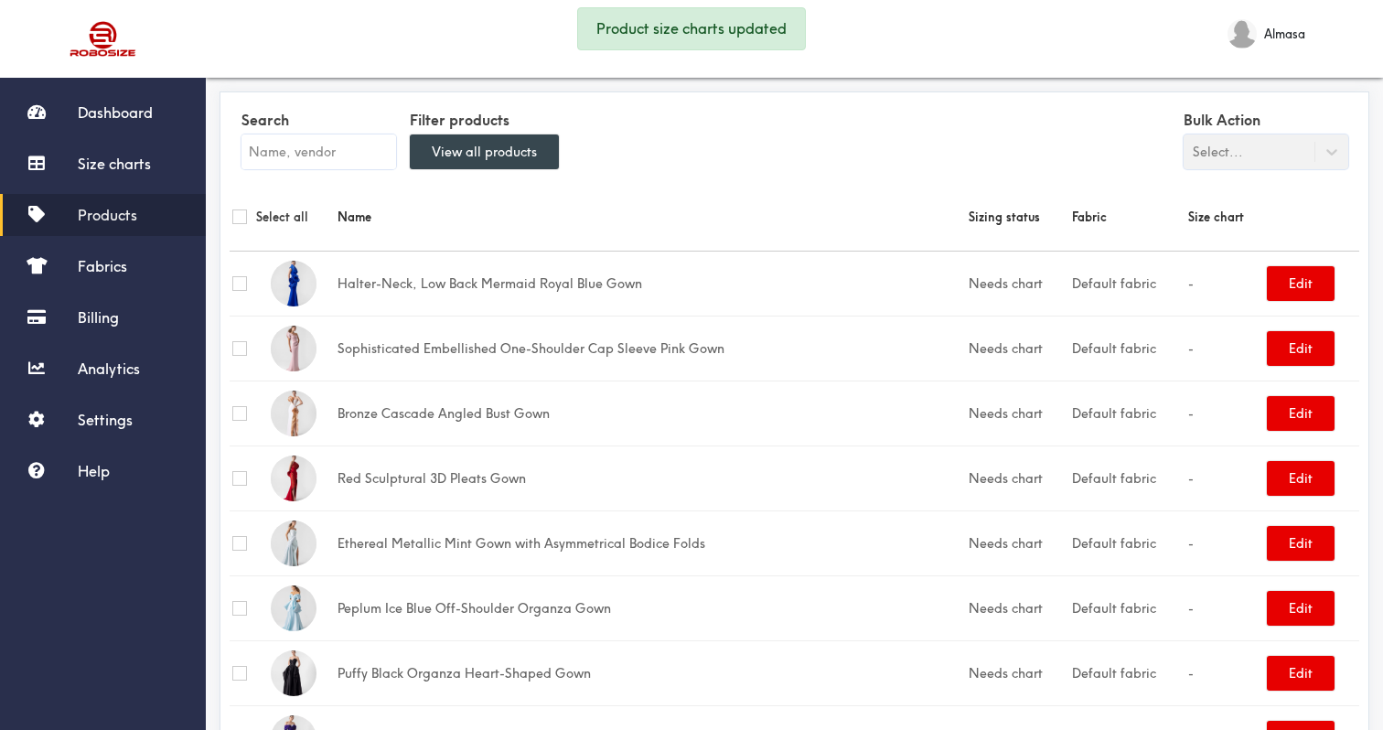
click at [478, 147] on button "View all products" at bounding box center [484, 151] width 149 height 35
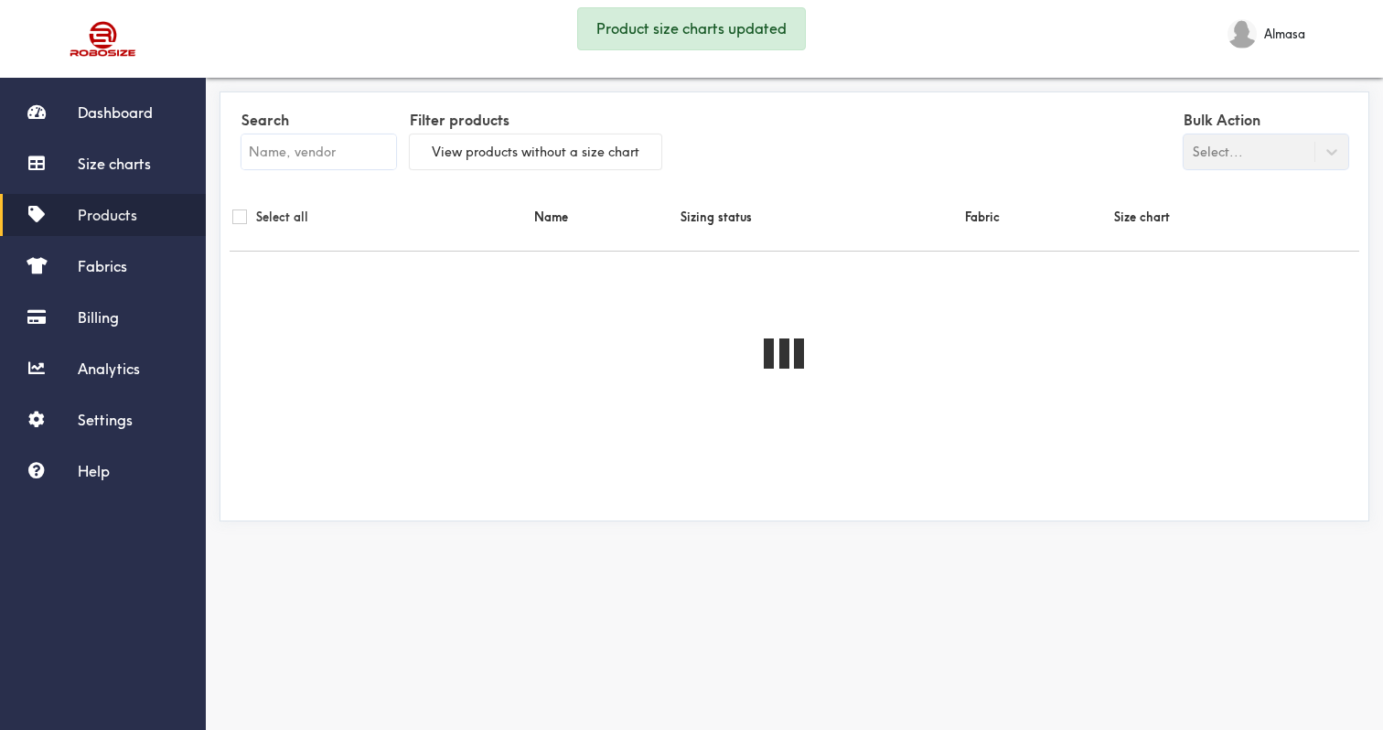
click at [1313, 153] on div "Bulk Action Select..." at bounding box center [1266, 137] width 165 height 63
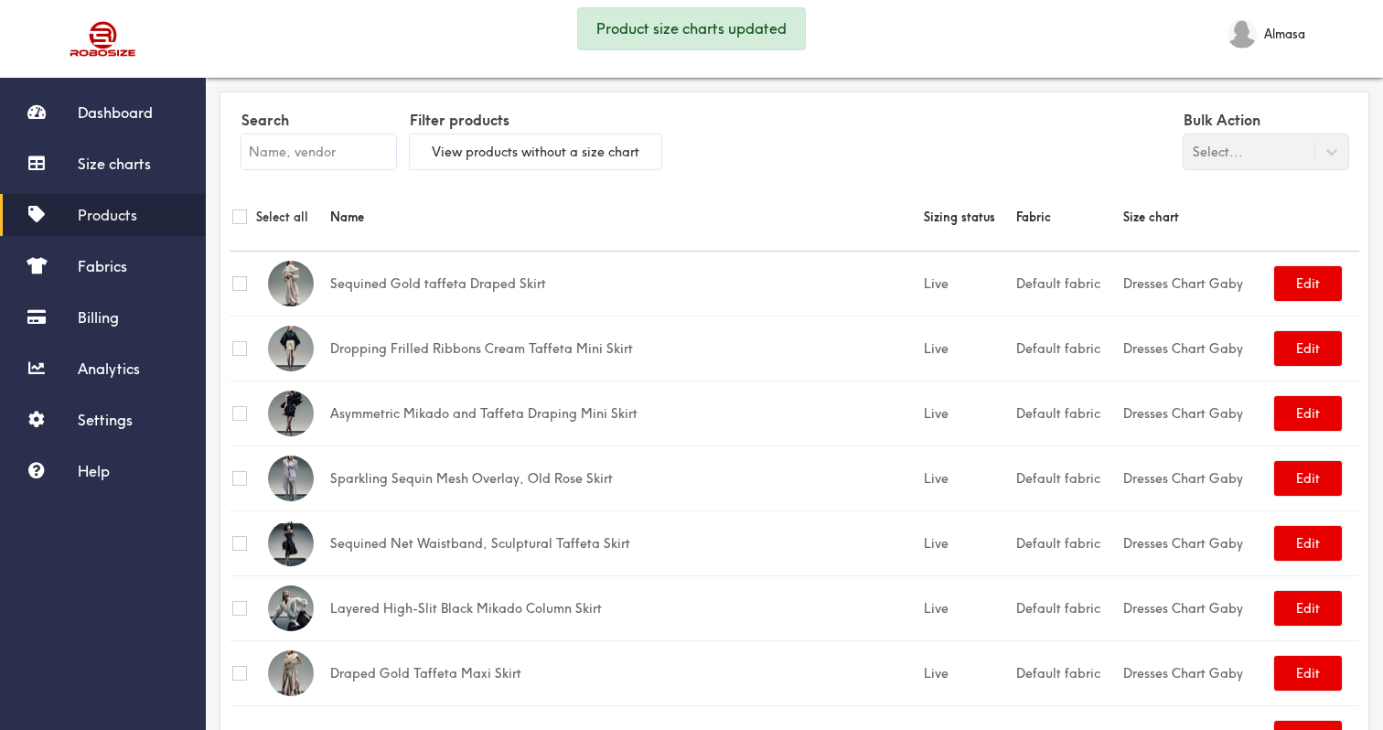
click at [1333, 148] on div "Bulk Action Select..." at bounding box center [1266, 137] width 165 height 63
click at [1314, 160] on div "Bulk Action Select..." at bounding box center [1266, 137] width 165 height 63
click at [913, 149] on div "Search Filter products View products without a size chart Bulk Action Select..." at bounding box center [795, 142] width 1130 height 81
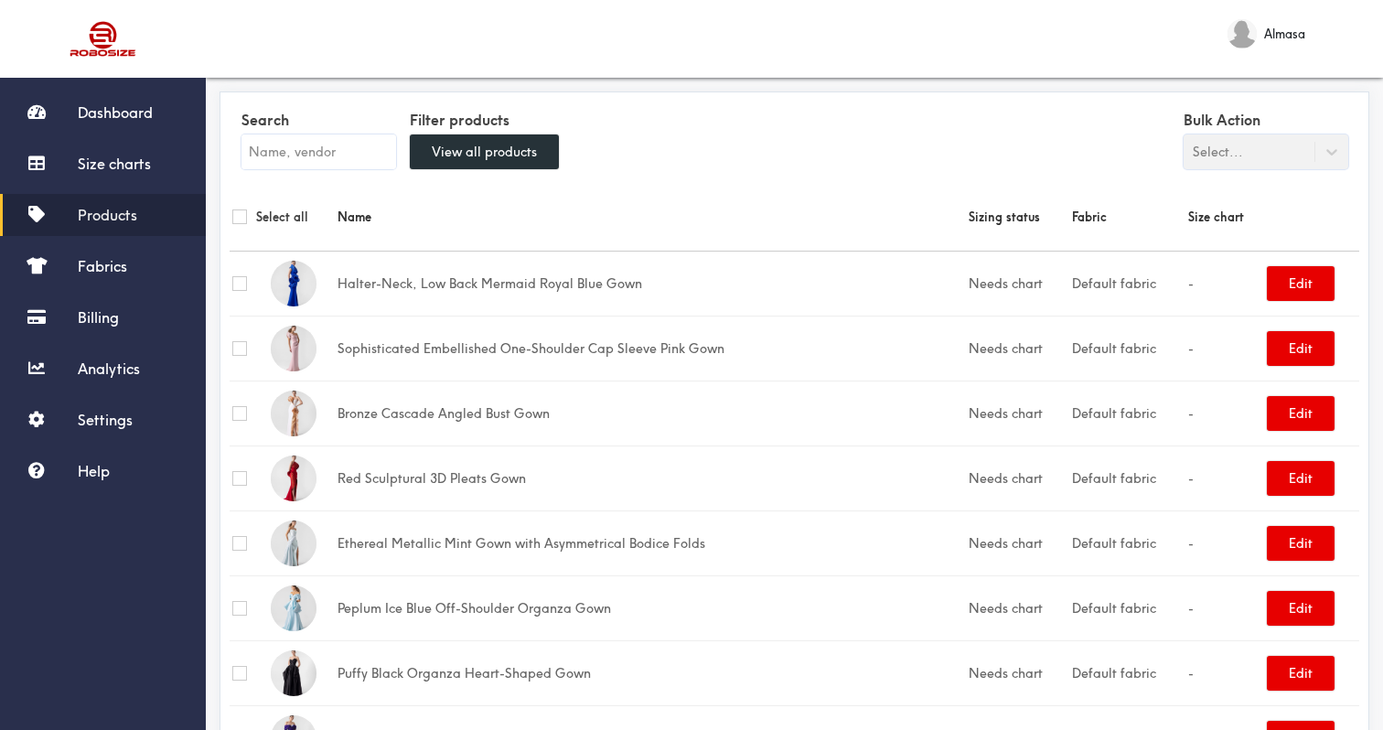
click at [1146, 311] on td "Default fabric" at bounding box center [1127, 283] width 116 height 65
click at [1103, 298] on td "Default fabric" at bounding box center [1127, 283] width 116 height 65
click at [1013, 288] on td "Needs chart" at bounding box center [1017, 283] width 103 height 65
click at [1248, 151] on div "Bulk Action Select..." at bounding box center [1266, 137] width 165 height 63
click at [282, 230] on th "Select all" at bounding box center [282, 217] width 105 height 69
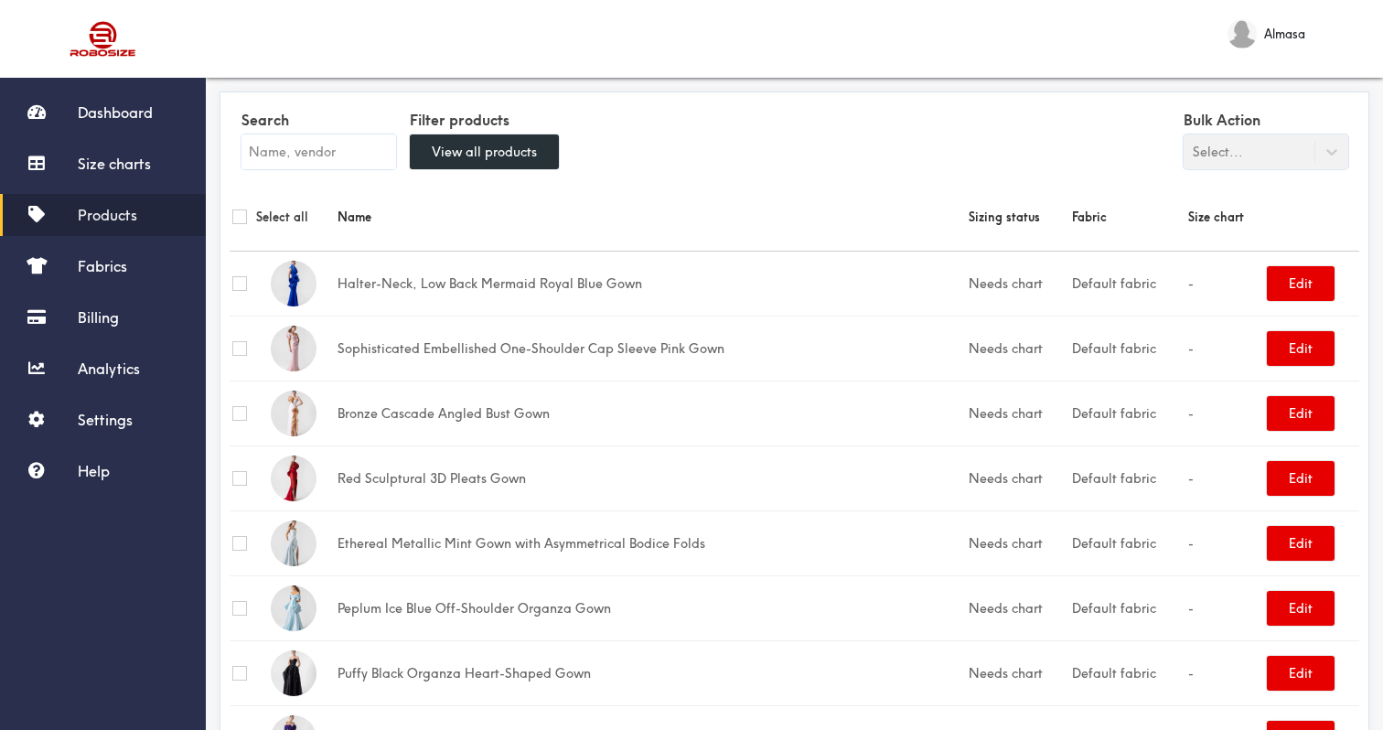
click at [282, 220] on label "Select all" at bounding box center [282, 217] width 52 height 20
click at [235, 213] on input "checkbox" at bounding box center [239, 216] width 15 height 15
checkbox input "true"
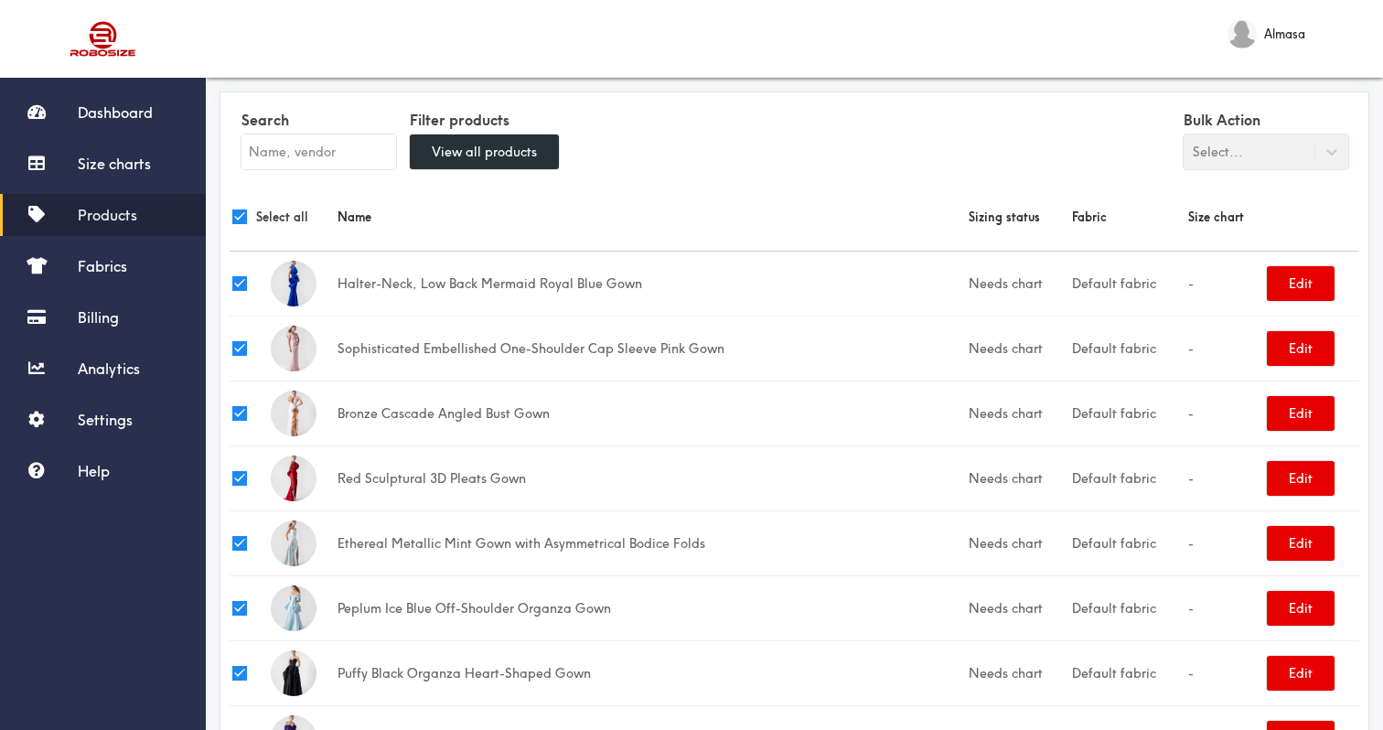
checkbox input "true"
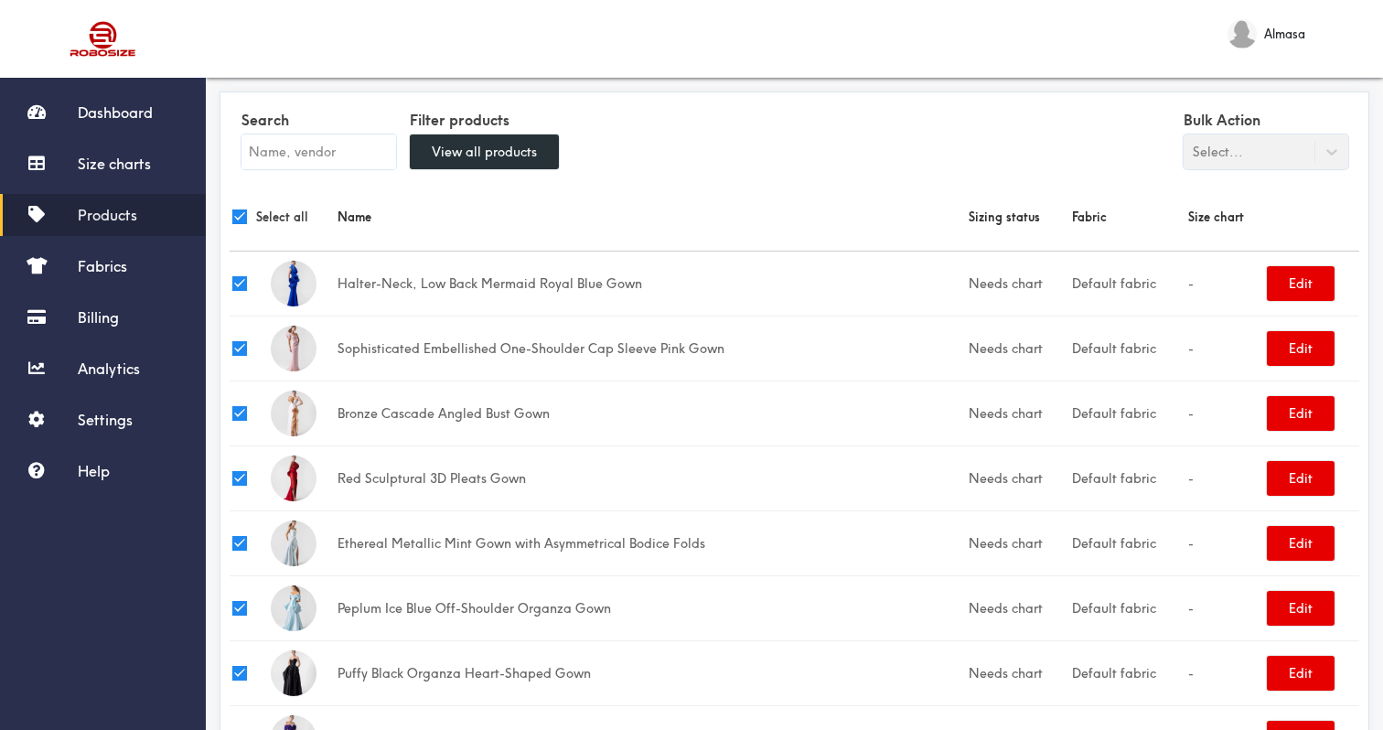
checkbox input "true"
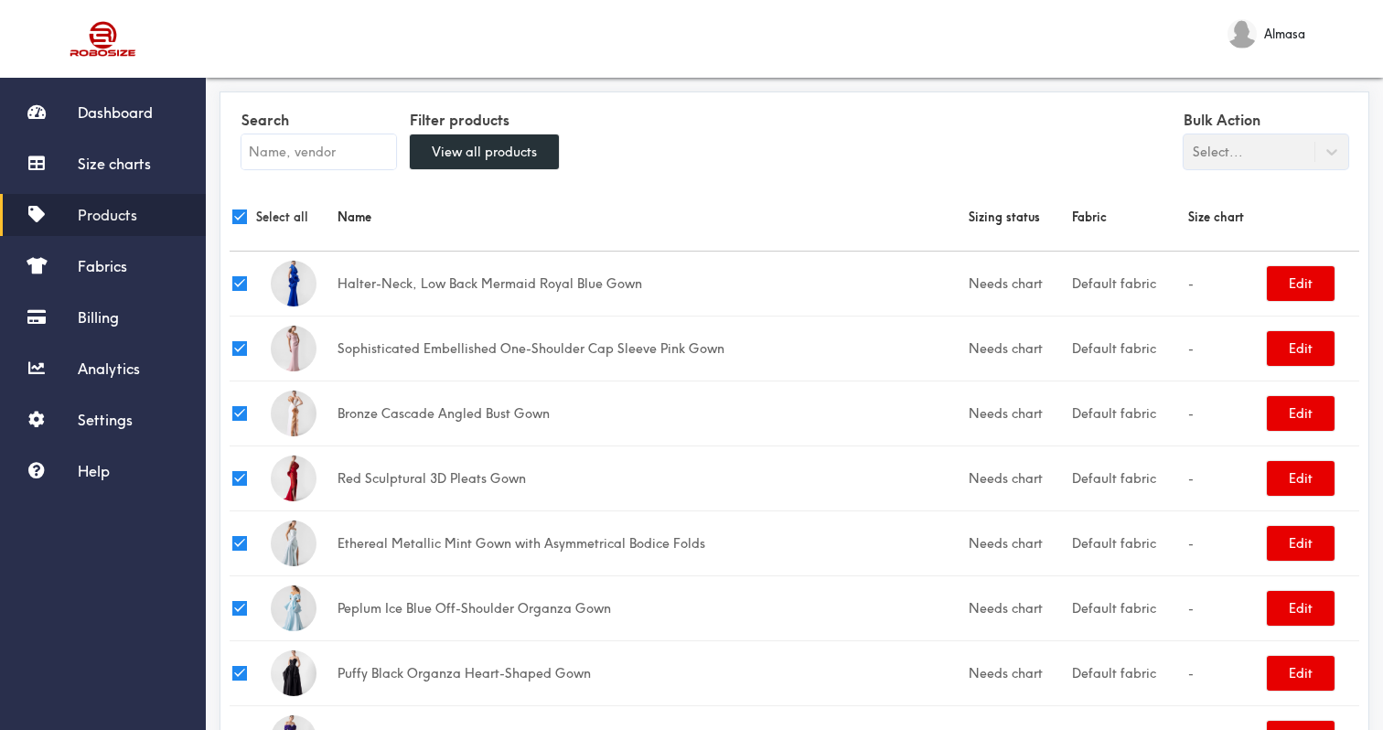
checkbox input "true"
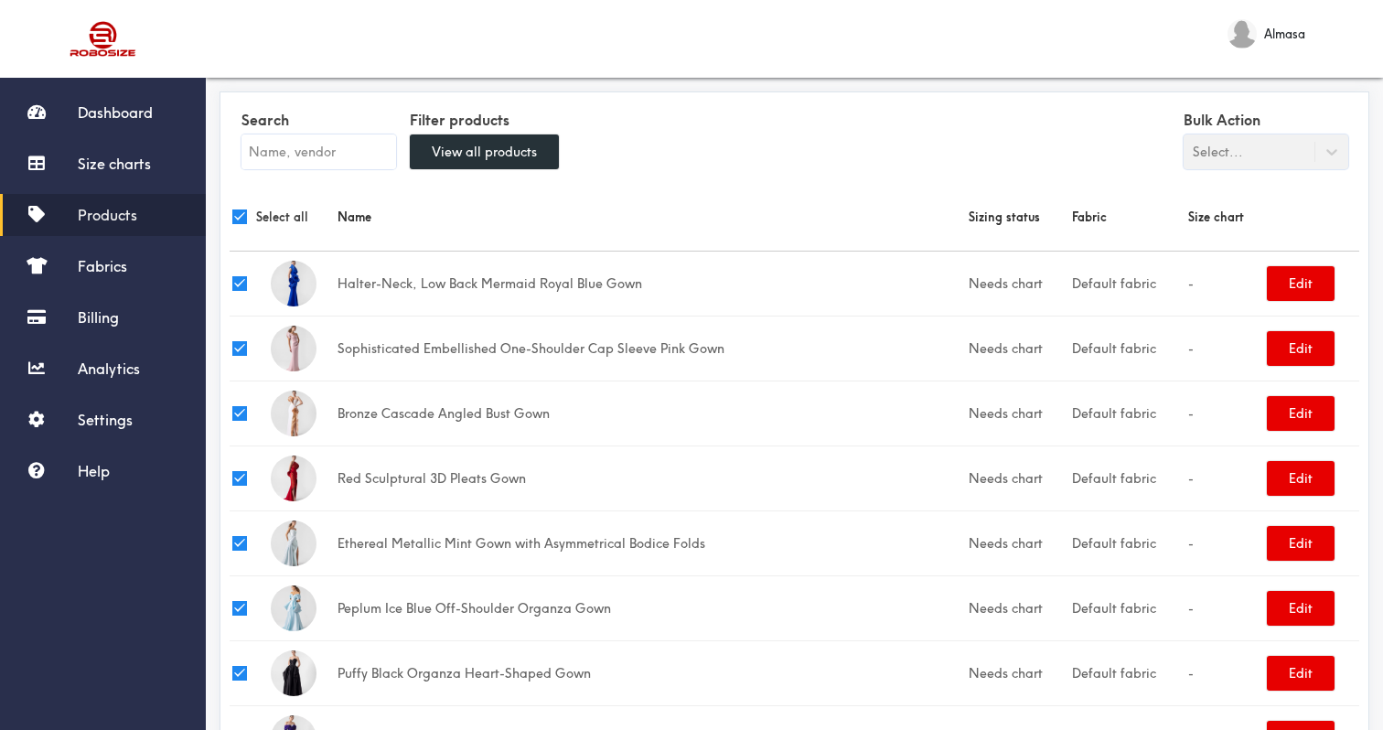
checkbox input "true"
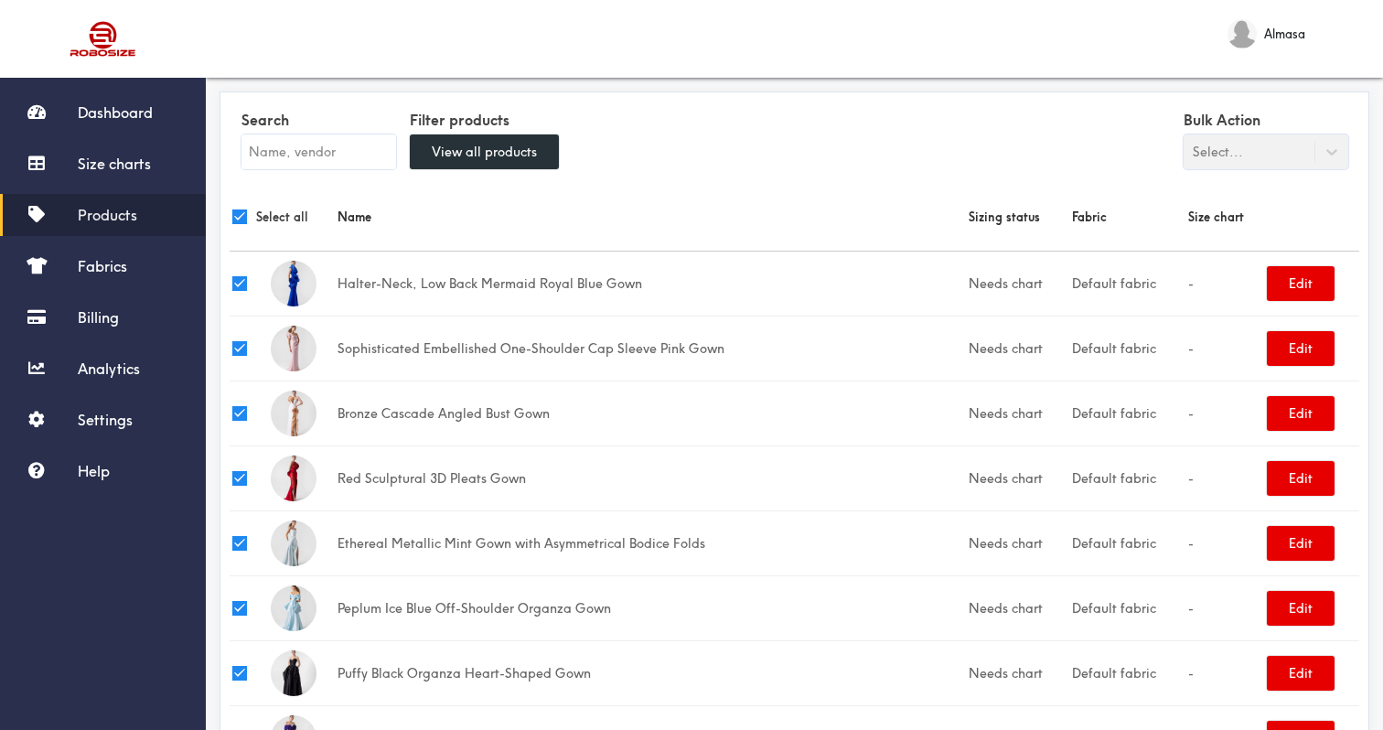
checkbox input "true"
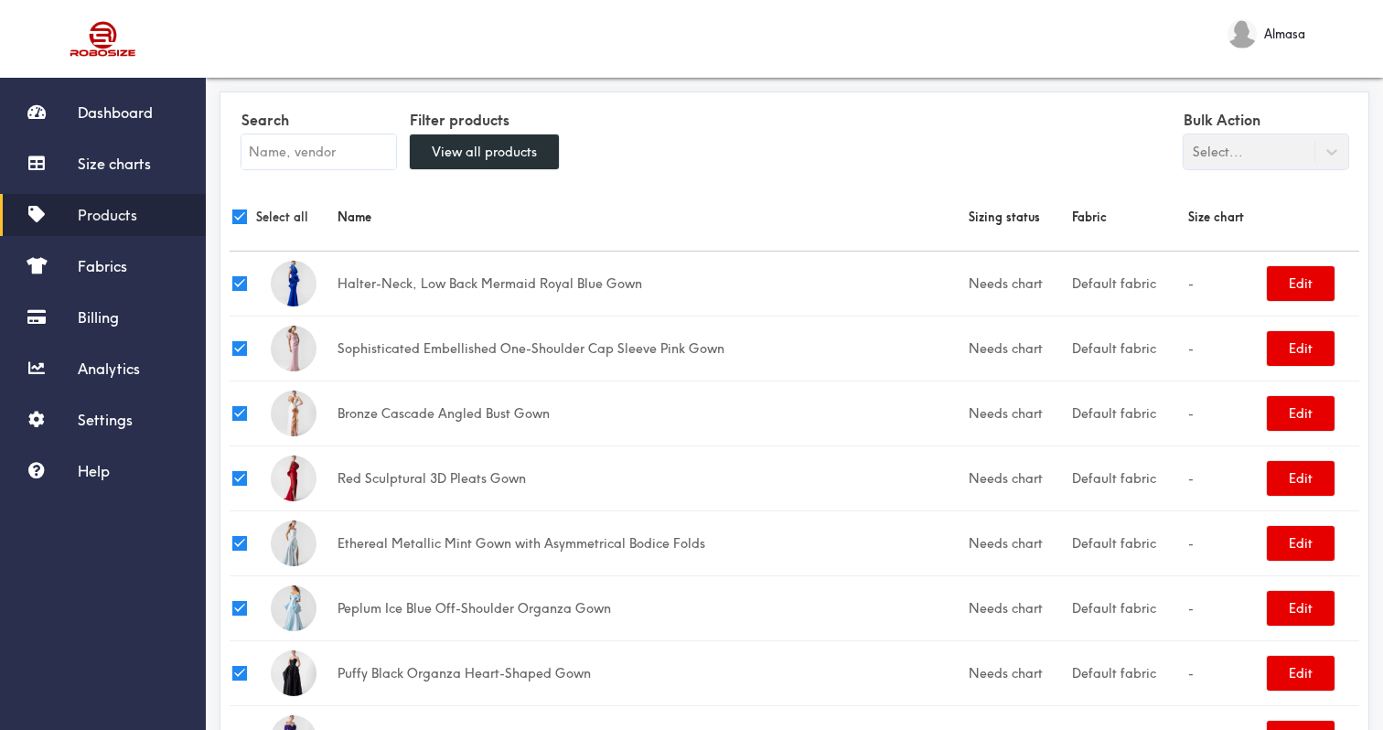
checkbox input "true"
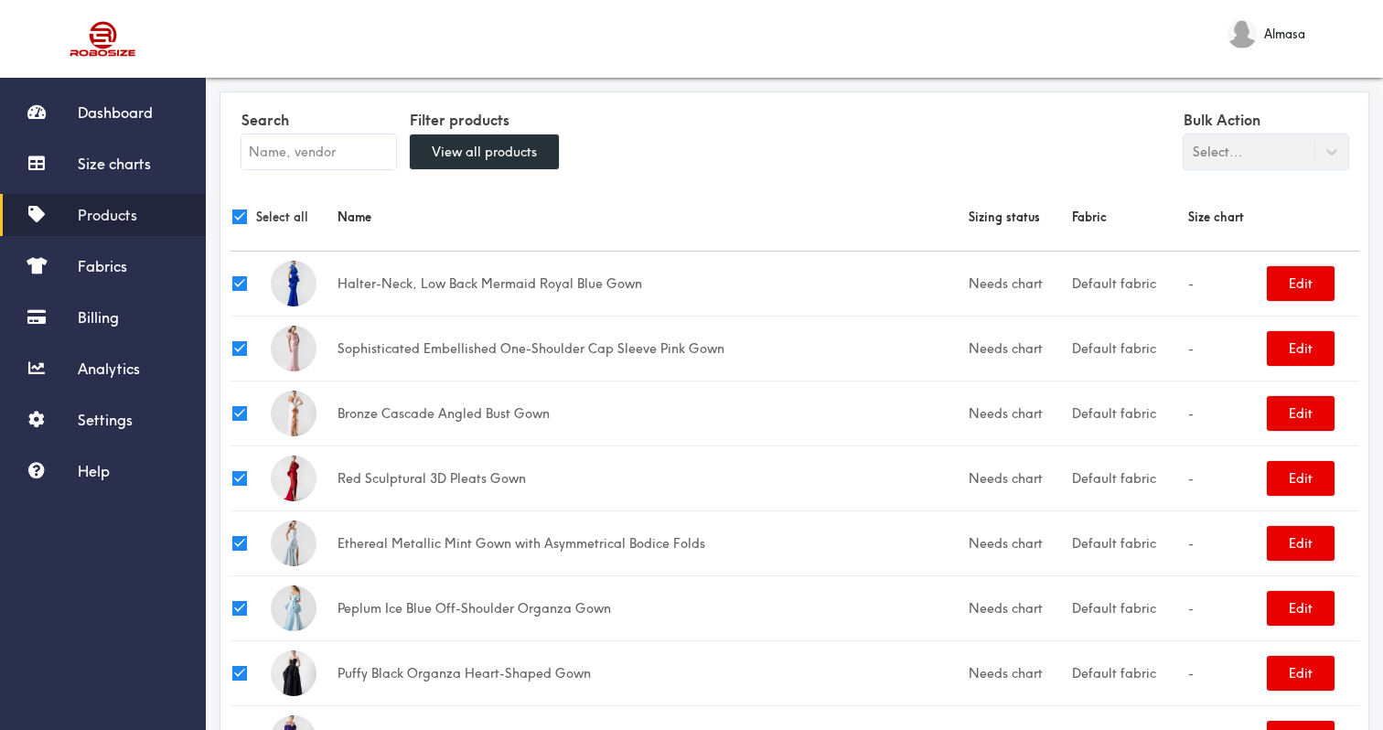
checkbox input "true"
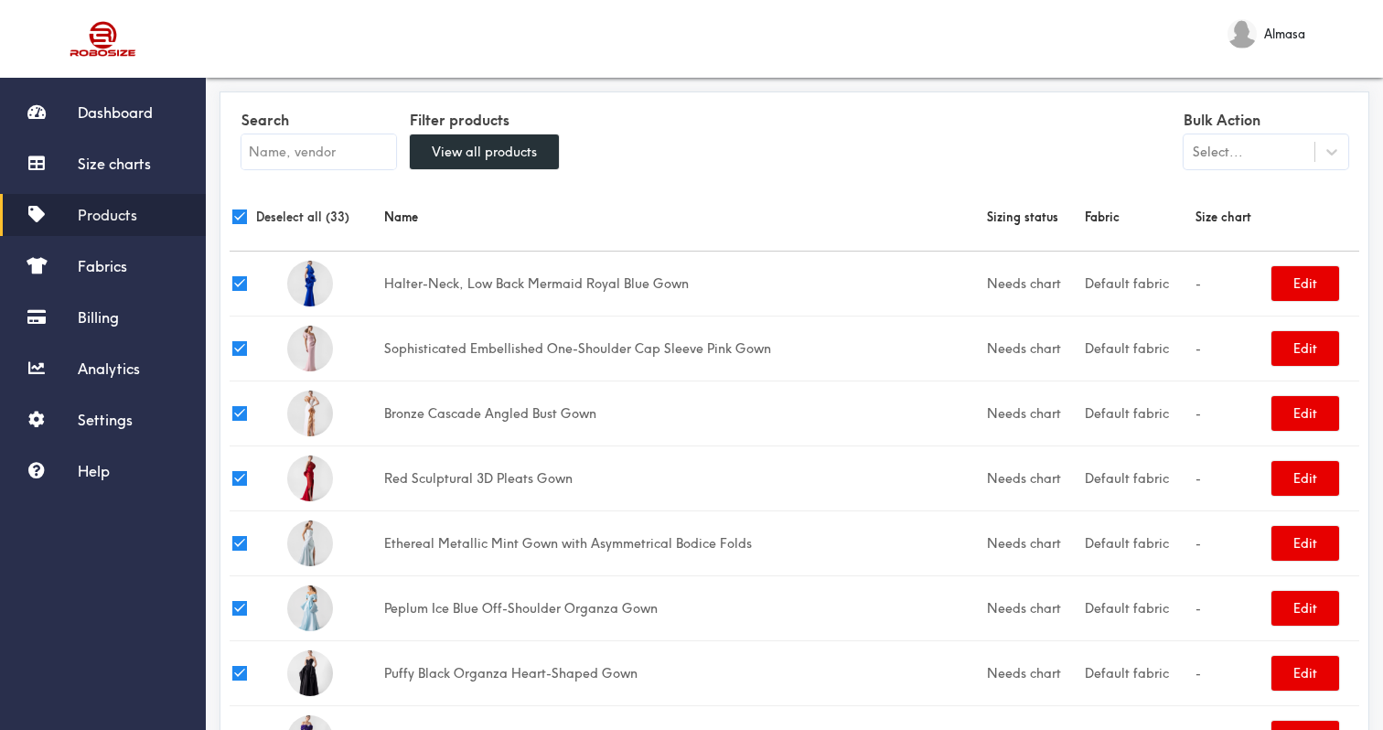
click at [1294, 156] on div "Select..." at bounding box center [1249, 152] width 131 height 18
click at [1343, 164] on div at bounding box center [1331, 151] width 33 height 33
click at [1272, 232] on div "Update size charts" at bounding box center [1266, 231] width 165 height 34
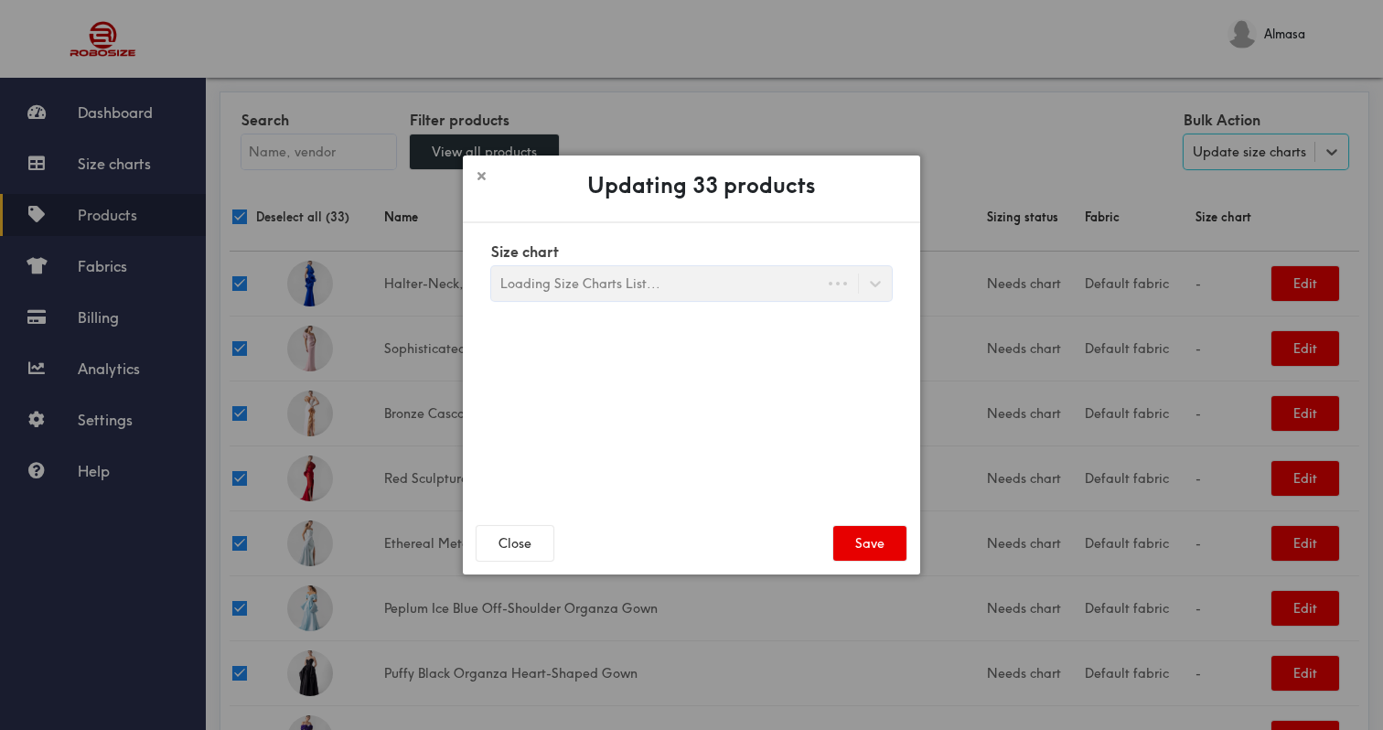
click at [736, 269] on div "Size chart Loading Size Charts List..." at bounding box center [691, 269] width 401 height 63
click at [849, 288] on div "Search Size Chart" at bounding box center [674, 283] width 367 height 31
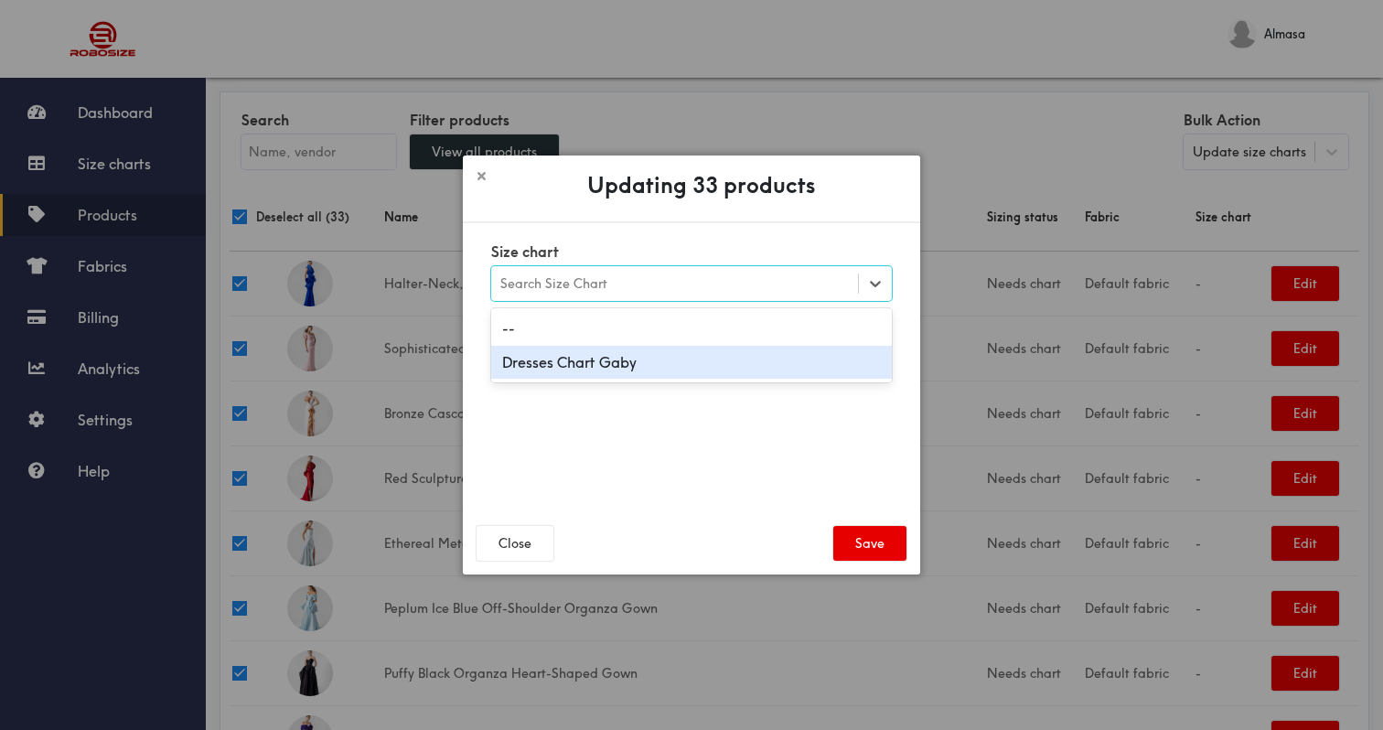
click at [728, 356] on div "Dresses Chart Gaby" at bounding box center [691, 363] width 401 height 34
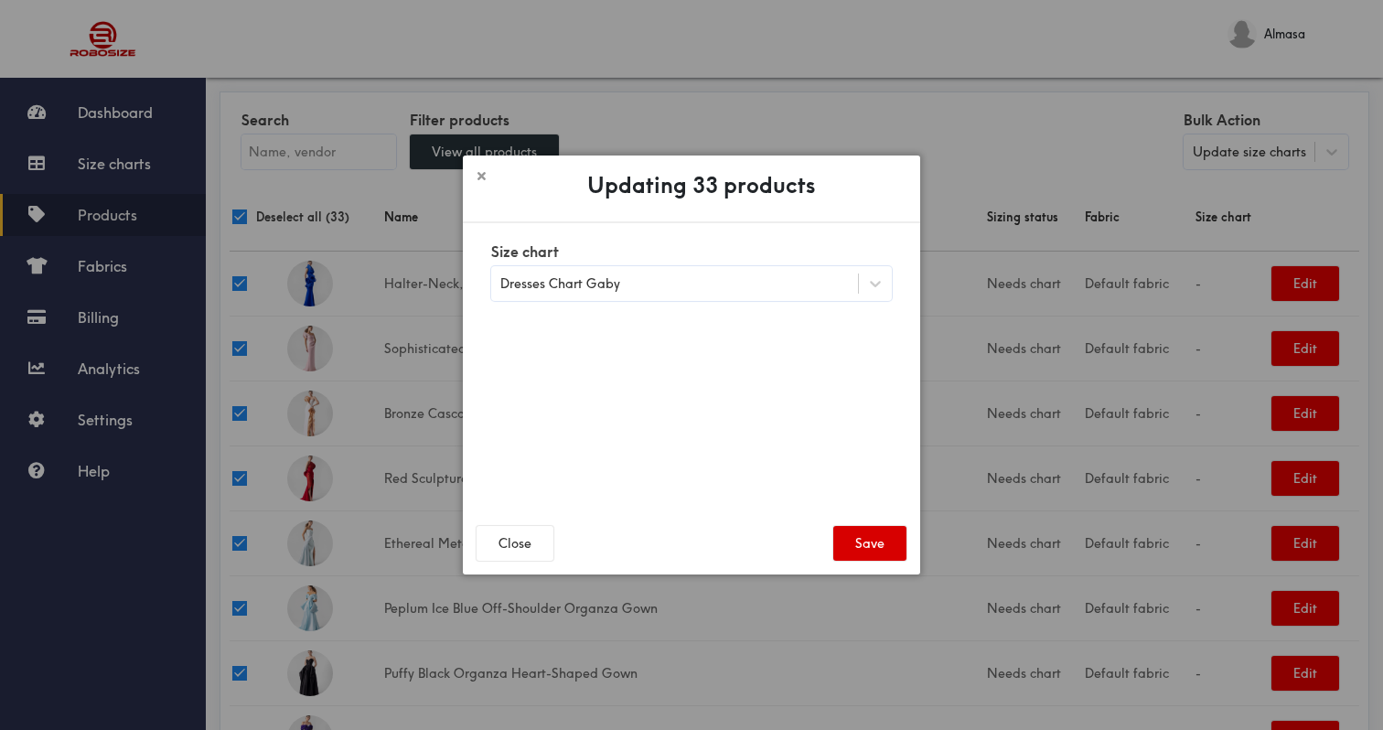
click at [858, 540] on button "Save" at bounding box center [869, 543] width 73 height 35
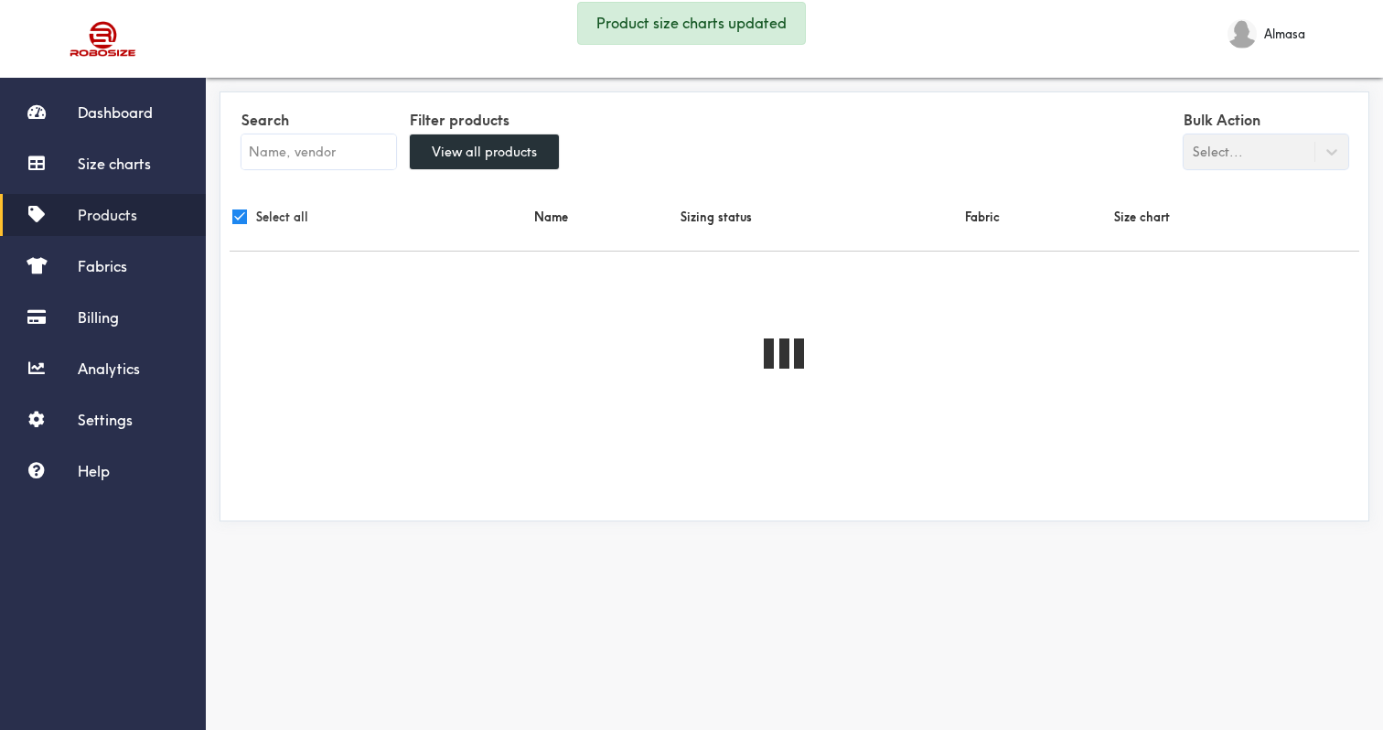
checkbox input "true"
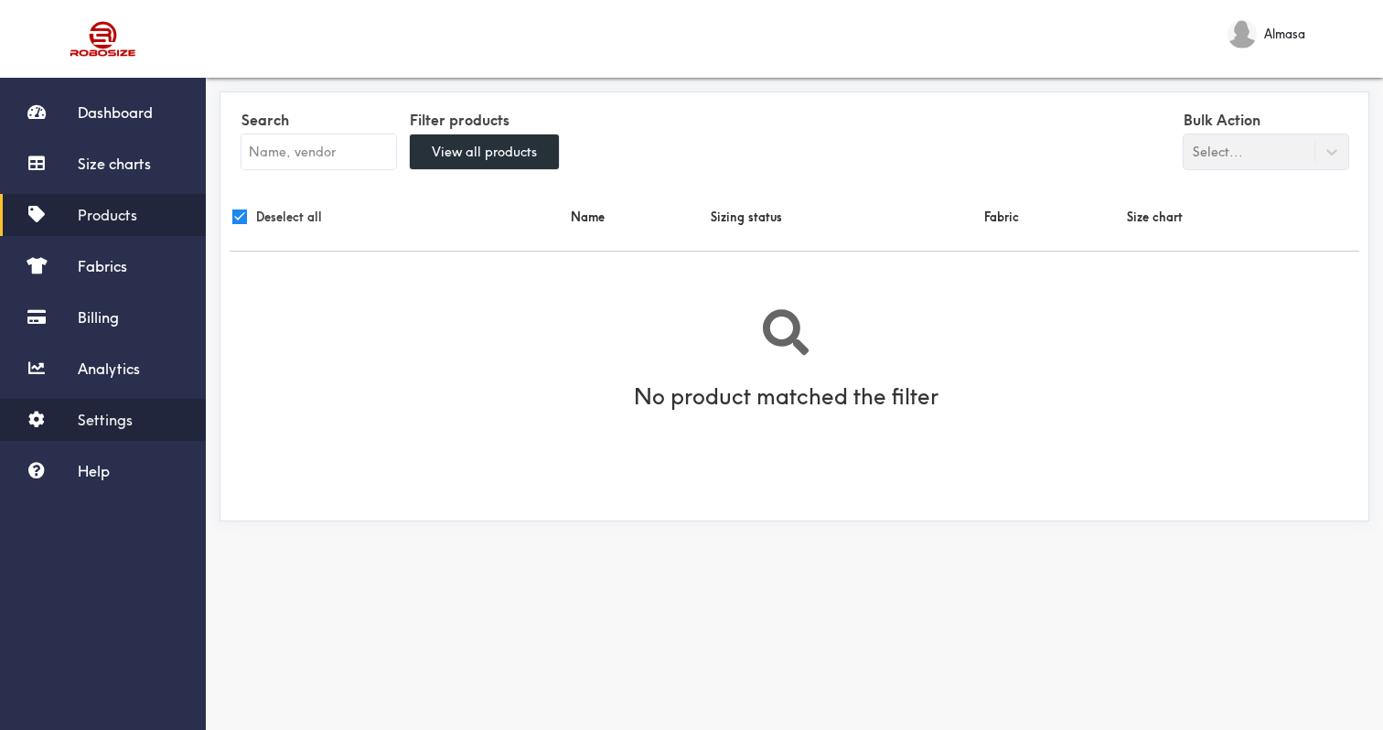
click at [117, 436] on link "Settings" at bounding box center [103, 420] width 206 height 42
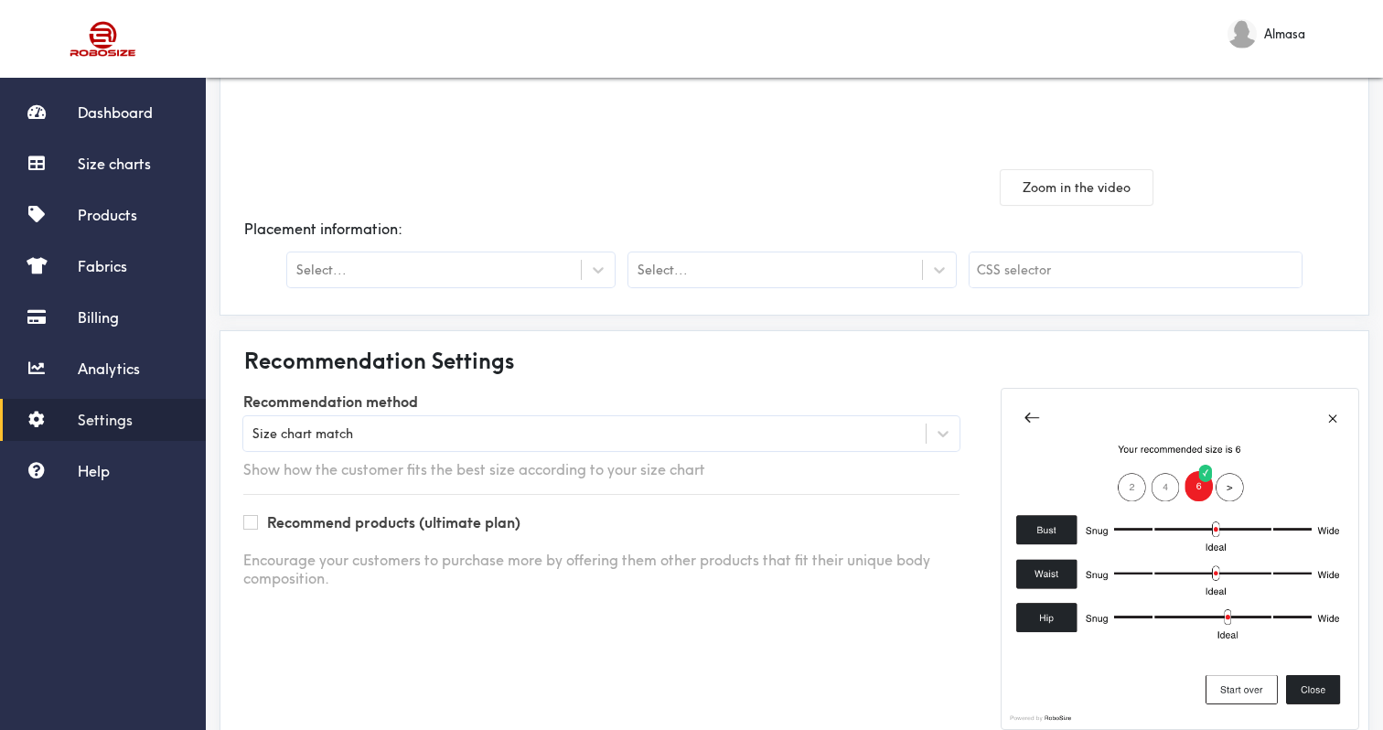
scroll to position [335, 0]
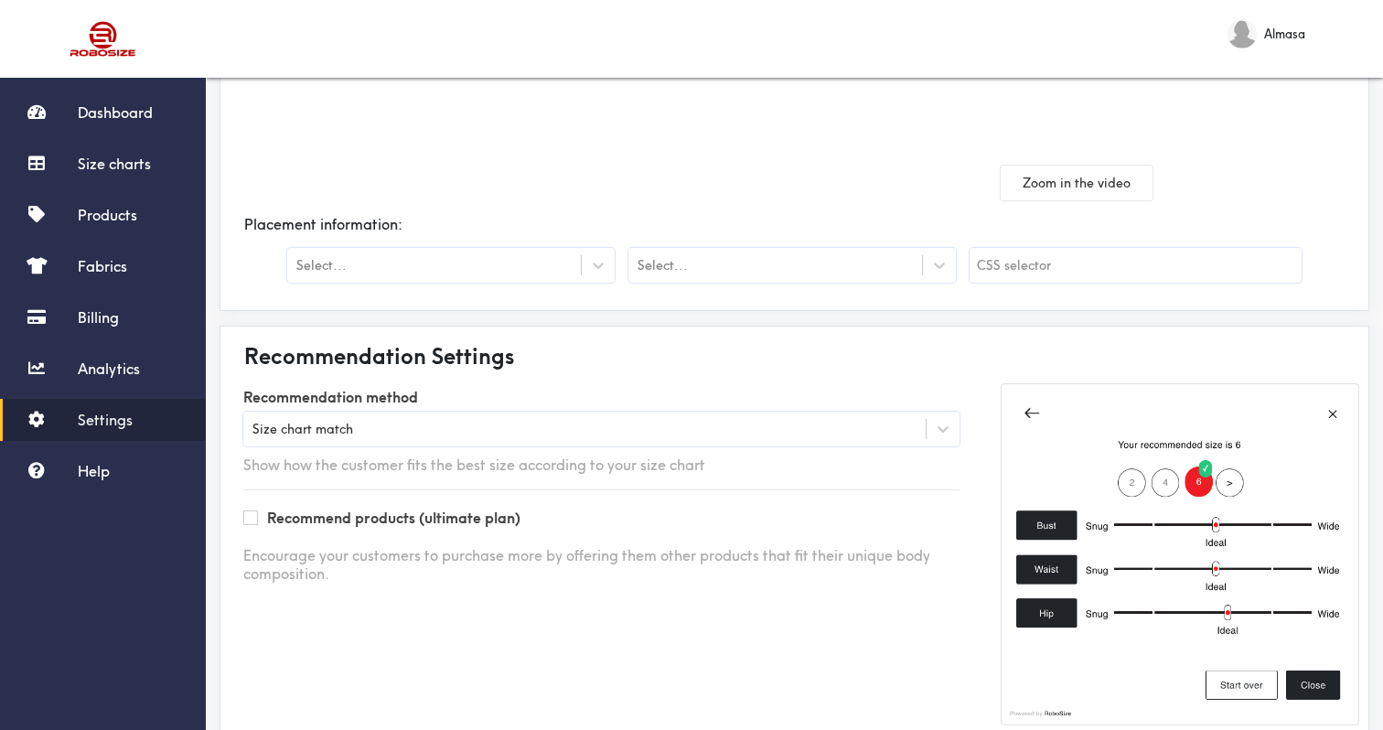
click at [360, 464] on div "Show how the customer fits the best size according to your size chart" at bounding box center [601, 465] width 716 height 19
click at [406, 429] on div "Size chart match" at bounding box center [584, 429] width 682 height 18
click at [389, 638] on div "Recommendation method Size chart match Show how the customer fits the best size…" at bounding box center [601, 554] width 771 height 342
click at [391, 514] on label "Recommend products (ultimate plan)" at bounding box center [393, 518] width 253 height 19
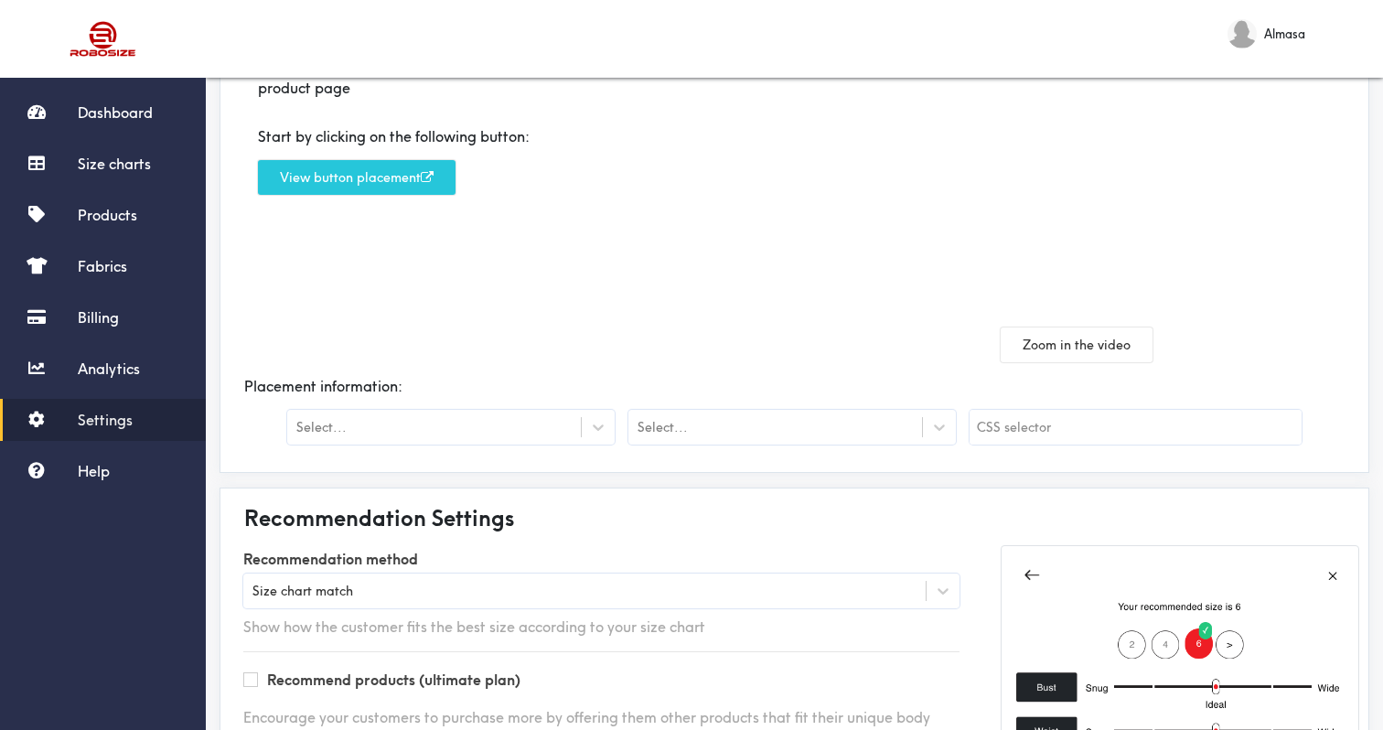
scroll to position [149, 0]
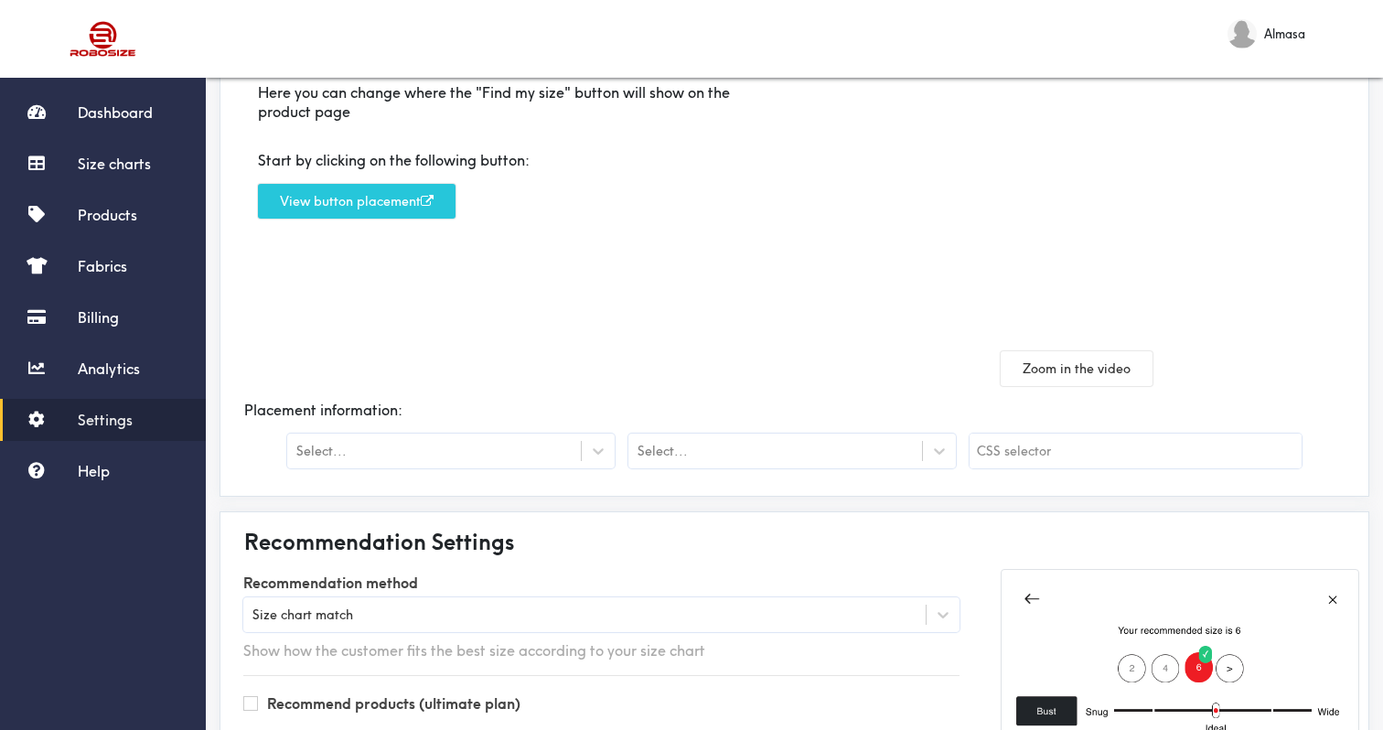
click at [478, 441] on div "Select..." at bounding box center [450, 451] width 327 height 35
click at [544, 357] on div "Here you can change where the "Find my size" button will show on the product pa…" at bounding box center [512, 227] width 565 height 317
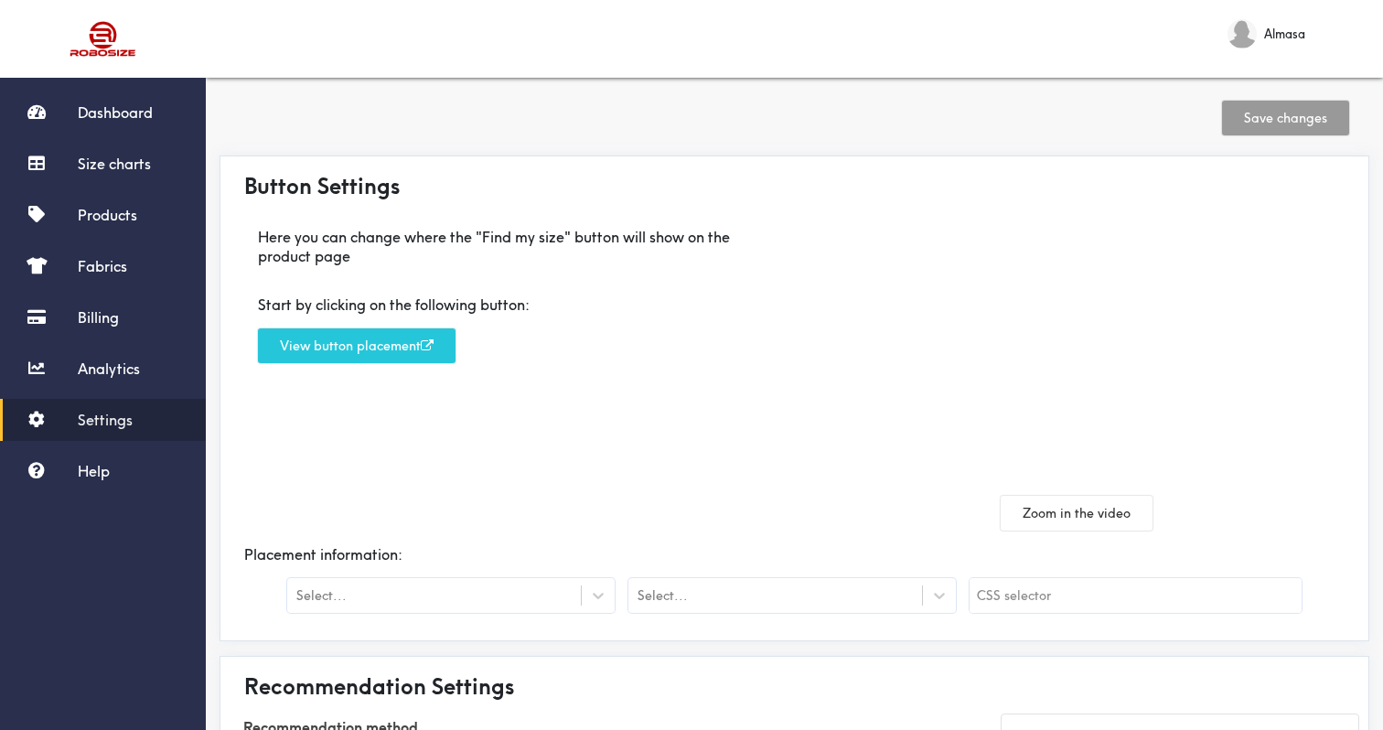
scroll to position [0, 0]
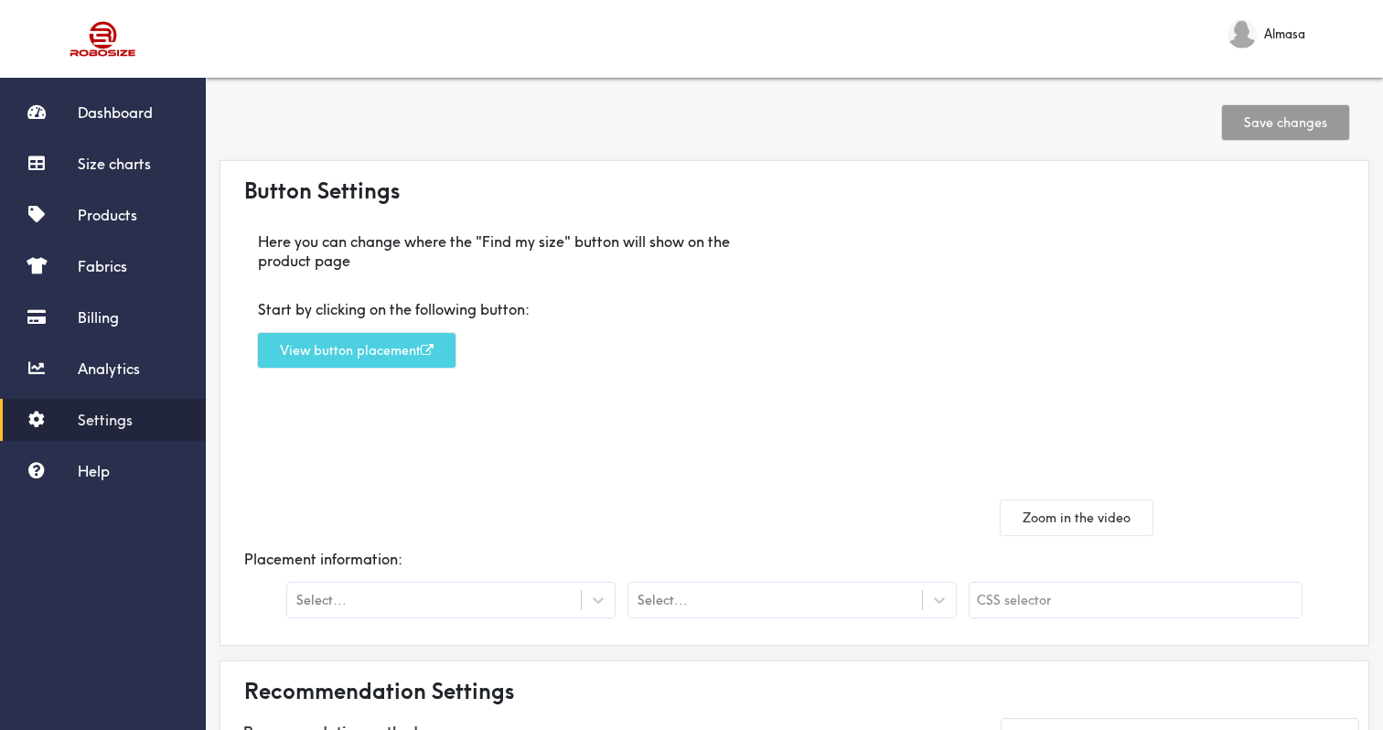
click at [418, 348] on button "View button placement" at bounding box center [357, 350] width 198 height 35
click at [402, 606] on div "Select..." at bounding box center [434, 600] width 294 height 18
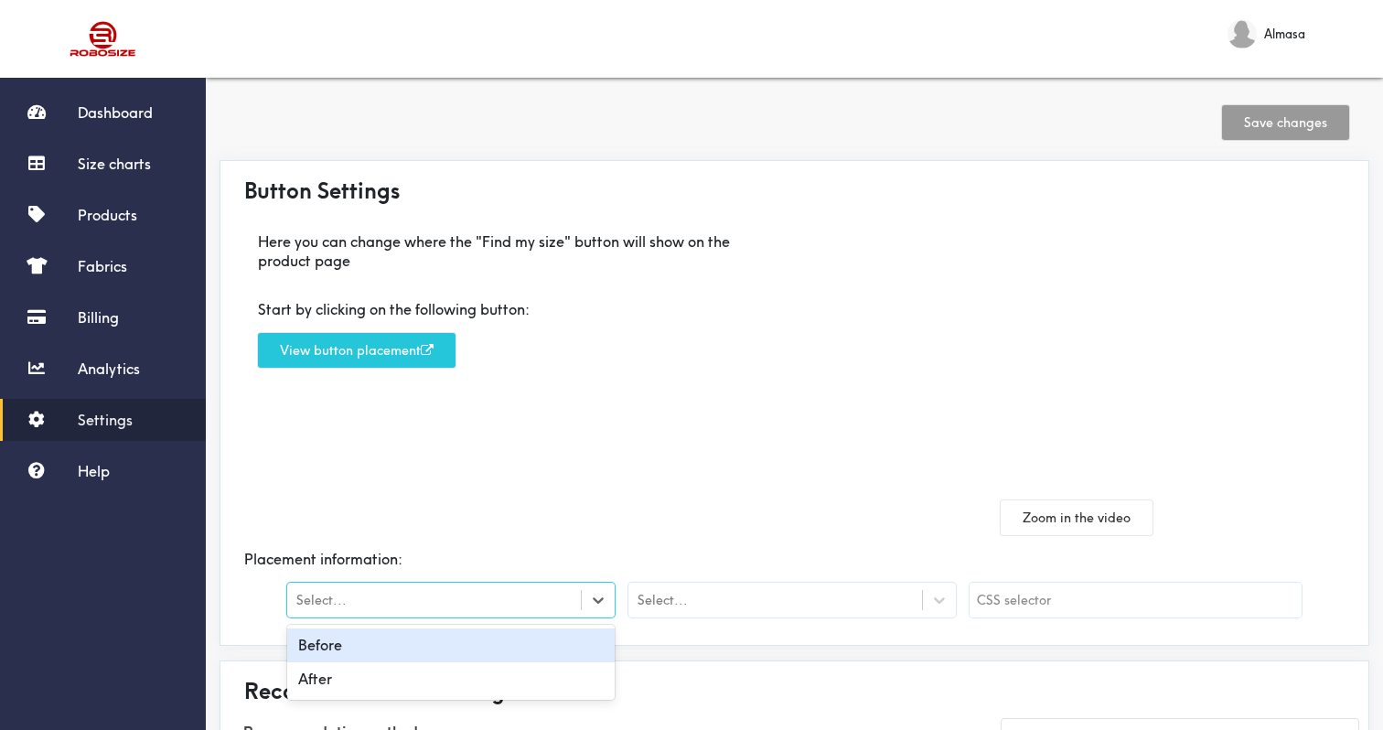
click at [413, 655] on div "Before" at bounding box center [450, 645] width 327 height 34
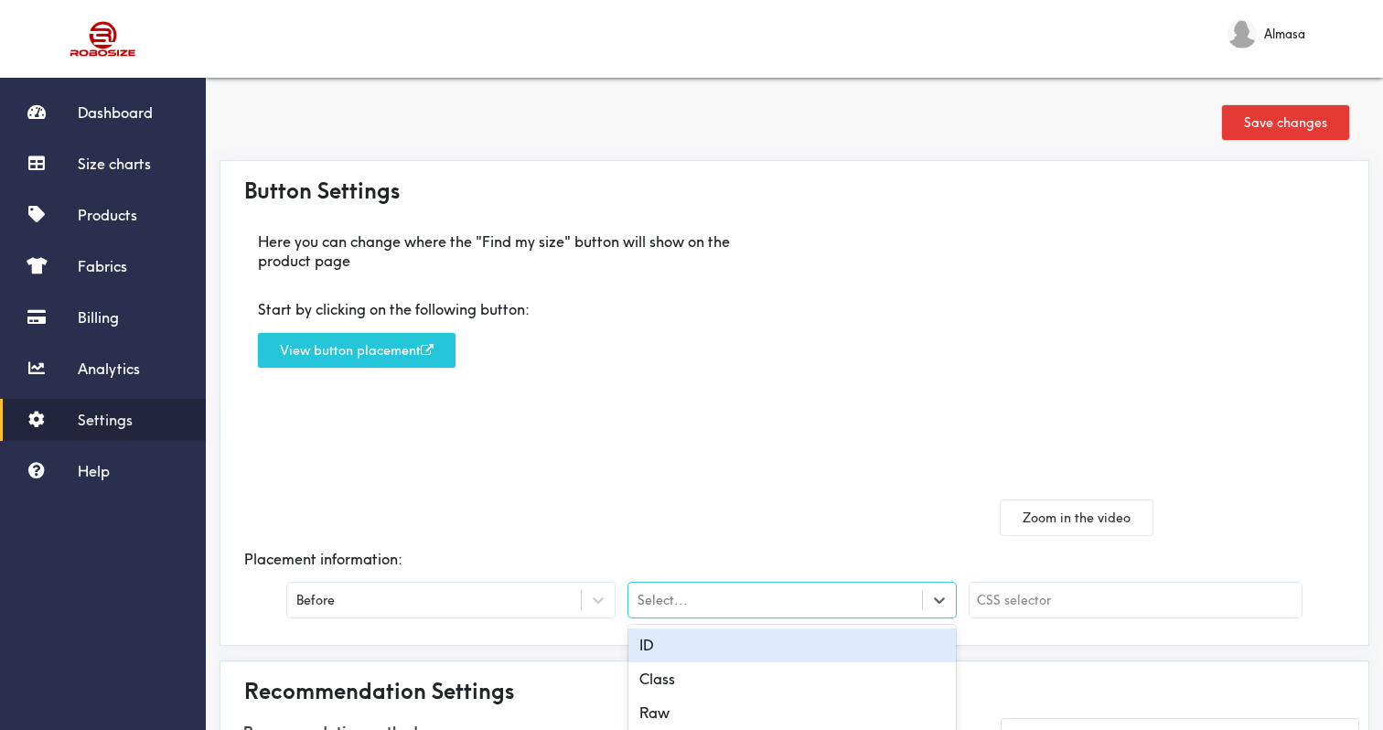
click at [650, 596] on div "Select..." at bounding box center [663, 600] width 50 height 20
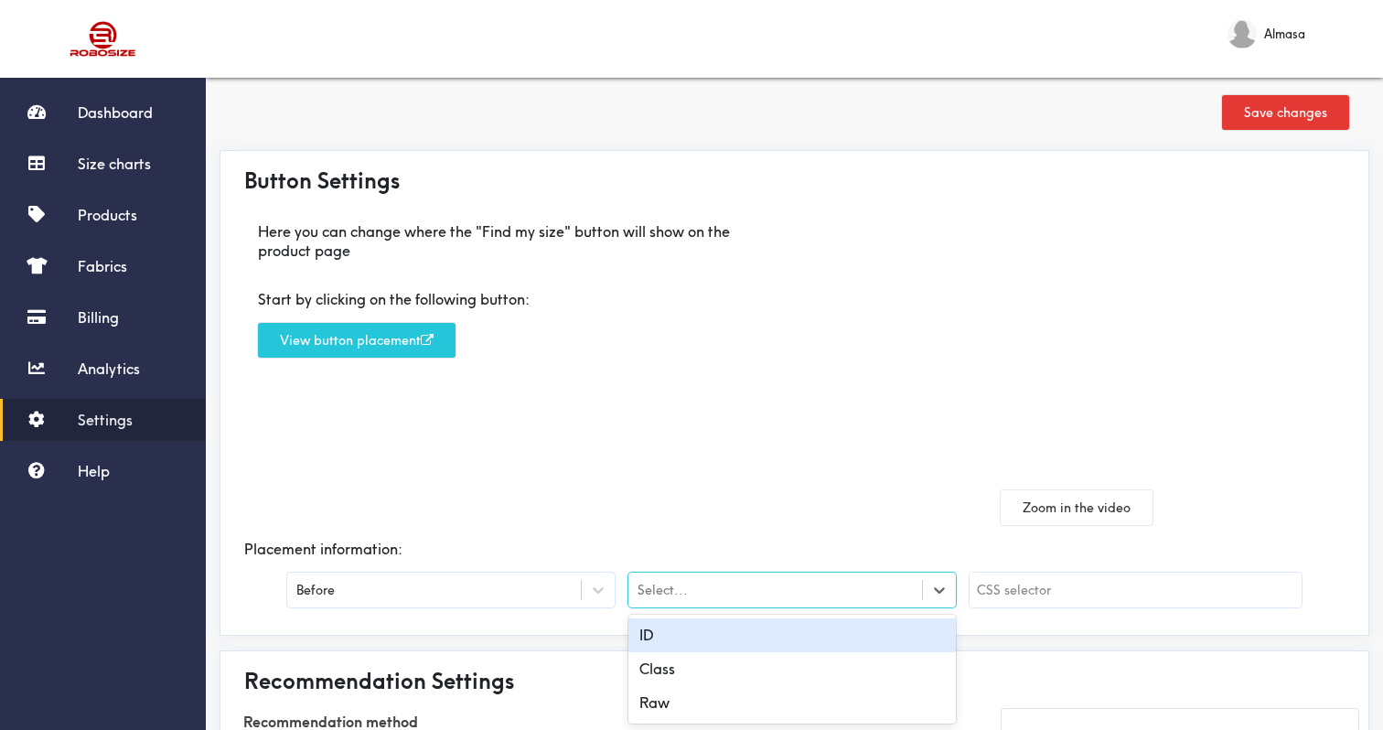
click at [699, 646] on div "ID" at bounding box center [791, 635] width 327 height 34
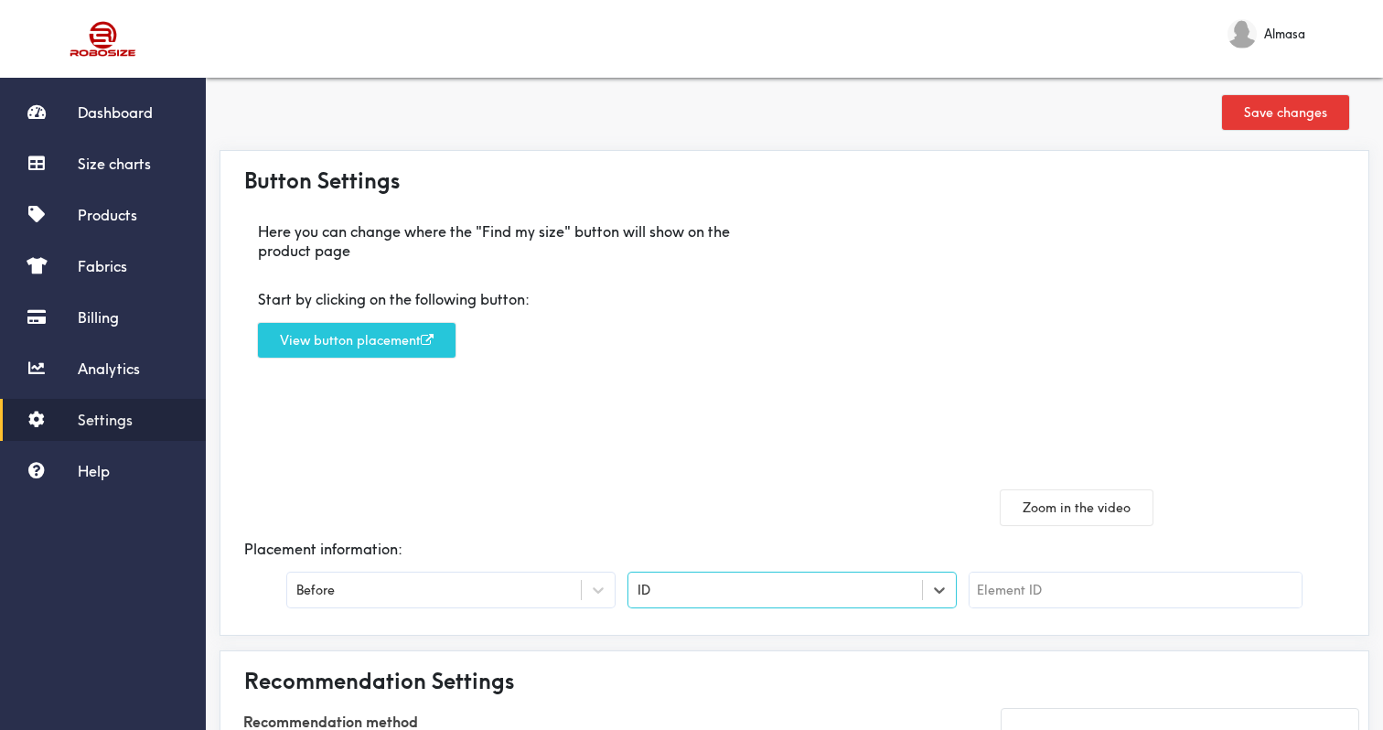
click at [1047, 610] on div at bounding box center [1136, 595] width 332 height 44
click at [1049, 581] on input "text" at bounding box center [1136, 590] width 332 height 35
click at [851, 596] on div "ID" at bounding box center [775, 590] width 294 height 18
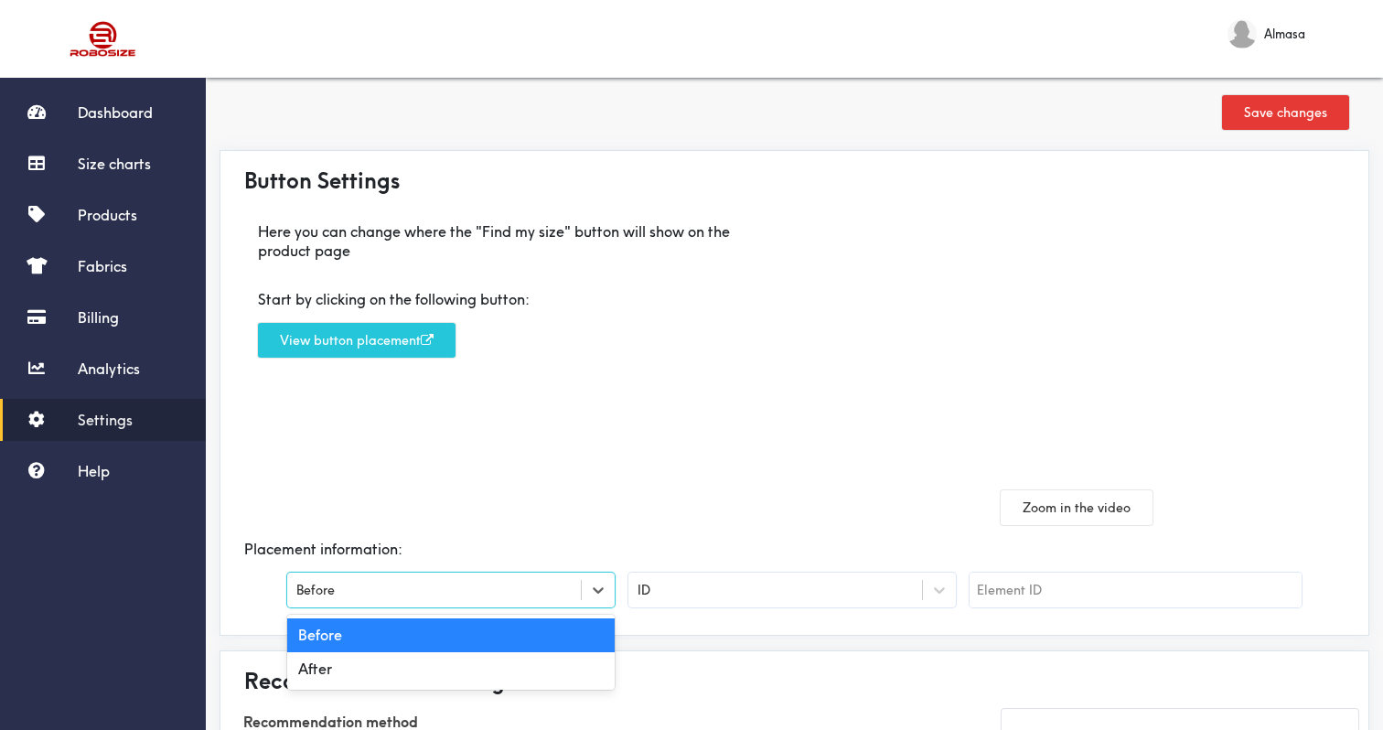
click at [535, 585] on div "Before" at bounding box center [434, 590] width 294 height 18
drag, startPoint x: 500, startPoint y: 666, endPoint x: 582, endPoint y: 449, distance: 231.6
click at [579, 453] on div "Button Settings Here you can change where the "Find my size" button will show o…" at bounding box center [795, 393] width 1150 height 486
click at [582, 449] on div "Here you can change where the "Find my size" button will show on the product pa…" at bounding box center [512, 366] width 565 height 317
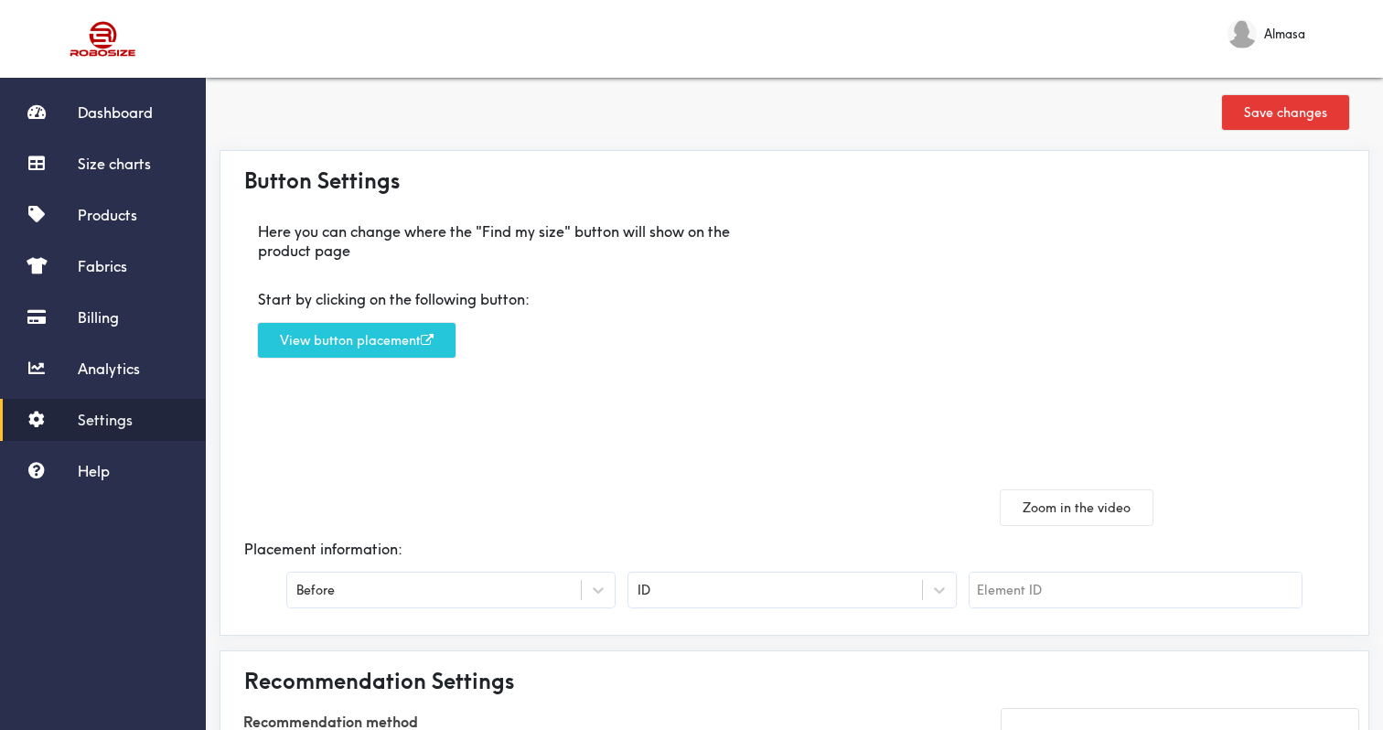
click at [568, 584] on div "Before" at bounding box center [434, 590] width 294 height 18
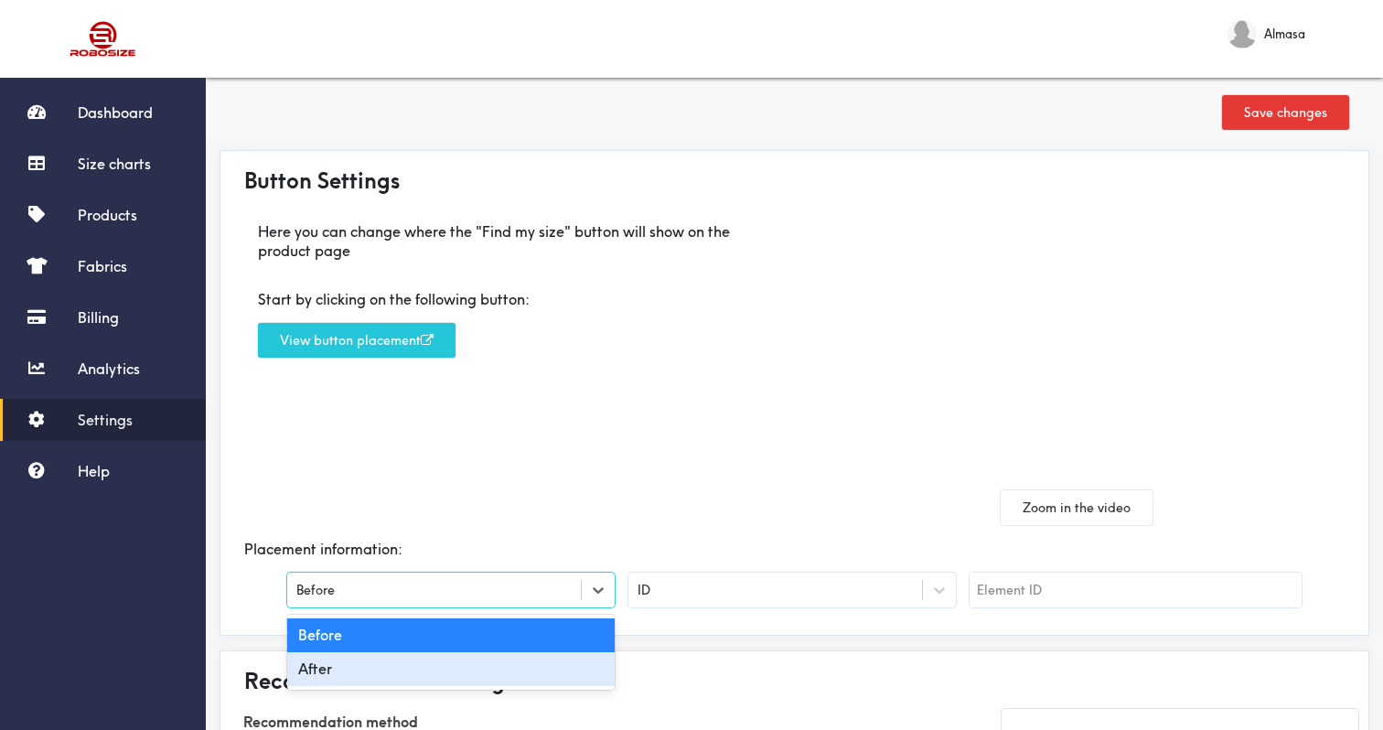
click at [513, 660] on div "After" at bounding box center [450, 669] width 327 height 34
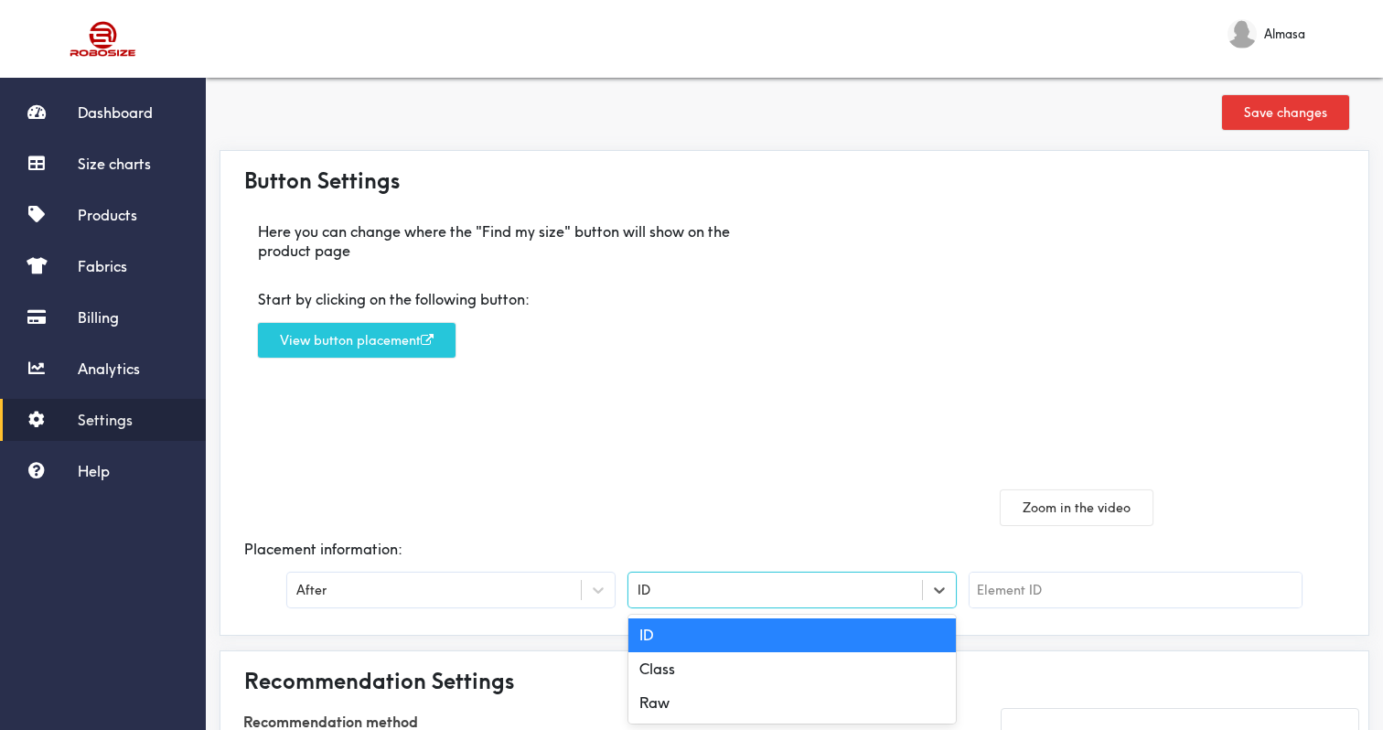
click at [655, 602] on div "ID" at bounding box center [791, 590] width 327 height 35
click at [683, 672] on div "Class" at bounding box center [791, 669] width 327 height 34
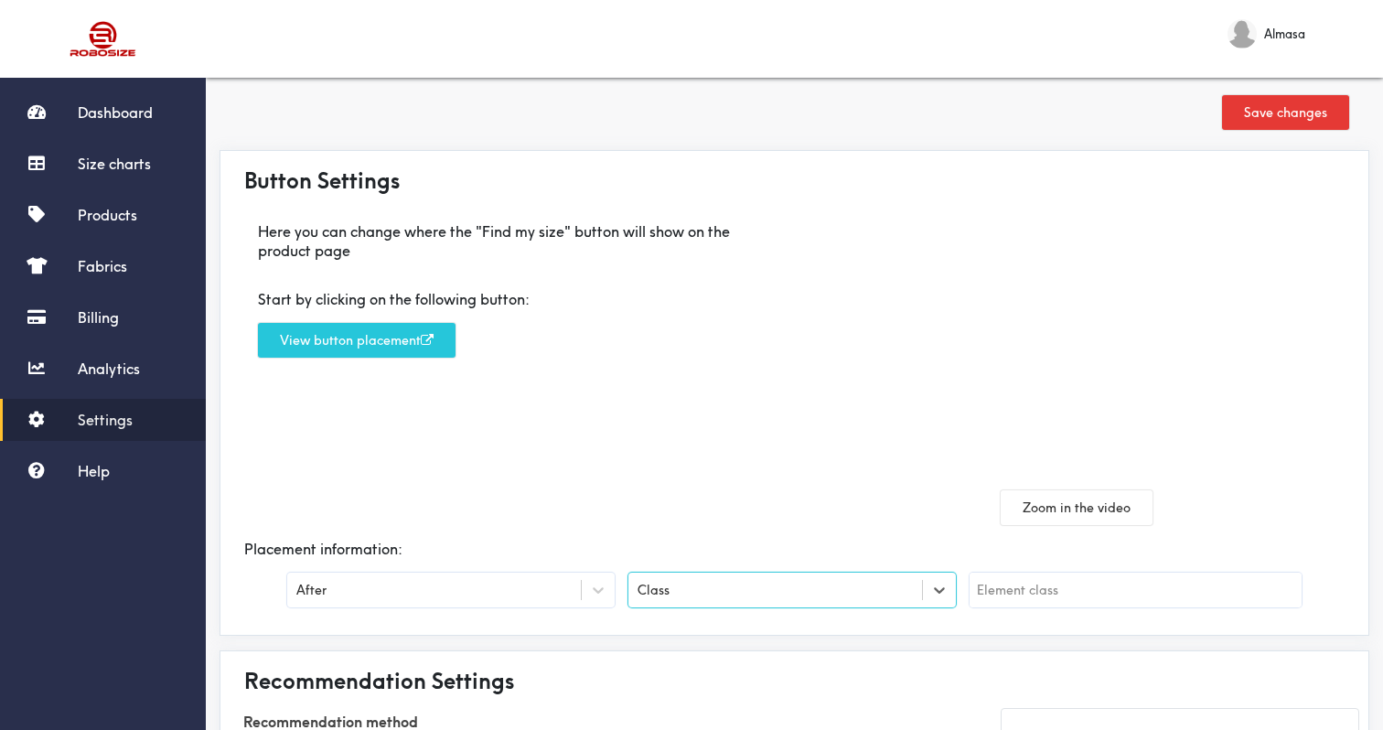
click at [996, 574] on input "text" at bounding box center [1136, 590] width 332 height 35
click at [1287, 119] on button "Save changes" at bounding box center [1285, 112] width 127 height 35
click at [976, 592] on input "quantity" at bounding box center [1136, 590] width 332 height 35
click at [1005, 592] on input "quantity" at bounding box center [1136, 590] width 332 height 35
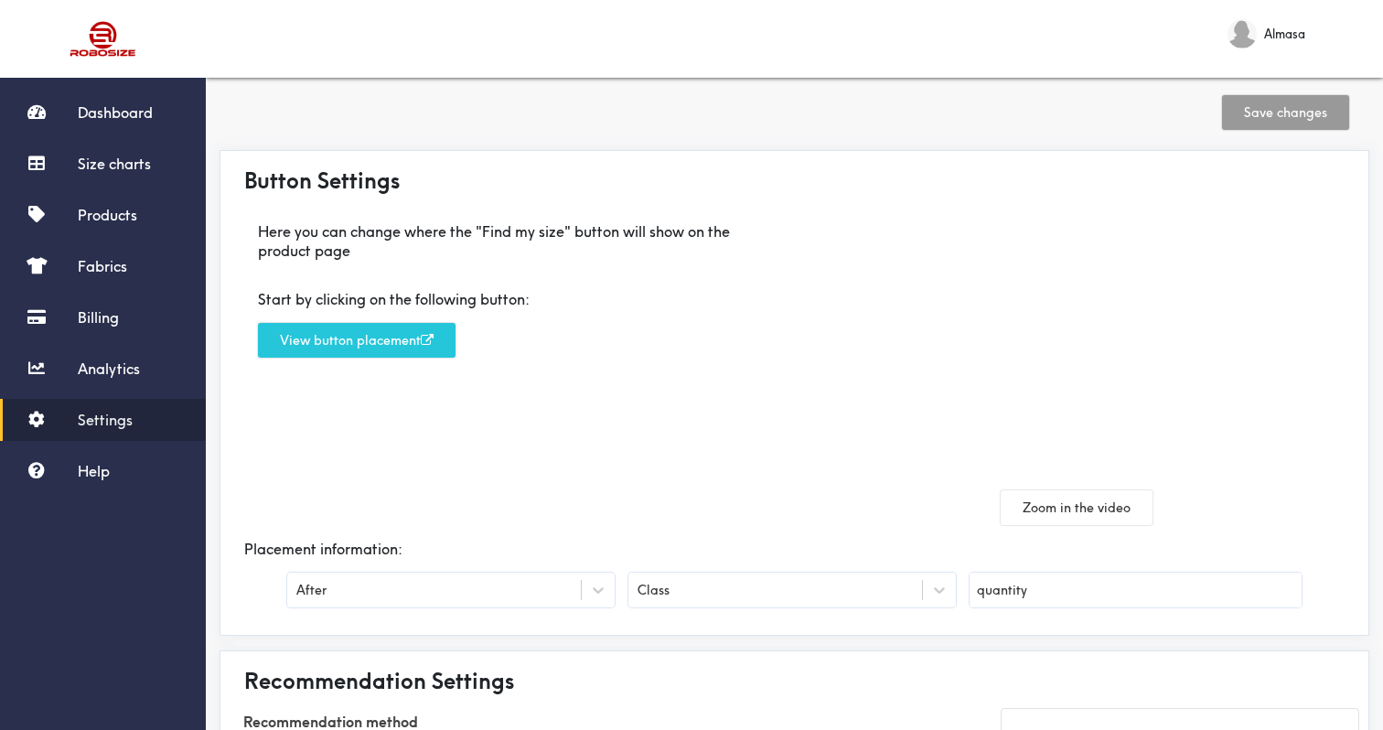
paste input "__button"
type input "quantity__button"
click at [1304, 102] on button "Save changes" at bounding box center [1285, 112] width 127 height 35
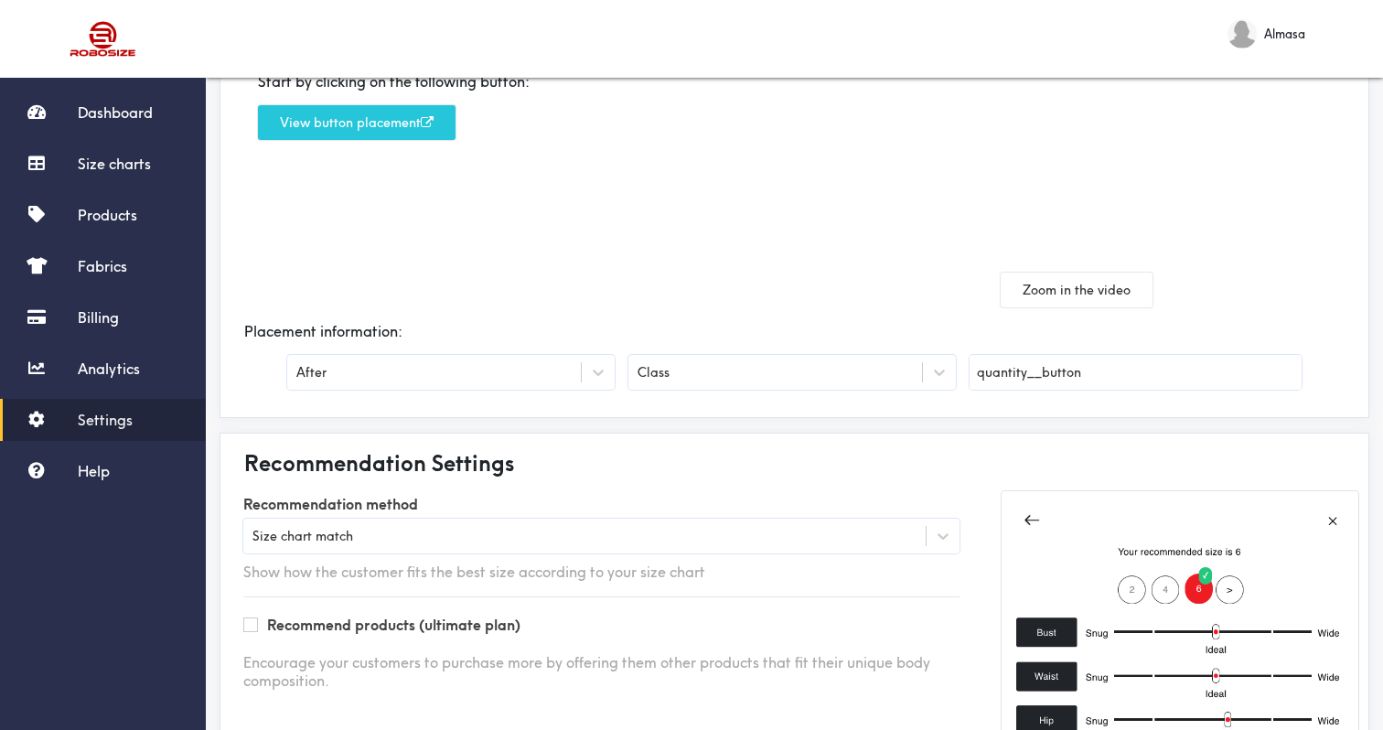
scroll to position [0, 0]
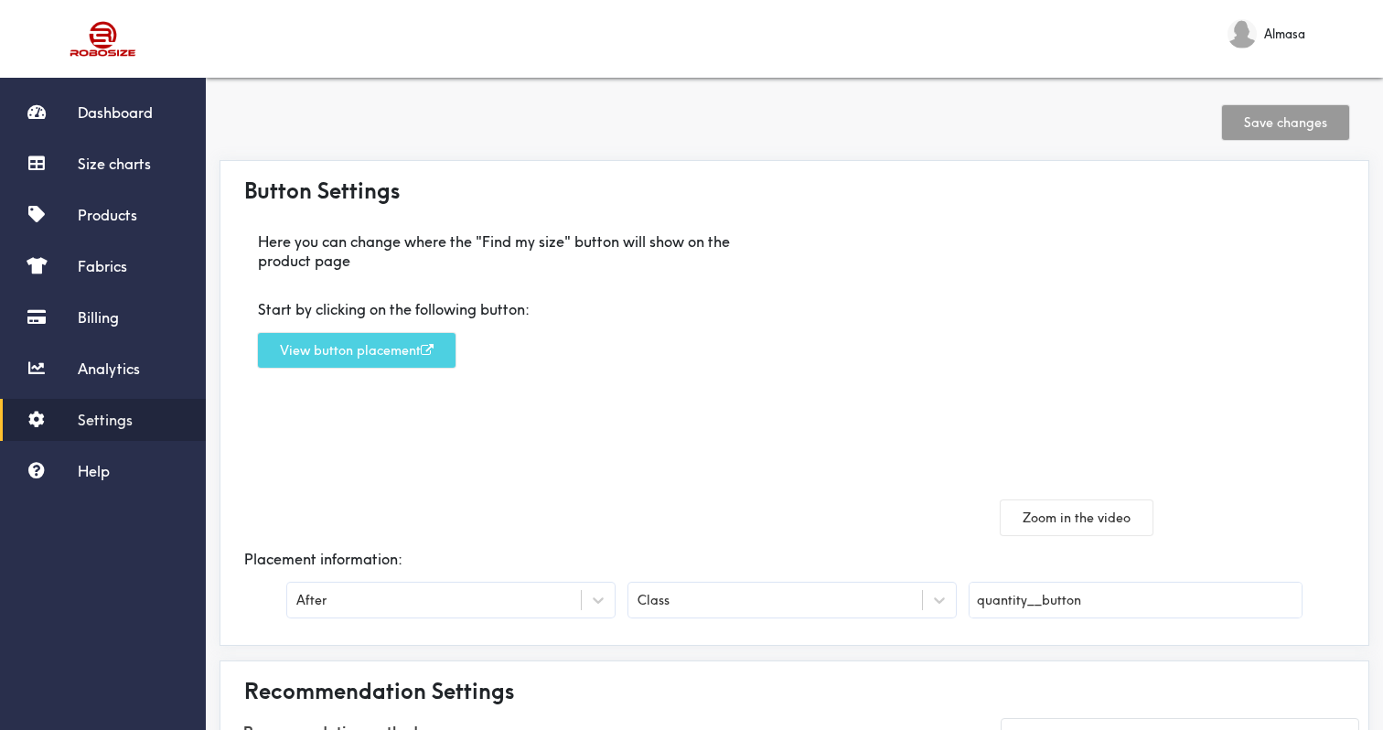
click at [375, 349] on button "View button placement" at bounding box center [357, 350] width 198 height 35
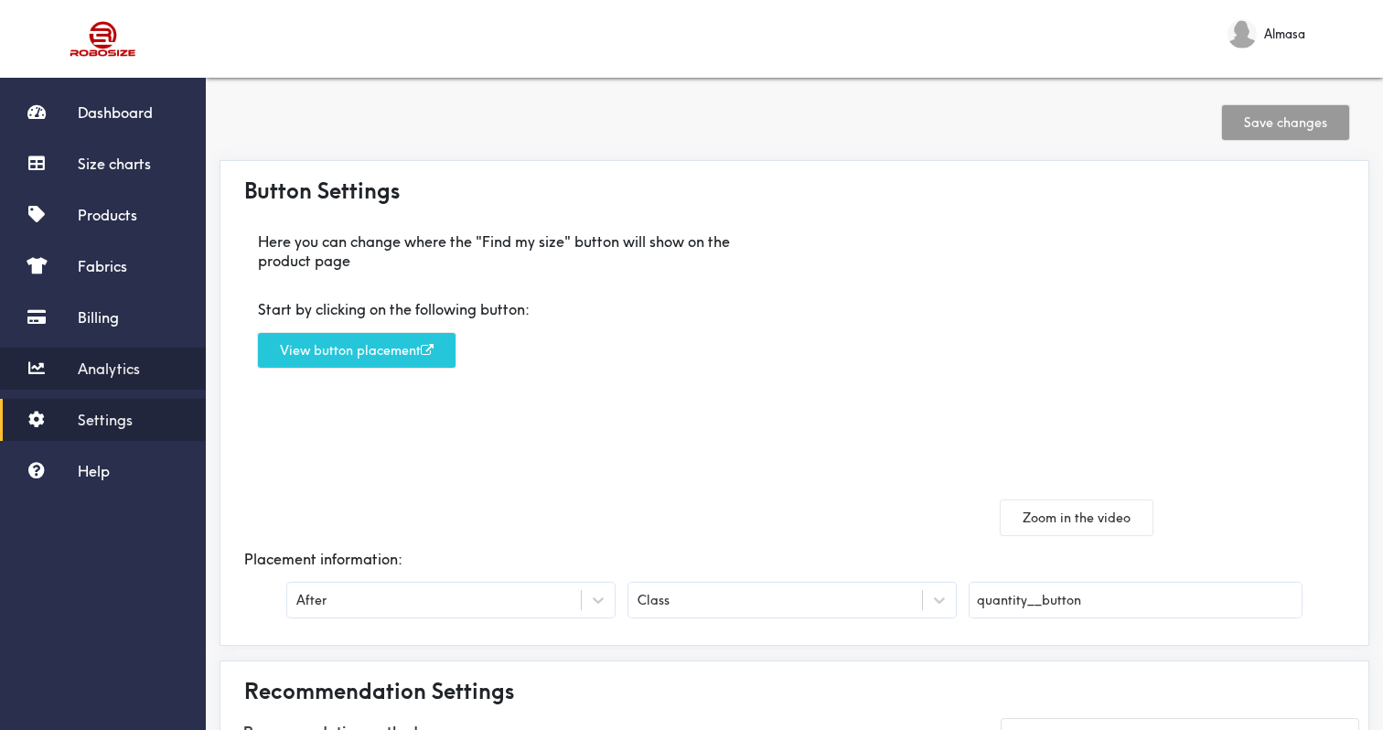
click at [71, 365] on link "Analytics" at bounding box center [103, 369] width 206 height 42
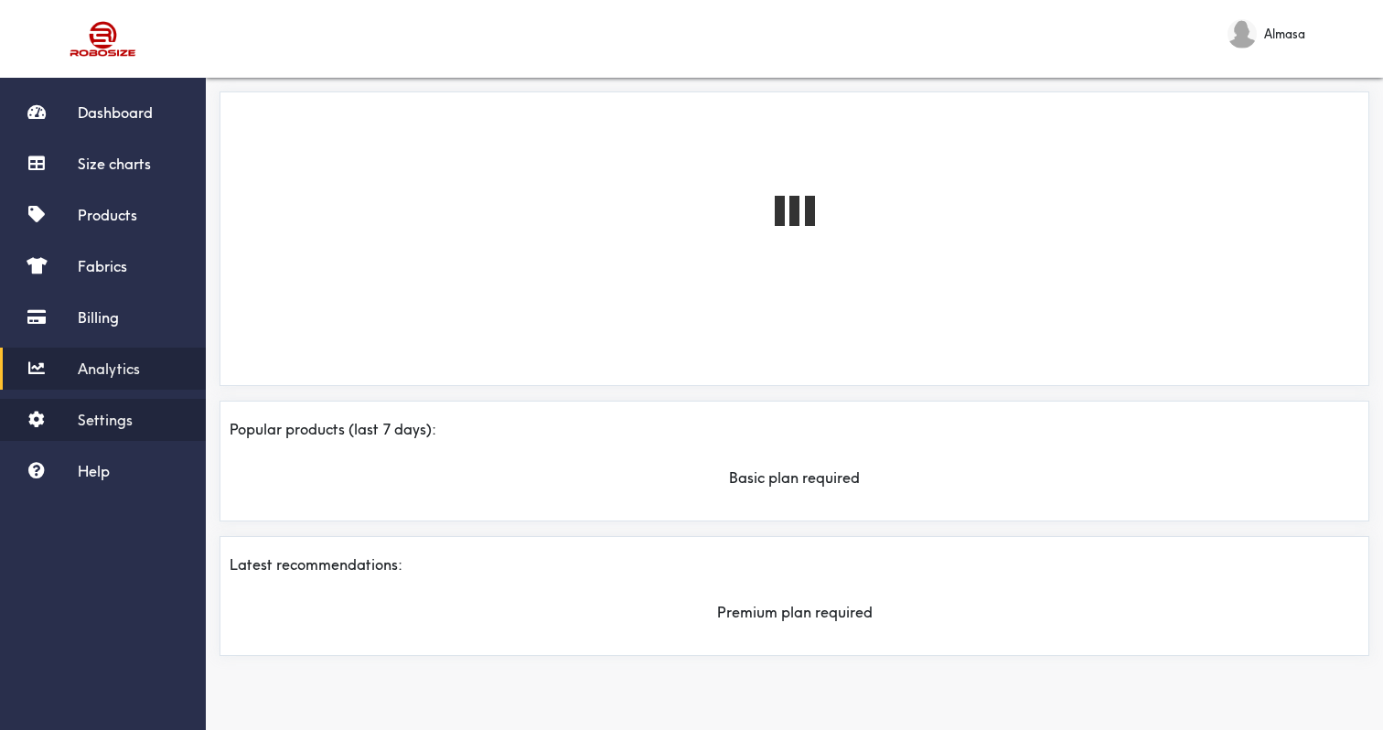
click at [70, 402] on link "Settings" at bounding box center [103, 420] width 206 height 42
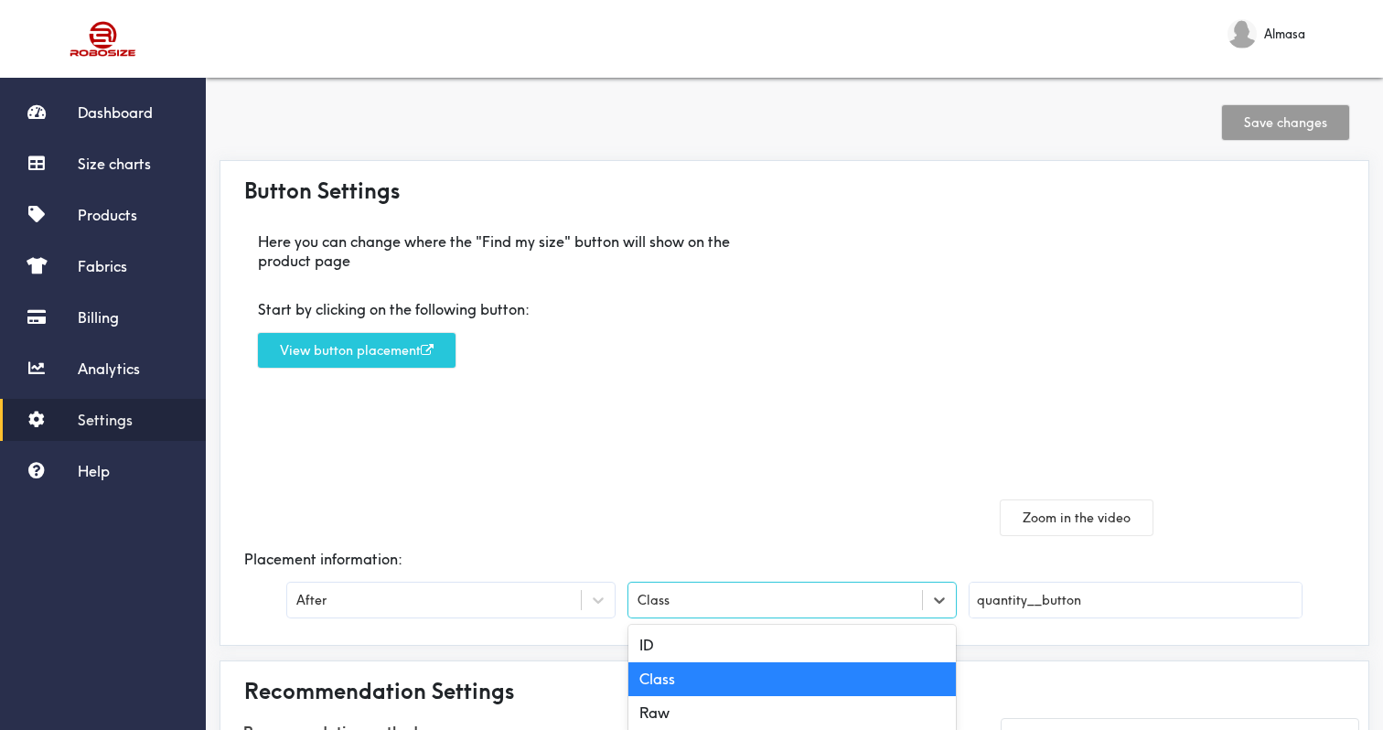
click at [634, 585] on div "Class" at bounding box center [791, 600] width 327 height 35
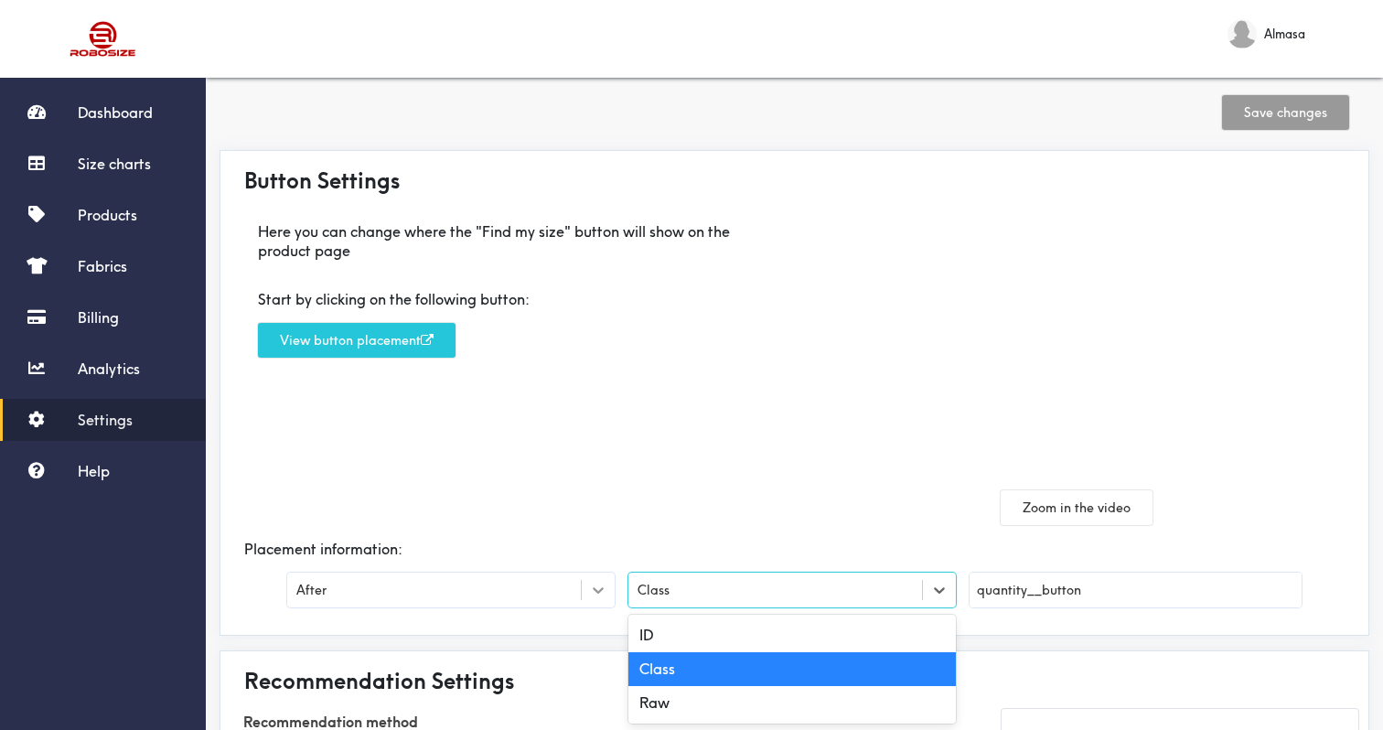
click at [596, 588] on icon at bounding box center [598, 590] width 18 height 18
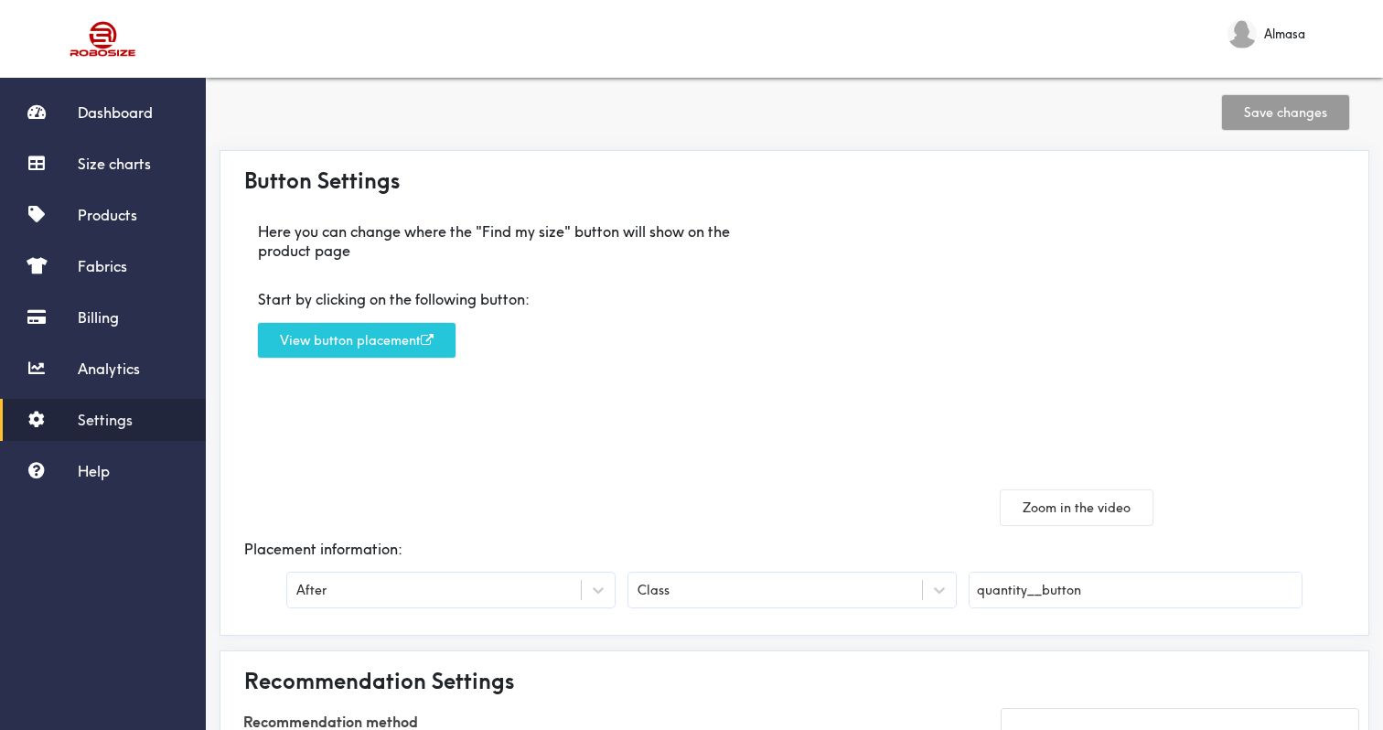
click at [596, 445] on div "Here you can change where the "Find my size" button will show on the product pa…" at bounding box center [512, 366] width 565 height 317
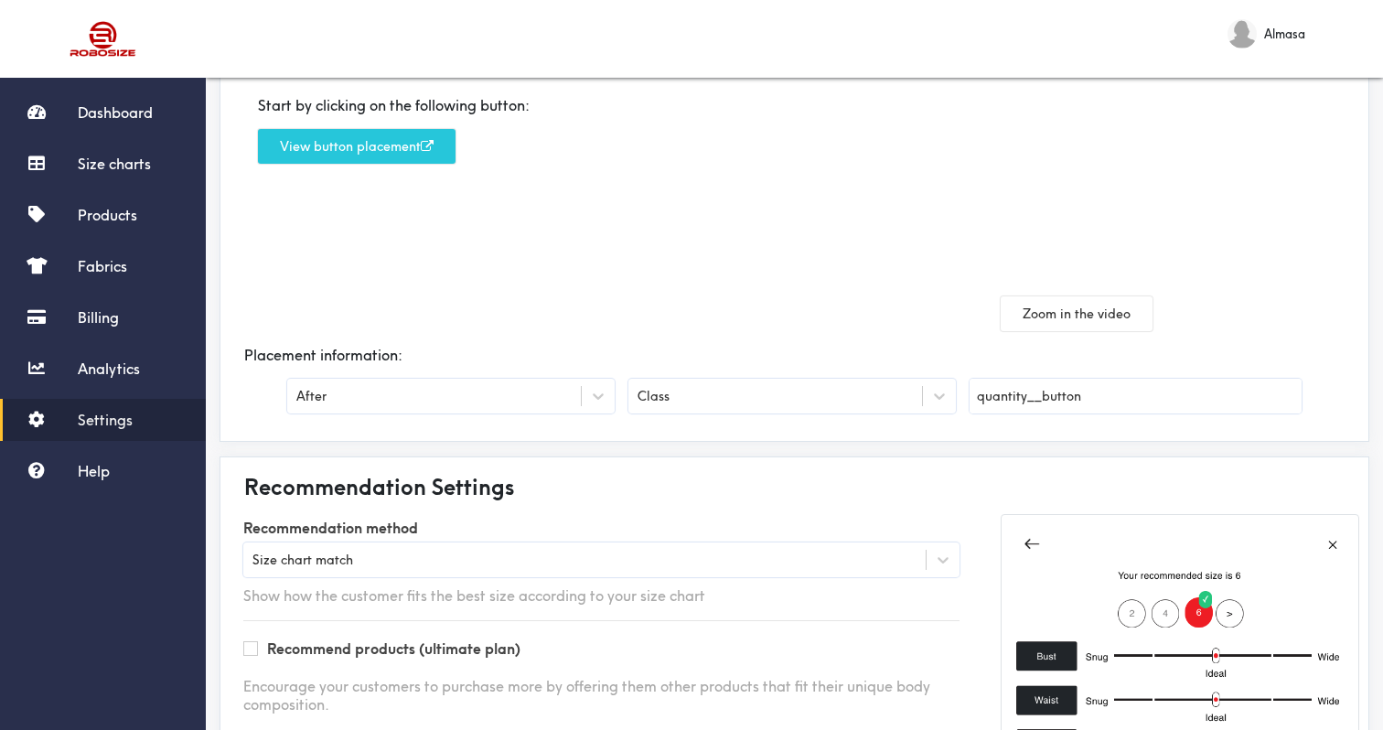
scroll to position [245, 0]
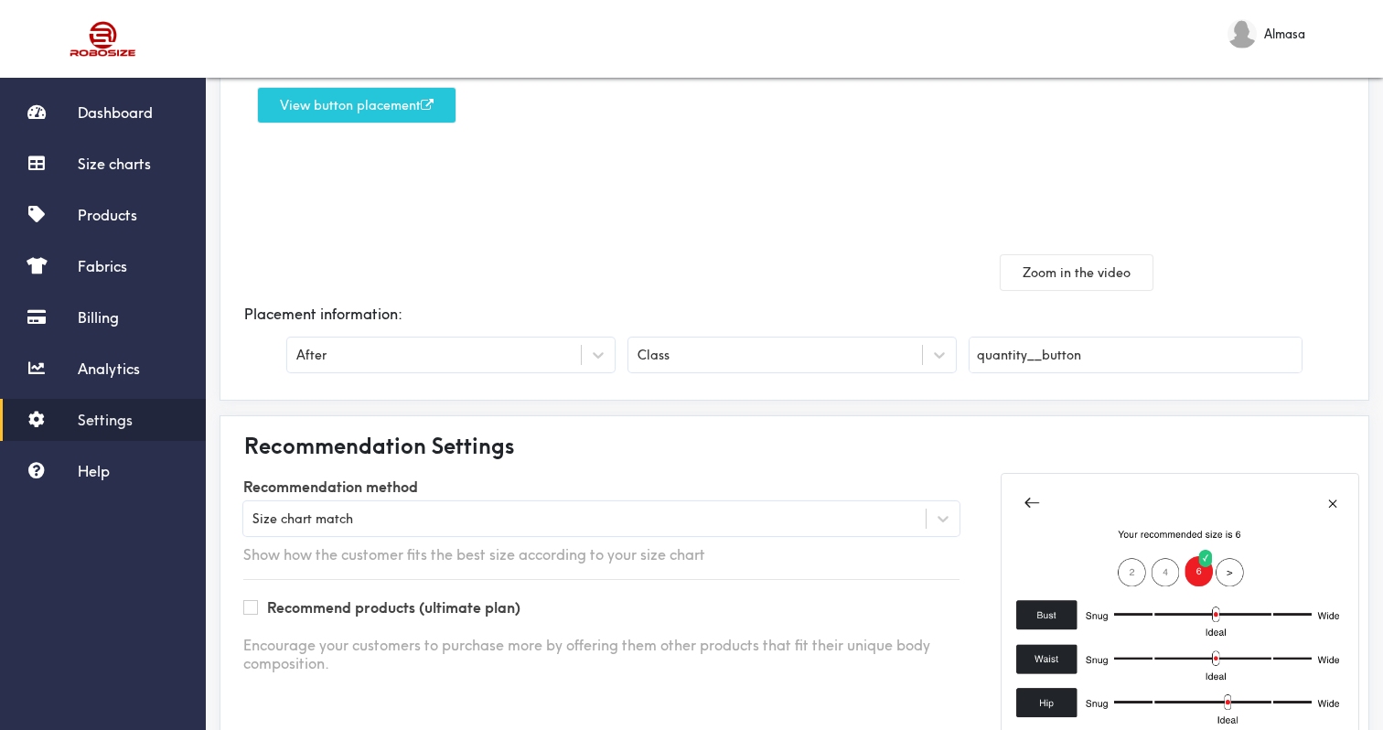
click at [583, 486] on label "Recommendation method" at bounding box center [601, 487] width 716 height 28
click at [584, 527] on div "Size chart match" at bounding box center [601, 518] width 716 height 35
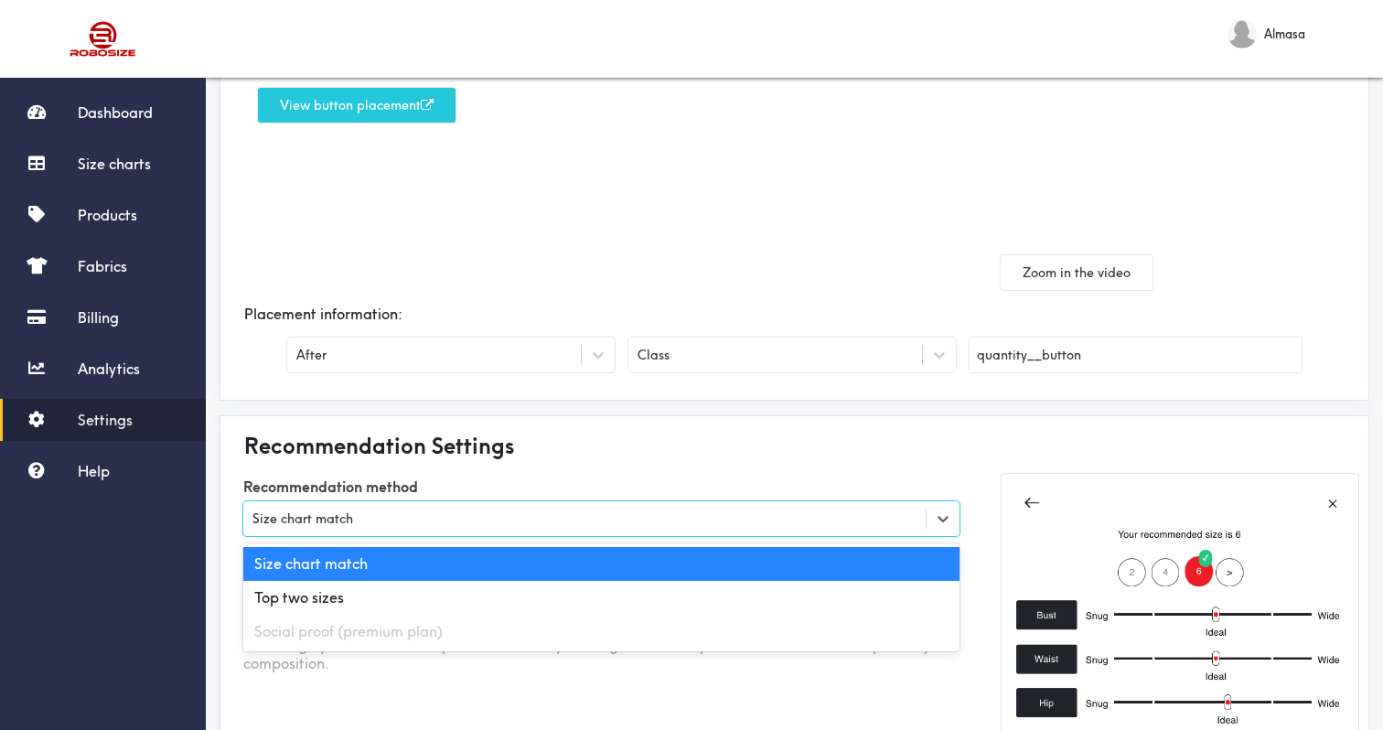
drag, startPoint x: 573, startPoint y: 602, endPoint x: 586, endPoint y: 413, distance: 188.9
click at [586, 414] on div "Save changes Button Settings Here you can change where the "Find my size" butto…" at bounding box center [794, 342] width 1177 height 1039
click at [586, 413] on div "Save changes Button Settings Here you can change where the "Find my size" butto…" at bounding box center [794, 342] width 1177 height 1039
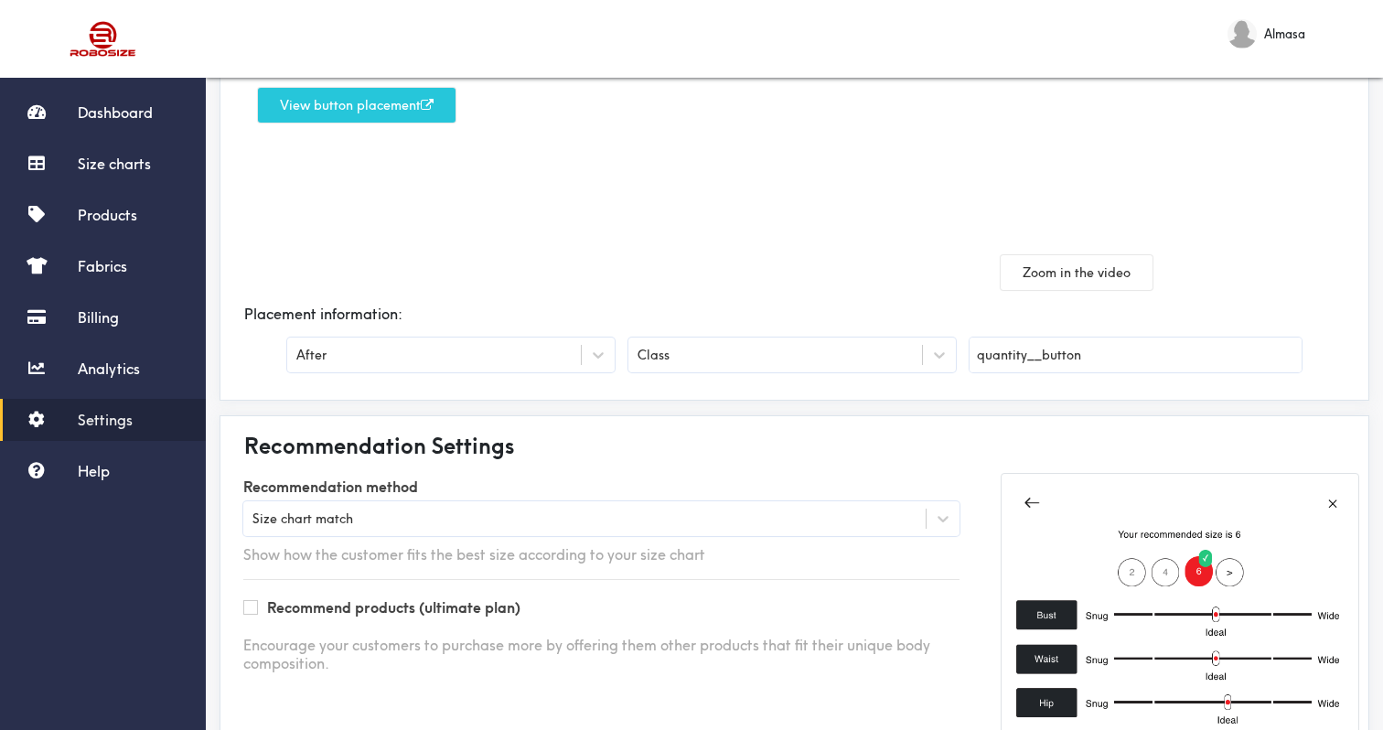
scroll to position [378, 0]
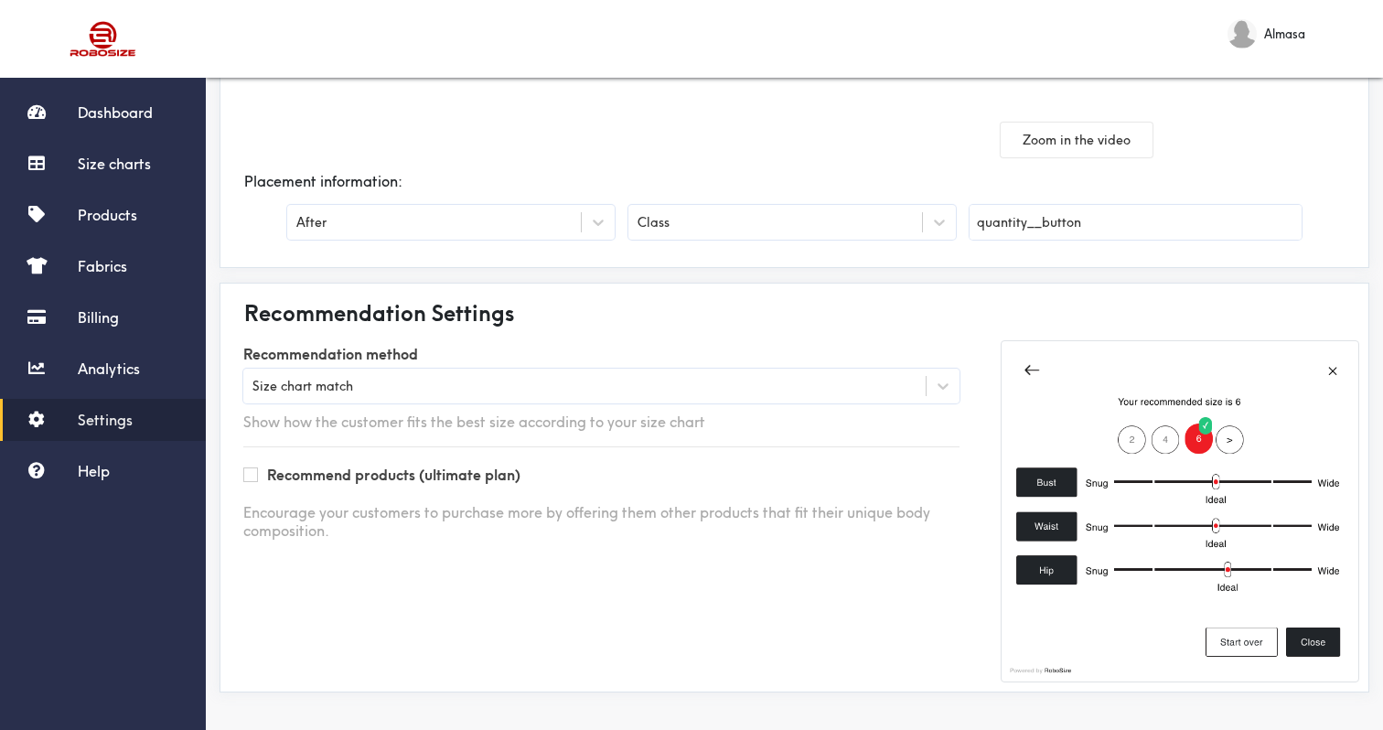
click at [1301, 636] on img at bounding box center [1180, 511] width 359 height 342
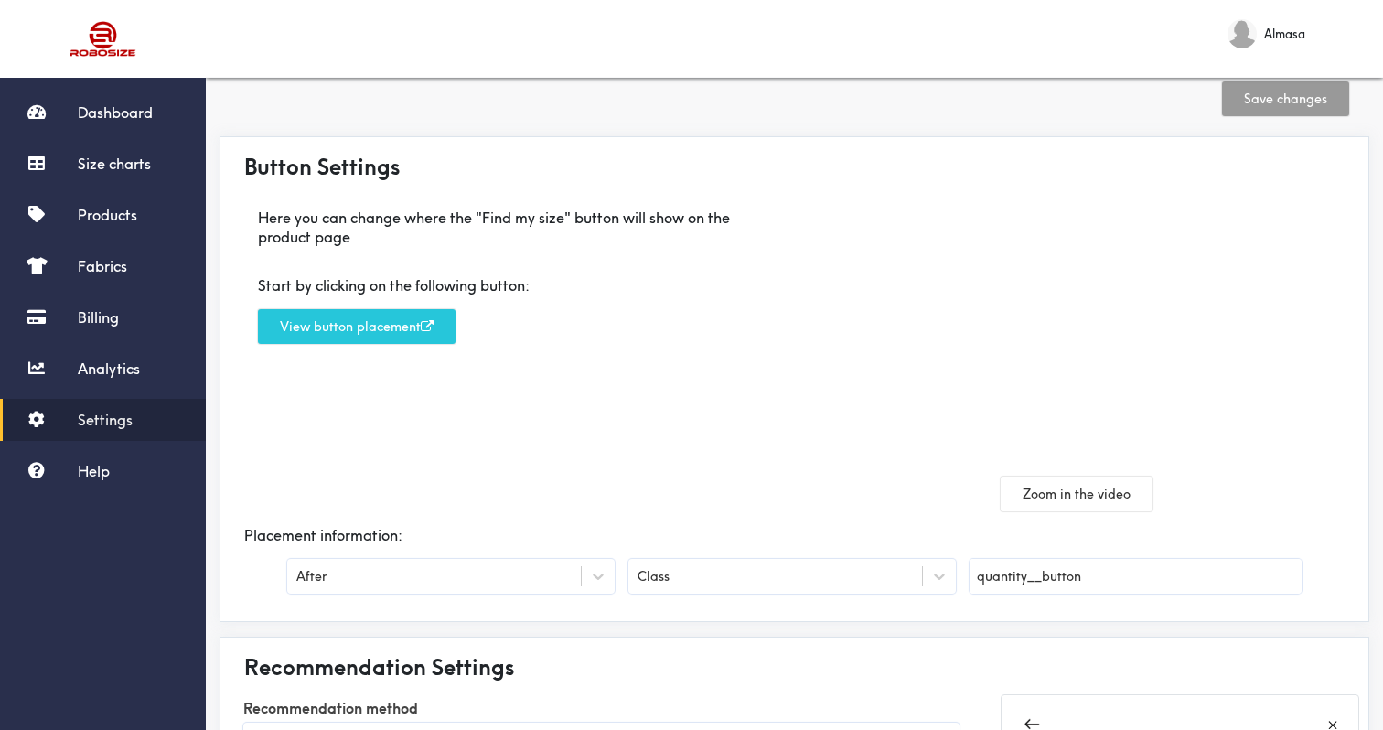
scroll to position [0, 0]
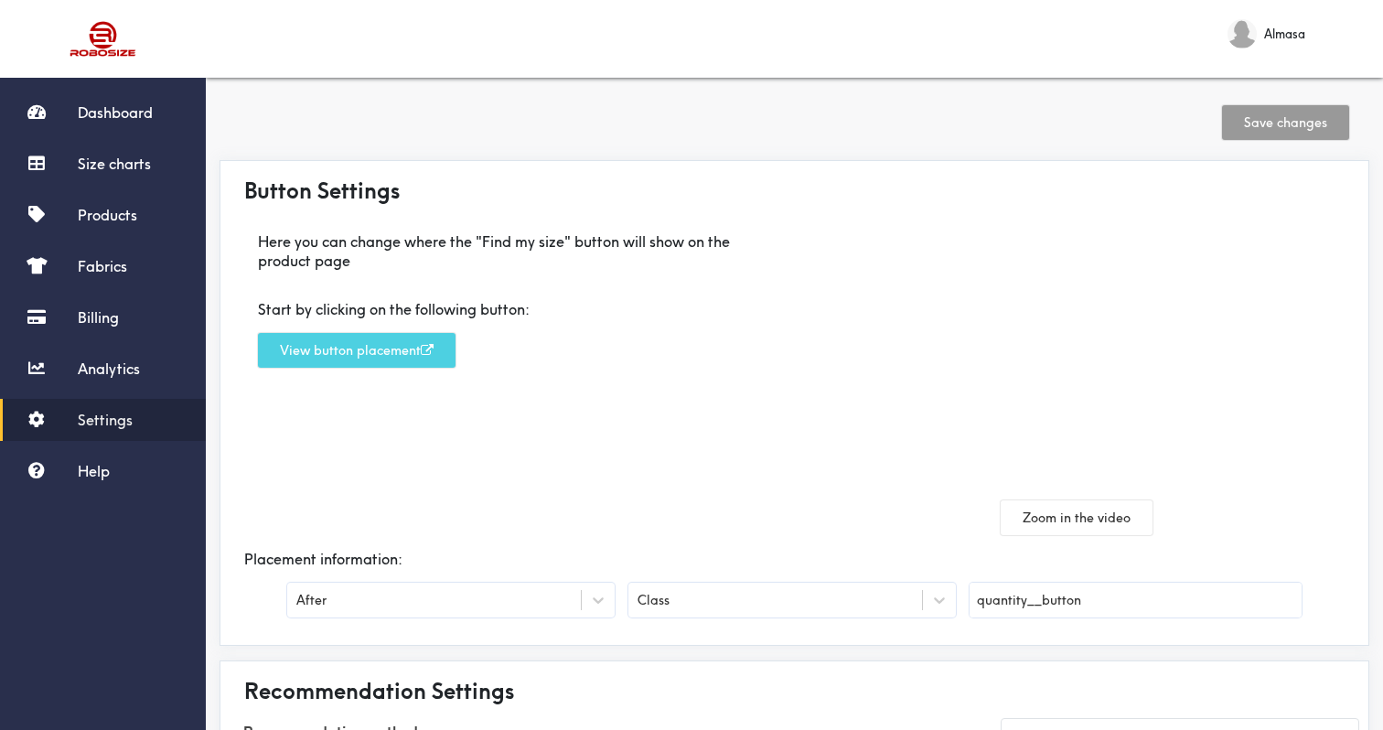
click at [422, 339] on button "View button placement" at bounding box center [357, 350] width 198 height 35
click at [563, 606] on div "After" at bounding box center [434, 600] width 294 height 18
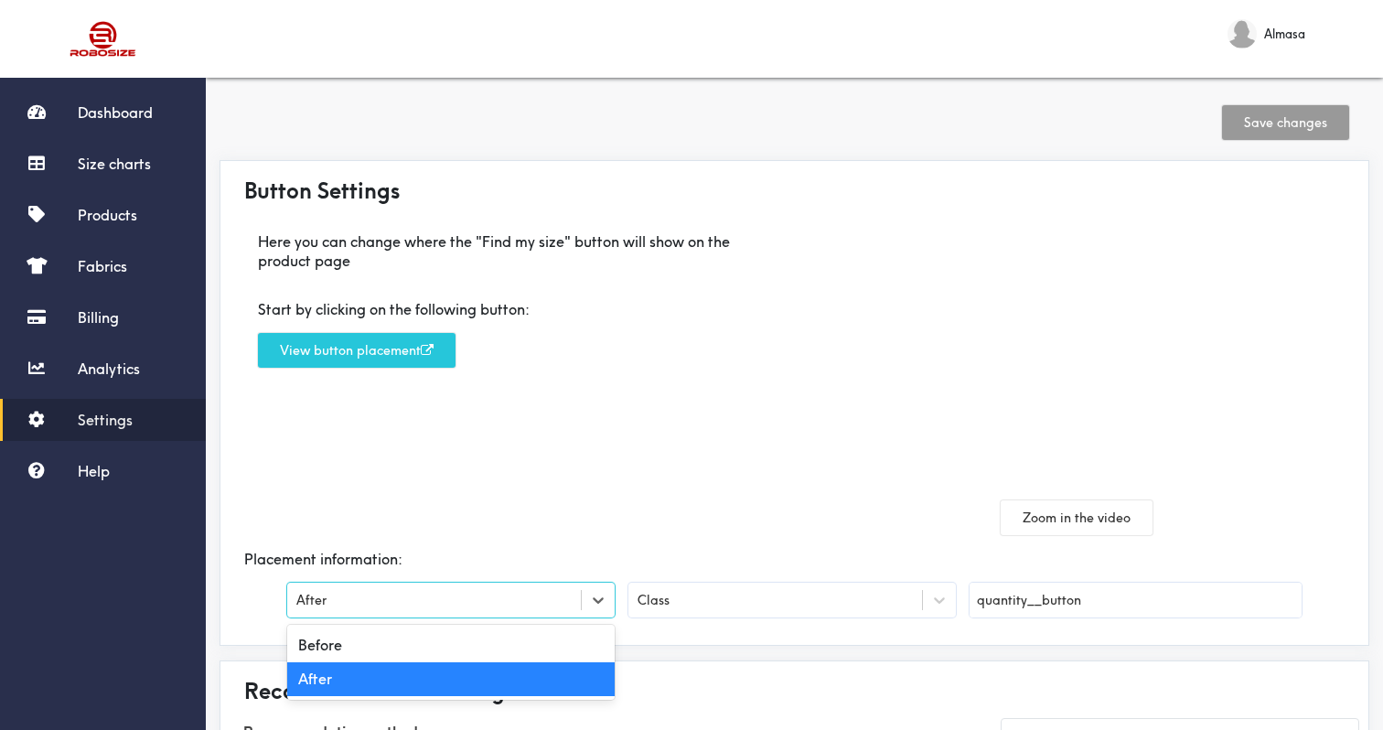
click at [619, 507] on div "Here you can change where the "Find my size" button will show on the product pa…" at bounding box center [512, 376] width 565 height 317
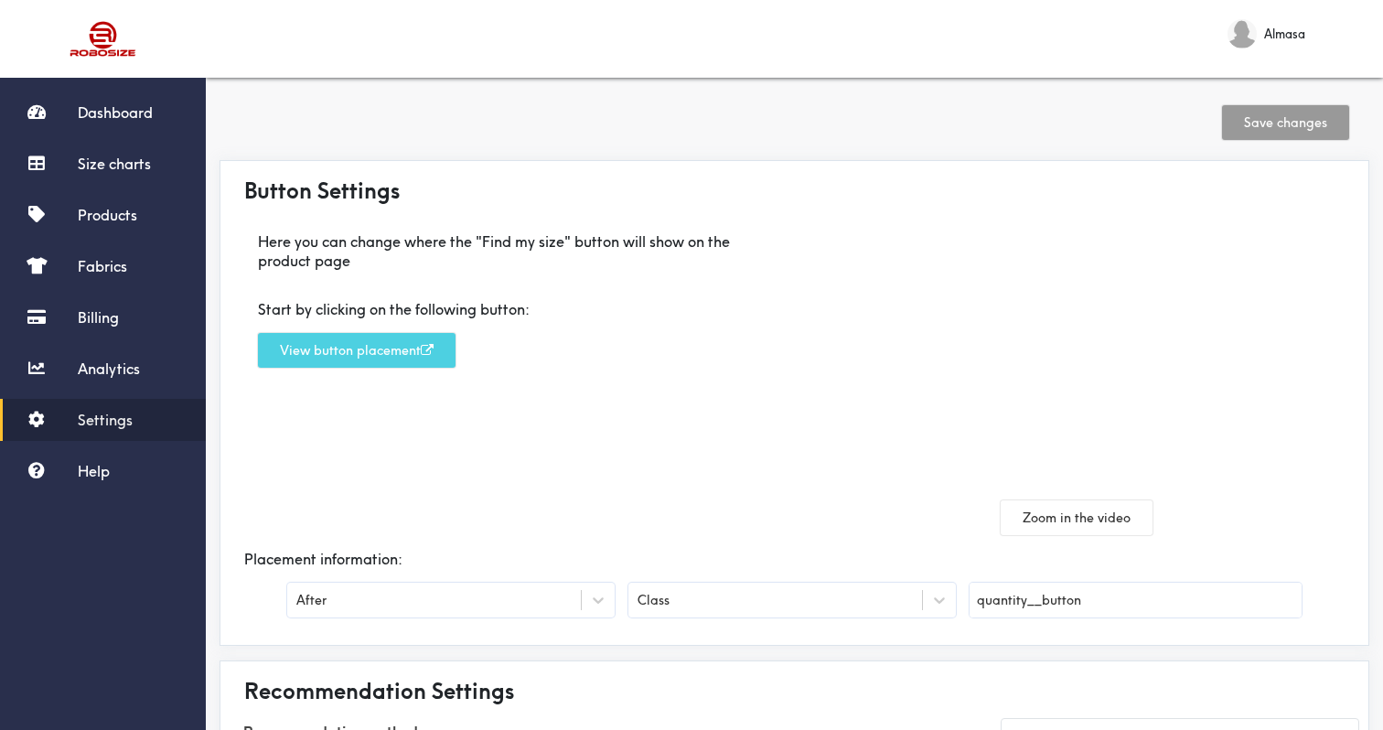
click at [375, 356] on button "View button placement" at bounding box center [357, 350] width 198 height 35
click at [399, 376] on div "Start by clicking on the following button: View button placement" at bounding box center [512, 334] width 538 height 98
click at [399, 342] on button "View button placement" at bounding box center [357, 350] width 198 height 35
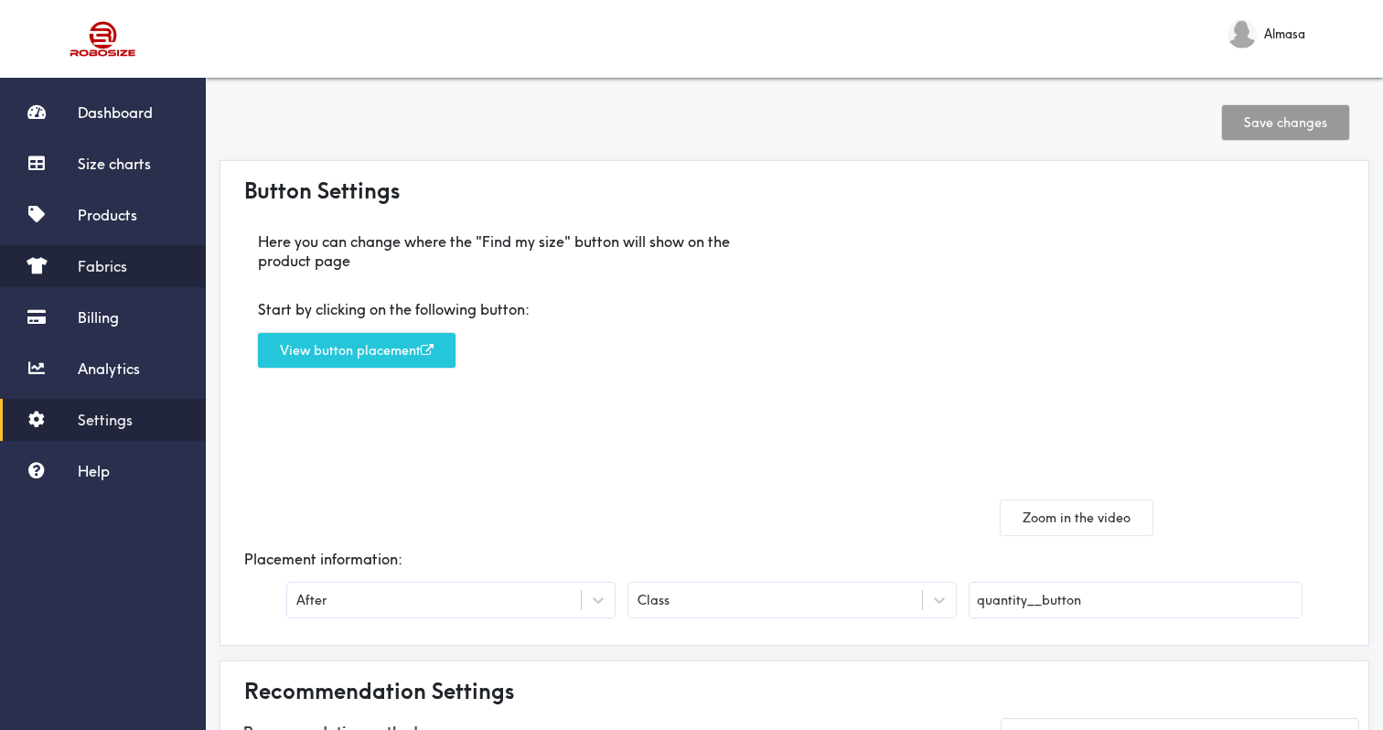
click at [70, 272] on link "Fabrics" at bounding box center [103, 266] width 206 height 42
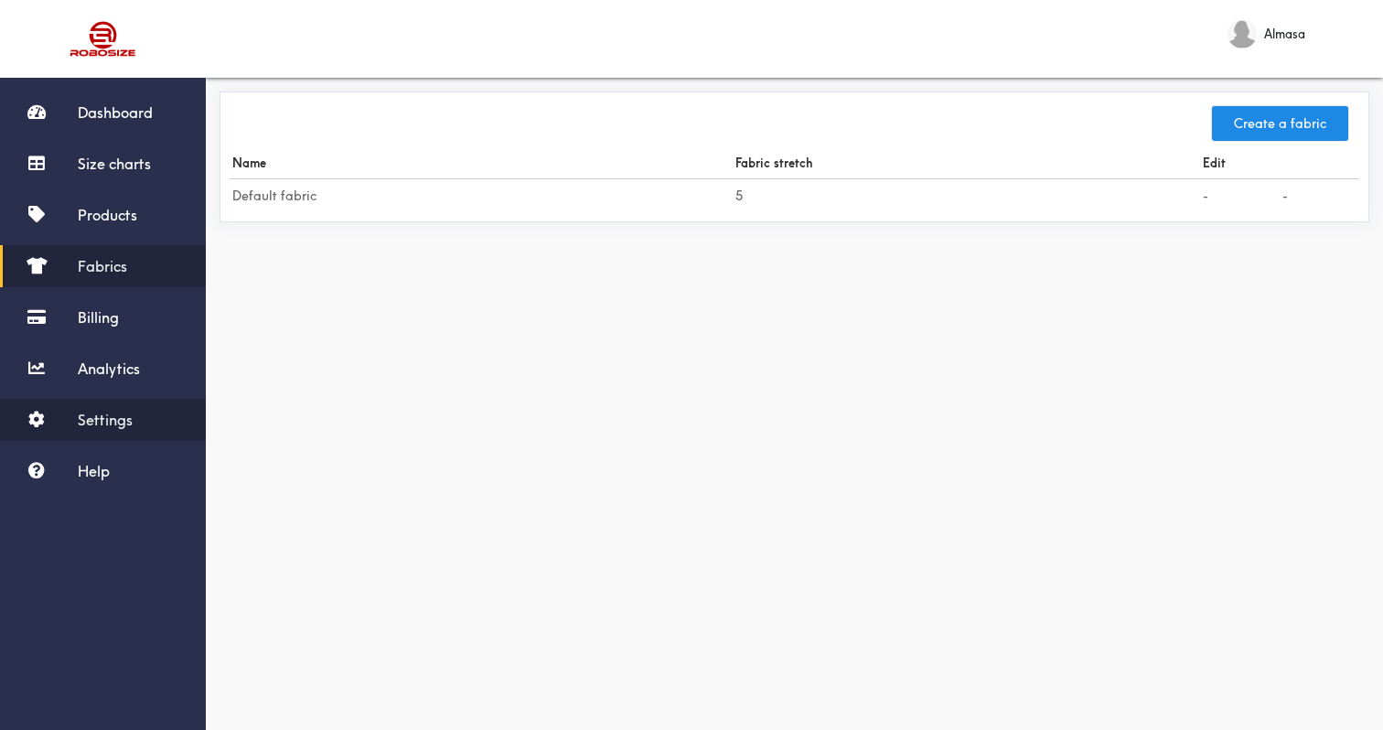
click at [95, 427] on span "Settings" at bounding box center [105, 420] width 55 height 18
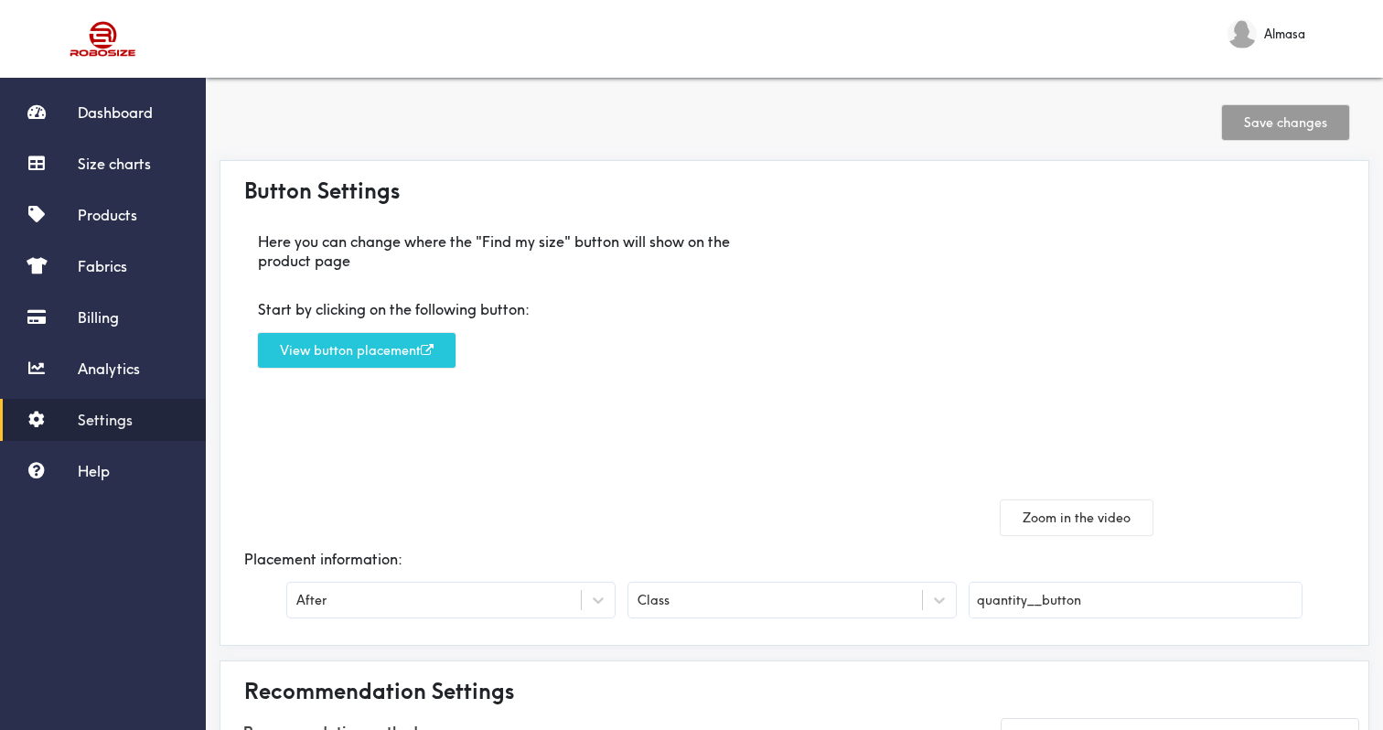
click at [402, 345] on button "View button placement" at bounding box center [357, 350] width 198 height 35
click at [759, 639] on div "Button Settings Here you can change where the "Find my size" button will show o…" at bounding box center [795, 403] width 1150 height 486
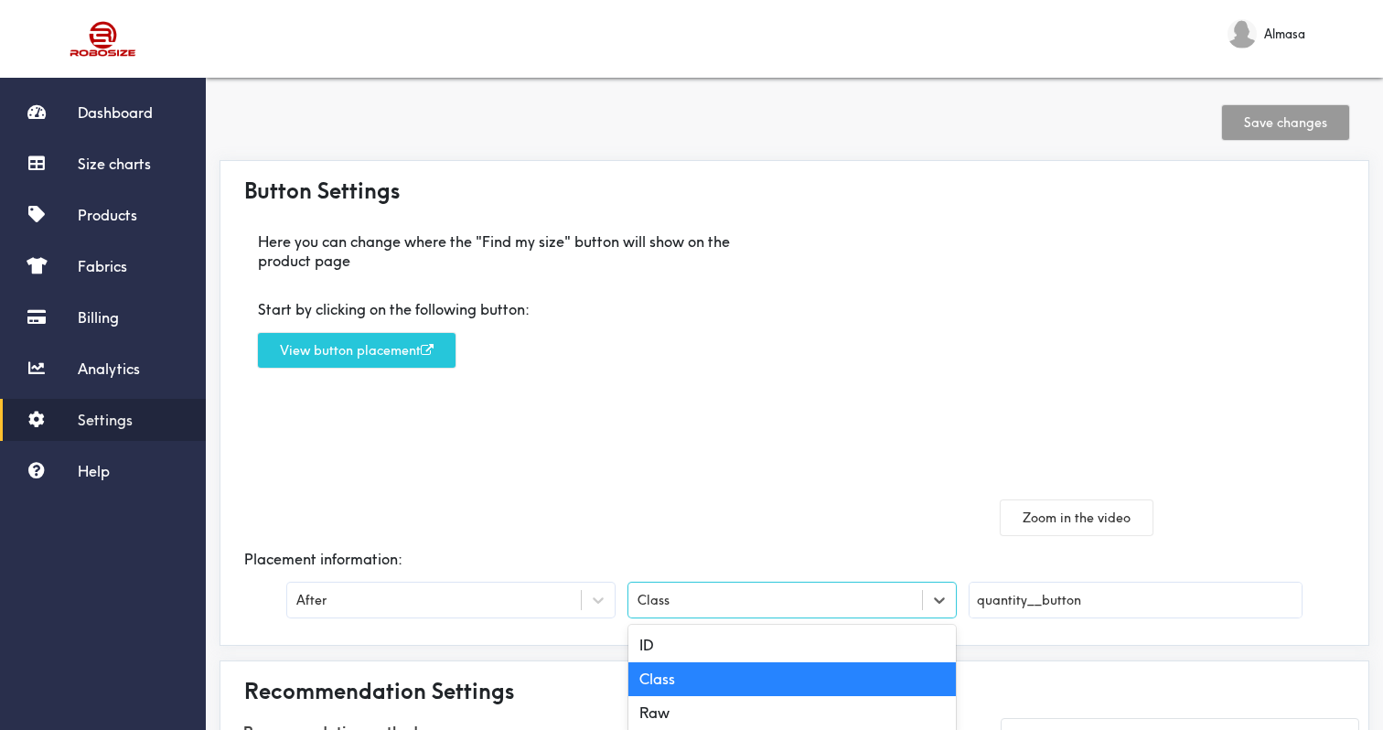
click at [767, 594] on div "Class" at bounding box center [775, 600] width 294 height 18
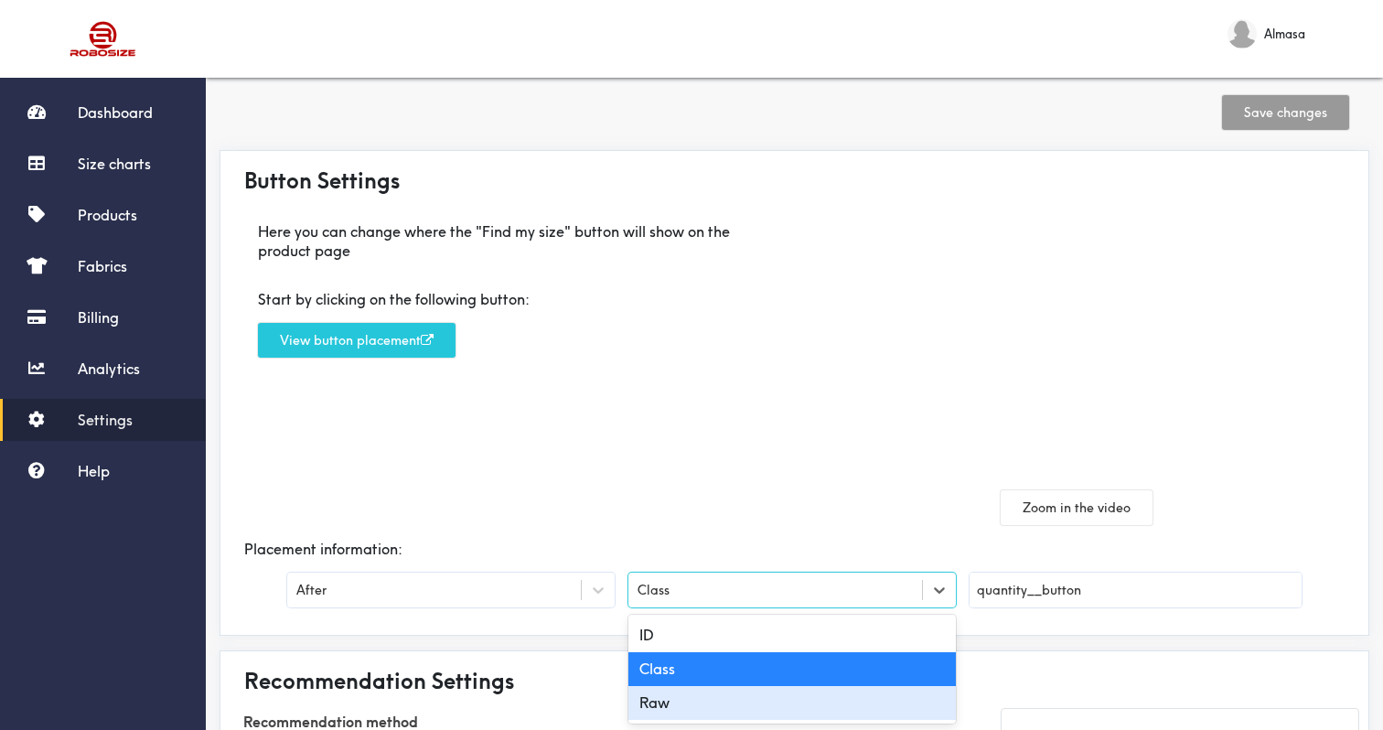
click at [759, 688] on div "Raw" at bounding box center [791, 703] width 327 height 34
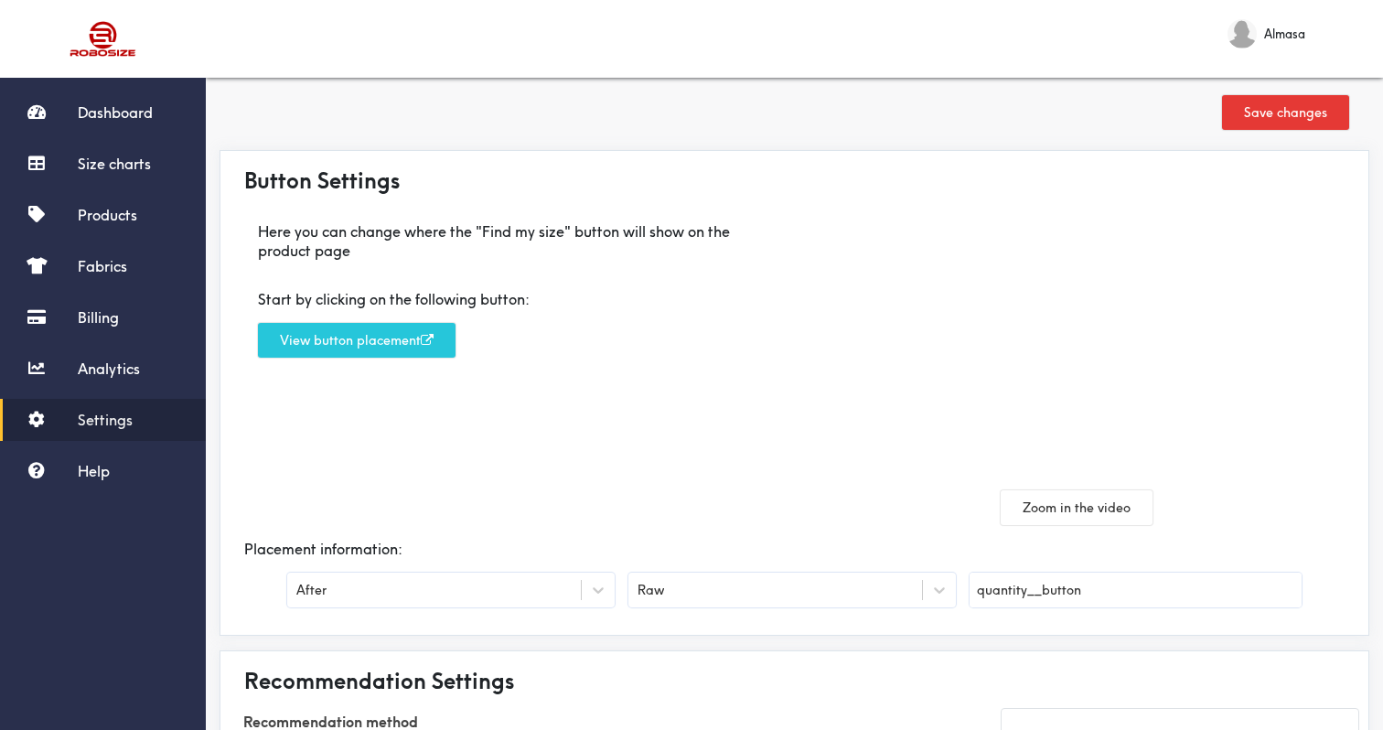
click at [1019, 602] on input "quantity__button" at bounding box center [1136, 590] width 332 height 35
click at [783, 605] on div "Raw" at bounding box center [791, 590] width 327 height 35
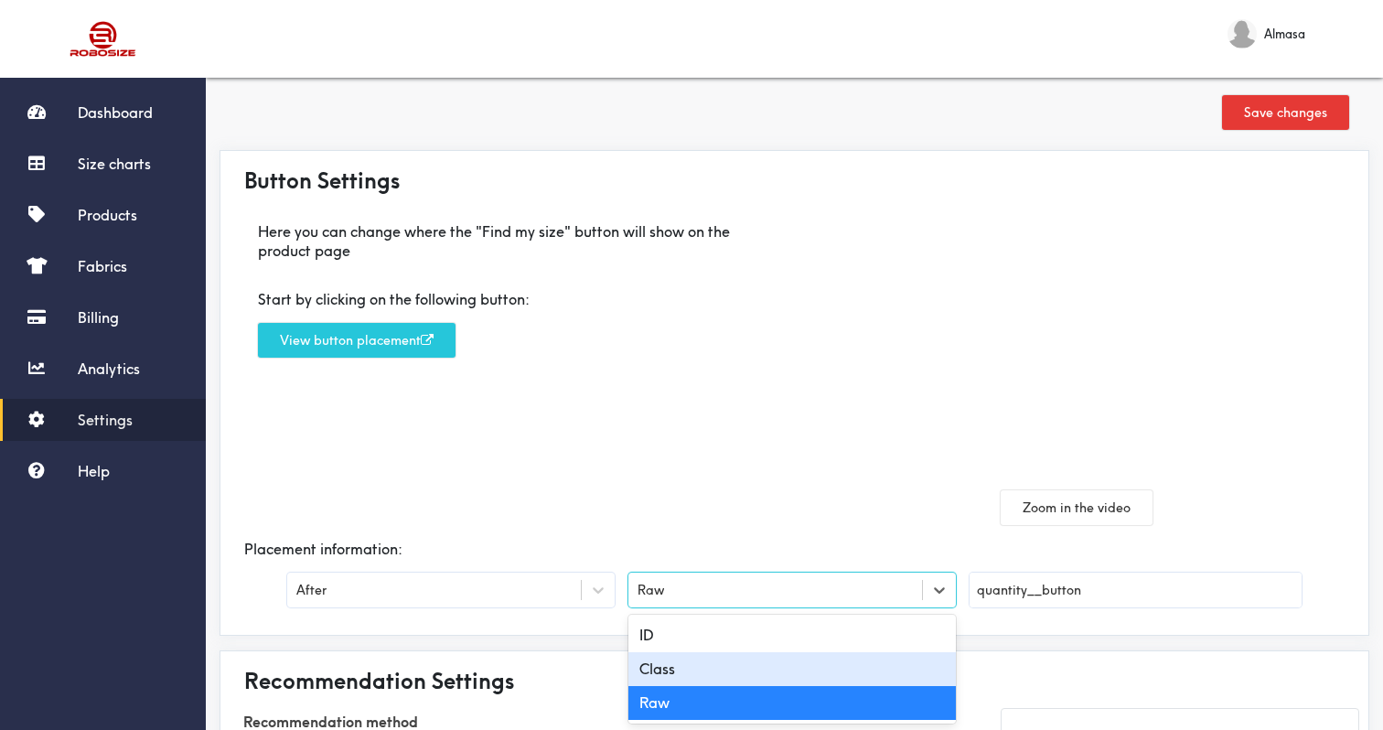
click at [756, 672] on div "Class" at bounding box center [791, 669] width 327 height 34
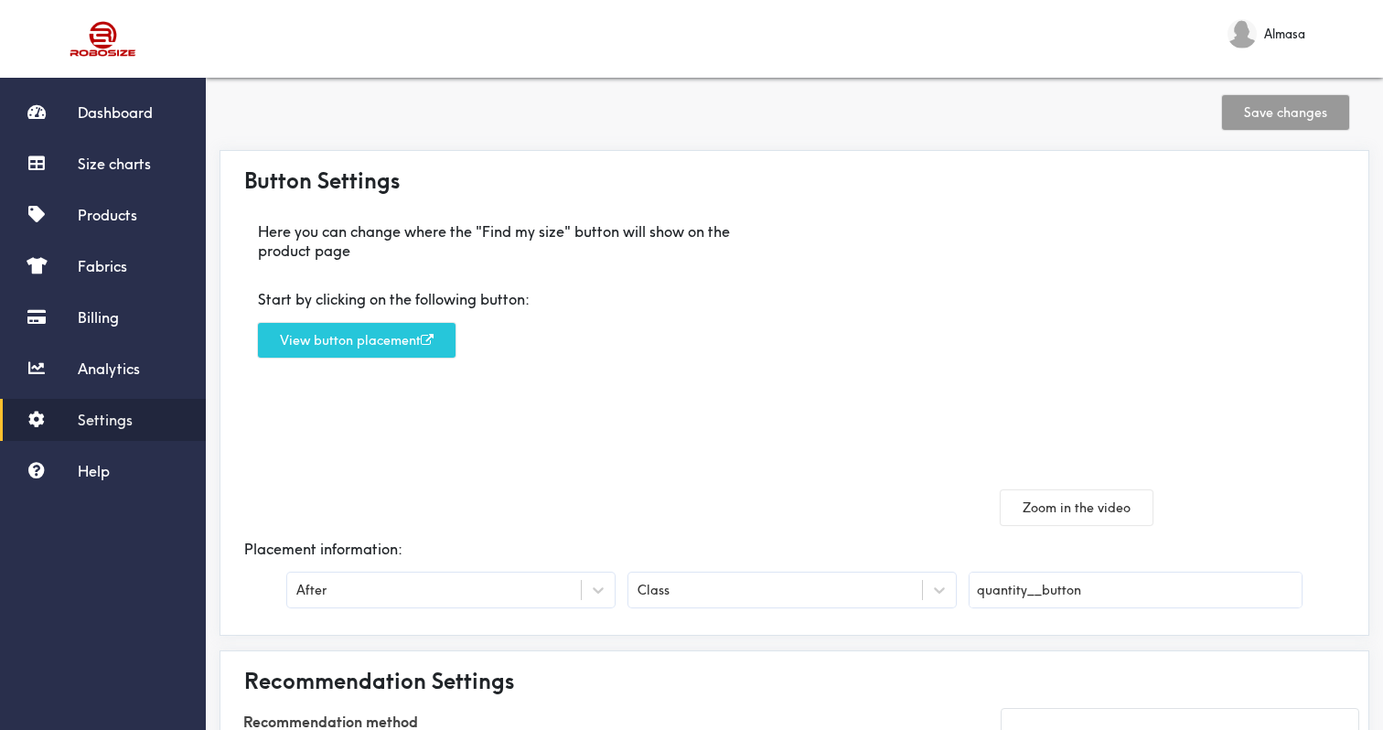
click at [1025, 590] on input "quantity__button" at bounding box center [1136, 590] width 332 height 35
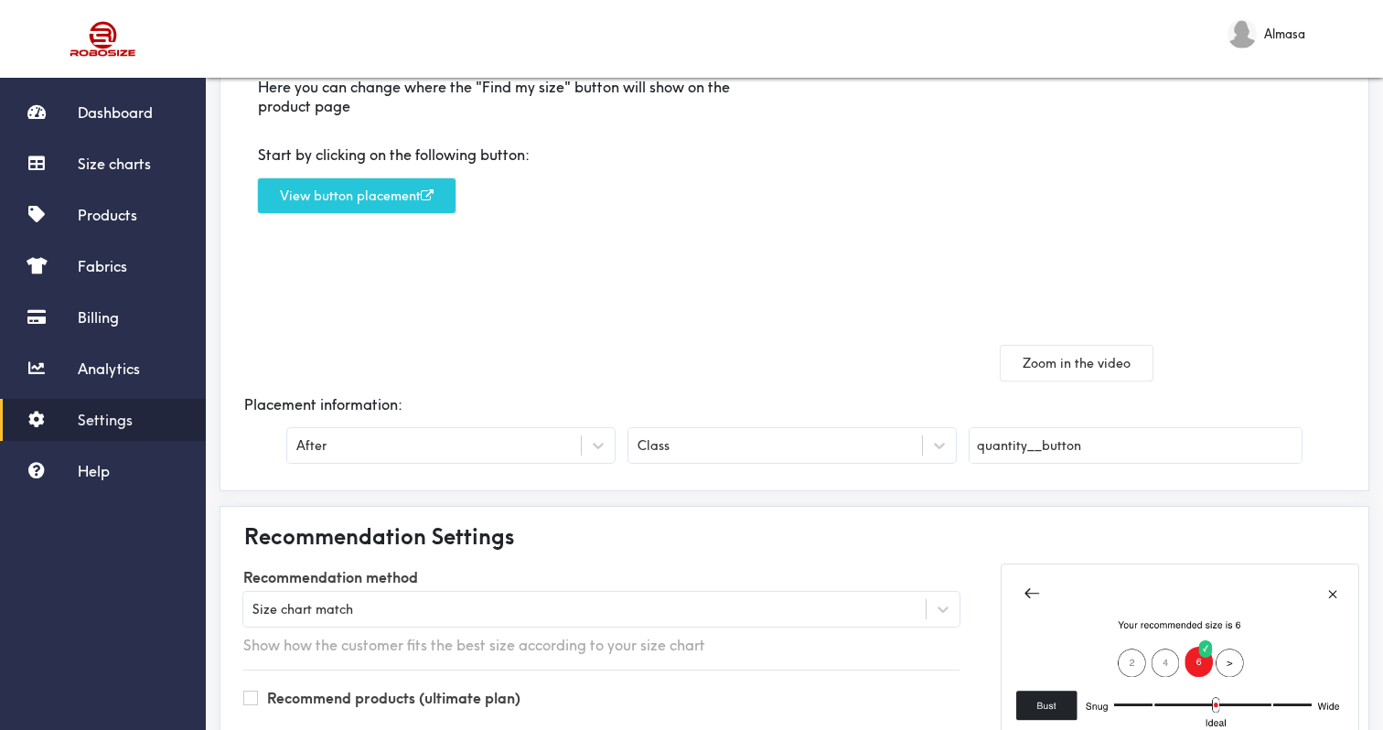
scroll to position [378, 0]
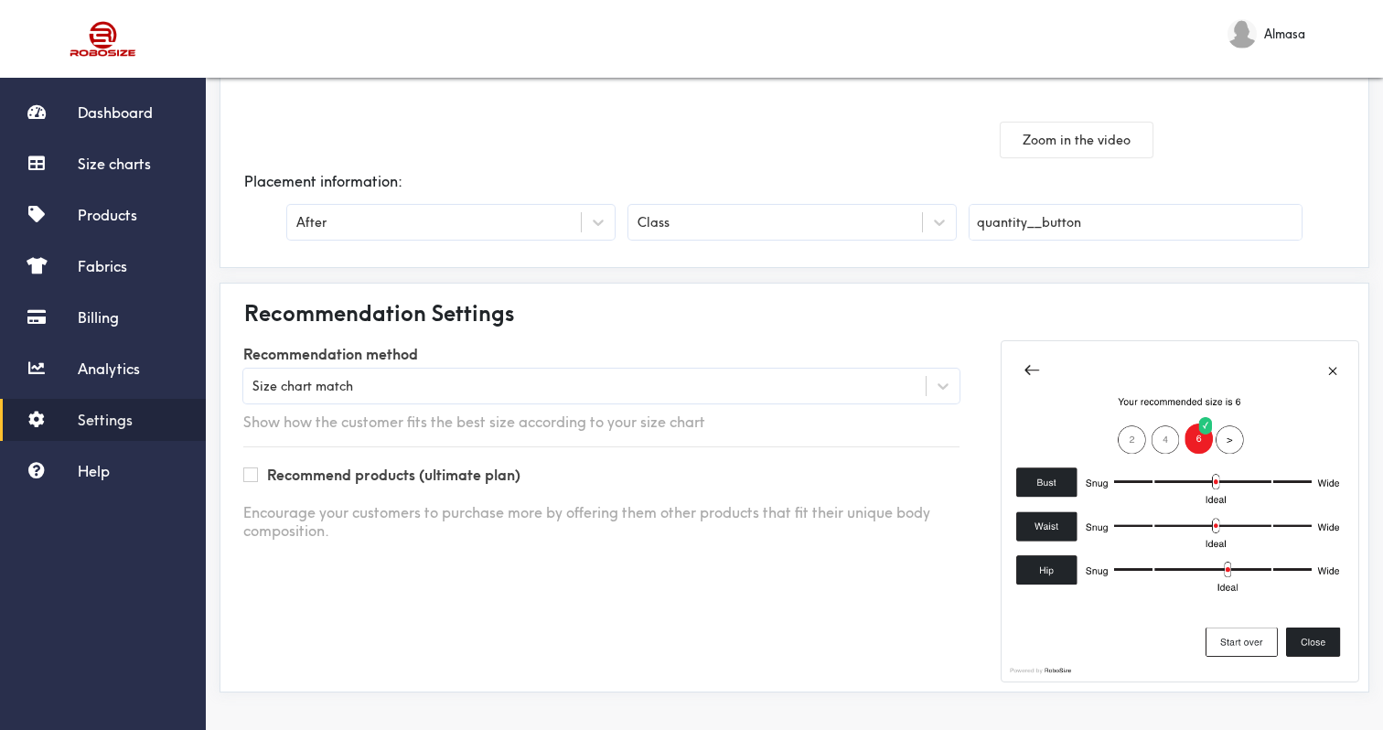
click at [1315, 637] on img at bounding box center [1180, 511] width 359 height 342
click at [63, 295] on div "Dashboard Size charts Products Fabrics Billing Analytics Settings Help" at bounding box center [103, 291] width 206 height 401
click at [63, 296] on link "Billing" at bounding box center [103, 317] width 206 height 42
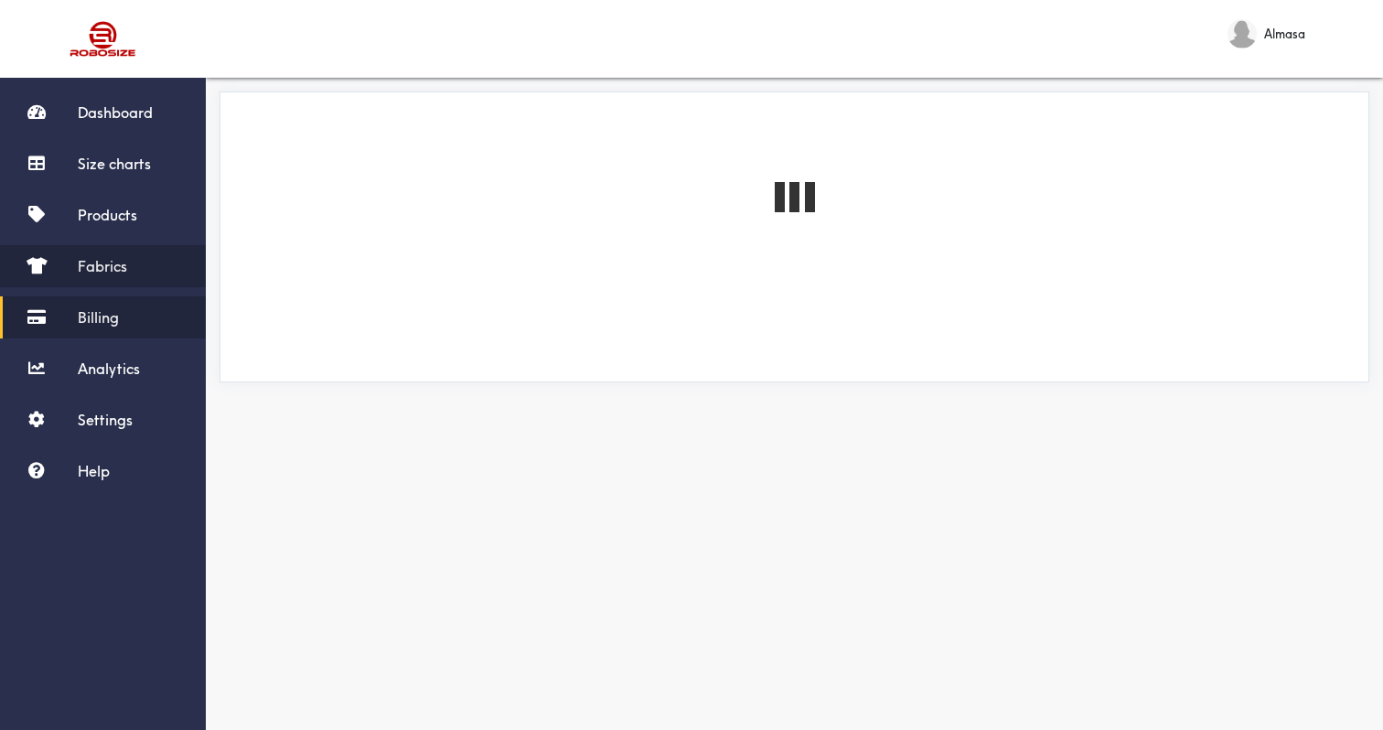
click at [82, 256] on link "Fabrics" at bounding box center [103, 266] width 206 height 42
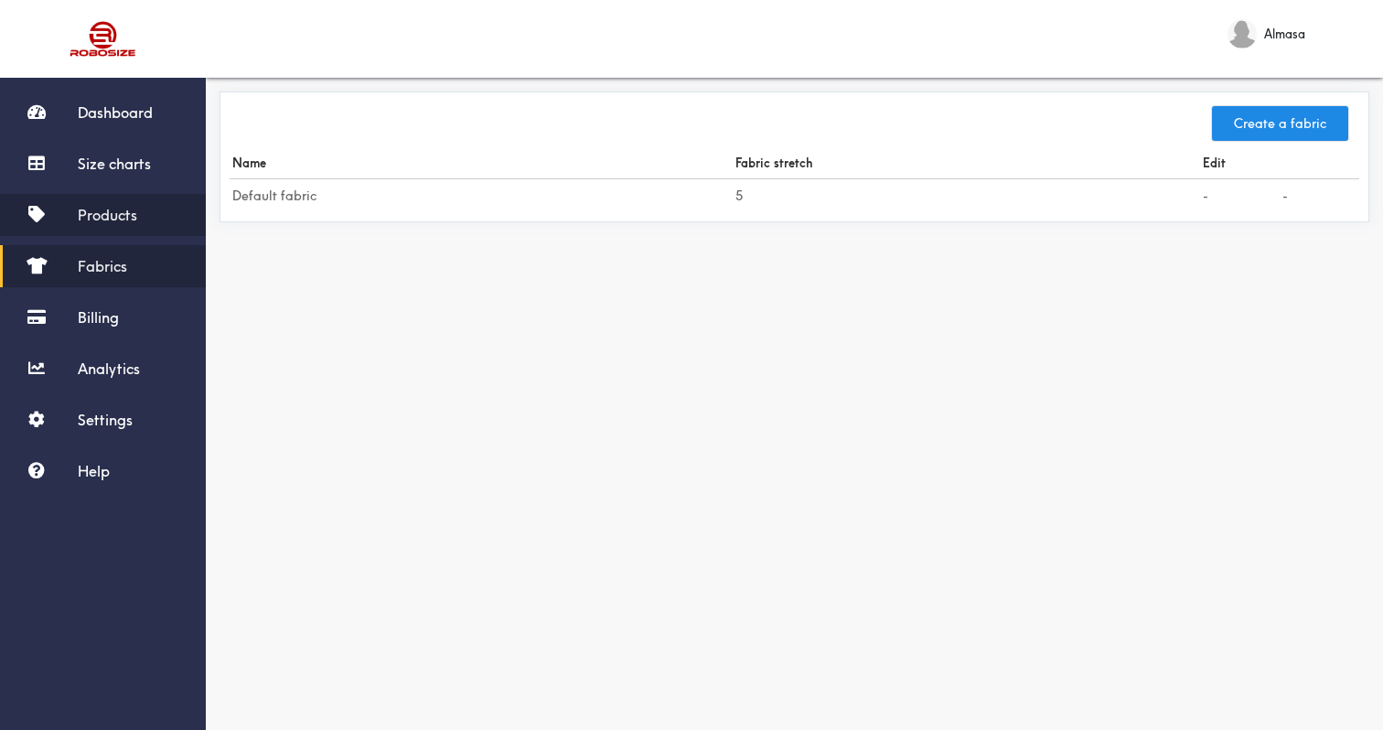
click at [113, 201] on link "Products" at bounding box center [103, 215] width 206 height 42
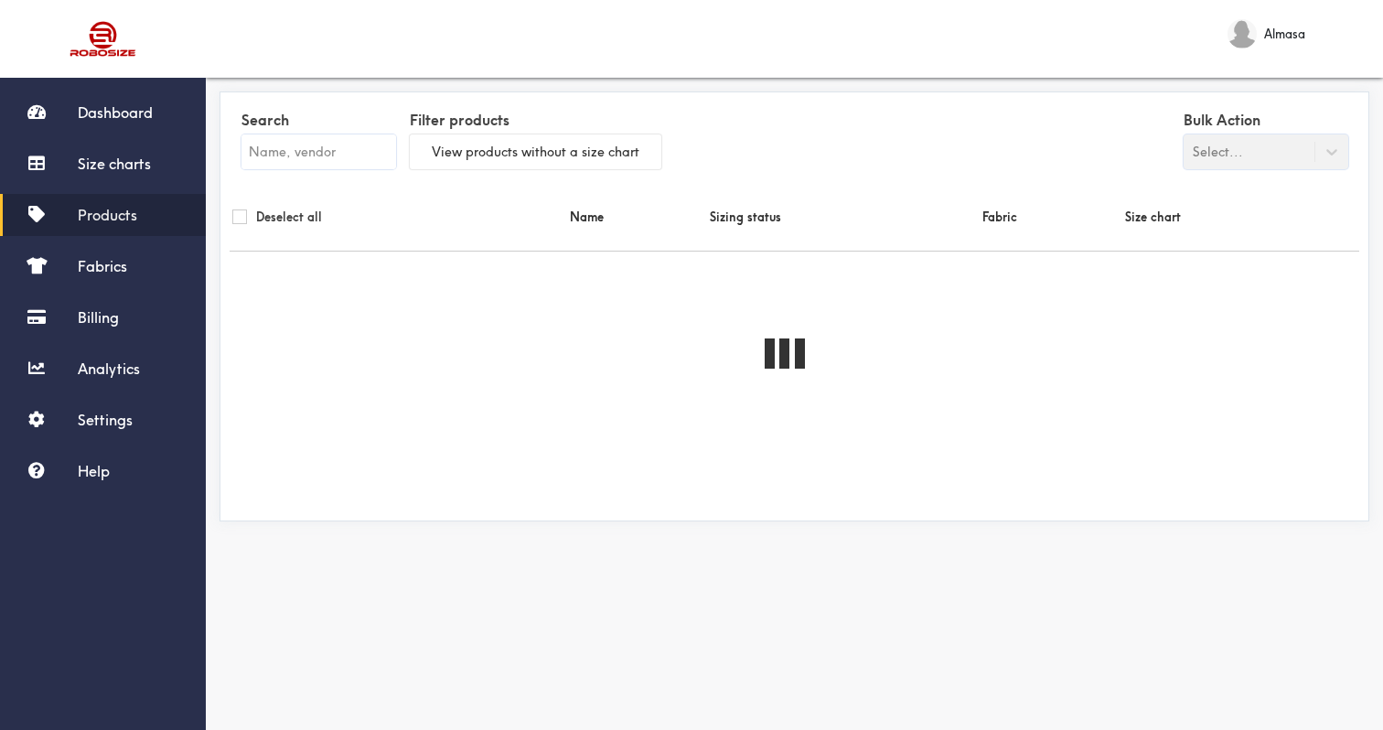
checkbox input "false"
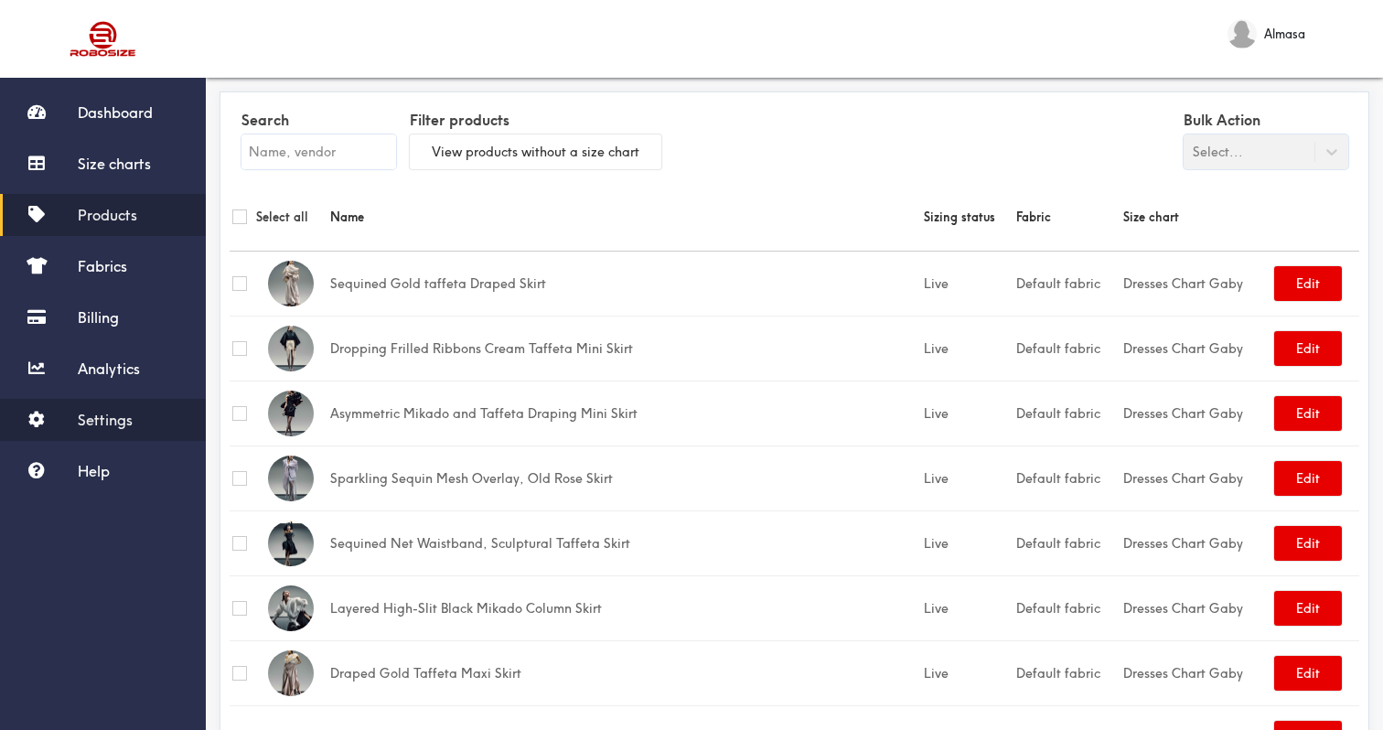
click at [66, 411] on link "Settings" at bounding box center [103, 420] width 206 height 42
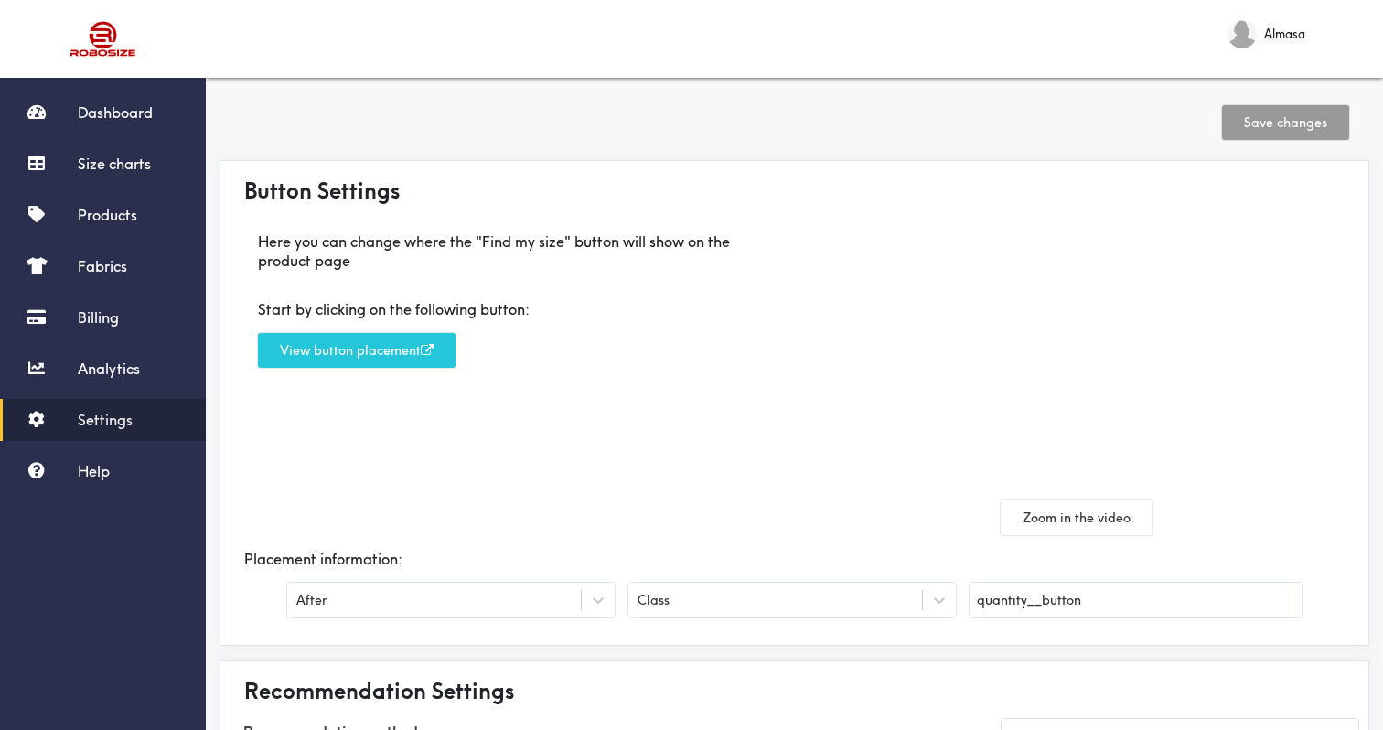
click at [383, 377] on div "Start by clicking on the following button: View button placement" at bounding box center [512, 334] width 538 height 98
click at [408, 344] on button "View button placement" at bounding box center [357, 350] width 198 height 35
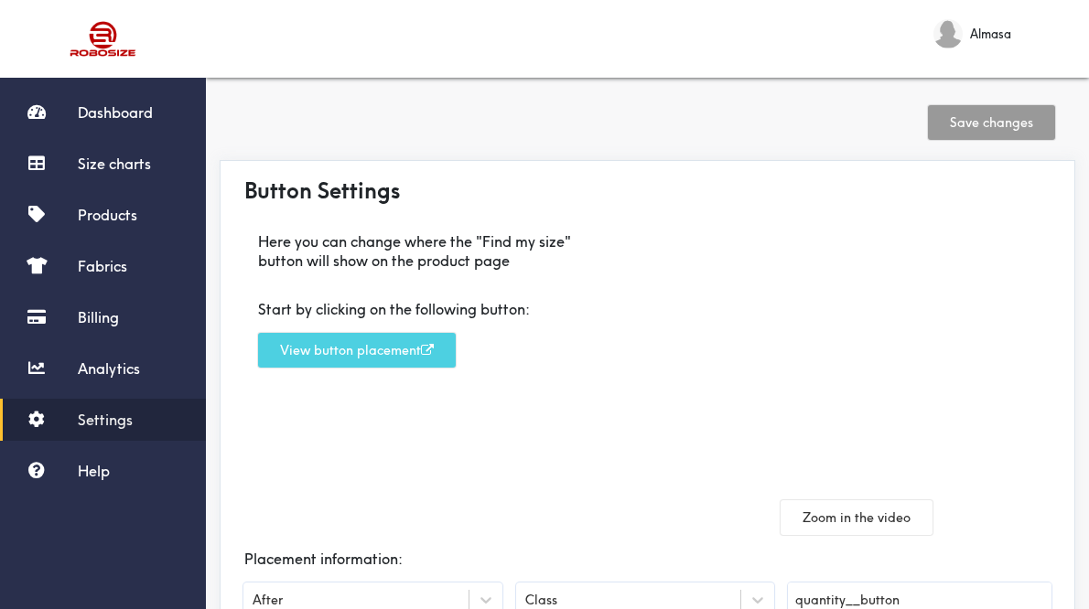
click at [349, 354] on button "View button placement" at bounding box center [357, 350] width 198 height 35
